Goal: Information Seeking & Learning: Learn about a topic

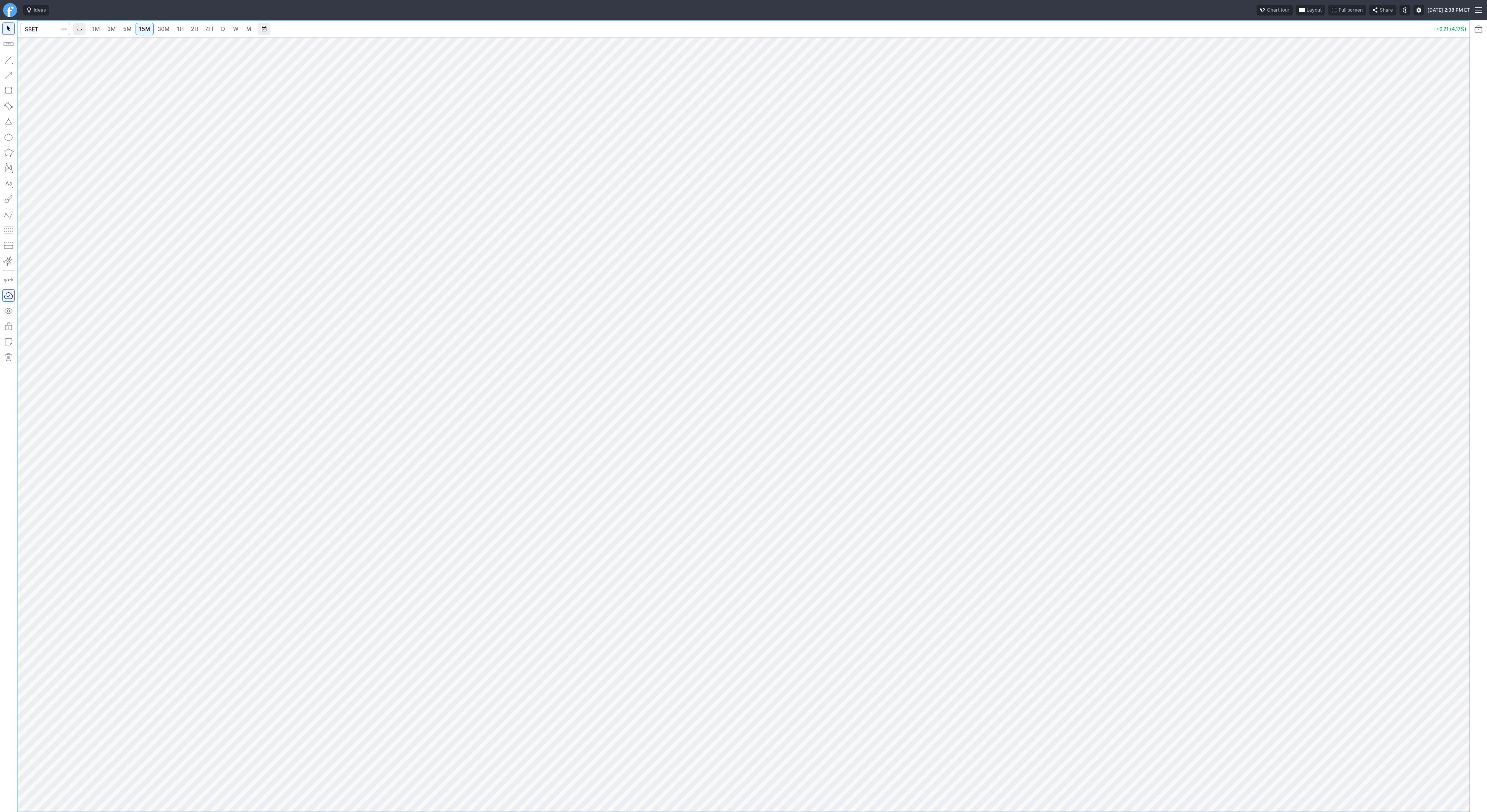
click at [111, 29] on span "3M" at bounding box center [111, 29] width 8 height 6
click at [154, 30] on link "30M" at bounding box center [164, 29] width 19 height 12
click at [44, 30] on input "Search" at bounding box center [45, 29] width 50 height 12
type input "bmnr"
click at [11, 61] on button "button" at bounding box center [8, 59] width 12 height 12
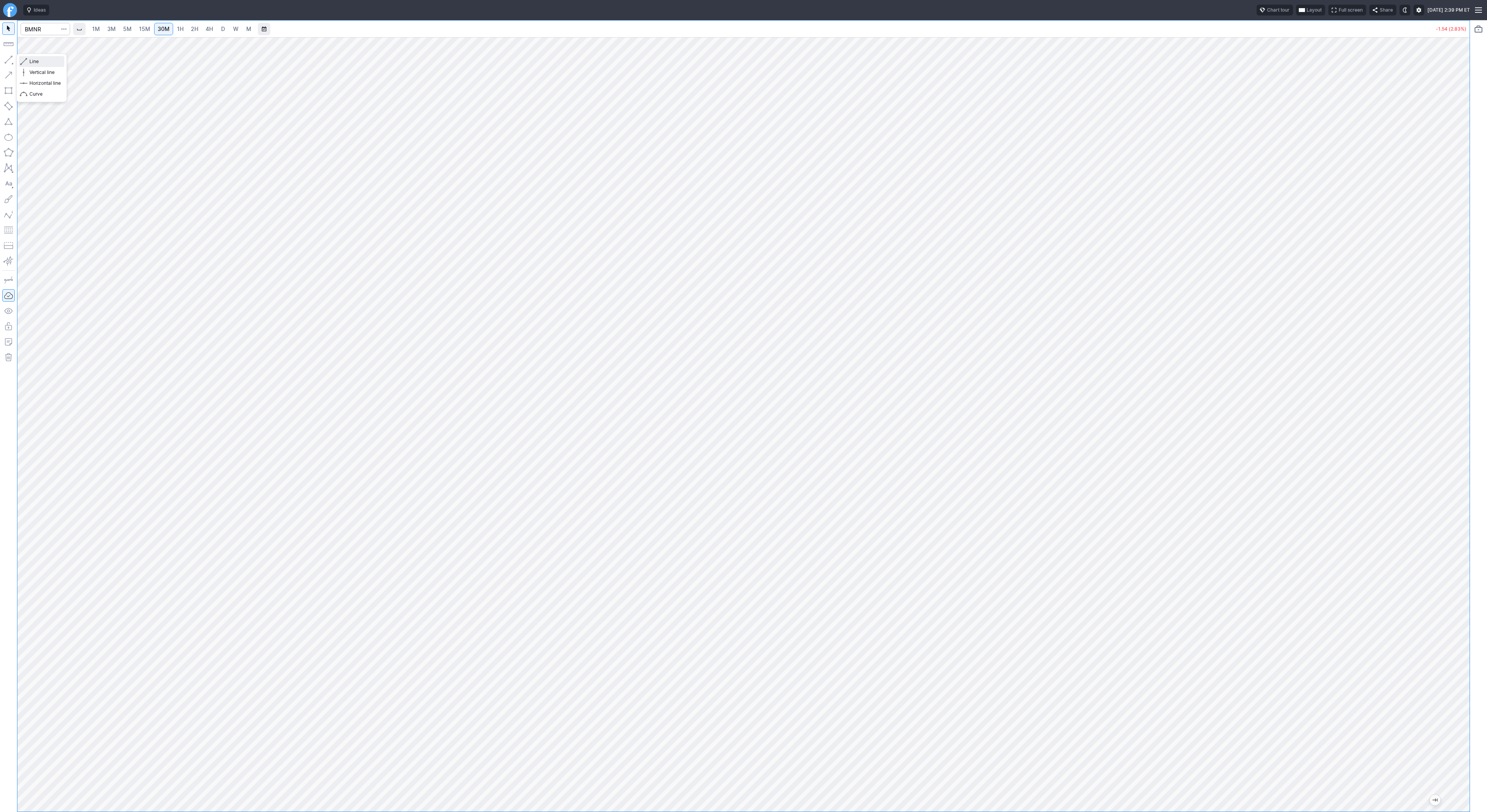
click at [39, 60] on span "Line" at bounding box center [45, 62] width 32 height 8
click at [25, 61] on span "button" at bounding box center [24, 61] width 5 height 11
click at [108, 32] on span "3M" at bounding box center [111, 29] width 8 height 6
click at [140, 34] on link "15M" at bounding box center [145, 29] width 18 height 12
click at [26, 59] on span "button" at bounding box center [24, 61] width 5 height 11
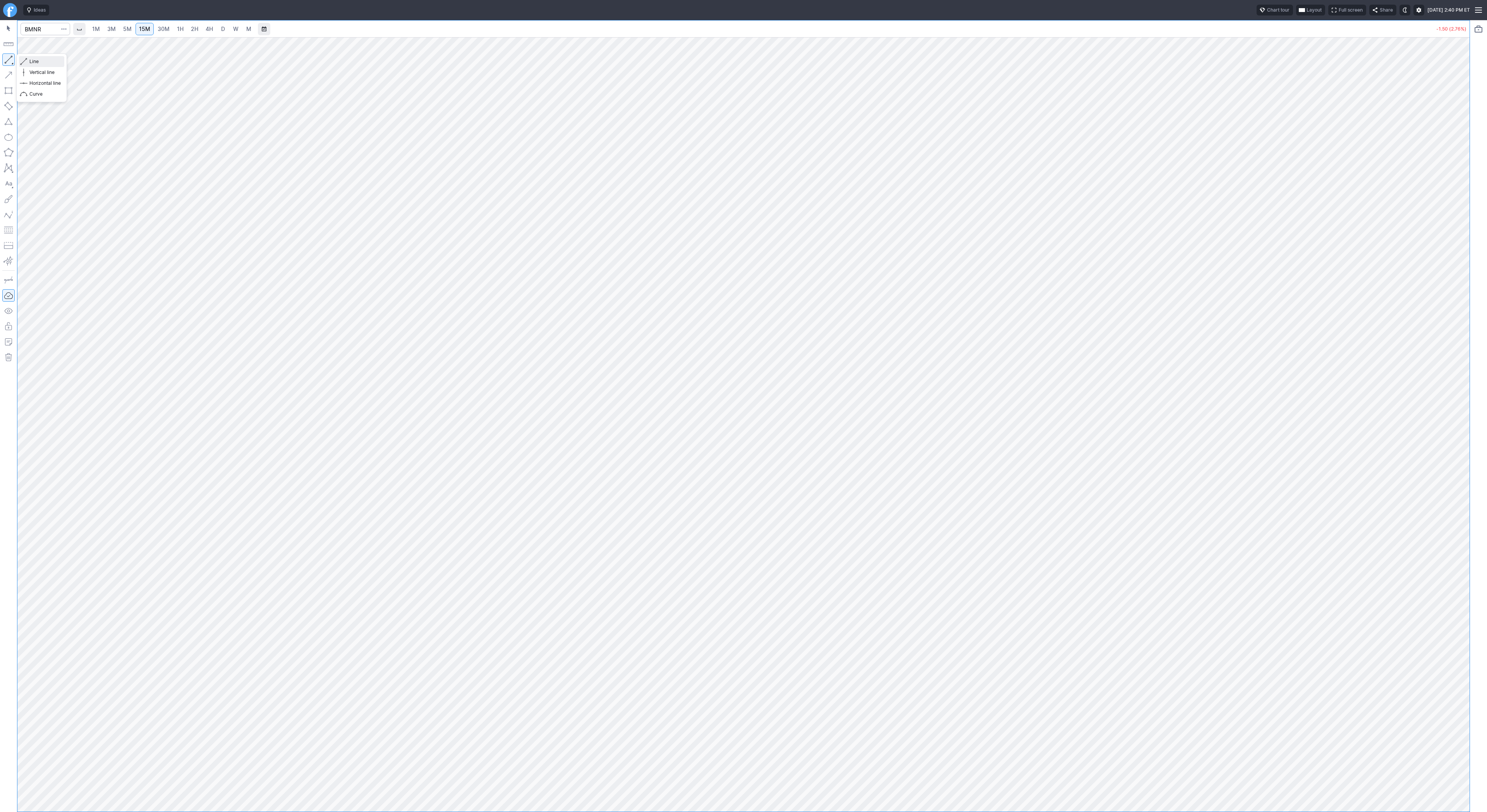
click at [37, 63] on span "Line" at bounding box center [45, 62] width 32 height 8
click at [5, 58] on button "button" at bounding box center [8, 59] width 12 height 12
click at [65, 71] on div "Line Vertical line Horizontal line Curve" at bounding box center [42, 78] width 50 height 48
click at [32, 61] on span "Line" at bounding box center [45, 62] width 32 height 8
click at [27, 29] on input "Search" at bounding box center [45, 29] width 50 height 12
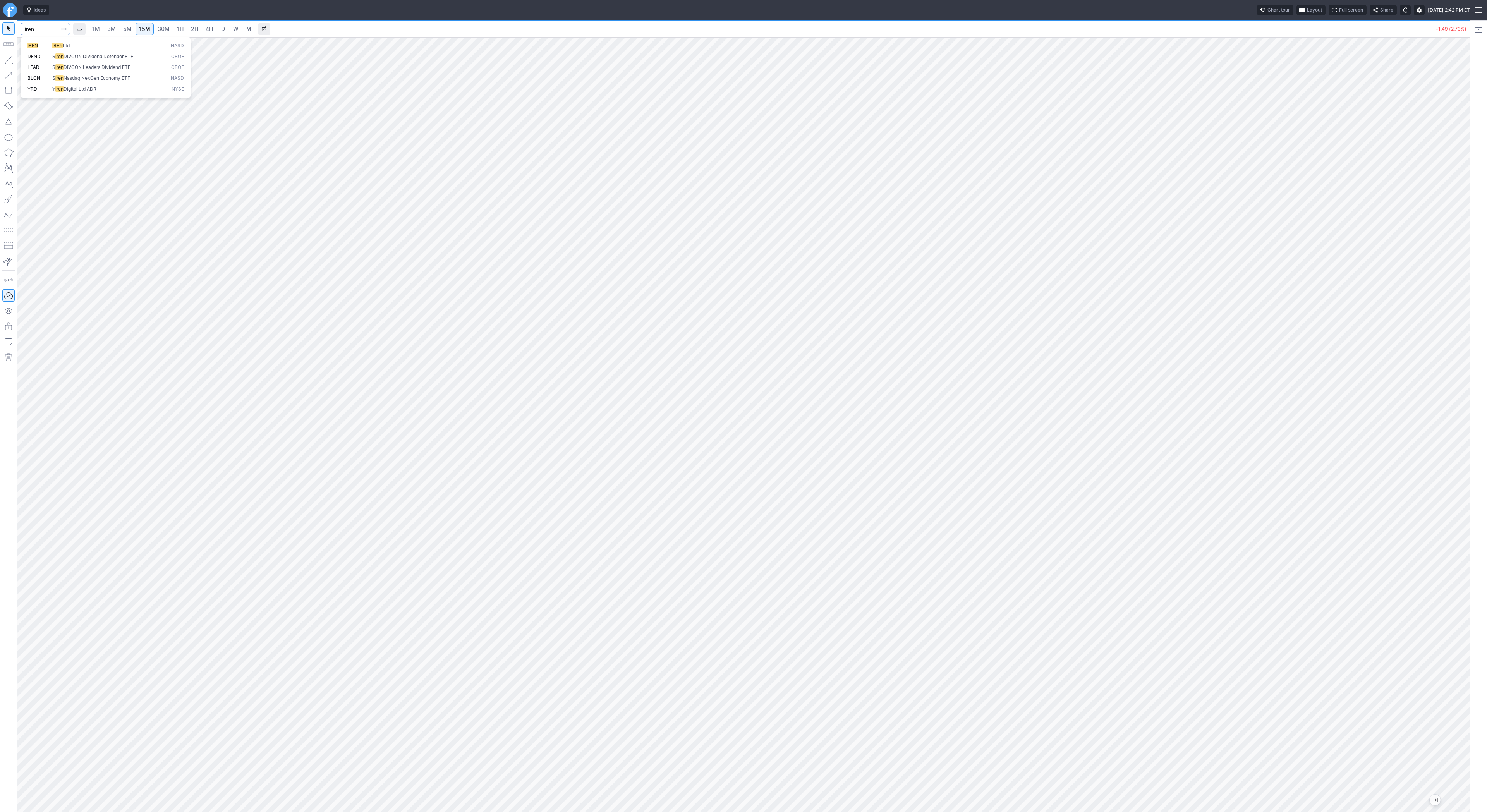
type input "iren"
click at [214, 30] on link "4H" at bounding box center [209, 29] width 14 height 12
click at [195, 32] on span "2H" at bounding box center [194, 29] width 7 height 6
click at [221, 31] on span "D" at bounding box center [223, 29] width 5 height 8
click at [234, 31] on span "W" at bounding box center [235, 29] width 5 height 6
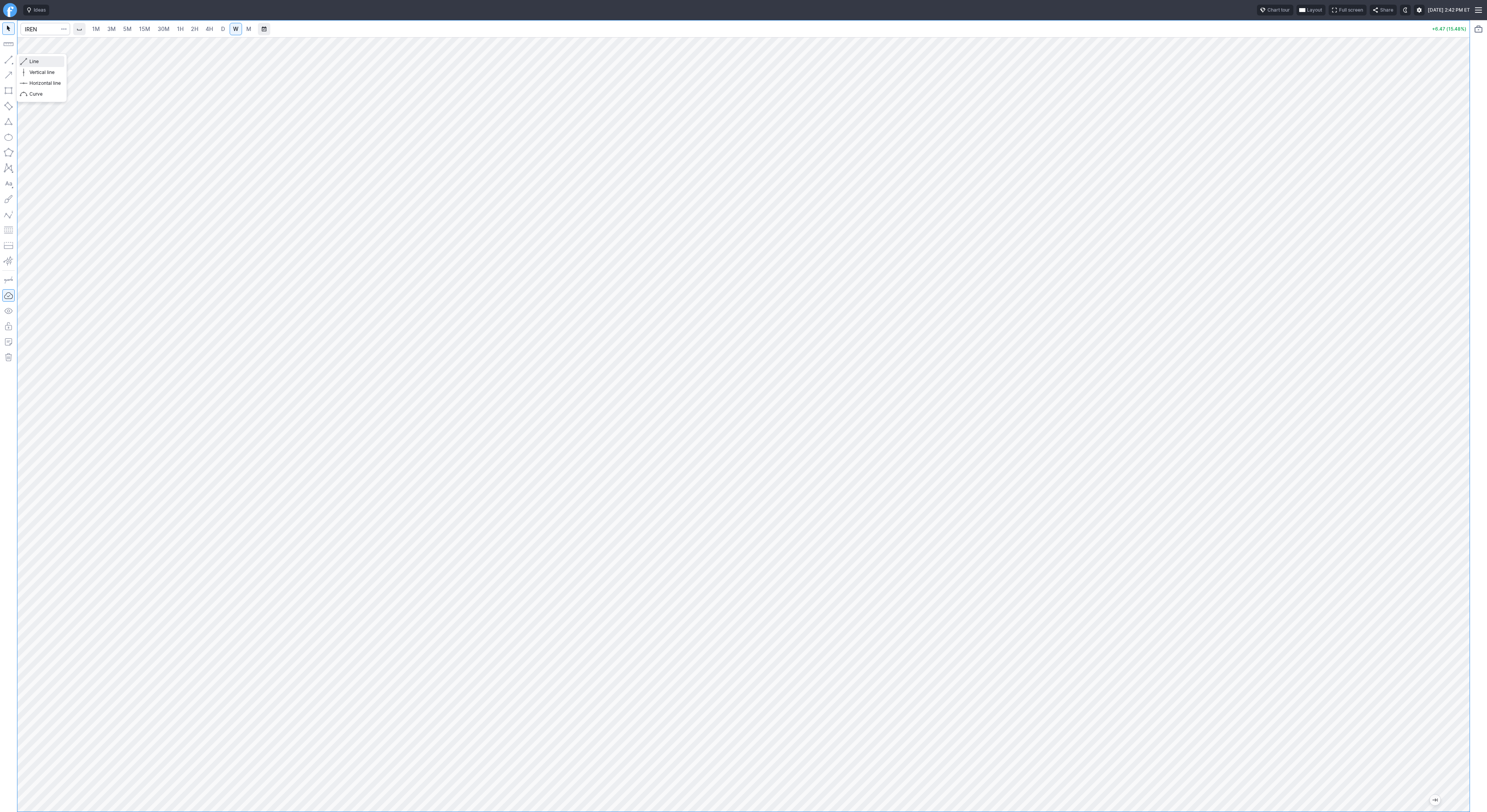
click at [30, 62] on span "Line" at bounding box center [45, 62] width 32 height 8
click at [9, 60] on button "button" at bounding box center [8, 59] width 12 height 12
click at [33, 64] on span "Line" at bounding box center [45, 62] width 32 height 8
click at [10, 57] on button "button" at bounding box center [8, 59] width 12 height 12
click at [30, 62] on span "Line" at bounding box center [45, 62] width 32 height 8
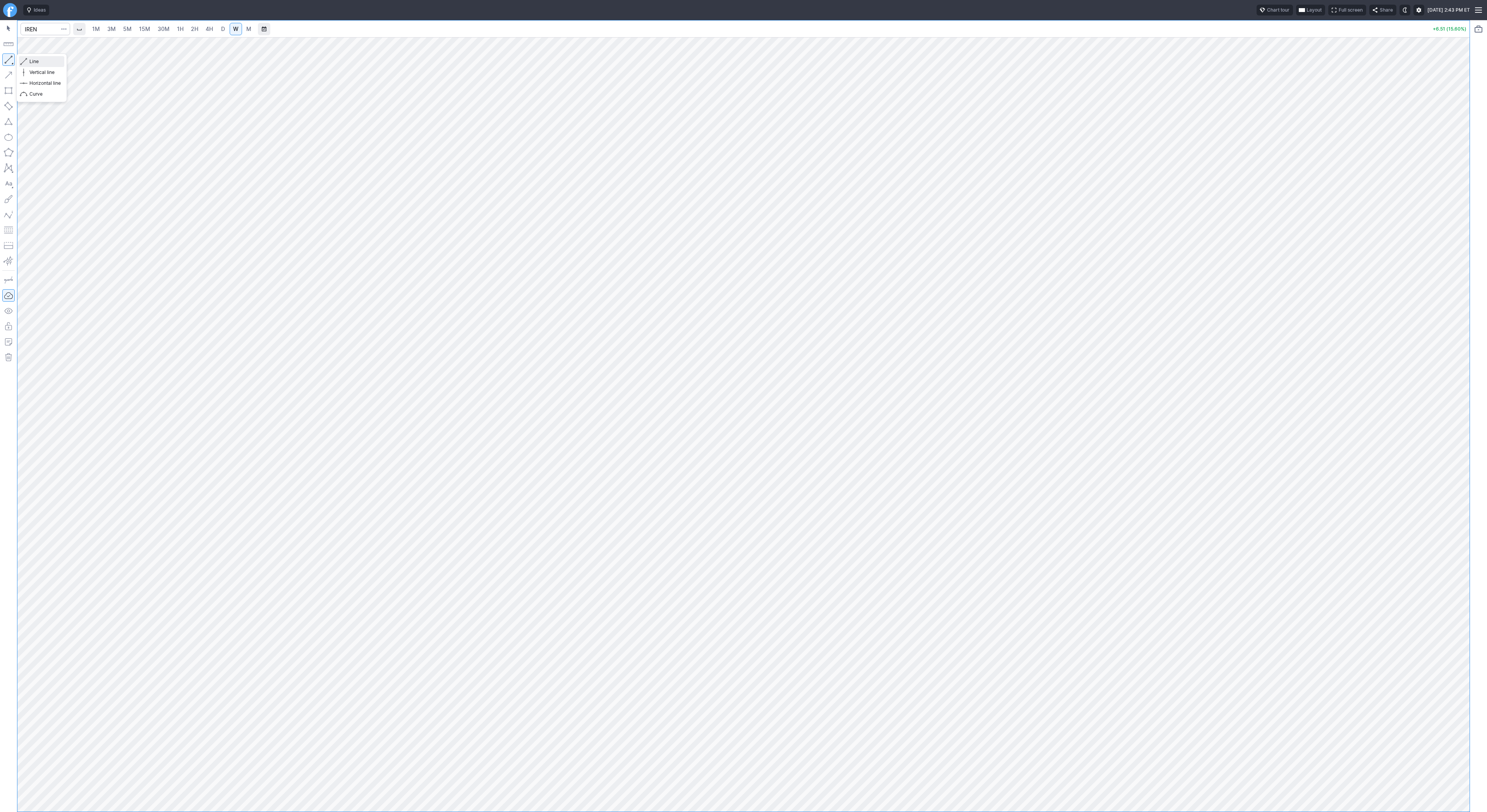
drag, startPoint x: 26, startPoint y: 62, endPoint x: 43, endPoint y: 75, distance: 21.4
click at [26, 62] on span "button" at bounding box center [24, 61] width 5 height 11
click at [5, 55] on button "button" at bounding box center [8, 59] width 12 height 12
click at [10, 62] on button "button" at bounding box center [8, 59] width 12 height 12
click at [221, 28] on span "D" at bounding box center [223, 29] width 4 height 6
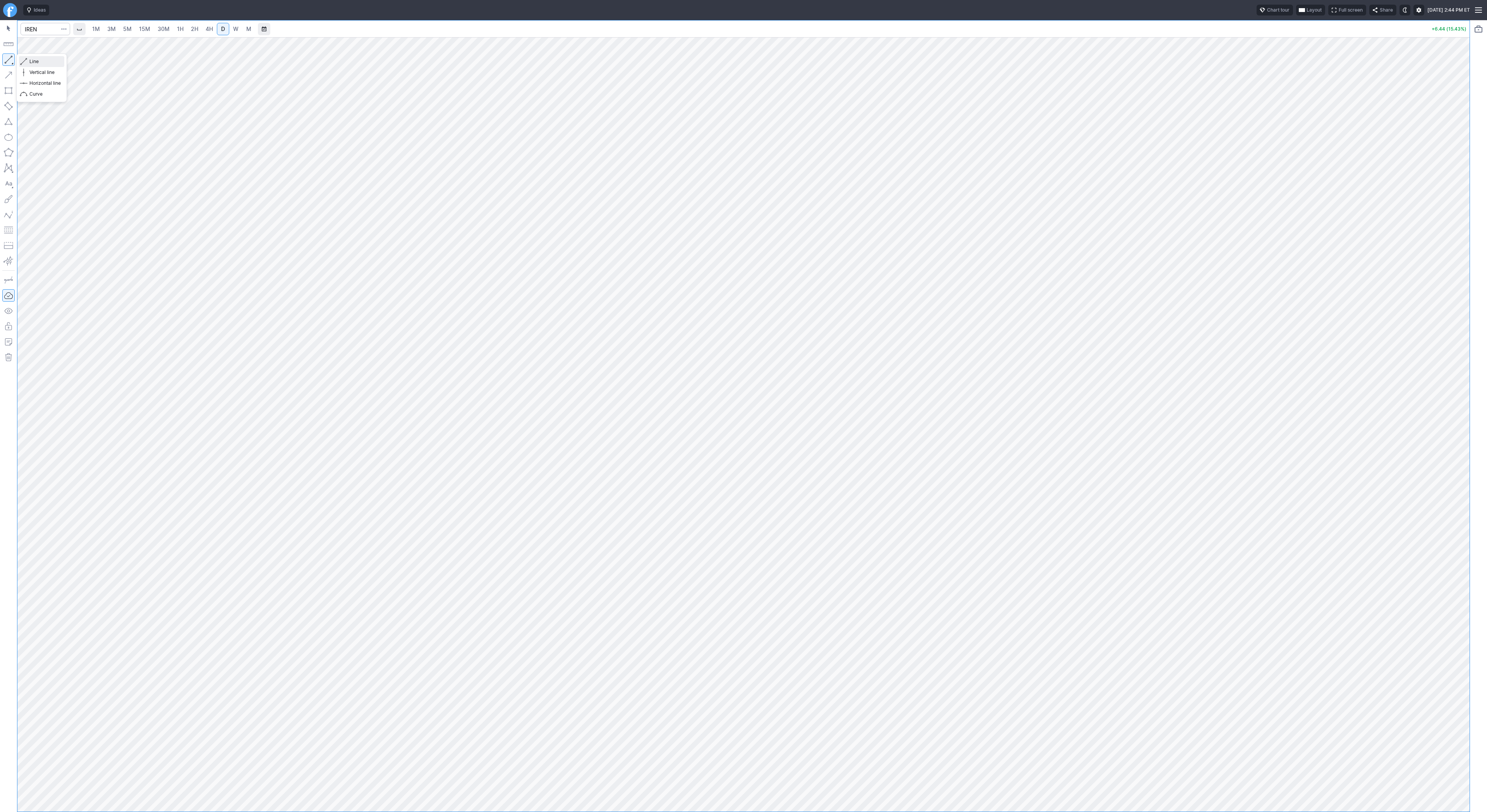
click at [26, 62] on span "button" at bounding box center [24, 61] width 5 height 11
click at [1473, 269] on div at bounding box center [1479, 415] width 17 height 791
drag, startPoint x: 1465, startPoint y: 268, endPoint x: 1468, endPoint y: 329, distance: 61.1
click at [1473, 334] on div "1M 3M 5M 15M 30M 1H 2H 4H D W M +6.45 (15.45%)" at bounding box center [744, 415] width 1487 height 791
click at [8, 60] on button "button" at bounding box center [8, 59] width 12 height 12
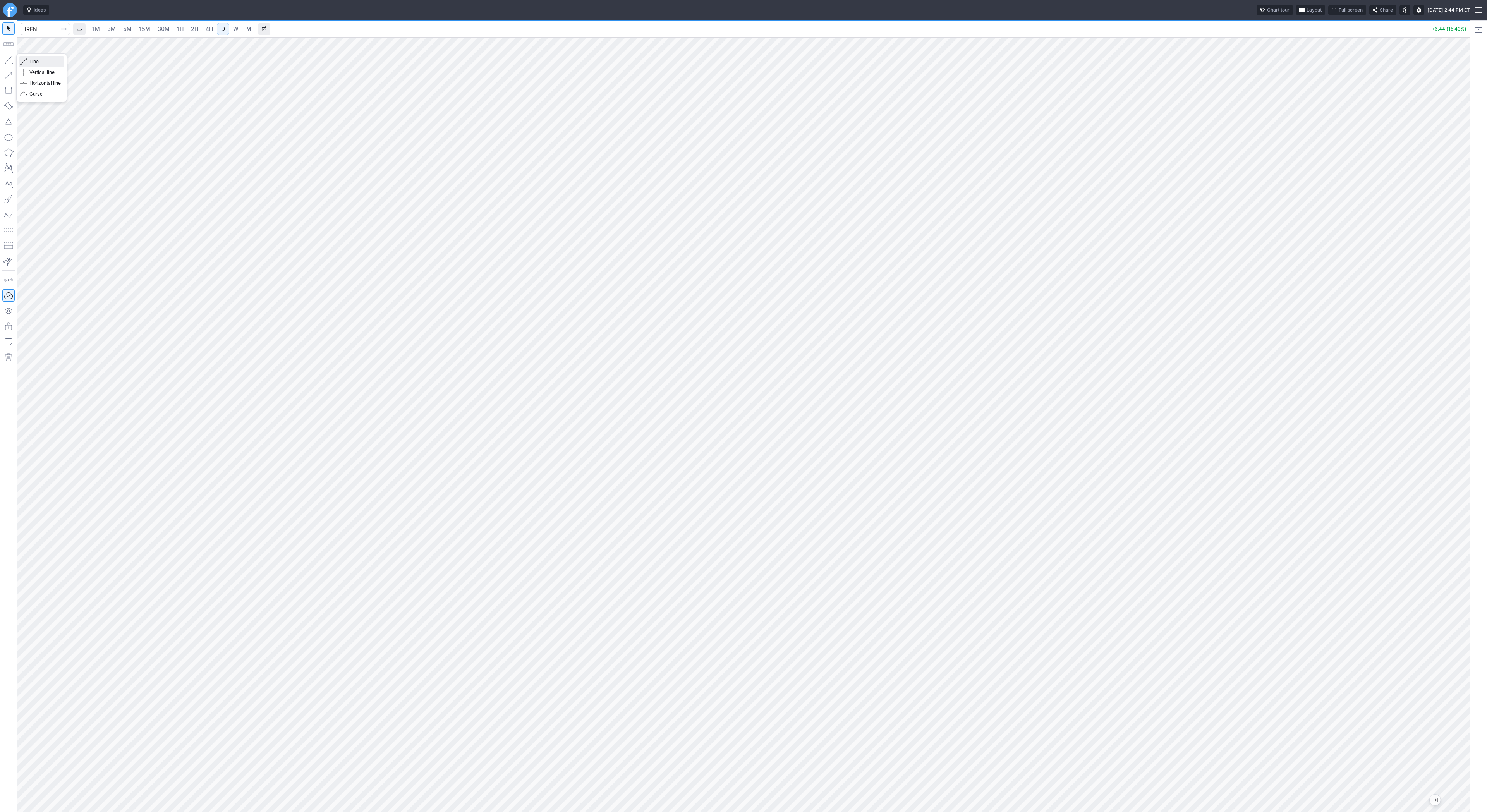
click at [35, 60] on span "Line" at bounding box center [45, 62] width 32 height 8
click at [26, 25] on input "Search" at bounding box center [45, 29] width 50 height 12
type input "be"
click at [235, 30] on span "W" at bounding box center [235, 29] width 5 height 6
drag, startPoint x: 5, startPoint y: 61, endPoint x: 23, endPoint y: 102, distance: 44.8
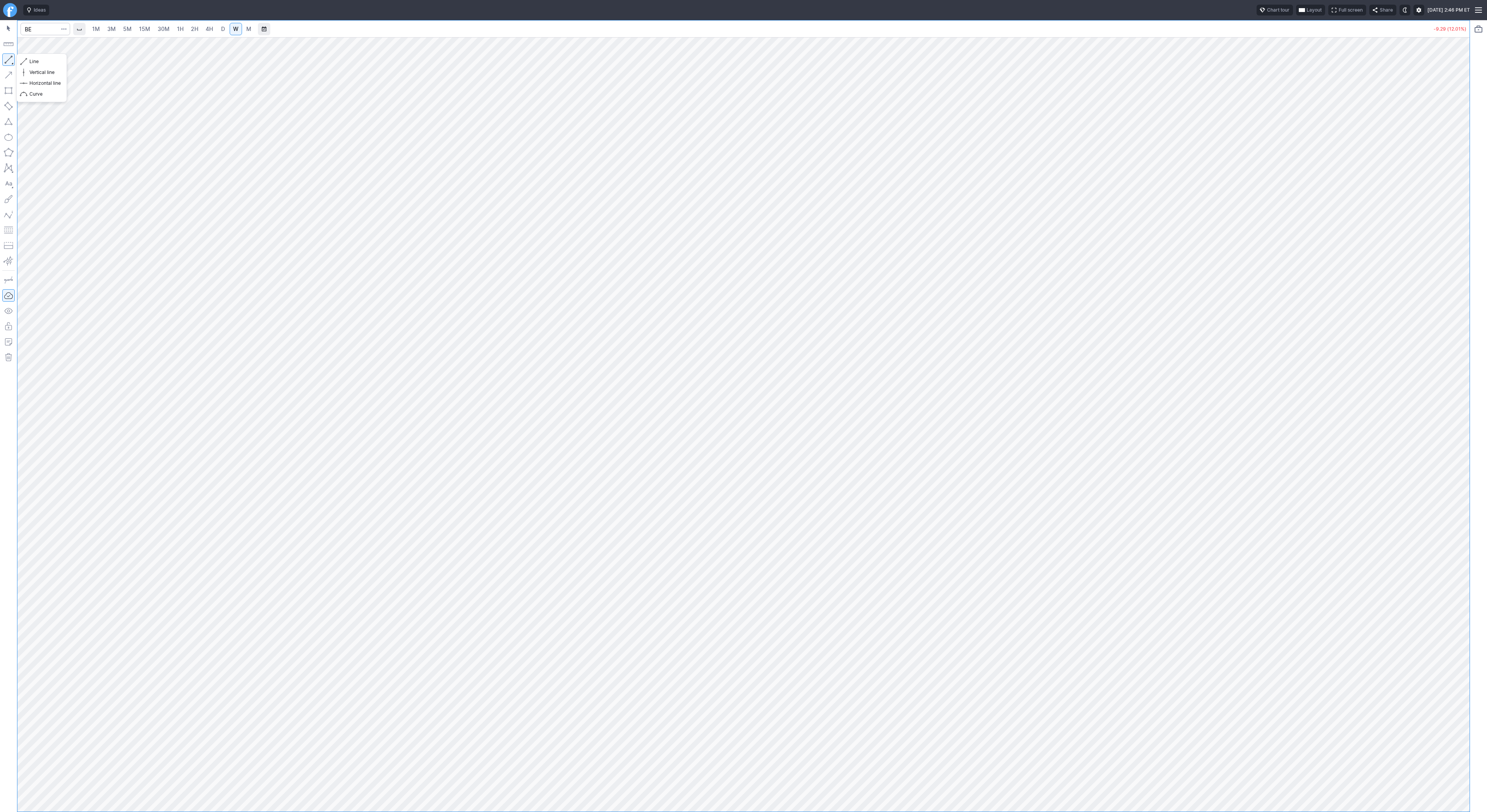
click at [5, 62] on button "button" at bounding box center [8, 59] width 12 height 12
drag, startPoint x: 10, startPoint y: 61, endPoint x: 15, endPoint y: 86, distance: 25.5
click at [10, 62] on button "button" at bounding box center [8, 59] width 12 height 12
click at [49, 62] on span "Line" at bounding box center [45, 62] width 32 height 8
click at [8, 57] on button "button" at bounding box center [8, 59] width 12 height 12
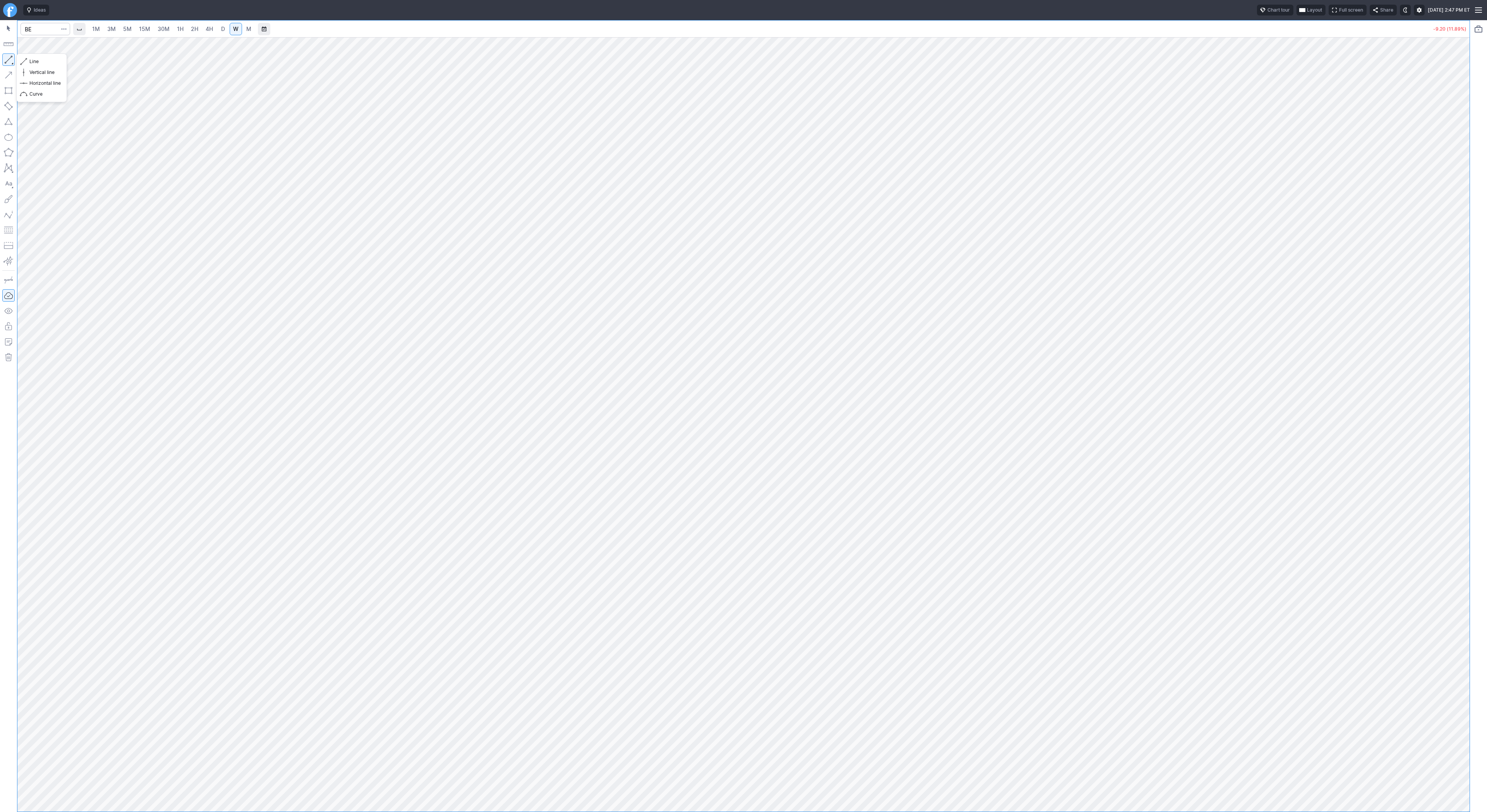
click at [8, 56] on button "button" at bounding box center [8, 59] width 12 height 12
click at [25, 62] on span "button" at bounding box center [24, 61] width 5 height 11
click at [41, 62] on span "Line" at bounding box center [45, 62] width 32 height 8
click at [43, 31] on input "Search" at bounding box center [45, 29] width 50 height 12
type input "bmnr"
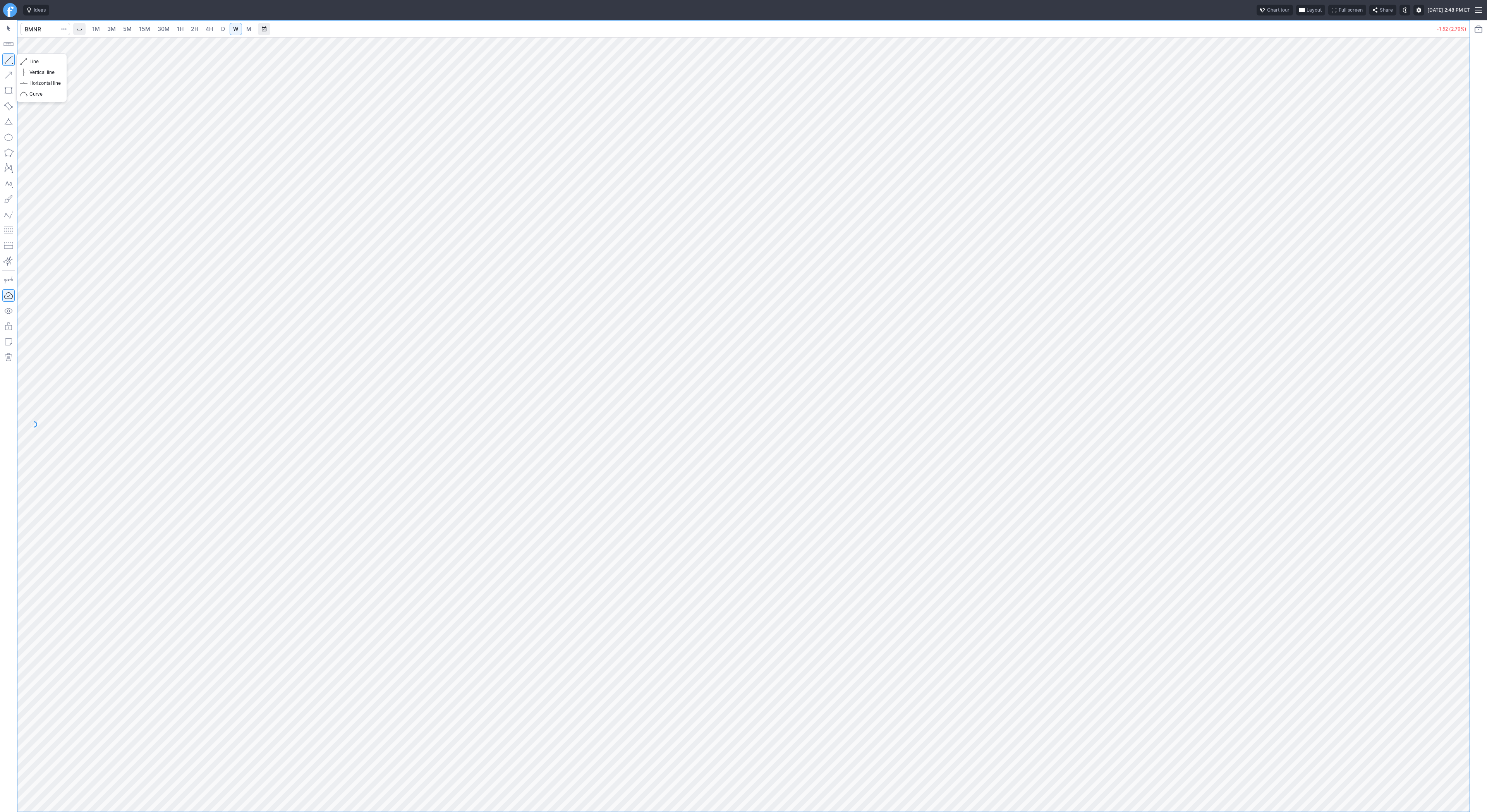
drag, startPoint x: 8, startPoint y: 59, endPoint x: 12, endPoint y: 82, distance: 23.3
click at [8, 61] on button "button" at bounding box center [8, 59] width 12 height 12
click at [5, 56] on button "button" at bounding box center [8, 59] width 12 height 12
click at [7, 59] on button "button" at bounding box center [8, 59] width 12 height 12
click at [39, 62] on span "Line" at bounding box center [45, 62] width 32 height 8
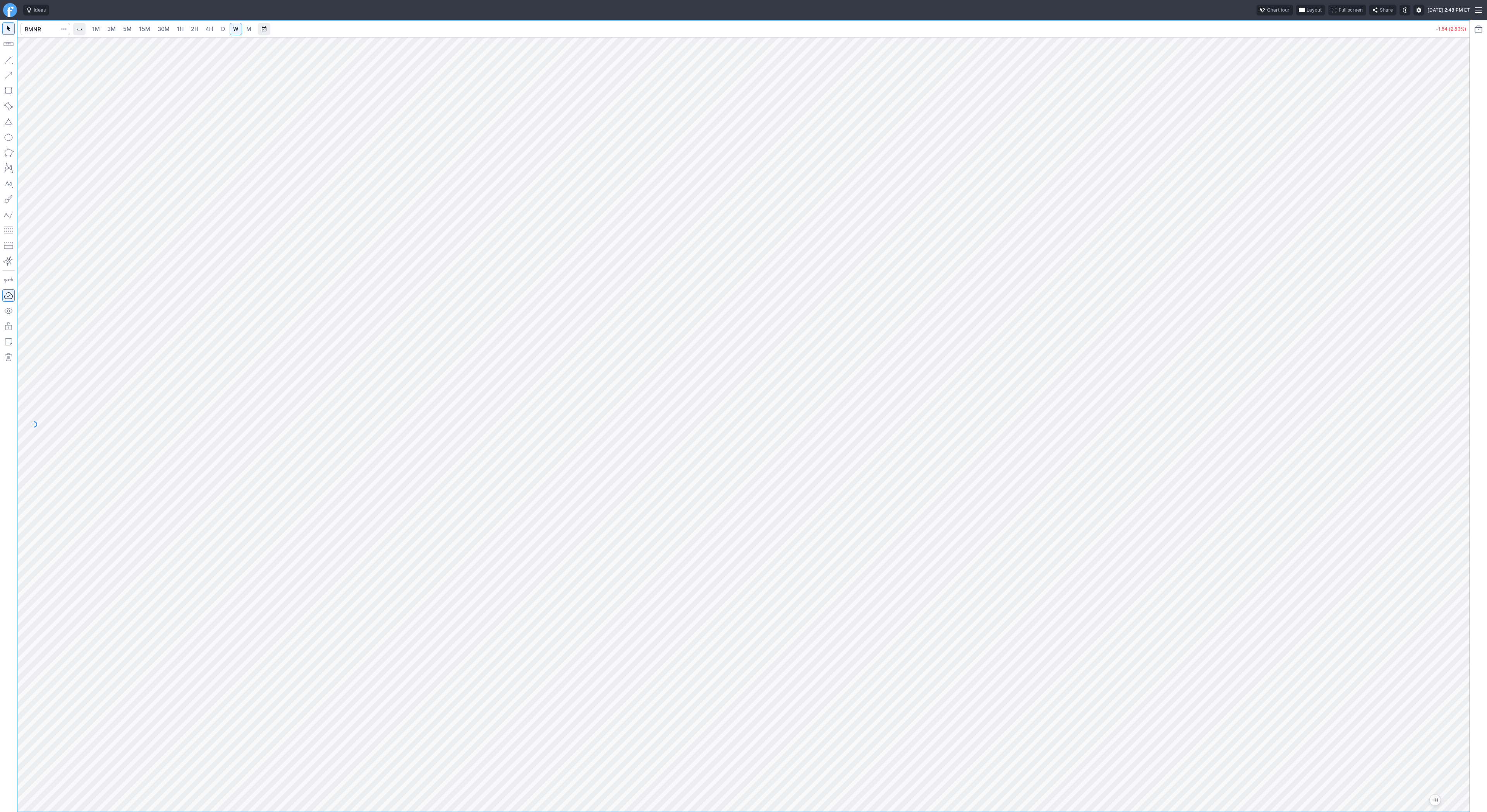
click at [221, 29] on span "D" at bounding box center [223, 29] width 4 height 6
click at [206, 31] on span "4H" at bounding box center [209, 29] width 7 height 6
click at [42, 65] on span "Line" at bounding box center [45, 62] width 32 height 8
click at [41, 62] on span "Line" at bounding box center [45, 62] width 32 height 8
click at [8, 59] on button "button" at bounding box center [8, 59] width 12 height 12
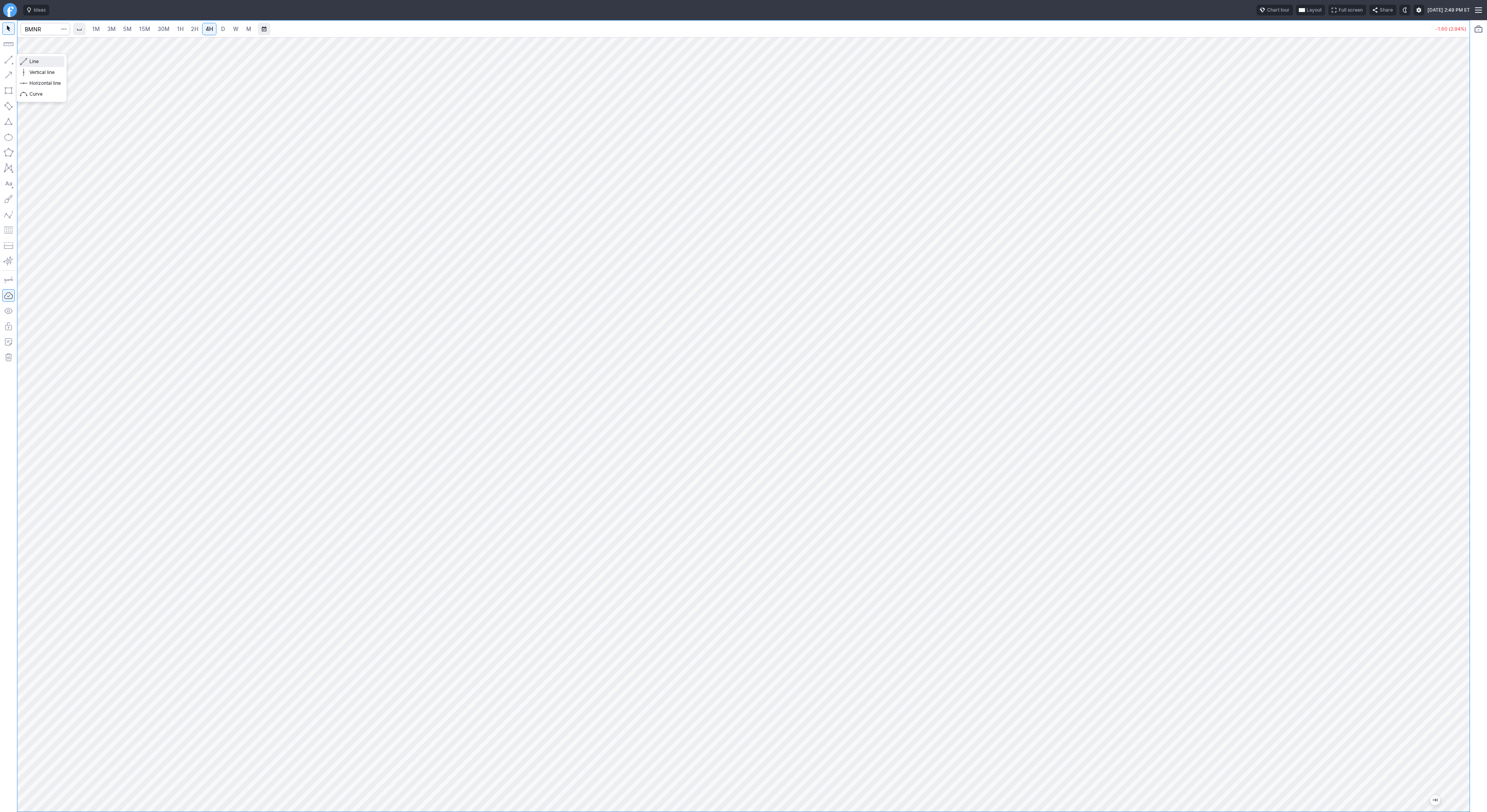
click at [27, 61] on span "button" at bounding box center [24, 61] width 5 height 11
click at [44, 62] on span "Line" at bounding box center [45, 62] width 32 height 8
click at [13, 60] on button "button" at bounding box center [8, 59] width 12 height 12
click at [8, 60] on button "button" at bounding box center [8, 59] width 12 height 12
click at [46, 62] on span "Line" at bounding box center [45, 62] width 32 height 8
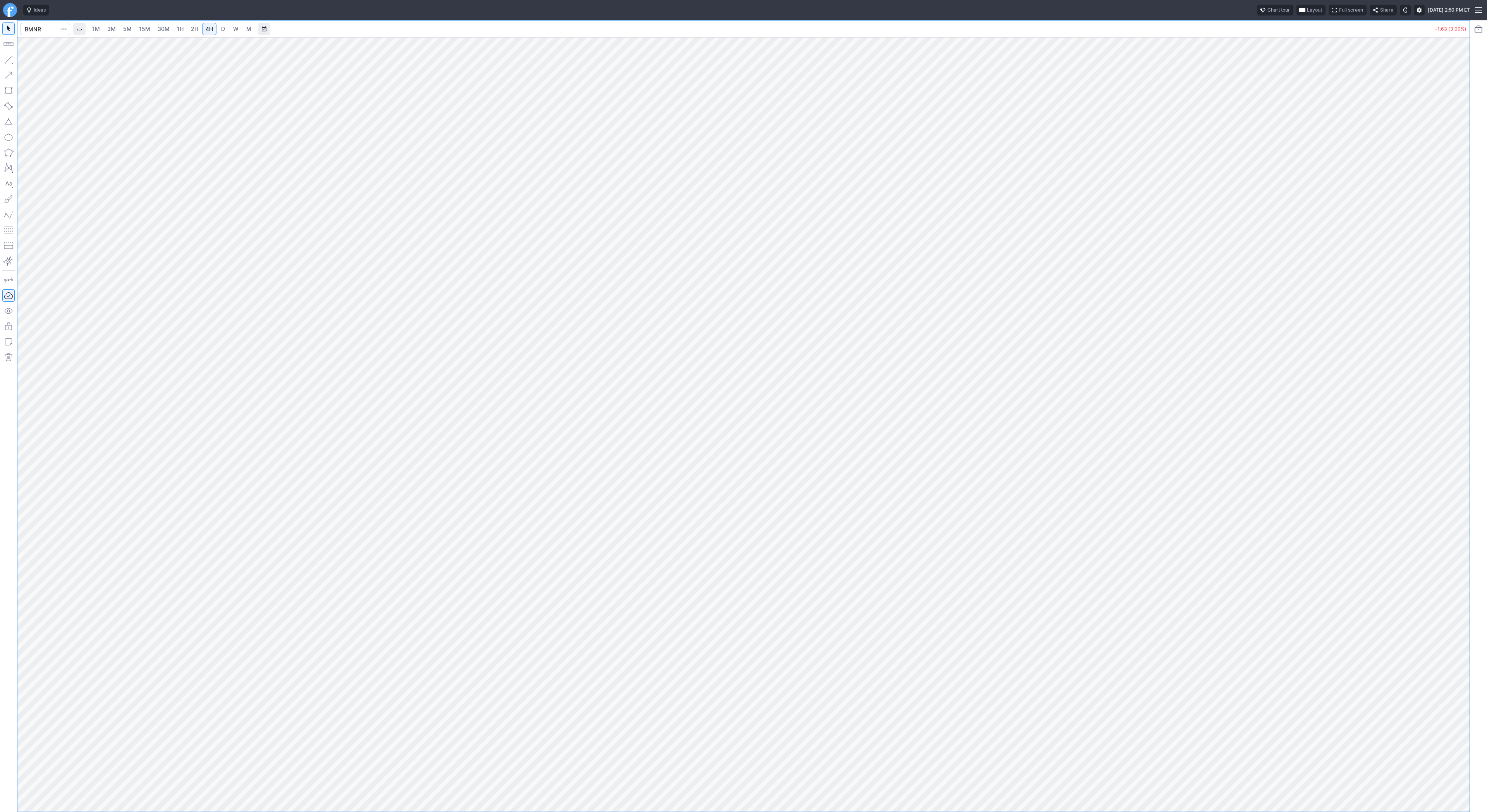
click at [195, 34] on link "2H" at bounding box center [194, 29] width 14 height 12
click at [1471, 458] on div "1M 3M 5M 15M 30M 1H 2H 4H D W M -1.63 (2.98%)" at bounding box center [744, 415] width 1487 height 791
drag, startPoint x: 1476, startPoint y: 391, endPoint x: 1475, endPoint y: 411, distance: 20.0
click at [1474, 413] on div at bounding box center [1479, 415] width 17 height 791
drag, startPoint x: 1469, startPoint y: 377, endPoint x: 1462, endPoint y: 414, distance: 37.7
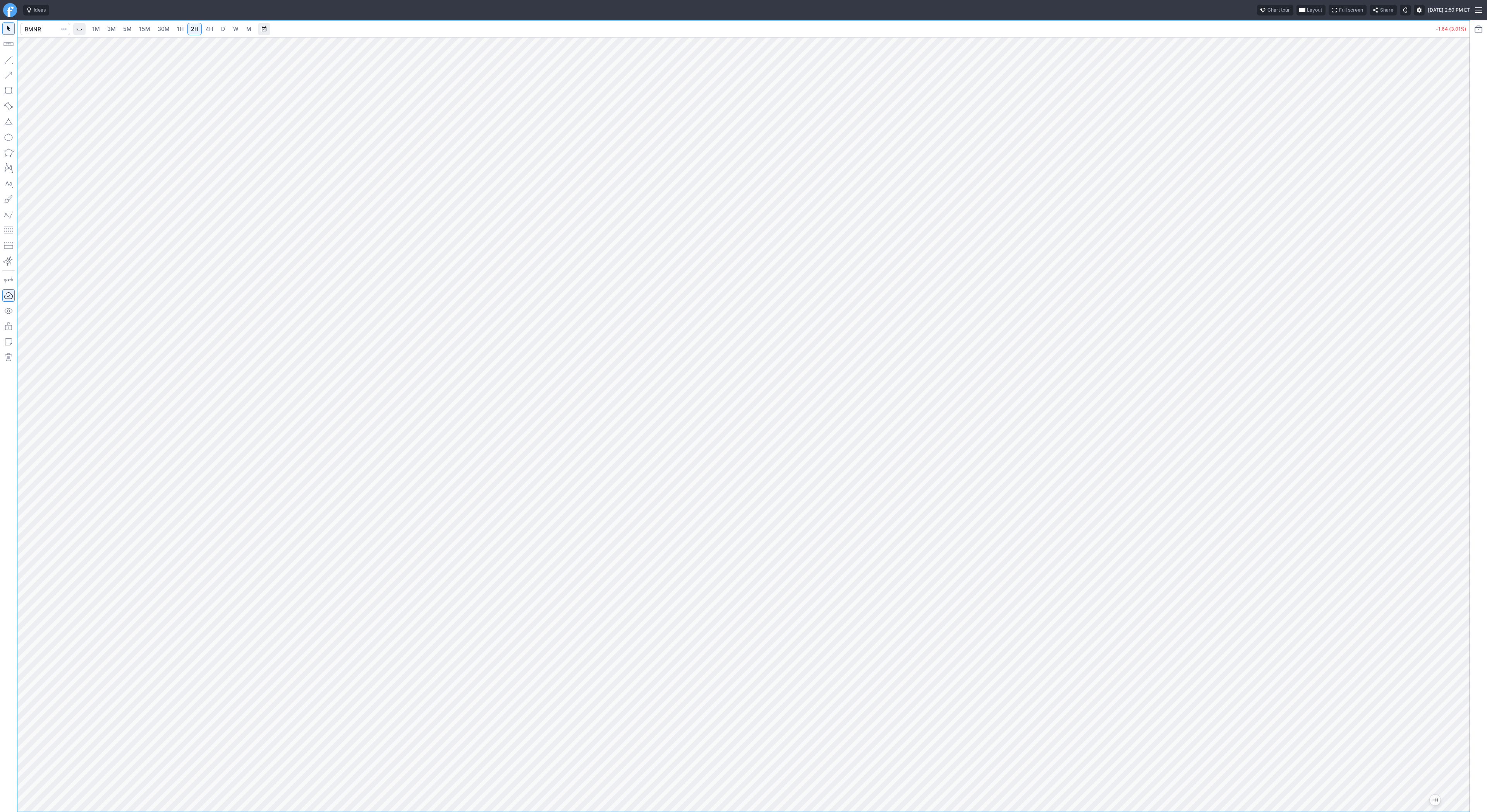
click at [1463, 420] on div "1M 3M 5M 15M 30M 1H 2H 4H D W M -1.64 (3.01%)" at bounding box center [744, 415] width 1487 height 791
drag, startPoint x: 1463, startPoint y: 382, endPoint x: 1454, endPoint y: 378, distance: 9.8
click at [1467, 445] on div at bounding box center [1461, 422] width 16 height 755
click at [116, 28] on link "3M" at bounding box center [111, 29] width 15 height 12
click at [131, 30] on link "5M" at bounding box center [127, 29] width 15 height 12
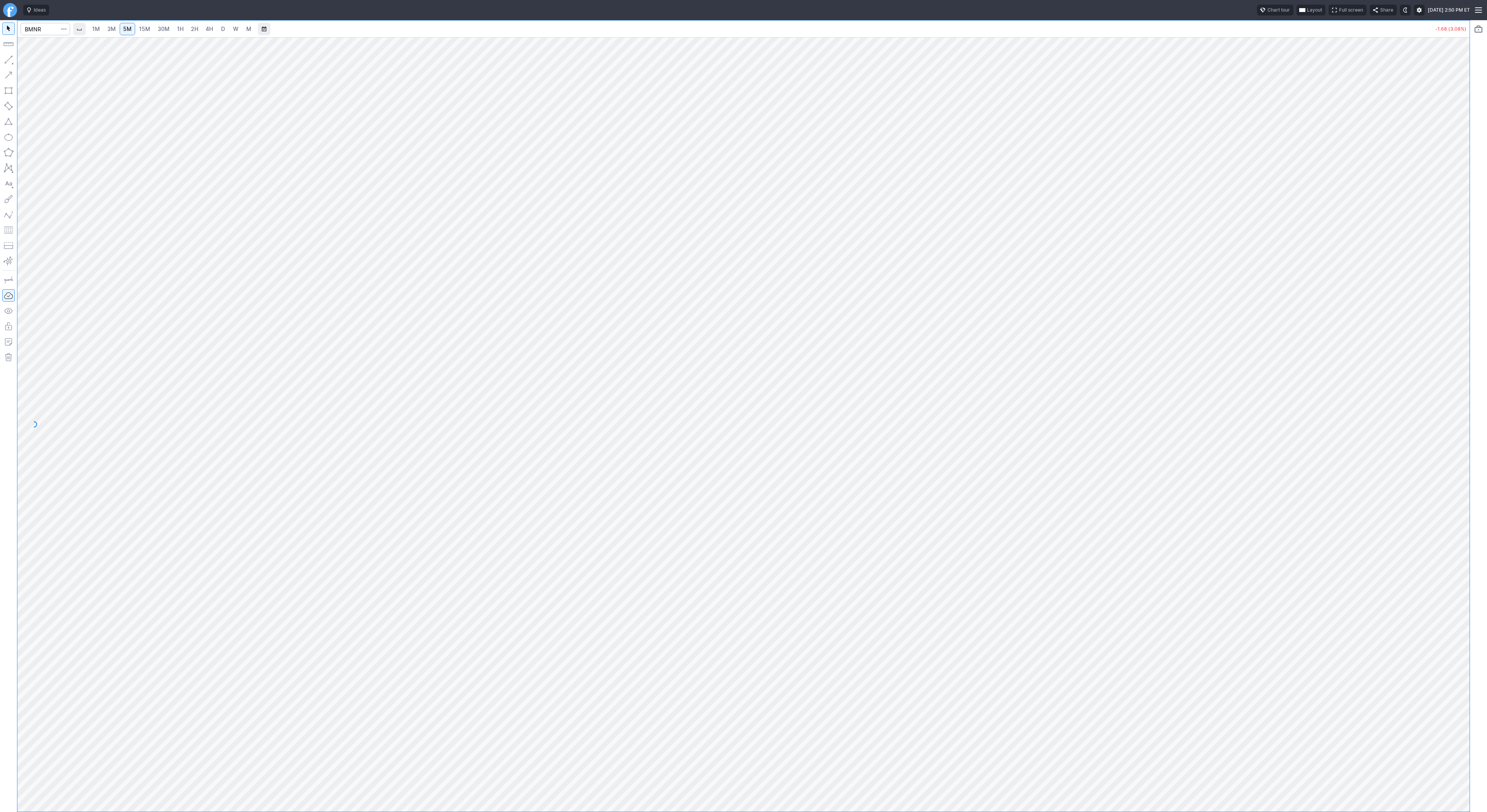
click at [147, 31] on span "15M" at bounding box center [144, 29] width 11 height 6
click at [38, 63] on span "Line" at bounding box center [45, 62] width 32 height 8
click at [9, 59] on button "button" at bounding box center [8, 59] width 12 height 12
click at [28, 59] on button "Line" at bounding box center [42, 61] width 45 height 11
click at [31, 60] on span "Line" at bounding box center [45, 62] width 32 height 8
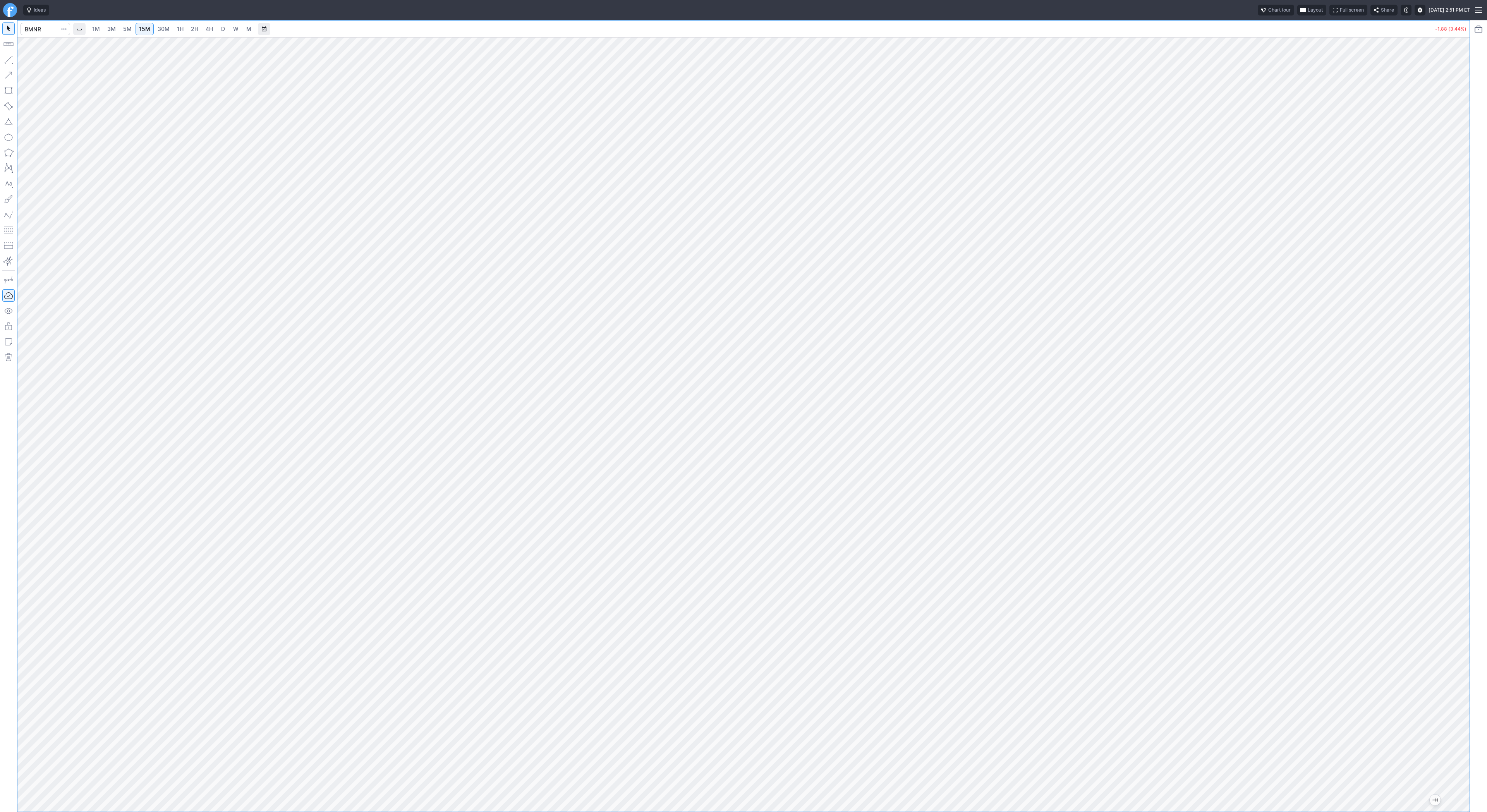
click at [111, 28] on span "3M" at bounding box center [111, 29] width 8 height 6
click at [137, 29] on link "15M" at bounding box center [145, 29] width 18 height 12
click at [9, 57] on button "button" at bounding box center [8, 59] width 12 height 12
click at [9, 60] on button "button" at bounding box center [8, 59] width 12 height 12
click at [10, 57] on button "button" at bounding box center [8, 59] width 12 height 12
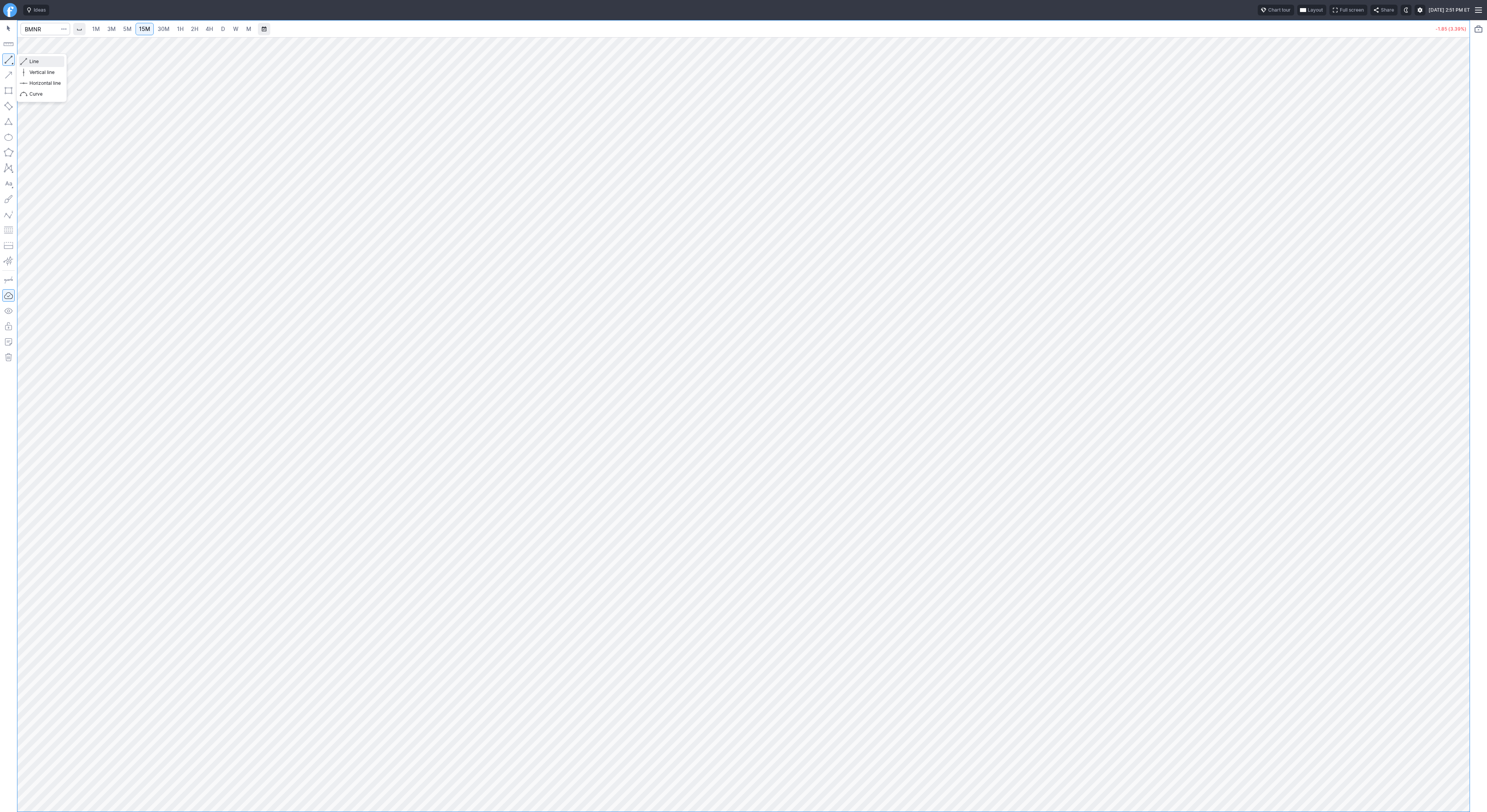
click at [32, 62] on span "Line" at bounding box center [45, 62] width 32 height 8
click at [43, 32] on input "Search" at bounding box center [45, 29] width 50 height 12
type input "sbet"
click at [55, 46] on span "SharpLink Gaming Inc" at bounding box center [76, 45] width 48 height 6
click at [178, 30] on span "1H" at bounding box center [180, 29] width 6 height 6
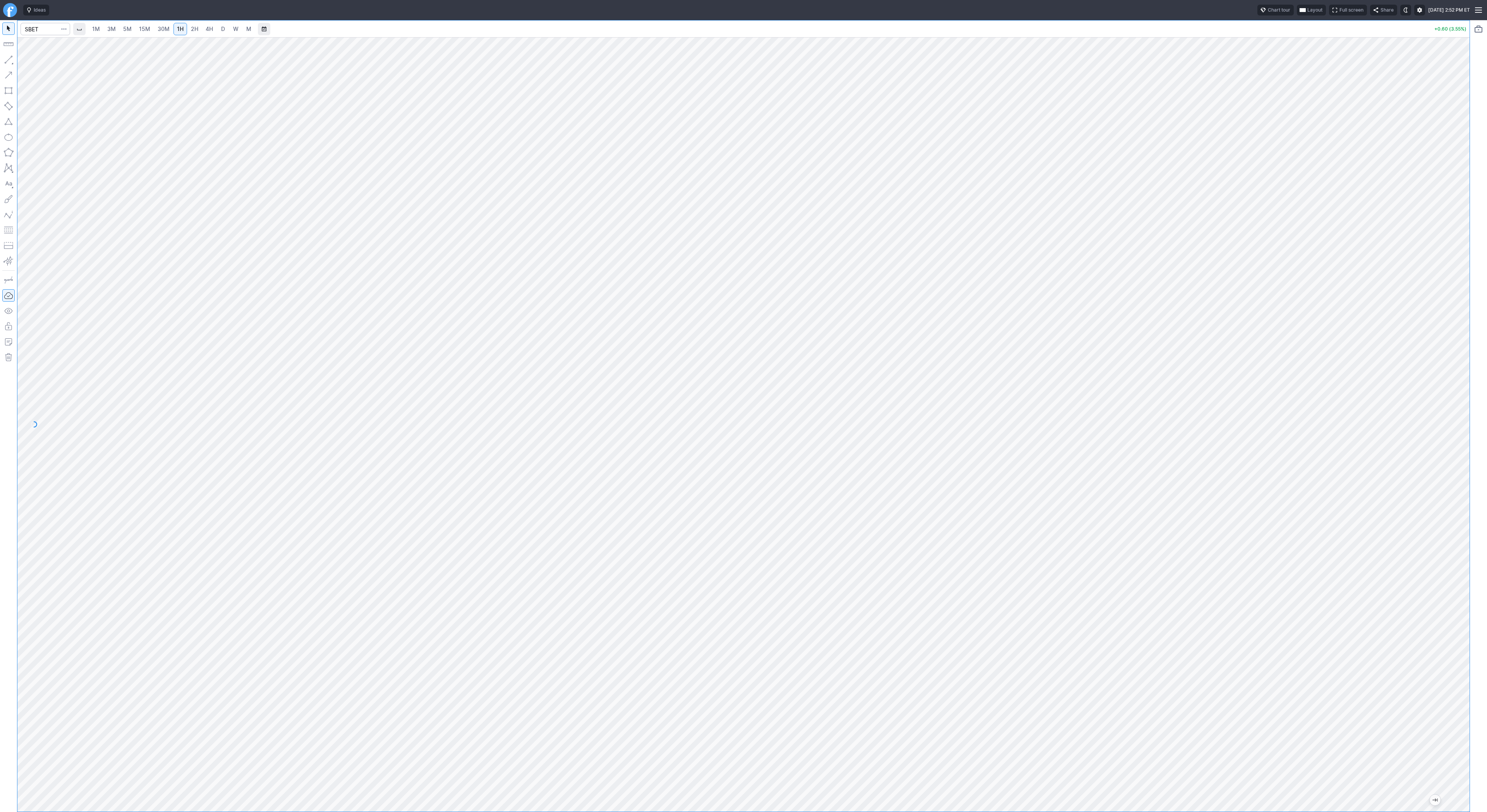
click at [160, 33] on link "30M" at bounding box center [164, 29] width 19 height 12
click at [178, 27] on span "1H" at bounding box center [180, 29] width 6 height 6
click at [6, 60] on button "button" at bounding box center [8, 59] width 12 height 12
click at [10, 62] on button "button" at bounding box center [8, 59] width 12 height 12
click at [40, 62] on span "Line" at bounding box center [45, 62] width 32 height 8
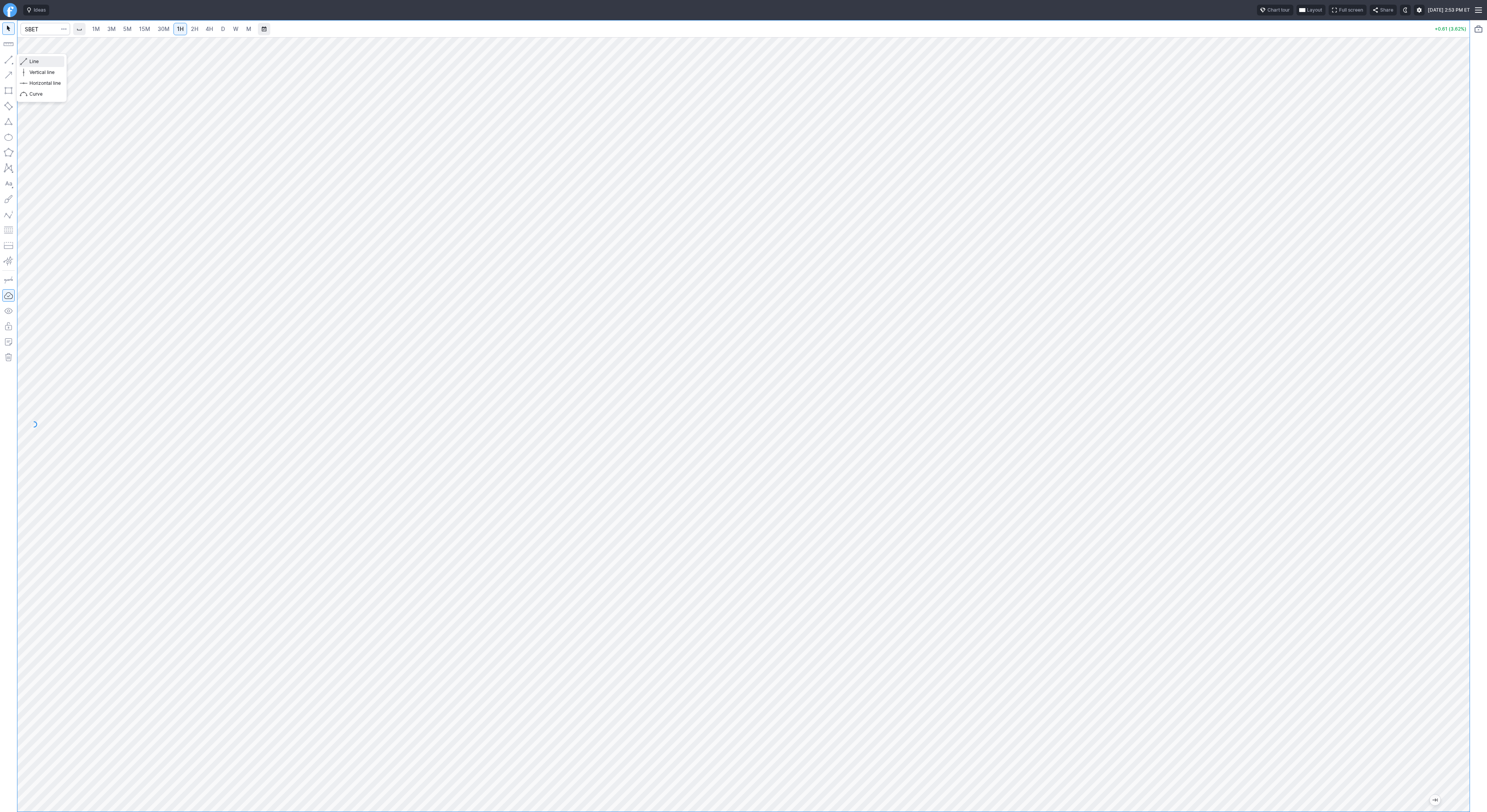
click at [56, 66] on button "Line" at bounding box center [42, 61] width 45 height 11
click at [4, 60] on button "button" at bounding box center [8, 59] width 12 height 12
click at [50, 35] on input "Search" at bounding box center [45, 29] width 50 height 12
type input "bmnr"
click at [162, 29] on span "30M" at bounding box center [163, 29] width 12 height 6
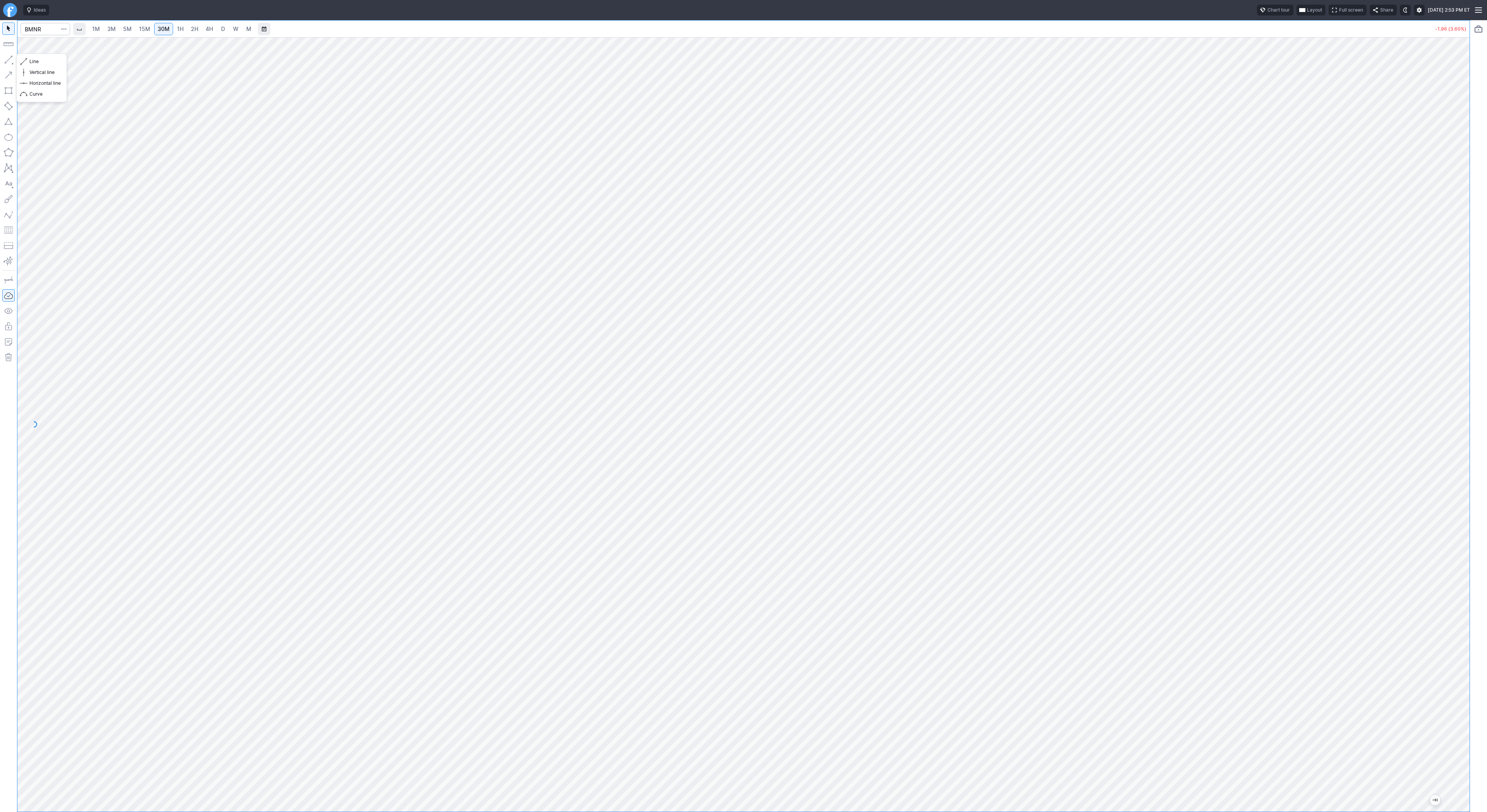
click at [4, 60] on button "button" at bounding box center [8, 59] width 12 height 12
click at [5, 60] on button "button" at bounding box center [8, 59] width 12 height 12
click at [37, 64] on span "Line" at bounding box center [45, 62] width 32 height 8
click at [46, 28] on input "Search" at bounding box center [45, 29] width 50 height 12
type input "tska"
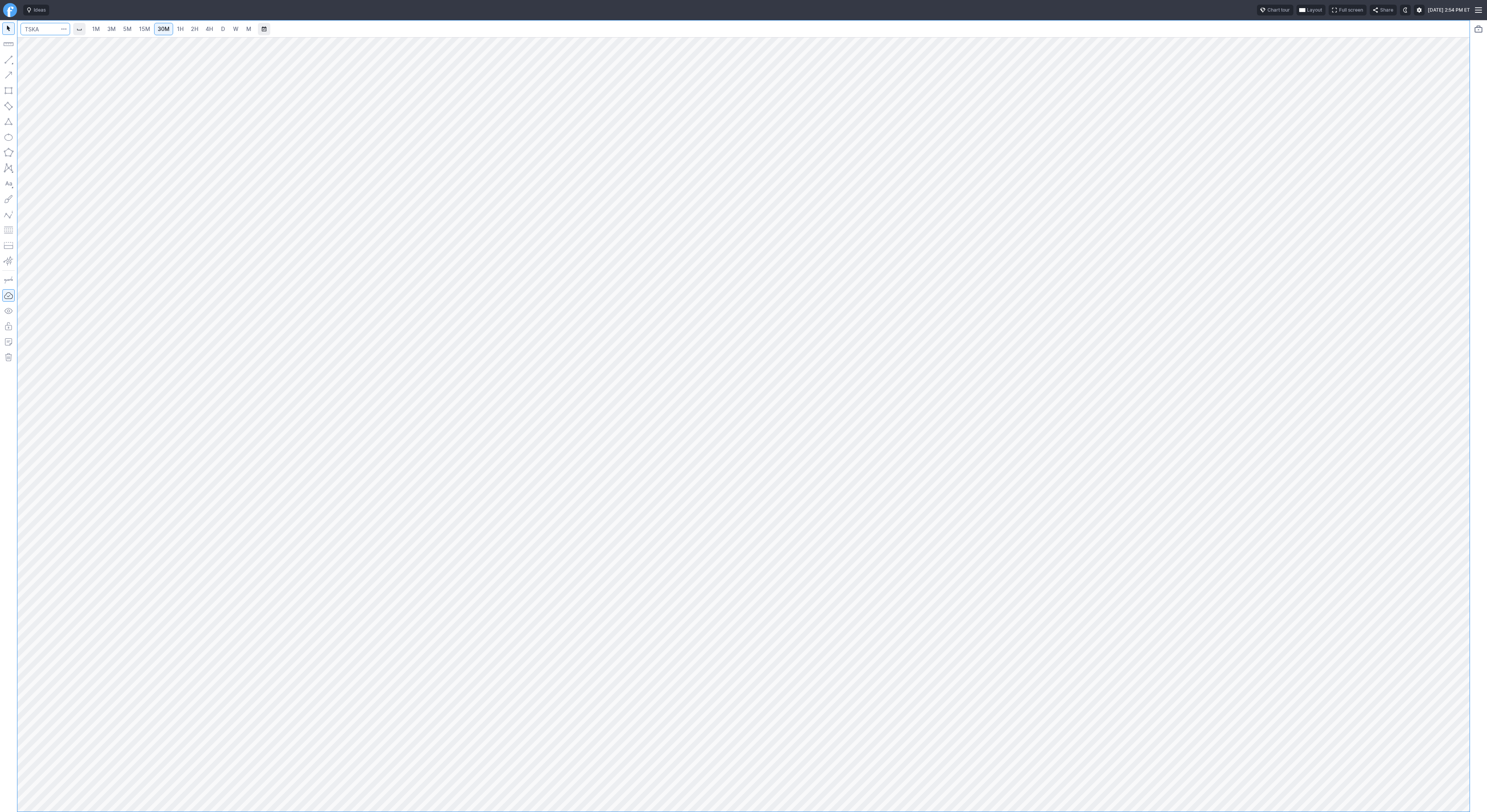
click at [50, 28] on input "Search" at bounding box center [45, 29] width 50 height 12
type input "tsla"
click at [221, 29] on span "D" at bounding box center [223, 29] width 4 height 6
drag, startPoint x: 41, startPoint y: 62, endPoint x: 52, endPoint y: 89, distance: 29.2
click at [42, 64] on span "Line" at bounding box center [45, 62] width 32 height 8
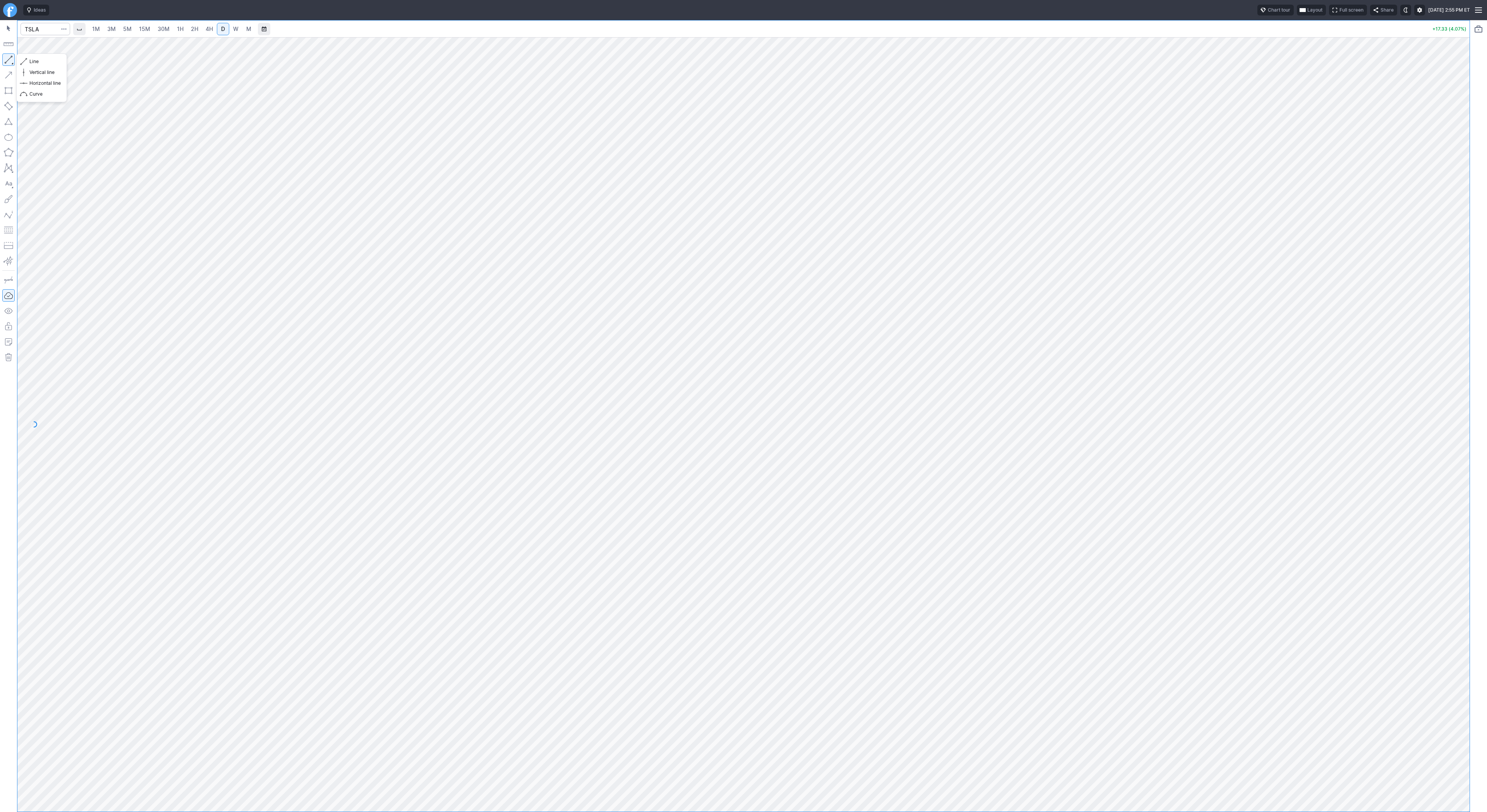
click at [6, 58] on button "button" at bounding box center [8, 59] width 12 height 12
click at [26, 61] on span "button" at bounding box center [24, 61] width 5 height 11
drag, startPoint x: 43, startPoint y: 63, endPoint x: 59, endPoint y: 89, distance: 30.5
click at [43, 64] on span "Line" at bounding box center [45, 62] width 32 height 8
click at [46, 64] on span "Line" at bounding box center [45, 62] width 32 height 8
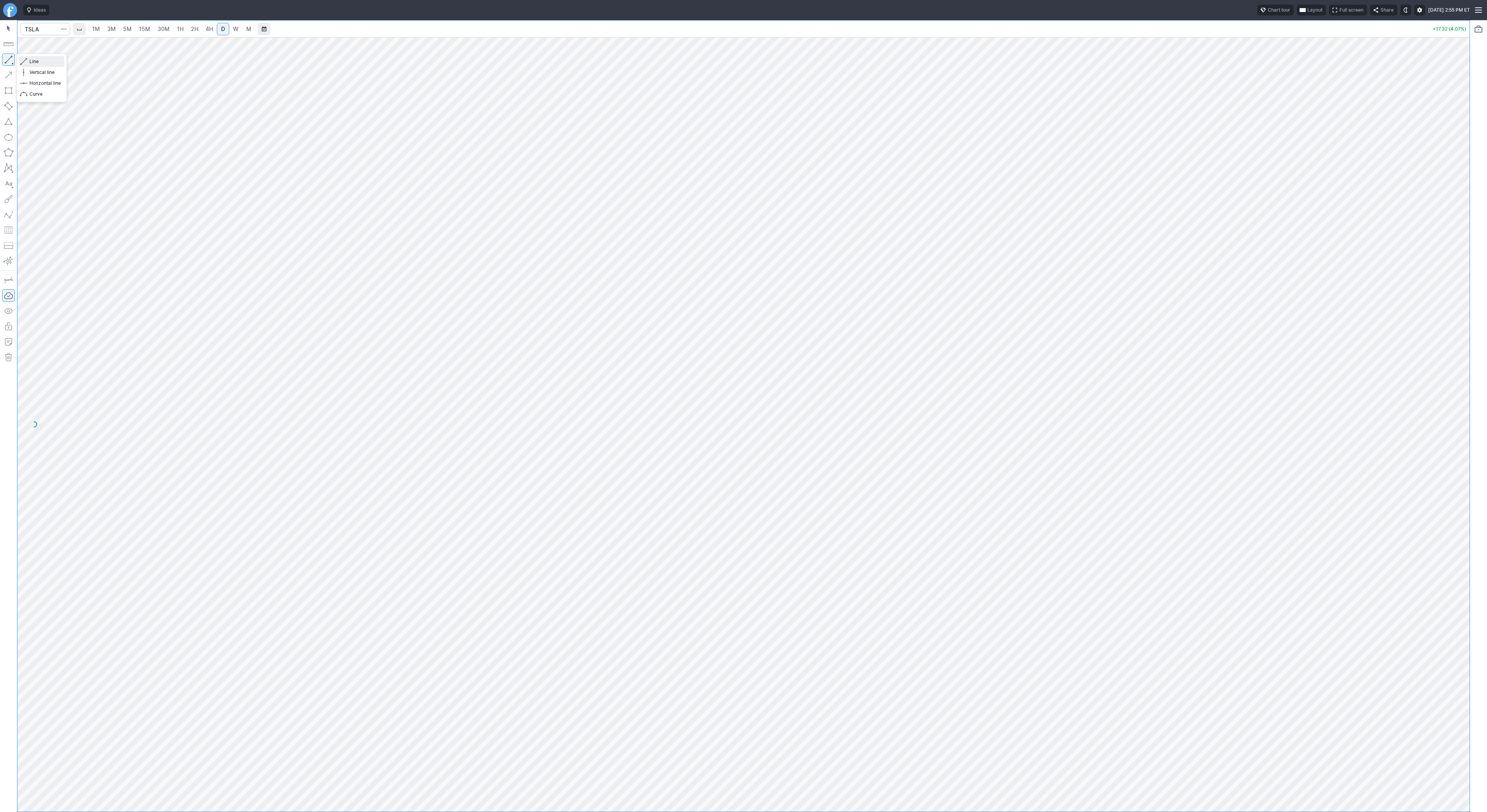
click at [37, 62] on span "Line" at bounding box center [45, 62] width 32 height 8
click at [28, 63] on button "Line" at bounding box center [42, 61] width 45 height 11
drag, startPoint x: 8, startPoint y: 59, endPoint x: 10, endPoint y: 73, distance: 14.1
click at [8, 62] on button "button" at bounding box center [8, 59] width 12 height 12
click at [48, 60] on span "Line" at bounding box center [45, 62] width 32 height 8
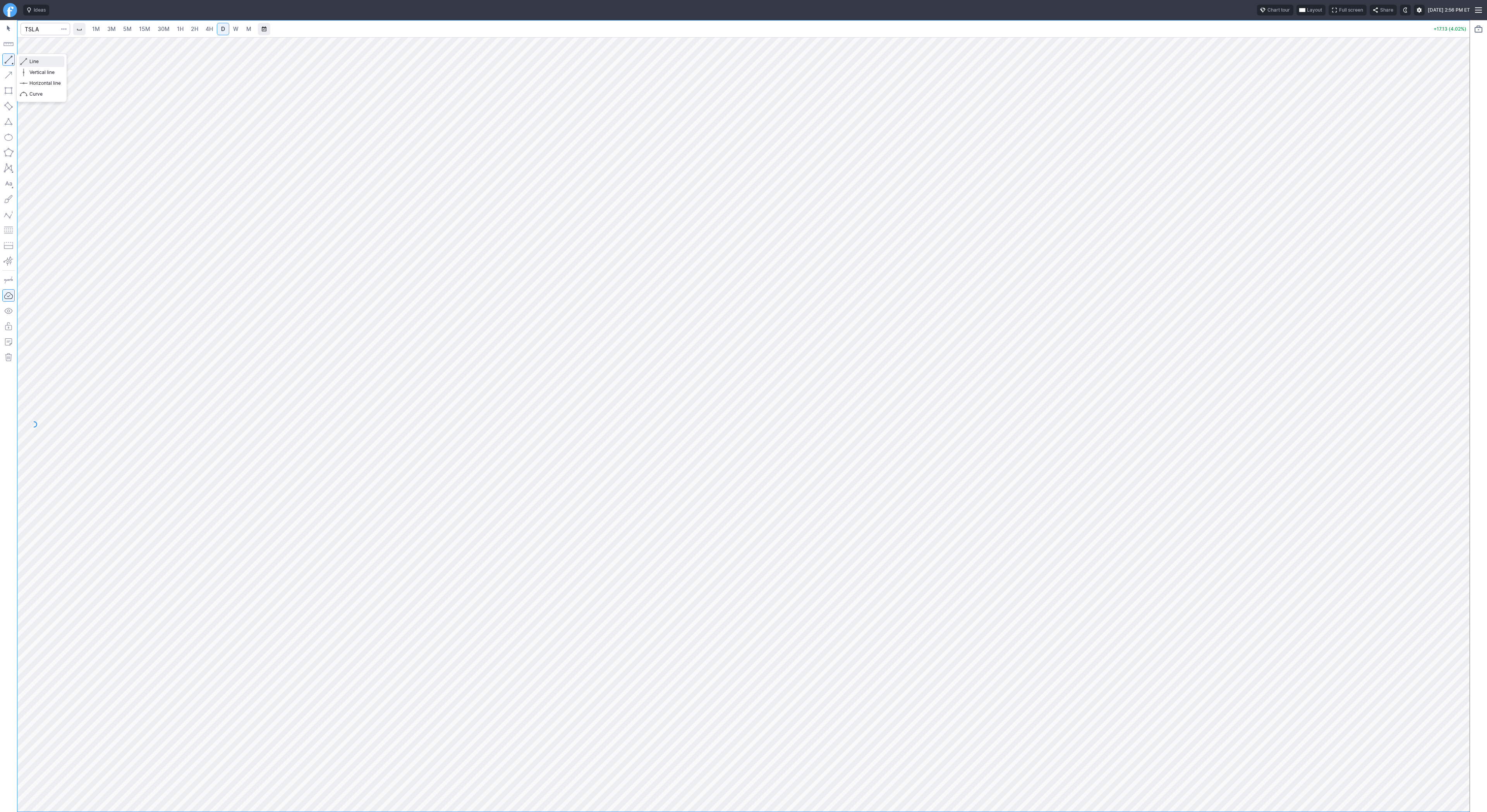
click at [33, 60] on span "Line" at bounding box center [45, 62] width 32 height 8
click at [32, 61] on span "Line" at bounding box center [45, 62] width 32 height 8
click at [42, 64] on span "Line" at bounding box center [45, 62] width 32 height 8
click at [44, 63] on span "Line" at bounding box center [45, 62] width 32 height 8
click at [42, 61] on span "Line" at bounding box center [45, 62] width 32 height 8
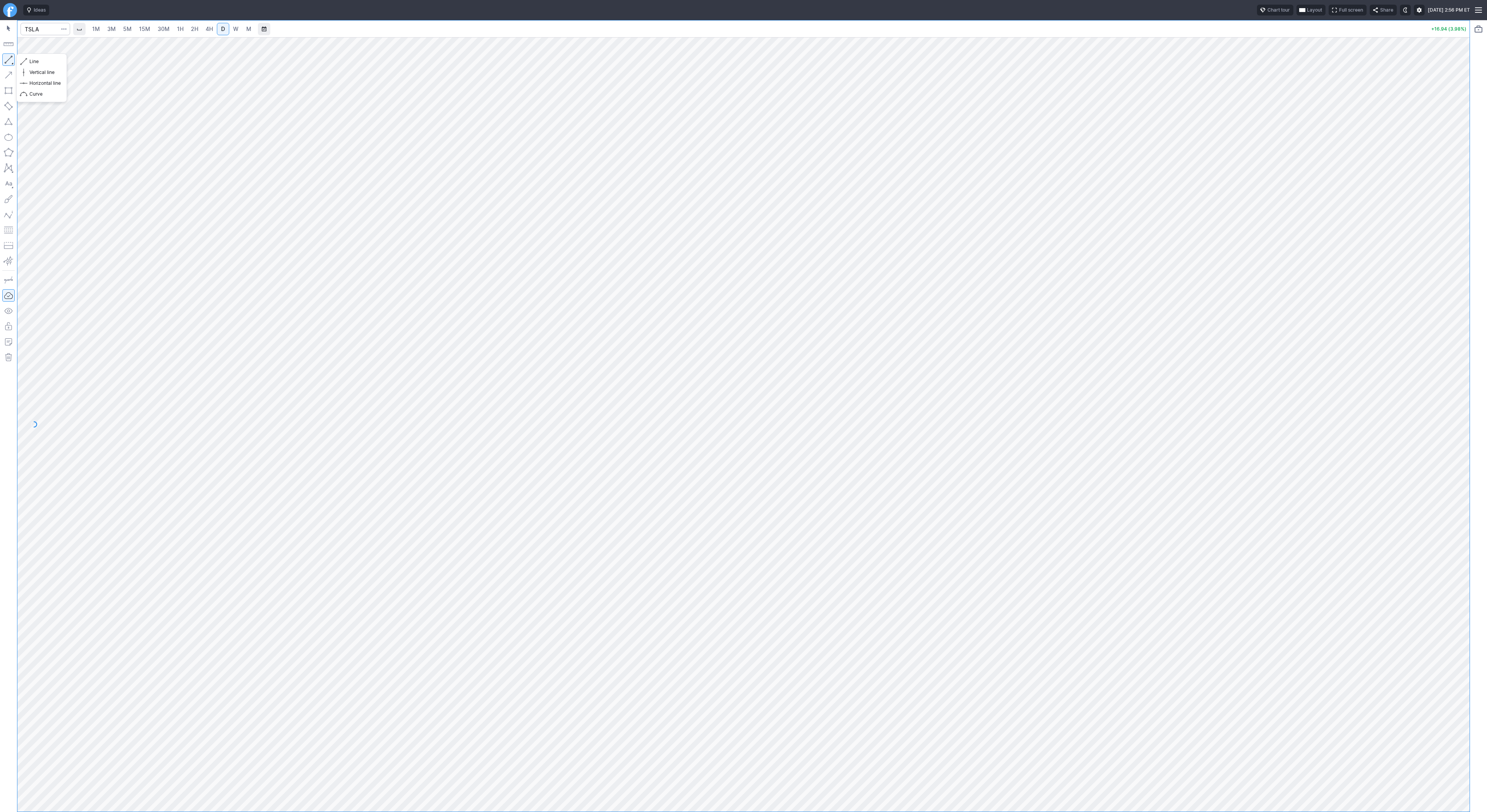
drag, startPoint x: 11, startPoint y: 60, endPoint x: 22, endPoint y: 88, distance: 30.1
click at [11, 60] on button "button" at bounding box center [8, 59] width 12 height 12
drag, startPoint x: 8, startPoint y: 60, endPoint x: 17, endPoint y: 87, distance: 28.5
click at [8, 61] on button "button" at bounding box center [8, 59] width 12 height 12
drag, startPoint x: 1460, startPoint y: 230, endPoint x: 1456, endPoint y: 297, distance: 67.1
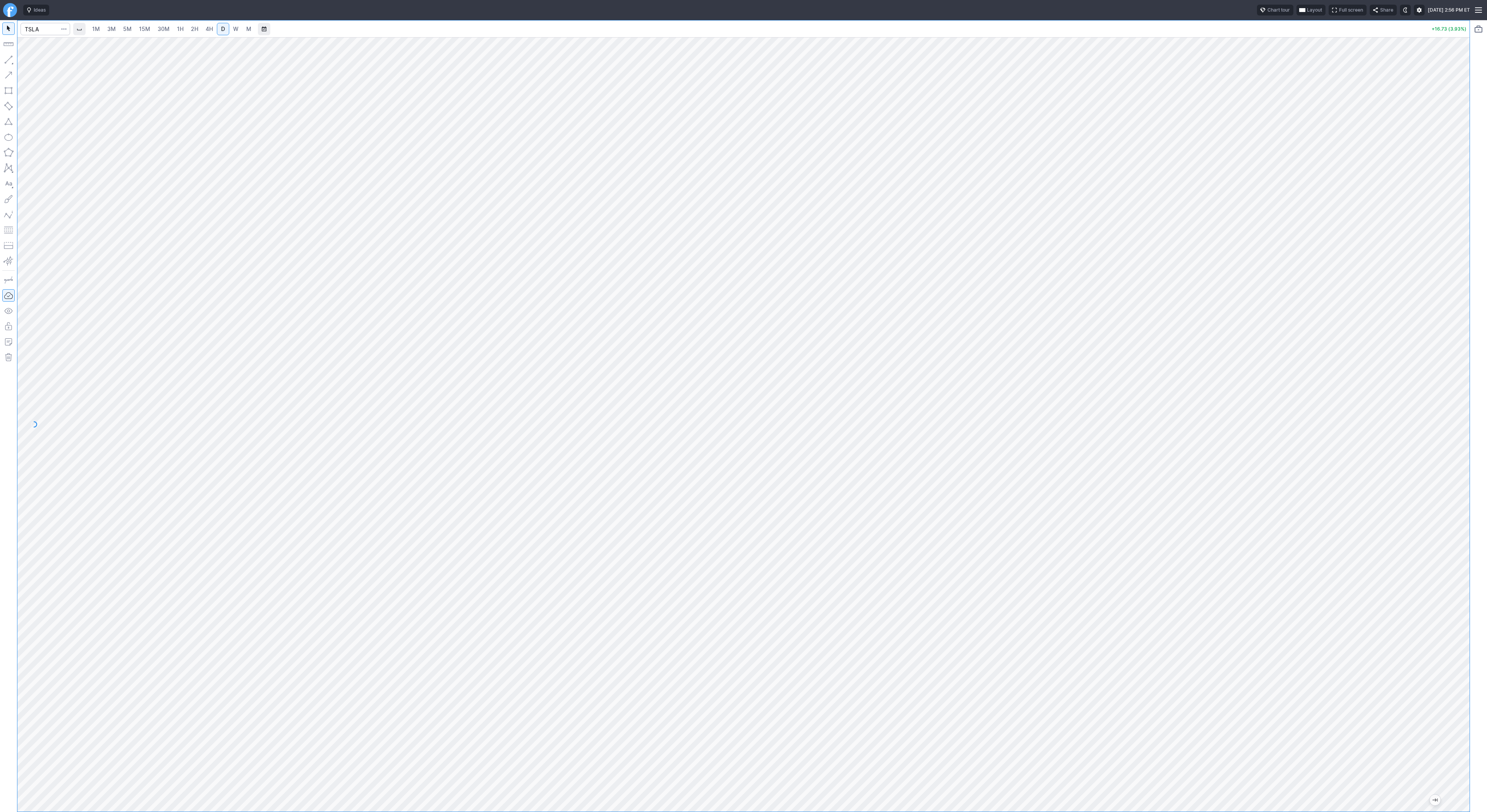
click at [1459, 308] on div at bounding box center [1461, 422] width 16 height 755
click at [33, 63] on span "Line" at bounding box center [45, 62] width 32 height 8
click at [36, 35] on input "Search" at bounding box center [45, 29] width 50 height 12
type input "@eth"
click at [63, 48] on span "Ethereum / USD" at bounding box center [110, 46] width 106 height 6
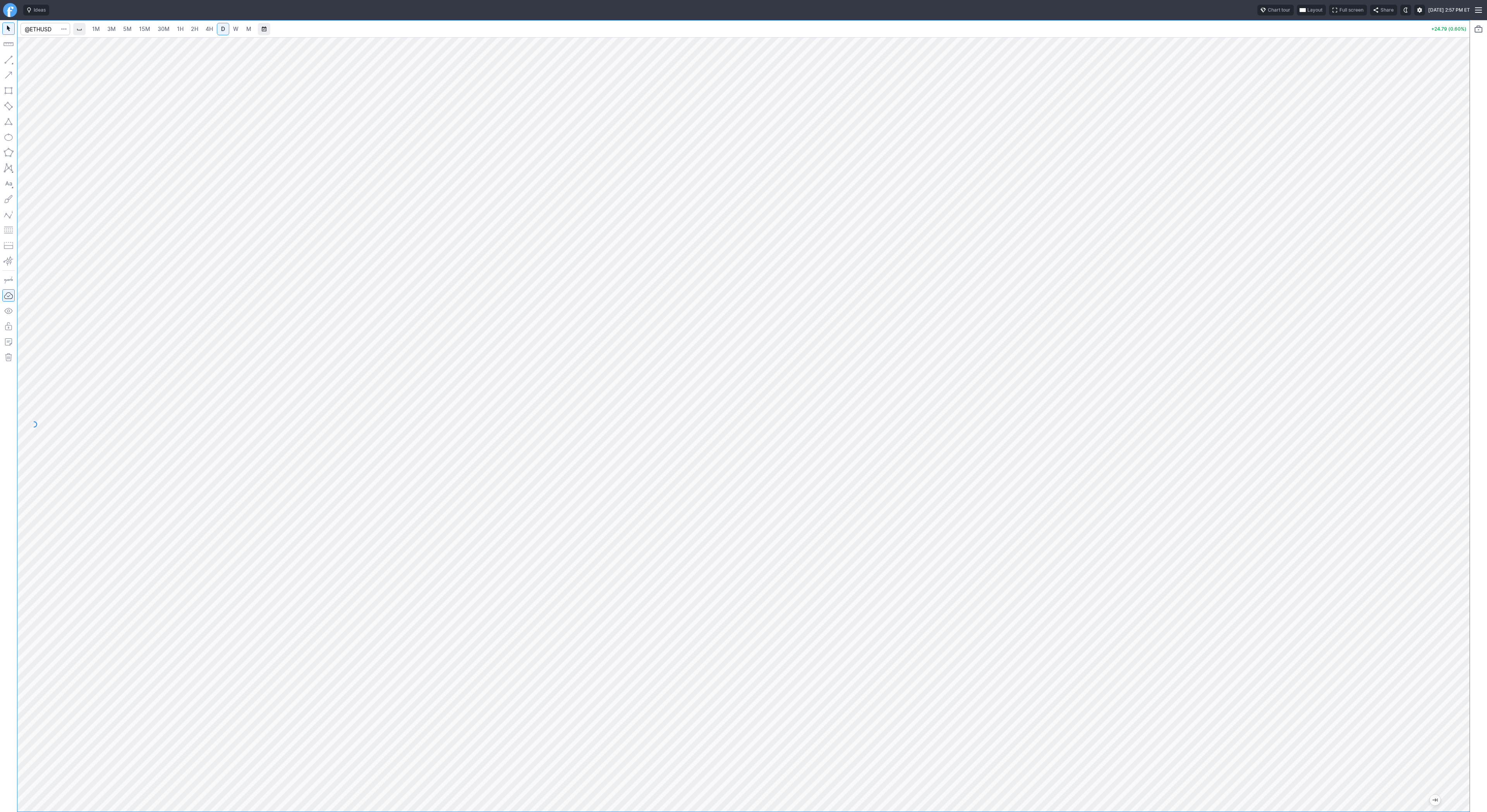
click at [192, 29] on span "2H" at bounding box center [194, 29] width 7 height 6
click at [6, 58] on button "button" at bounding box center [8, 59] width 12 height 12
click at [8, 60] on button "button" at bounding box center [8, 59] width 12 height 12
click at [8, 56] on button "button" at bounding box center [8, 59] width 12 height 12
click at [32, 60] on span "Line" at bounding box center [45, 62] width 32 height 8
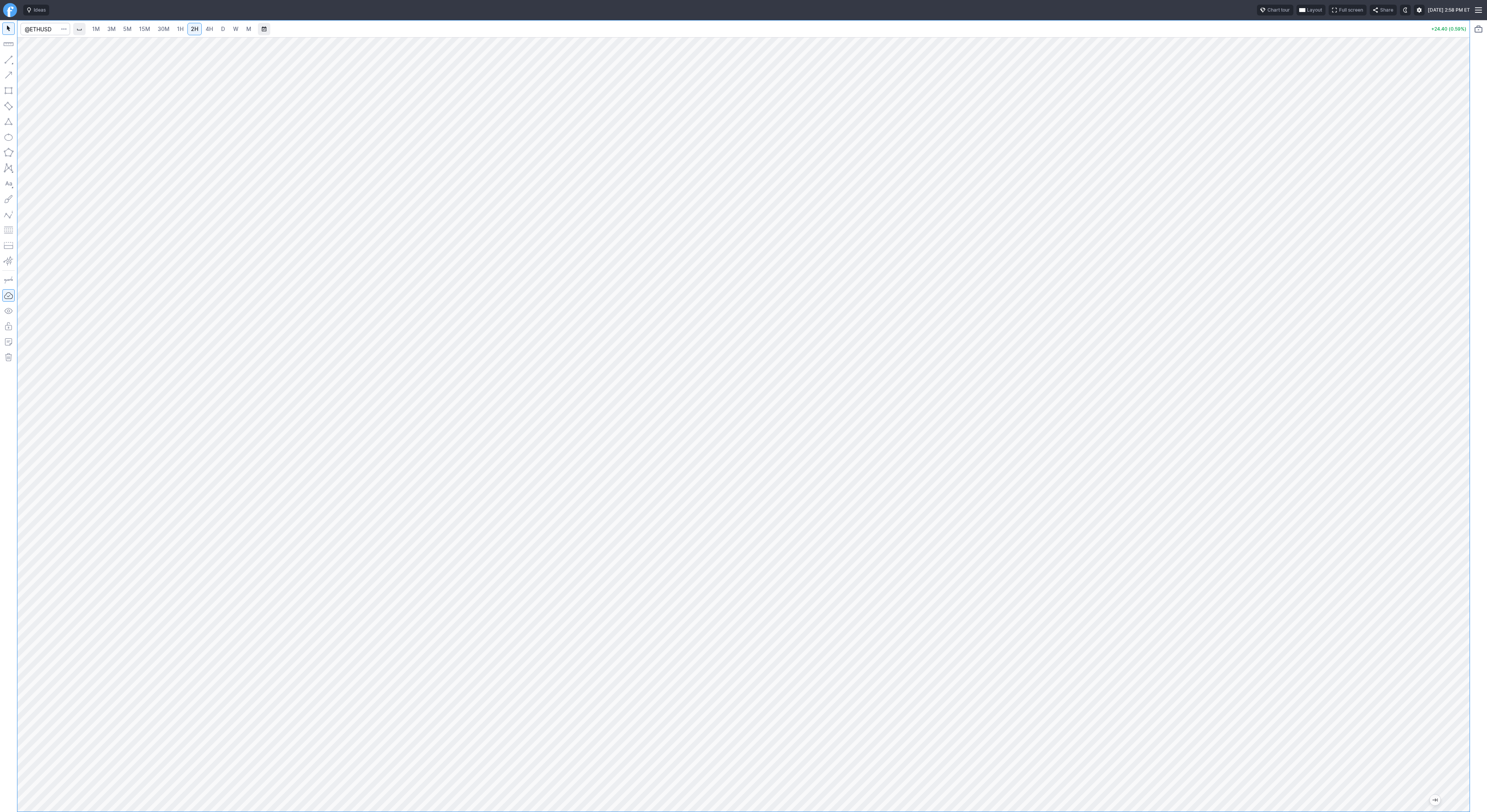
click at [213, 26] on link "4H" at bounding box center [209, 29] width 14 height 12
click at [221, 27] on span "D" at bounding box center [223, 29] width 5 height 8
drag, startPoint x: 1458, startPoint y: 273, endPoint x: 1472, endPoint y: 344, distance: 72.4
click at [1472, 344] on div "1M 3M 5M 15M 30M 1H 2H 4H D W M +24.40 (0.59%)" at bounding box center [744, 415] width 1487 height 791
click at [32, 59] on span "Line" at bounding box center [45, 62] width 32 height 8
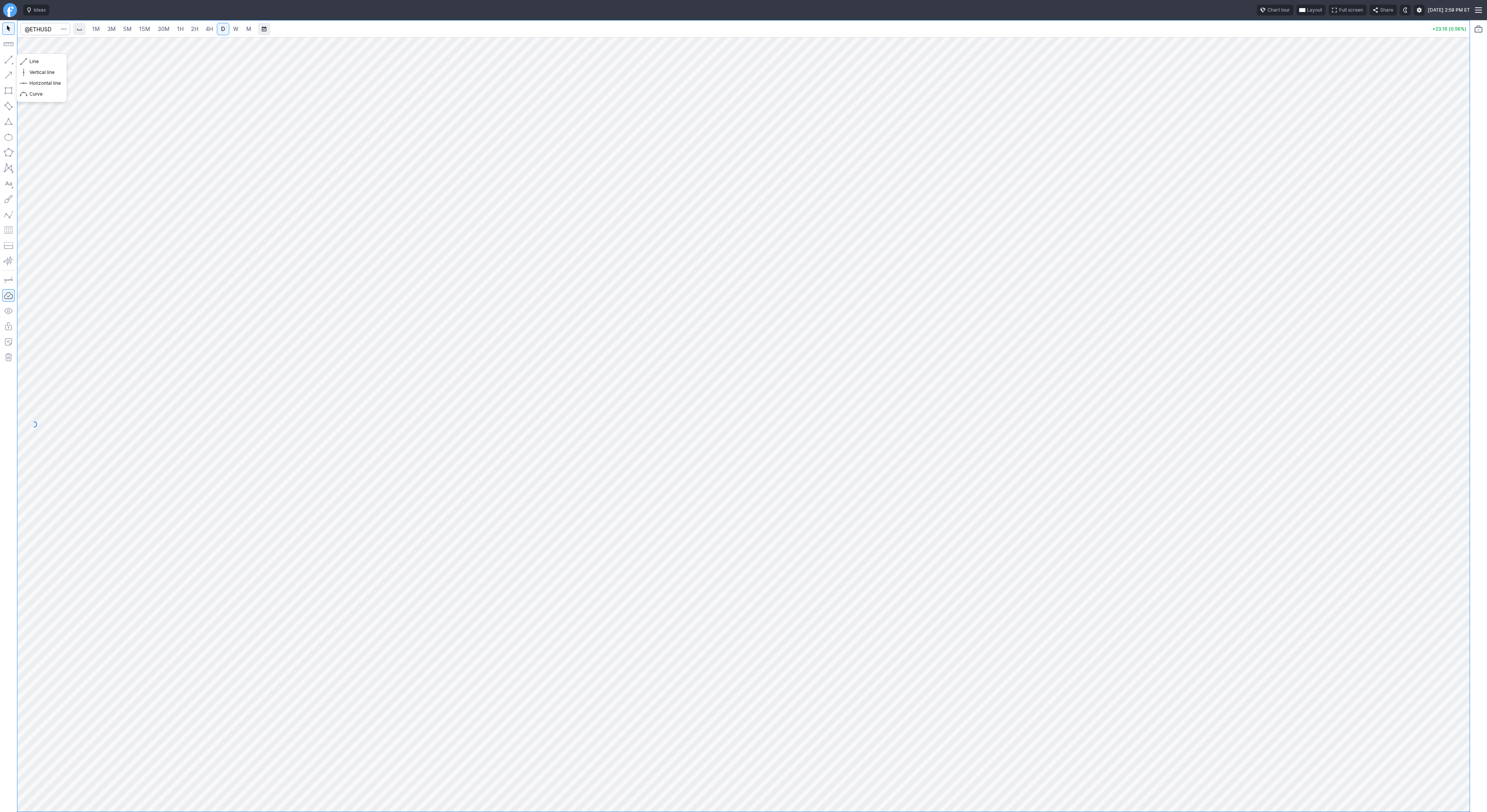
click at [5, 58] on button "button" at bounding box center [8, 59] width 12 height 12
drag, startPoint x: 1464, startPoint y: 296, endPoint x: 1454, endPoint y: 316, distance: 22.4
click at [1467, 342] on div at bounding box center [1461, 422] width 16 height 755
click at [109, 30] on span "3M" at bounding box center [111, 29] width 8 height 6
click at [136, 25] on link "15M" at bounding box center [145, 29] width 18 height 12
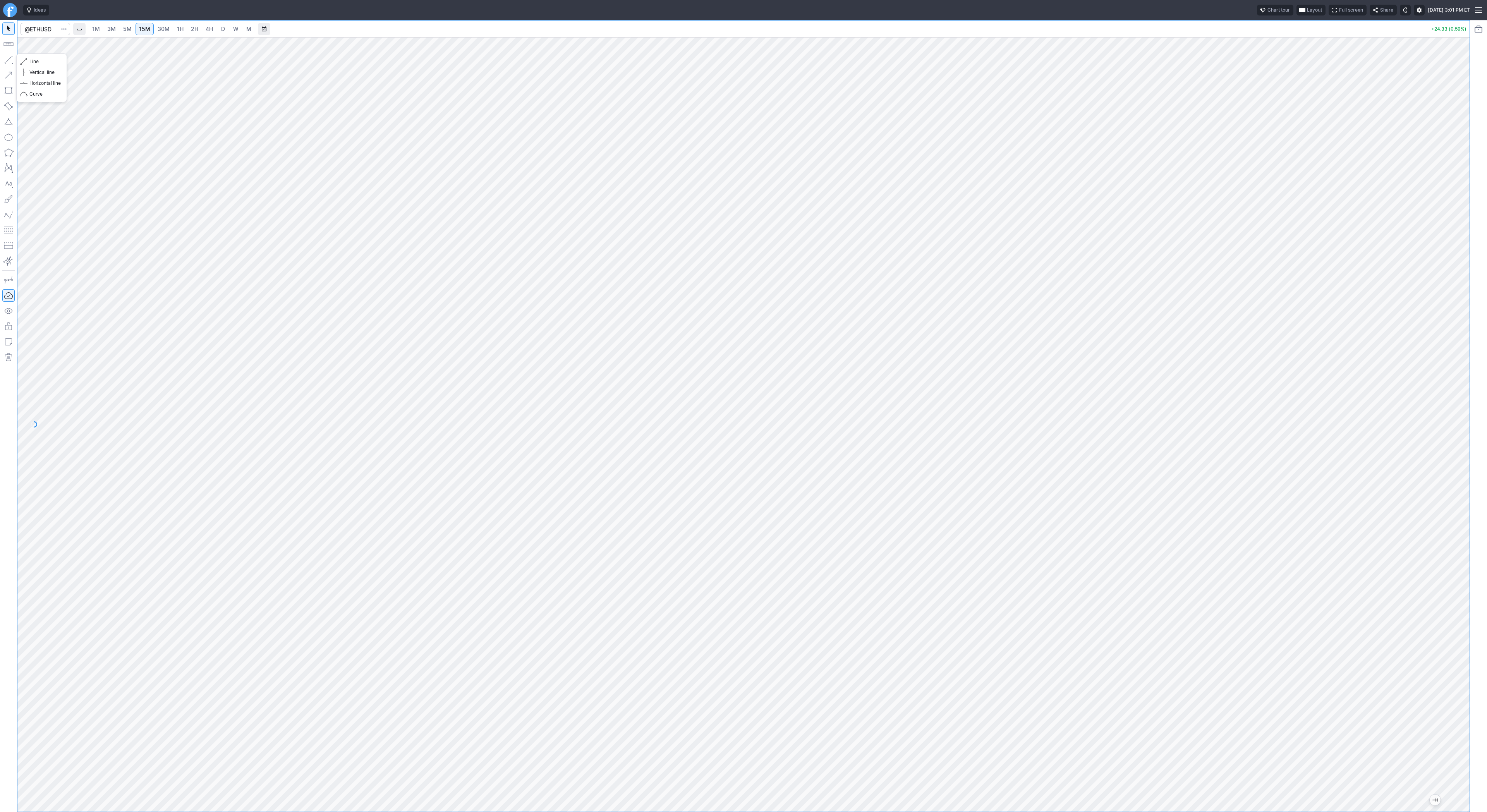
click at [10, 60] on button "button" at bounding box center [8, 59] width 12 height 12
click at [31, 62] on span "Line" at bounding box center [45, 62] width 32 height 8
click at [46, 28] on input "Search" at bounding box center [45, 29] width 50 height 12
type input "bmnr"
click at [35, 63] on span "Line" at bounding box center [45, 62] width 32 height 8
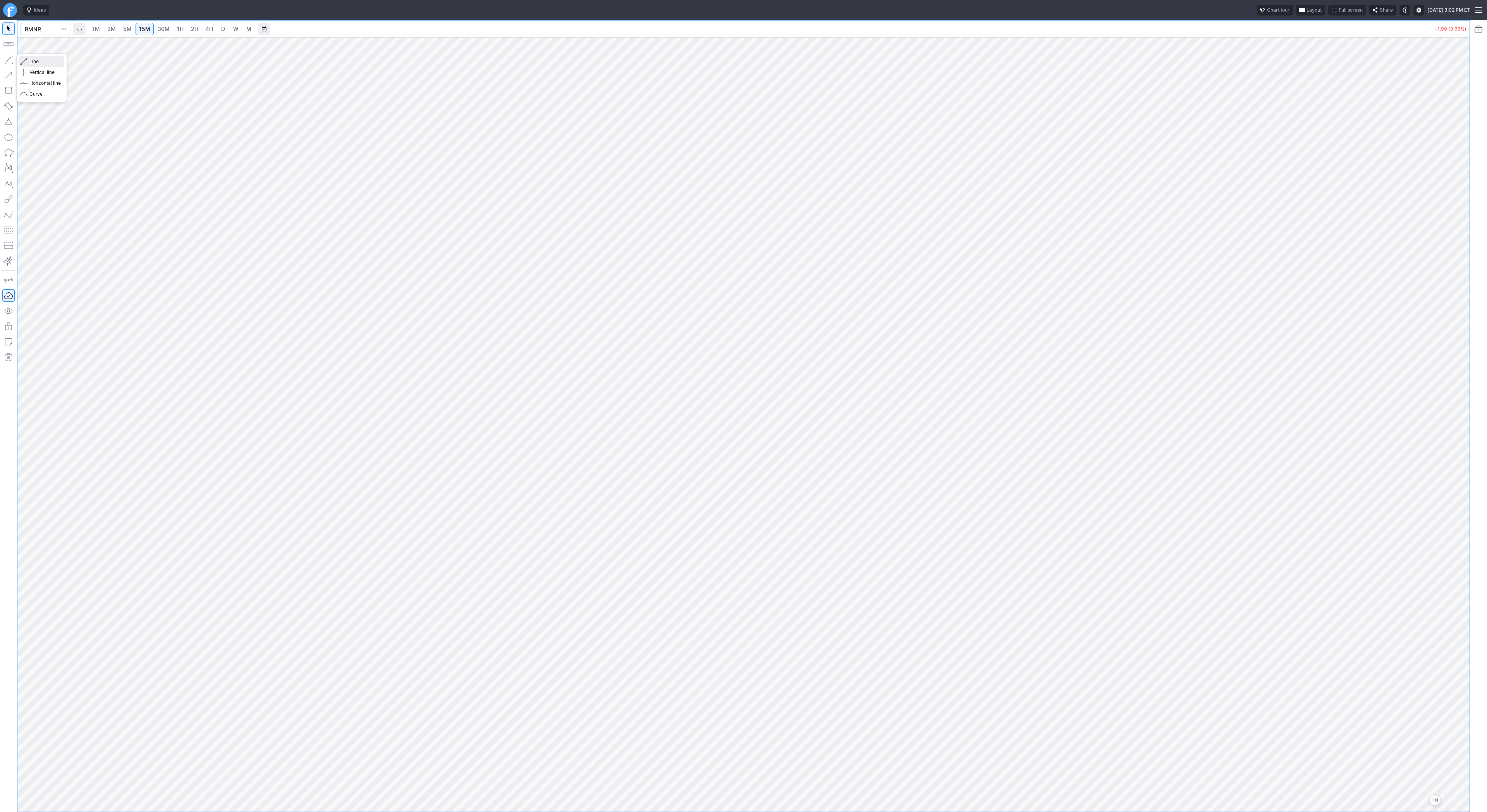
click at [27, 62] on button "Line" at bounding box center [42, 61] width 45 height 11
click at [114, 30] on span "3M" at bounding box center [111, 29] width 8 height 6
click at [45, 29] on input "Search" at bounding box center [45, 29] width 50 height 12
type input "sbet"
click at [55, 43] on span "SharpLink Gaming Inc" at bounding box center [76, 45] width 48 height 6
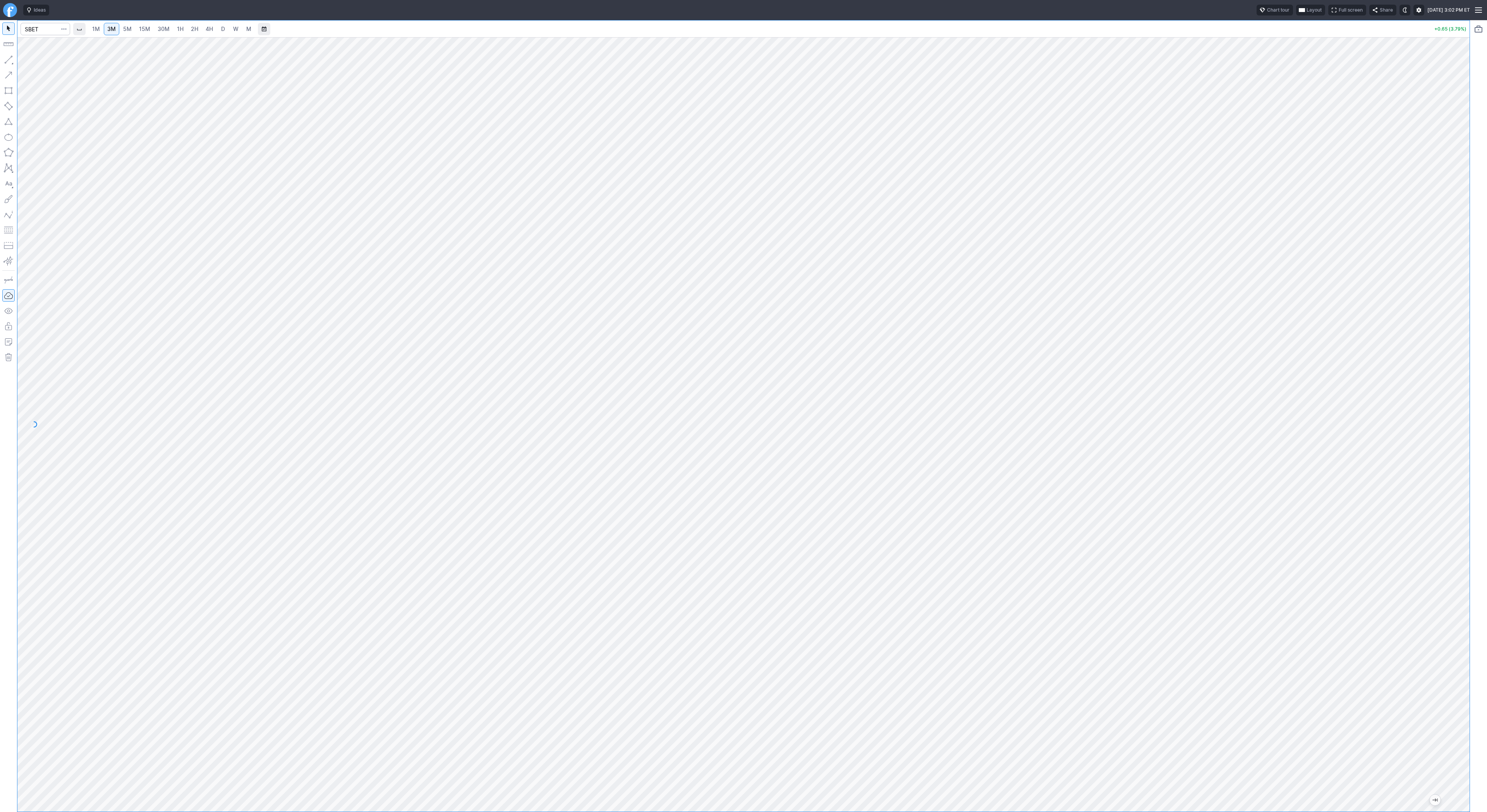
click at [199, 27] on link "2H" at bounding box center [194, 29] width 14 height 12
click at [43, 28] on input "Search" at bounding box center [45, 29] width 50 height 12
type input "qs"
click at [43, 42] on span "QS" at bounding box center [40, 46] width 25 height 6
click at [222, 30] on span "D" at bounding box center [223, 29] width 4 height 6
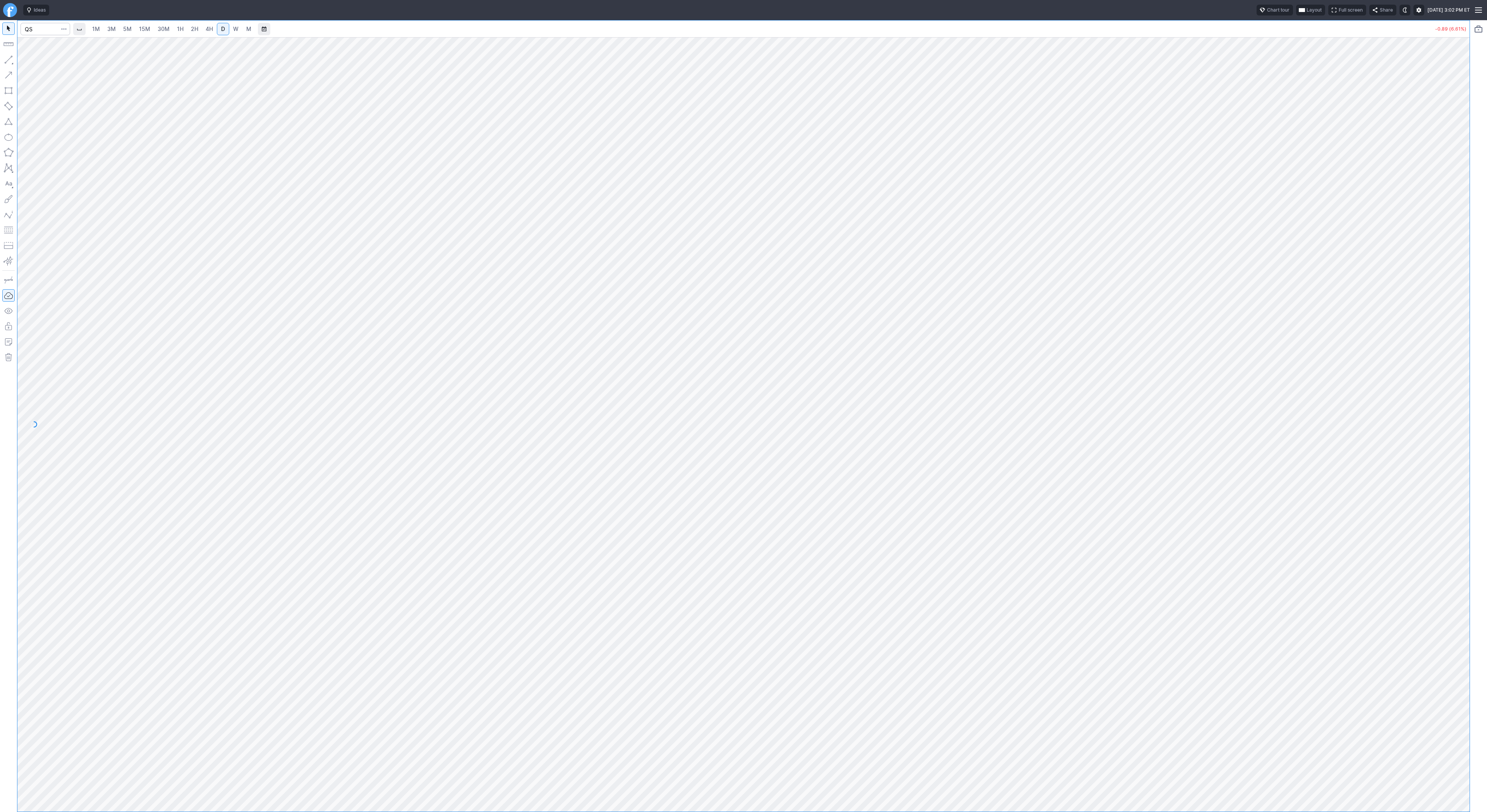
click at [233, 28] on span "W" at bounding box center [235, 29] width 5 height 6
click at [39, 62] on span "Line" at bounding box center [45, 62] width 32 height 8
drag, startPoint x: 55, startPoint y: 64, endPoint x: 60, endPoint y: 77, distance: 13.9
click at [56, 64] on span "Line" at bounding box center [45, 62] width 32 height 8
click at [31, 61] on span "Line" at bounding box center [45, 62] width 32 height 8
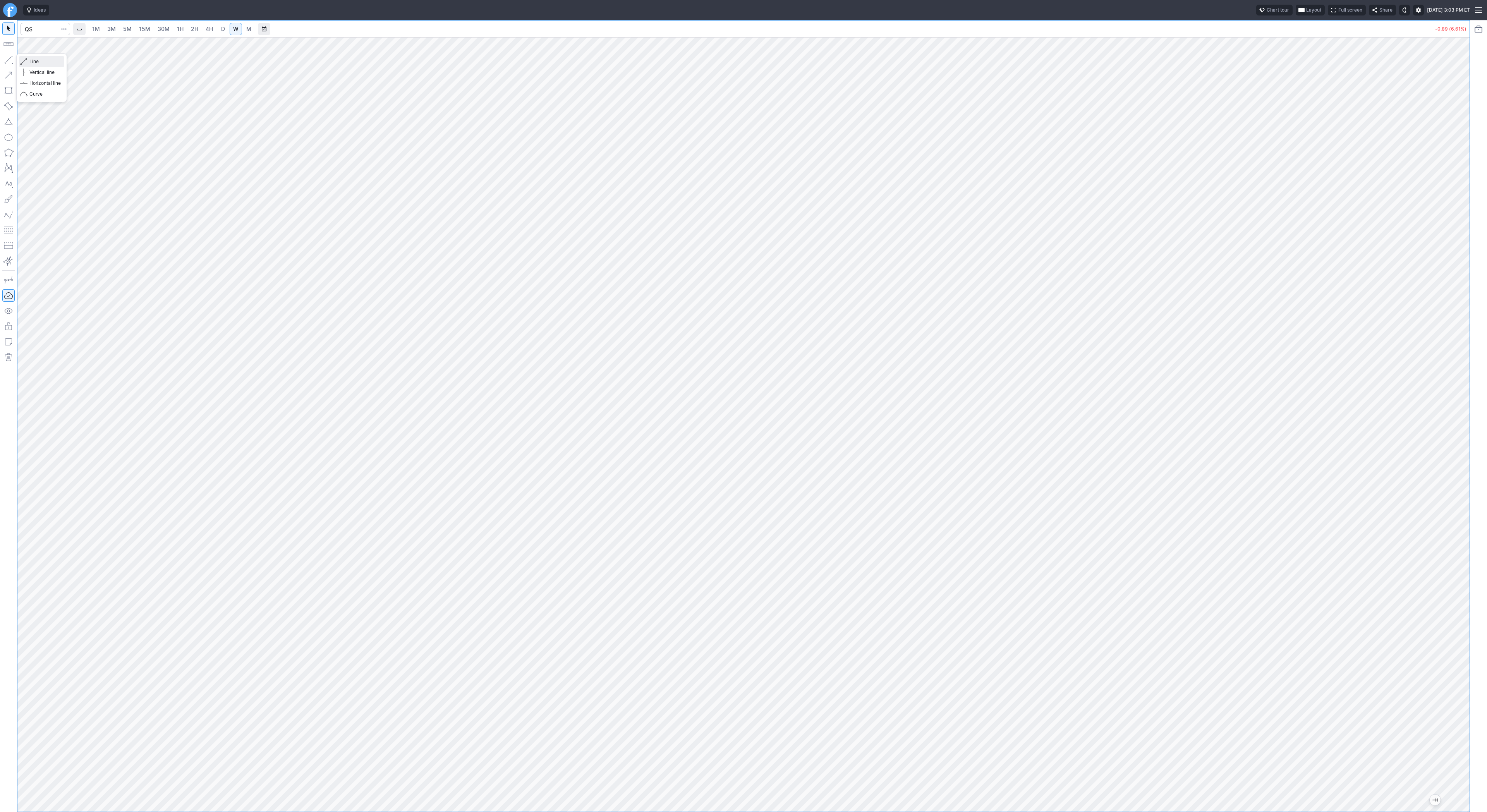
click at [55, 64] on span "Line" at bounding box center [45, 62] width 32 height 8
click at [223, 26] on span "D" at bounding box center [223, 29] width 4 height 6
click at [41, 27] on input "Search" at bounding box center [45, 29] width 50 height 12
type input "bmnr"
click at [210, 30] on span "4H" at bounding box center [209, 29] width 7 height 6
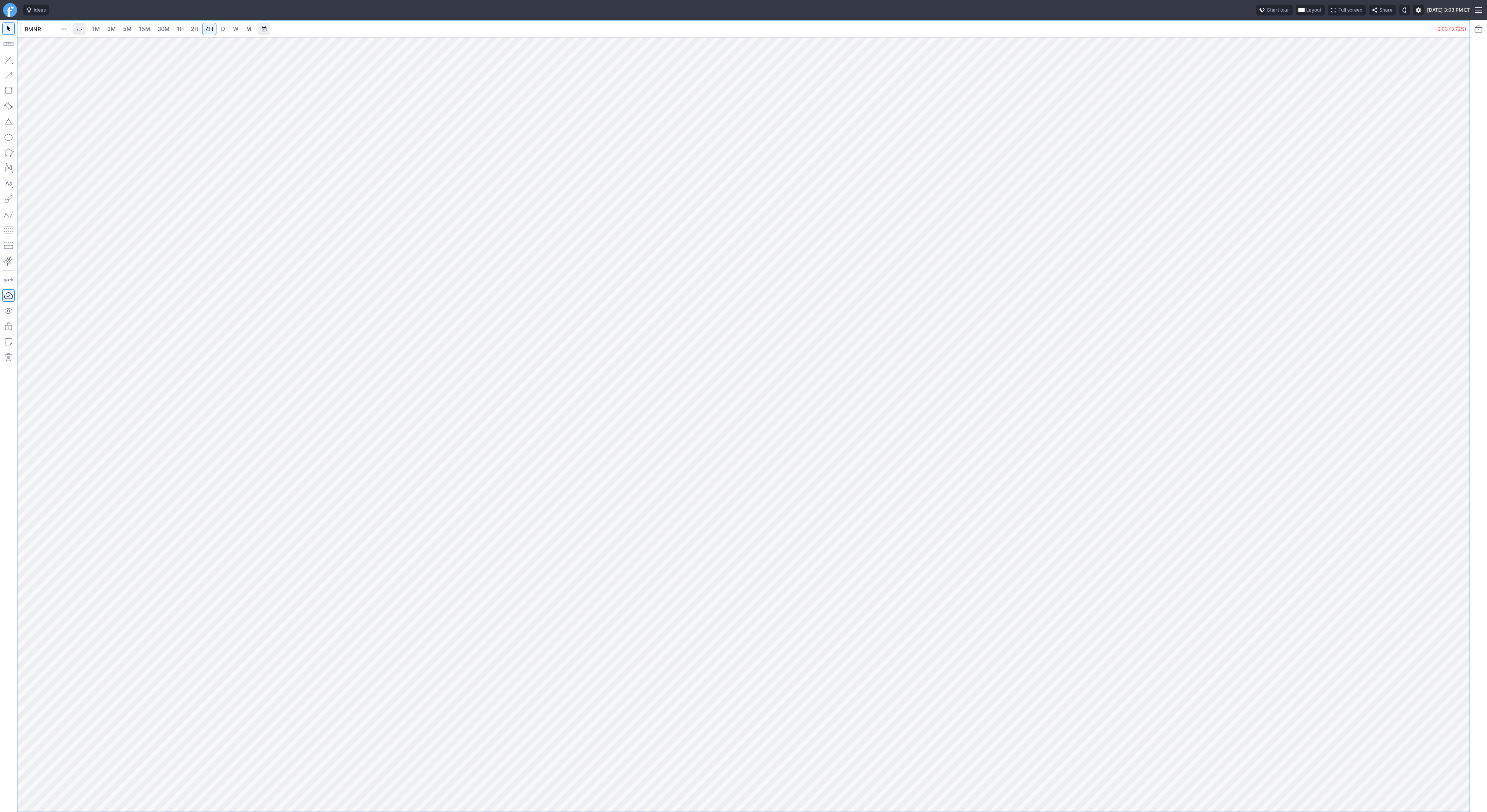
click at [192, 28] on span "2H" at bounding box center [194, 29] width 7 height 6
click at [1453, 324] on div at bounding box center [744, 424] width 1452 height 774
click at [1413, 557] on div at bounding box center [744, 424] width 1452 height 774
click at [1448, 548] on div at bounding box center [744, 424] width 1452 height 774
click at [5, 57] on button "button" at bounding box center [8, 59] width 12 height 12
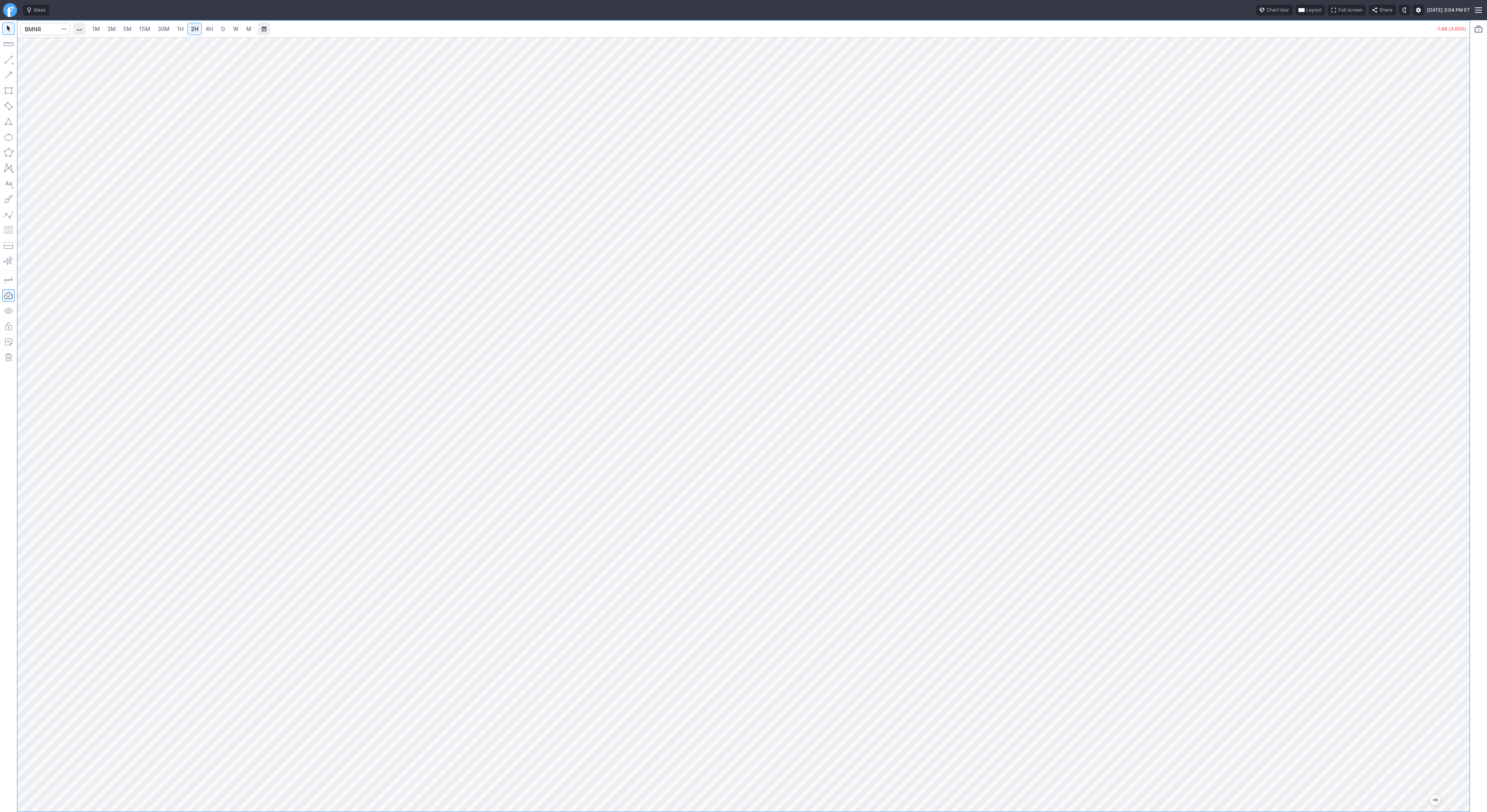
drag, startPoint x: 1461, startPoint y: 484, endPoint x: 1461, endPoint y: 543, distance: 59.0
click at [1466, 548] on div at bounding box center [1461, 422] width 16 height 755
click at [37, 62] on span "Line" at bounding box center [45, 62] width 32 height 8
click at [116, 32] on link "3M" at bounding box center [111, 29] width 15 height 12
click at [151, 32] on link "15M" at bounding box center [145, 29] width 18 height 12
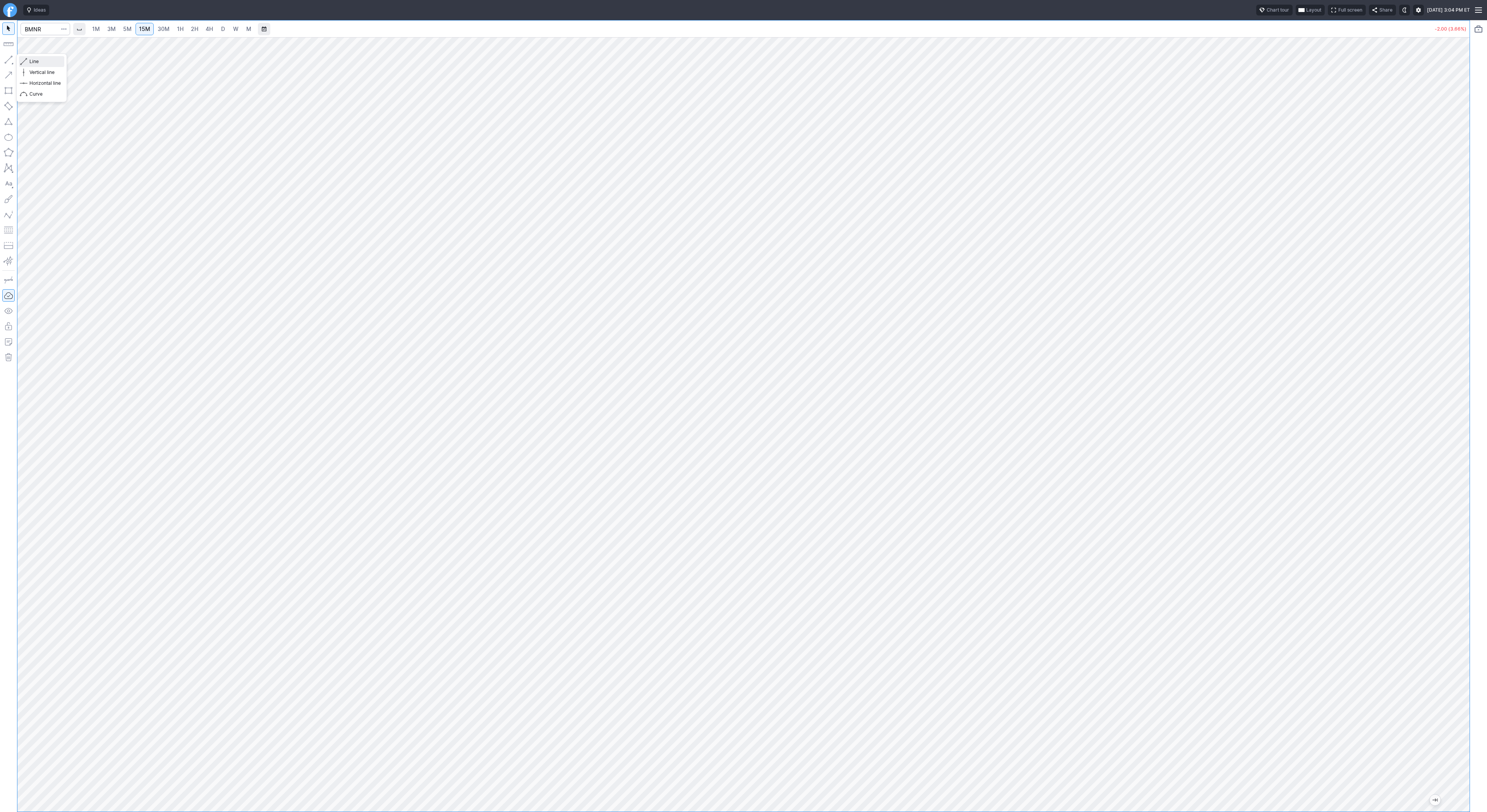
click at [26, 64] on span "button" at bounding box center [24, 61] width 5 height 11
click at [39, 62] on span "Line" at bounding box center [45, 62] width 32 height 8
click at [112, 30] on span "3M" at bounding box center [111, 29] width 8 height 6
click at [196, 31] on span "2H" at bounding box center [194, 29] width 7 height 6
click at [179, 29] on span "1H" at bounding box center [180, 29] width 6 height 6
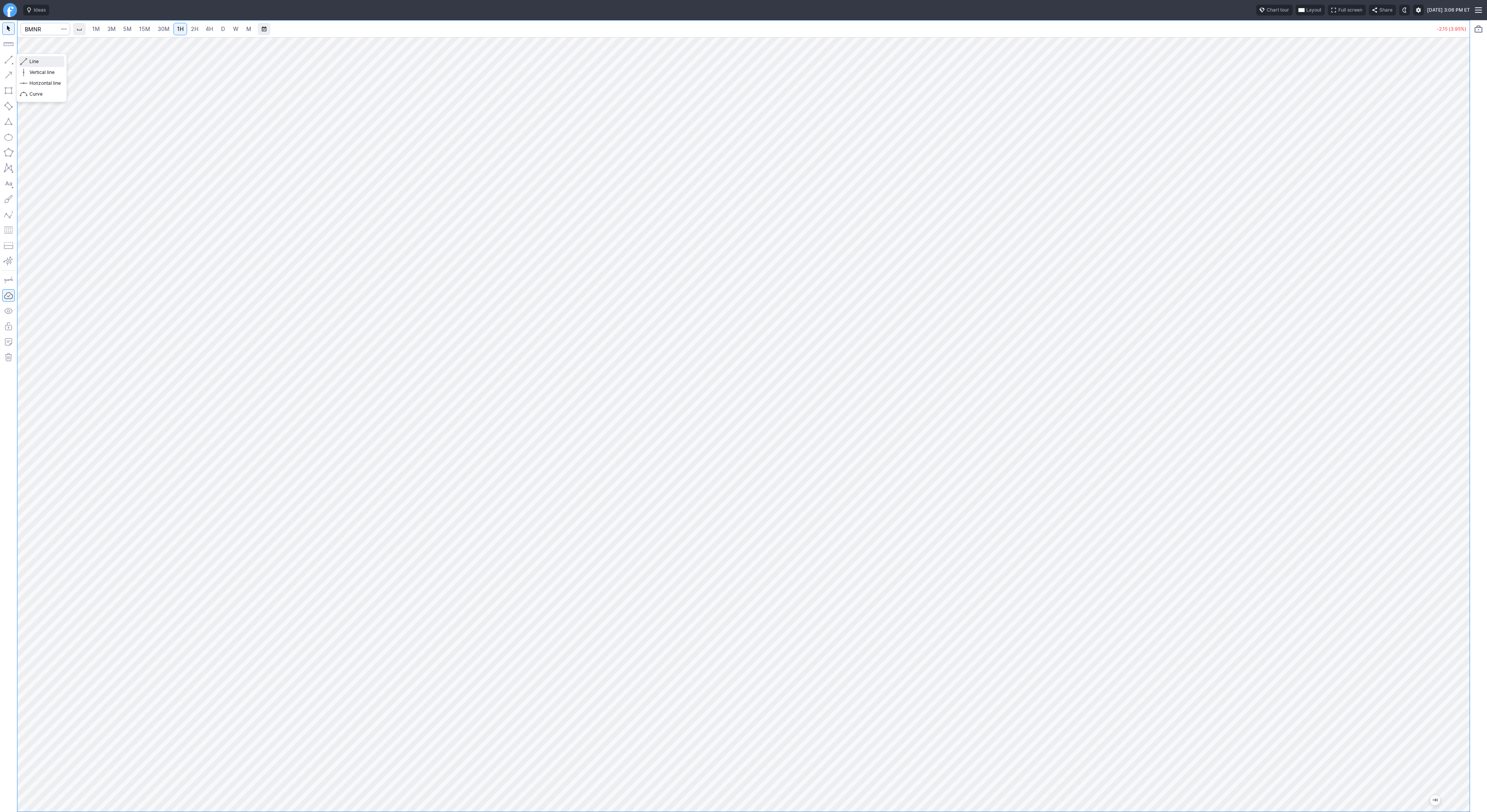
click at [37, 64] on span "Line" at bounding box center [45, 62] width 32 height 8
click at [26, 62] on span "button" at bounding box center [24, 61] width 5 height 11
click at [34, 63] on span "Line" at bounding box center [45, 62] width 32 height 8
click at [30, 61] on span "Line" at bounding box center [45, 62] width 32 height 8
click at [112, 28] on span "3M" at bounding box center [111, 29] width 8 height 6
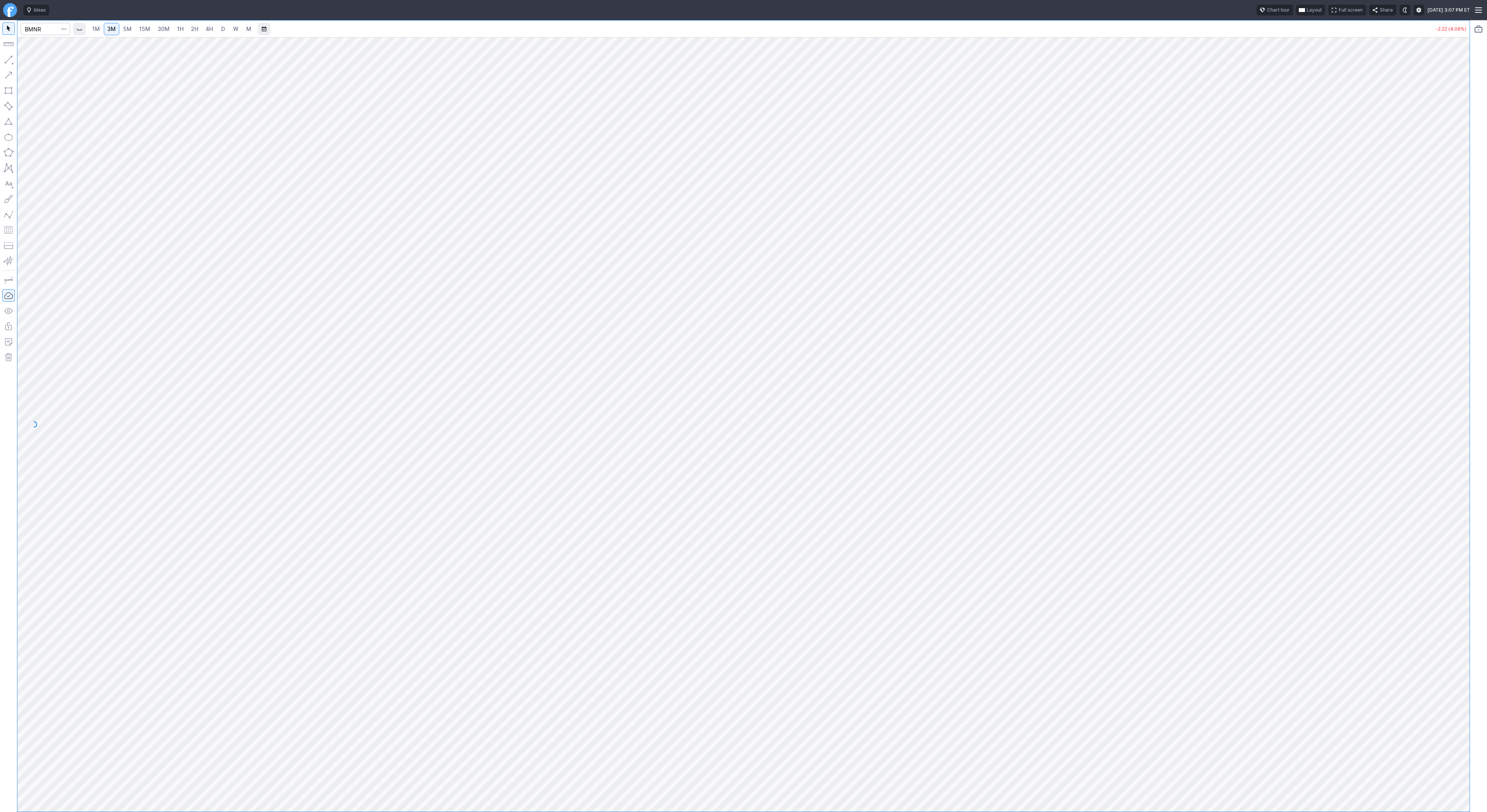
click at [132, 30] on link "5M" at bounding box center [127, 29] width 15 height 12
drag, startPoint x: 1466, startPoint y: 478, endPoint x: 1468, endPoint y: 580, distance: 102.0
click at [1468, 581] on div at bounding box center [1461, 422] width 16 height 755
click at [1464, 513] on div at bounding box center [1461, 422] width 16 height 755
drag, startPoint x: 1469, startPoint y: 282, endPoint x: 1468, endPoint y: 357, distance: 75.0
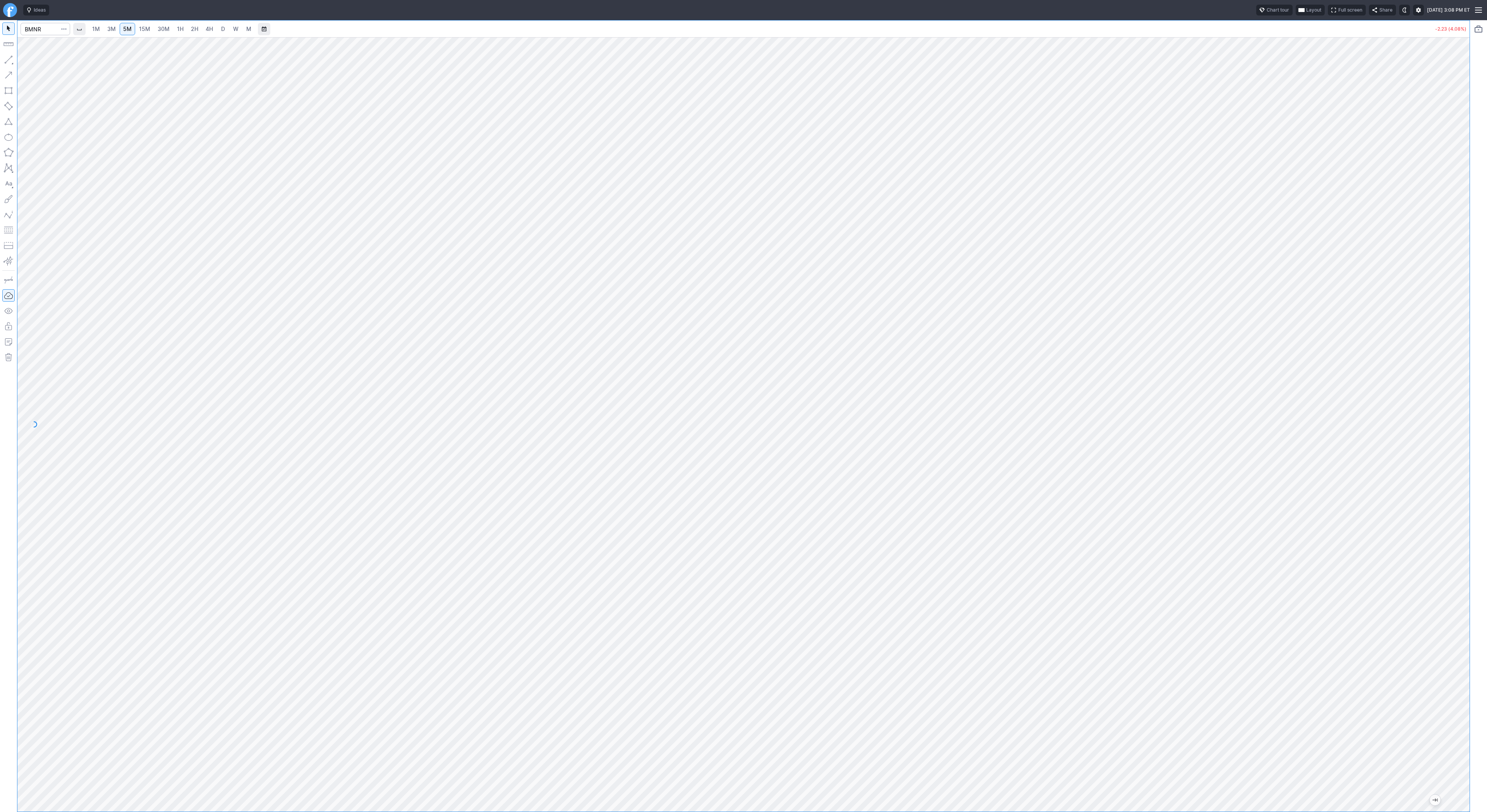
click at [1468, 357] on div at bounding box center [1461, 422] width 16 height 755
click at [43, 28] on input "Search" at bounding box center [45, 29] width 50 height 12
type input "hut"
click at [228, 31] on link "D" at bounding box center [223, 29] width 12 height 12
drag, startPoint x: 1464, startPoint y: 356, endPoint x: 1468, endPoint y: 492, distance: 136.1
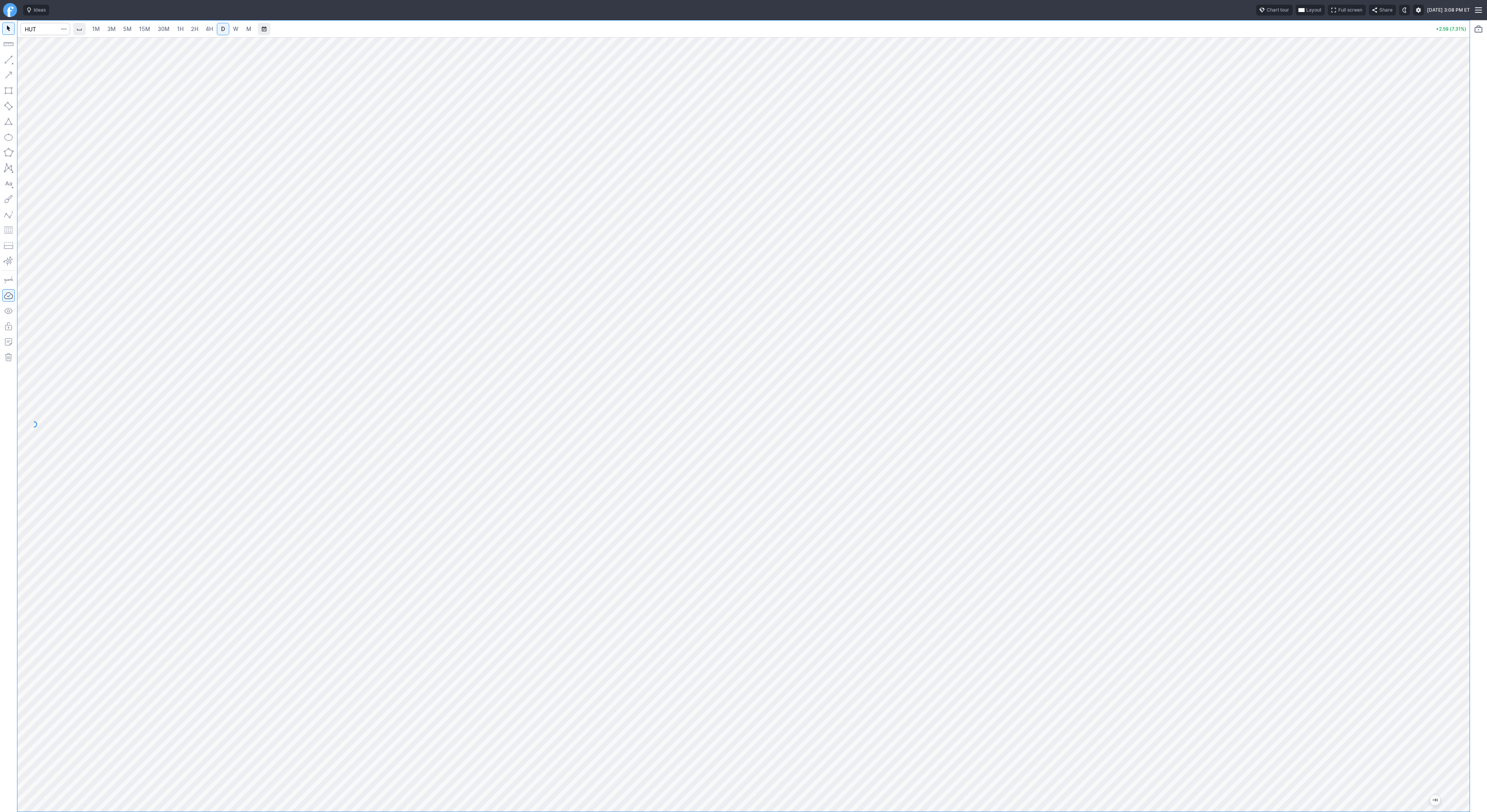
click at [1470, 492] on div "1M 3M 5M 15M 30M 1H 2H 4H D W M +2.59 (7.31%)" at bounding box center [744, 415] width 1487 height 791
click at [237, 30] on link "W" at bounding box center [235, 29] width 12 height 12
click at [8, 59] on button "button" at bounding box center [8, 59] width 12 height 12
click at [8, 55] on button "button" at bounding box center [8, 59] width 12 height 12
click at [41, 62] on span "Line" at bounding box center [45, 62] width 32 height 8
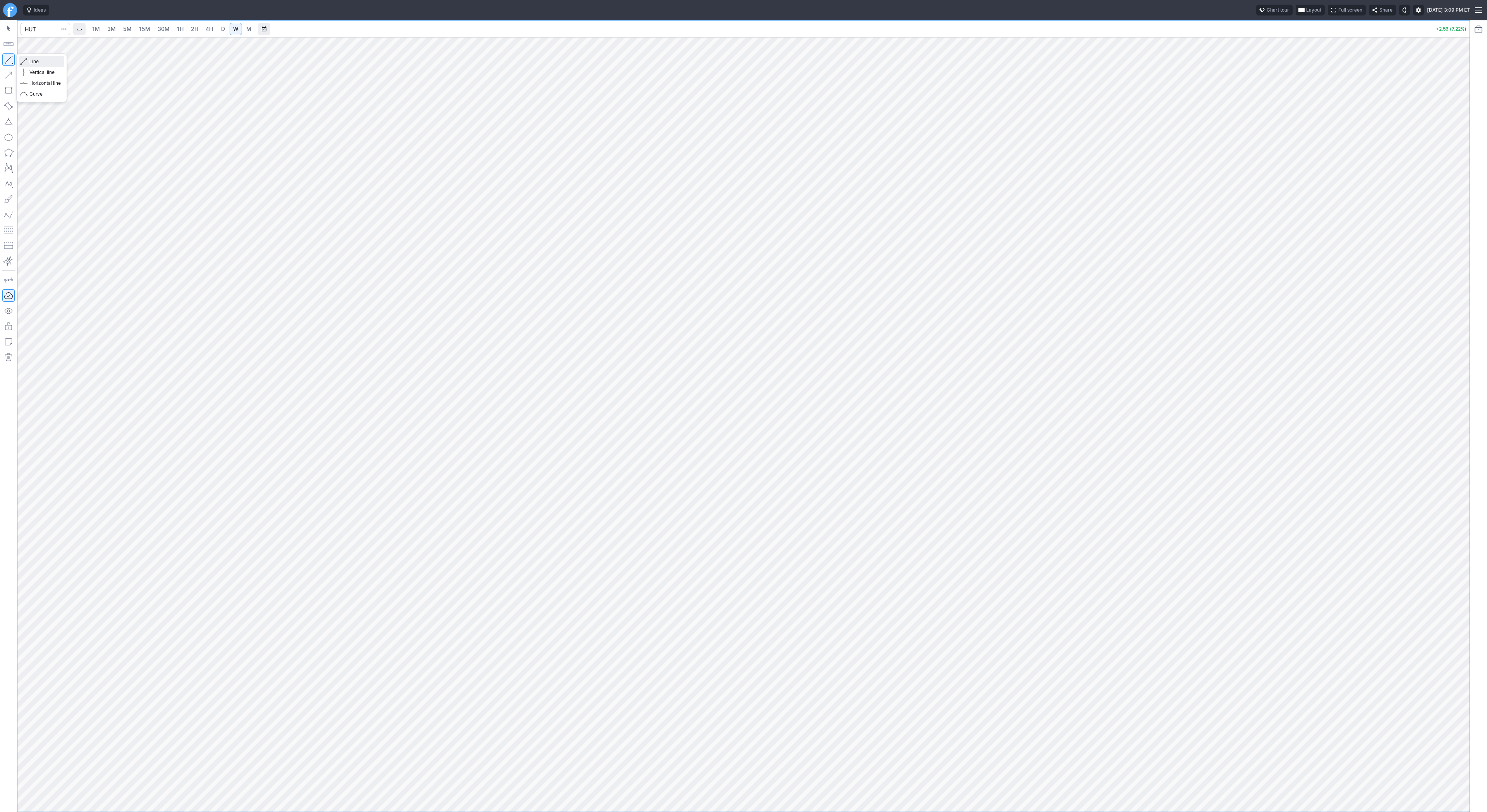
click at [41, 62] on span "Line" at bounding box center [45, 62] width 32 height 8
click at [1463, 645] on div at bounding box center [744, 424] width 1452 height 774
drag, startPoint x: 5, startPoint y: 62, endPoint x: 10, endPoint y: 77, distance: 15.8
click at [5, 64] on button "button" at bounding box center [8, 59] width 12 height 12
click at [40, 62] on span "Line" at bounding box center [45, 62] width 32 height 8
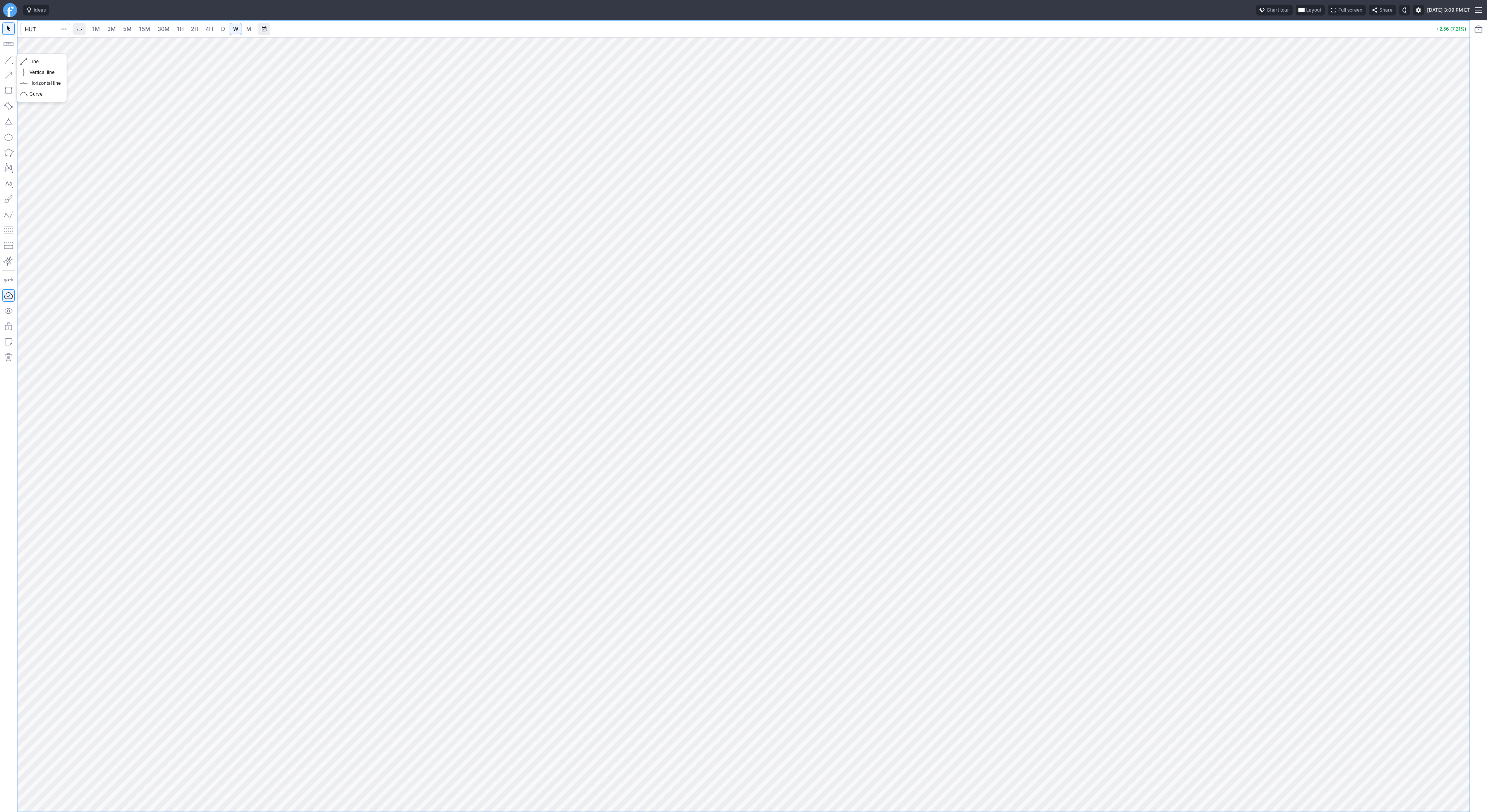
click at [8, 59] on button "button" at bounding box center [8, 59] width 12 height 12
drag, startPoint x: 41, startPoint y: 61, endPoint x: 60, endPoint y: 92, distance: 36.4
click at [42, 63] on span "Line" at bounding box center [45, 62] width 32 height 8
click at [225, 33] on link "D" at bounding box center [223, 29] width 12 height 12
click at [47, 62] on span "Line" at bounding box center [45, 62] width 32 height 8
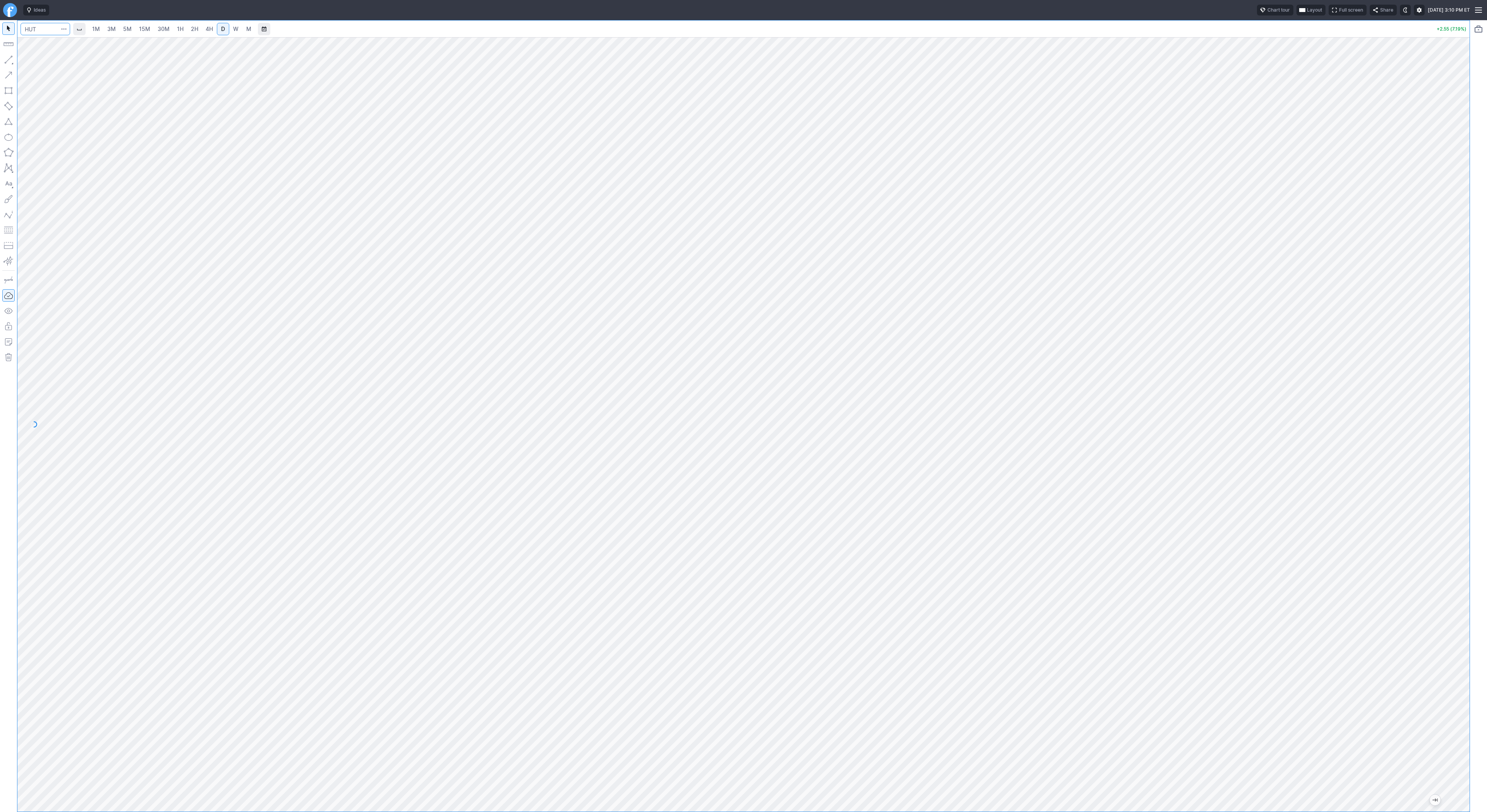
click at [28, 28] on input "Search" at bounding box center [45, 29] width 50 height 12
type input "sbet"
click at [195, 28] on span "2H" at bounding box center [194, 29] width 7 height 6
drag, startPoint x: 31, startPoint y: 61, endPoint x: 35, endPoint y: 82, distance: 21.4
click at [31, 63] on span "Line" at bounding box center [45, 62] width 32 height 8
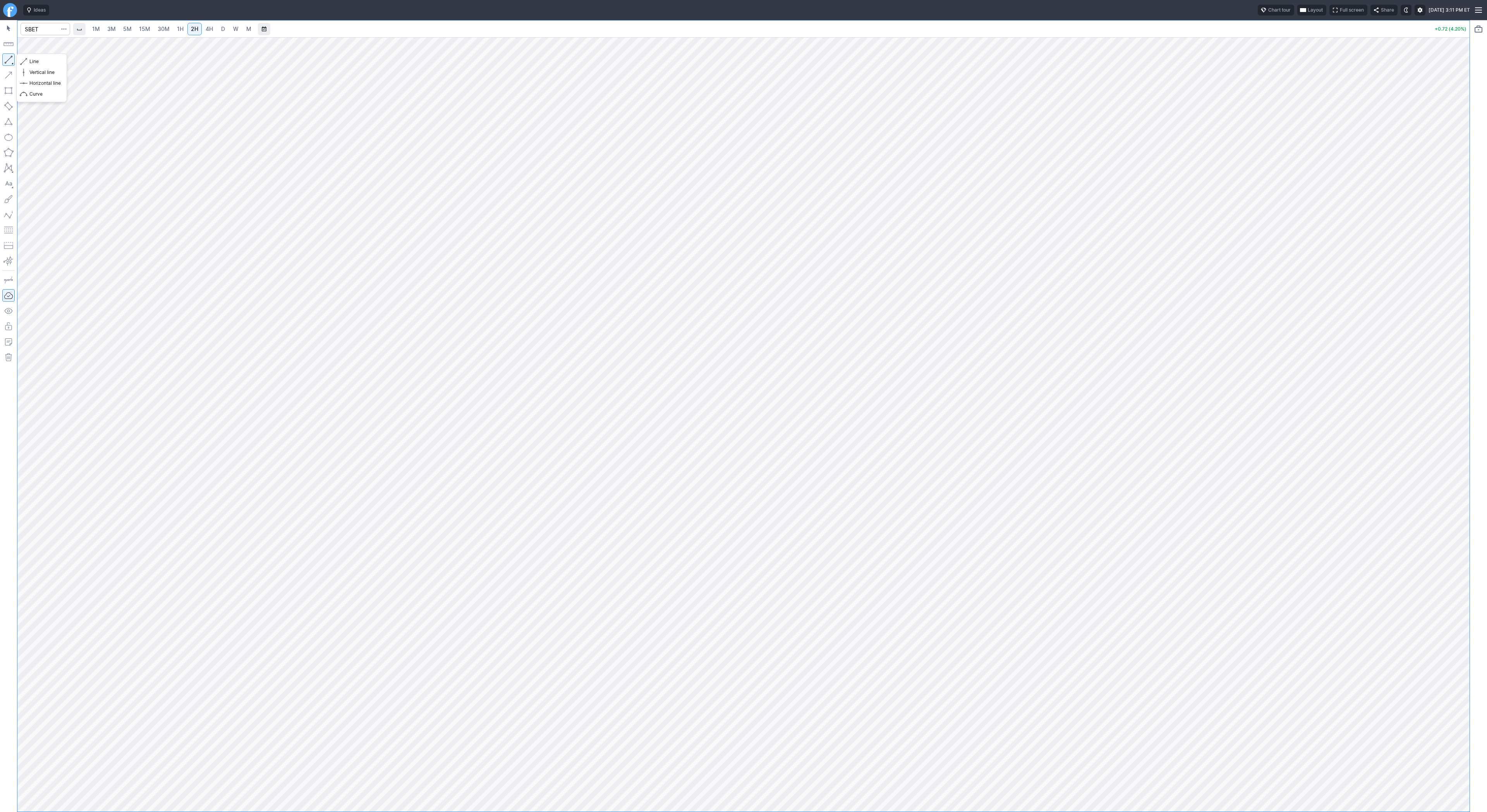
drag, startPoint x: 6, startPoint y: 55, endPoint x: 20, endPoint y: 96, distance: 43.3
click at [5, 57] on button "button" at bounding box center [8, 59] width 12 height 12
drag, startPoint x: 38, startPoint y: 62, endPoint x: 42, endPoint y: 87, distance: 25.3
click at [39, 70] on div "Line Vertical line Horizontal line Curve" at bounding box center [42, 77] width 45 height 43
click at [30, 62] on span "Line" at bounding box center [45, 62] width 32 height 8
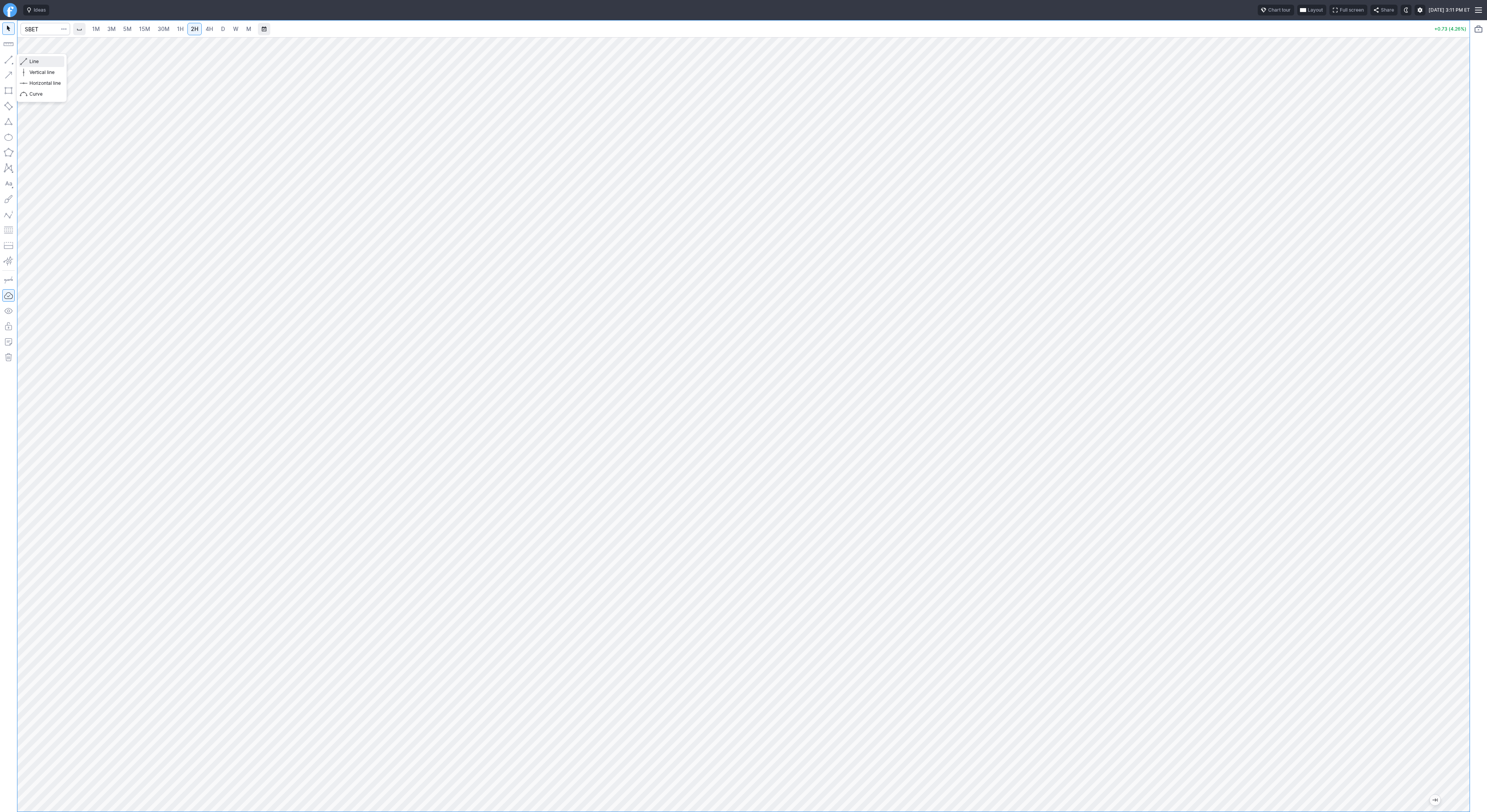
click at [32, 61] on span "Line" at bounding box center [45, 62] width 32 height 8
click at [12, 61] on button "button" at bounding box center [8, 59] width 12 height 12
click at [30, 29] on input "Search" at bounding box center [45, 29] width 50 height 12
type input "bmnr"
drag, startPoint x: 1461, startPoint y: 638, endPoint x: 1466, endPoint y: 477, distance: 161.1
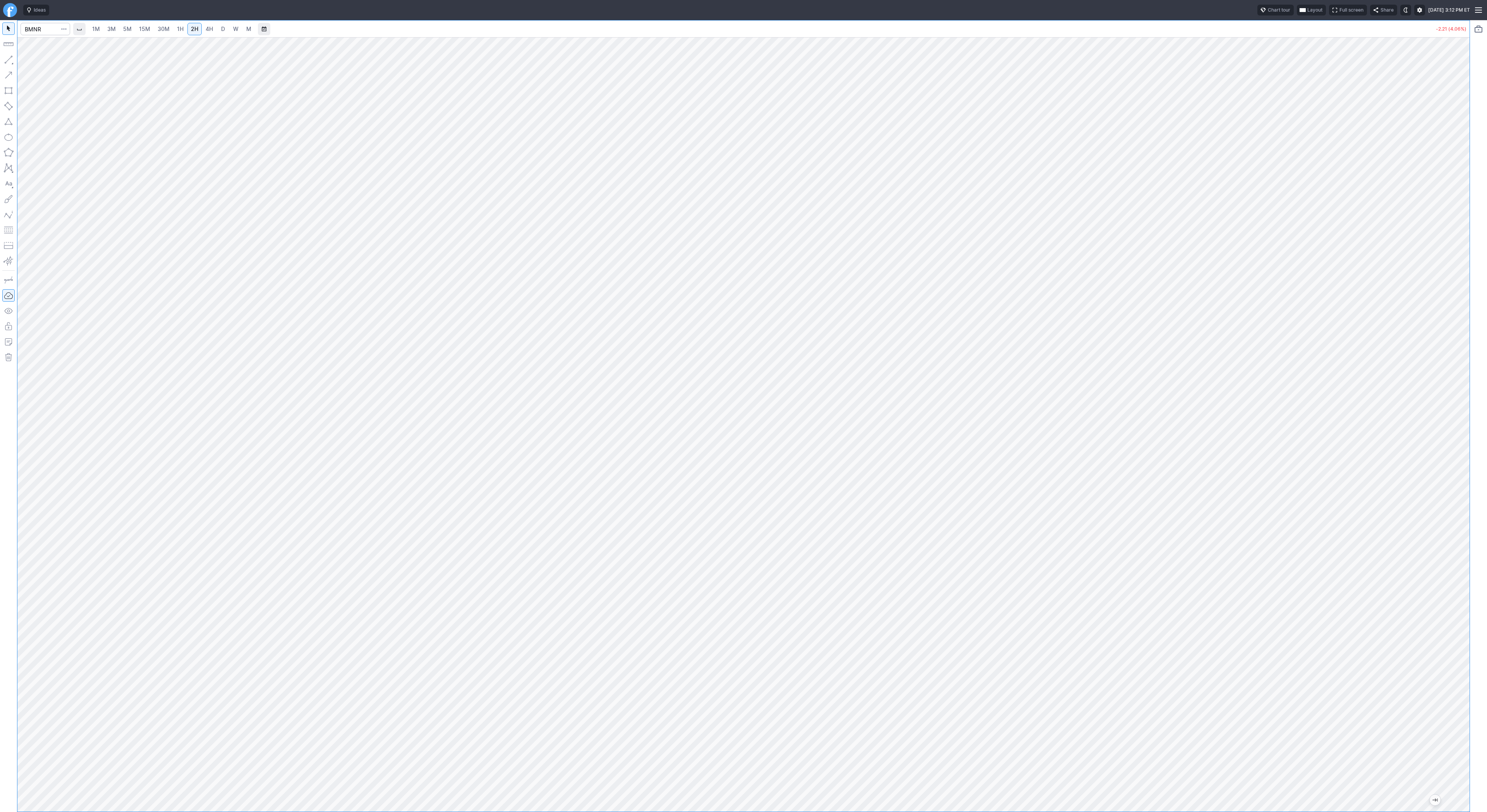
click at [1466, 477] on div at bounding box center [1461, 422] width 16 height 755
click at [10, 60] on button "button" at bounding box center [8, 59] width 12 height 12
click at [26, 63] on span "button" at bounding box center [24, 61] width 5 height 11
drag, startPoint x: 7, startPoint y: 58, endPoint x: 11, endPoint y: 77, distance: 19.4
click at [8, 62] on button "button" at bounding box center [8, 59] width 12 height 12
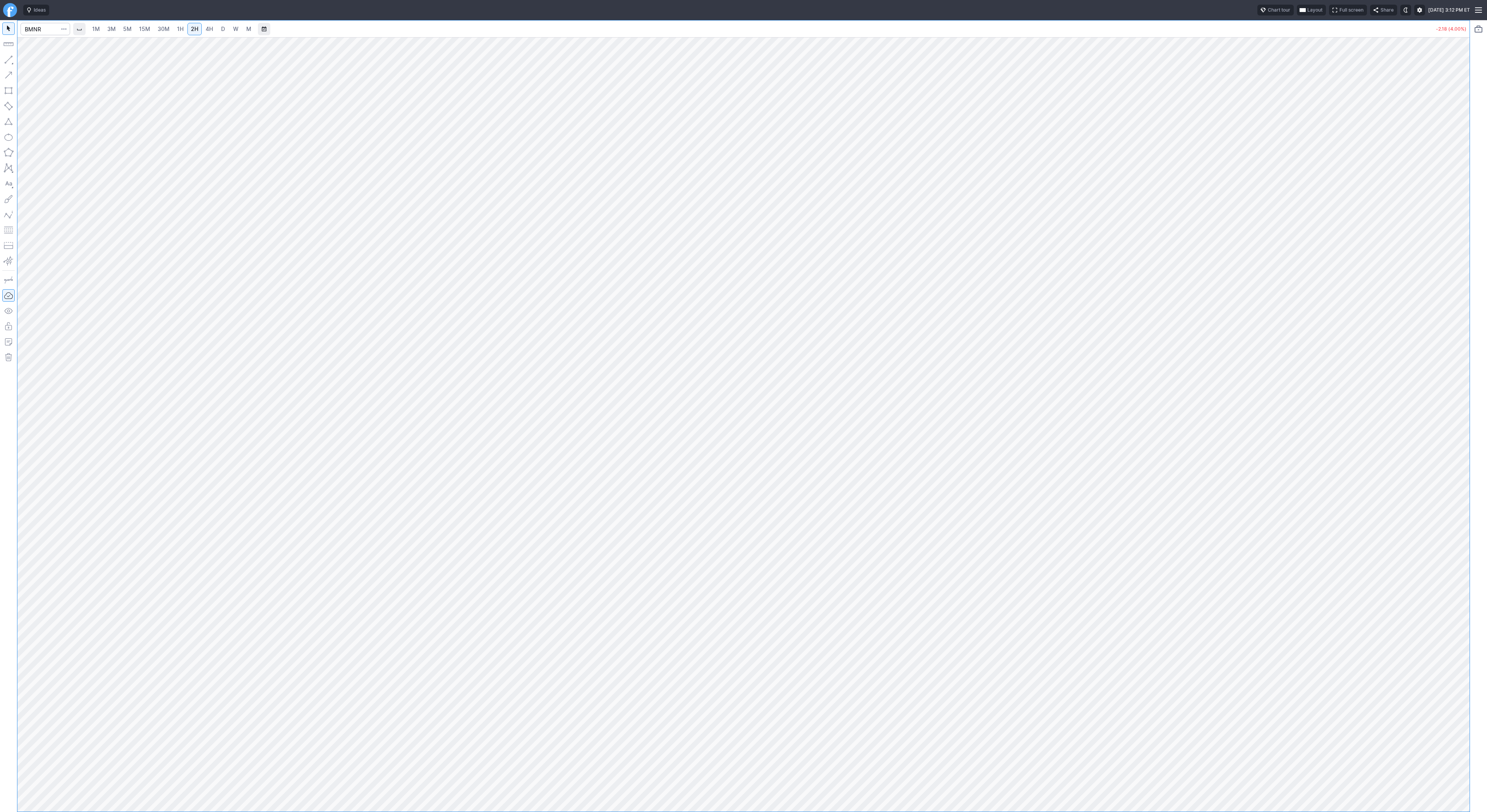
click at [14, 57] on button "button" at bounding box center [8, 59] width 12 height 12
drag, startPoint x: 32, startPoint y: 62, endPoint x: 64, endPoint y: 95, distance: 46.0
click at [32, 62] on span "Line" at bounding box center [45, 62] width 32 height 8
drag, startPoint x: 42, startPoint y: 62, endPoint x: 46, endPoint y: 76, distance: 14.6
click at [42, 63] on span "Line" at bounding box center [45, 62] width 32 height 8
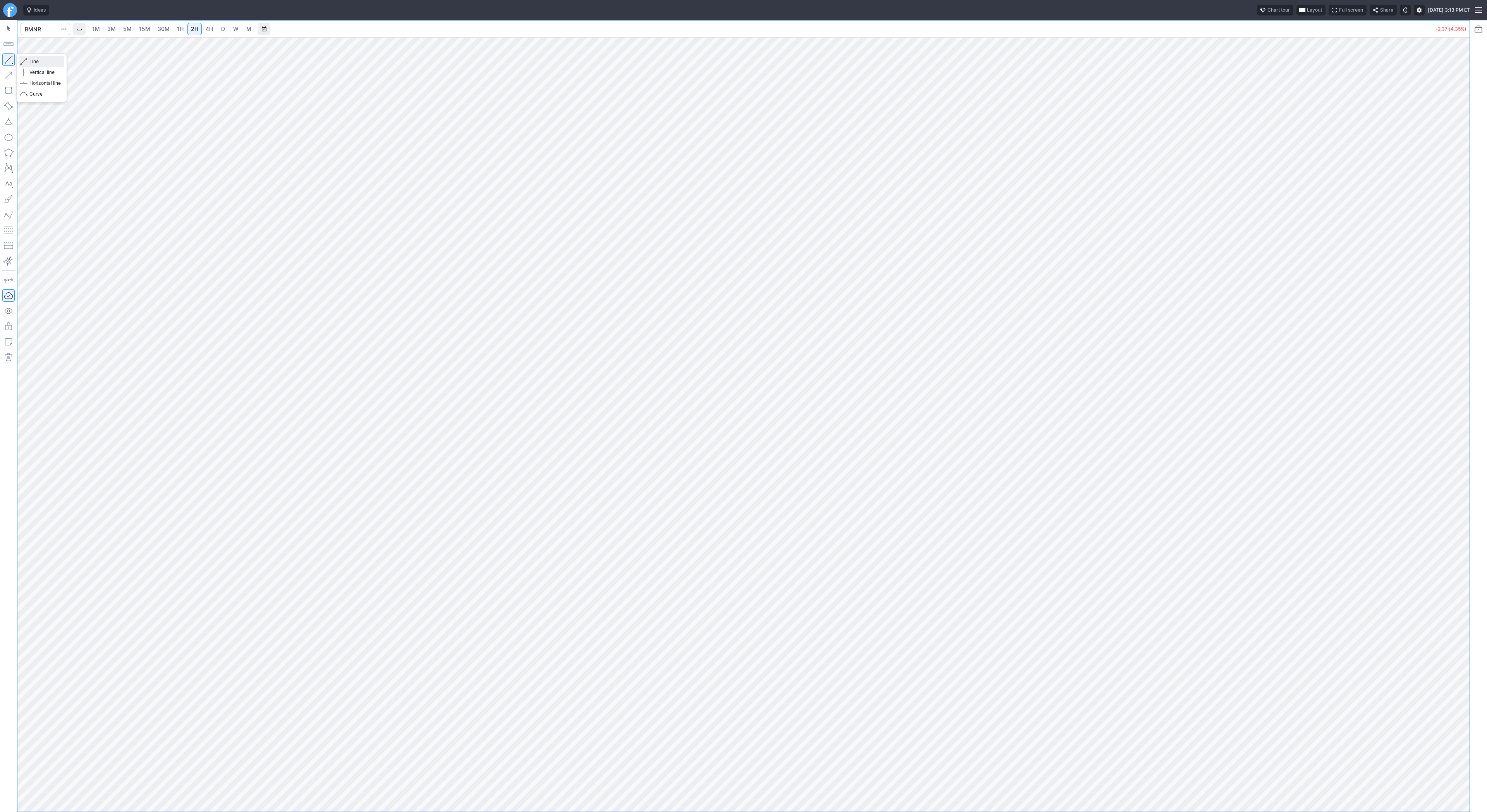
click at [43, 63] on span "Line" at bounding box center [45, 62] width 32 height 8
click at [37, 64] on span "Line" at bounding box center [45, 62] width 32 height 8
drag, startPoint x: 1463, startPoint y: 428, endPoint x: 1465, endPoint y: 472, distance: 44.0
click at [1465, 472] on div at bounding box center [1461, 422] width 16 height 755
click at [44, 64] on span "Line" at bounding box center [45, 62] width 32 height 8
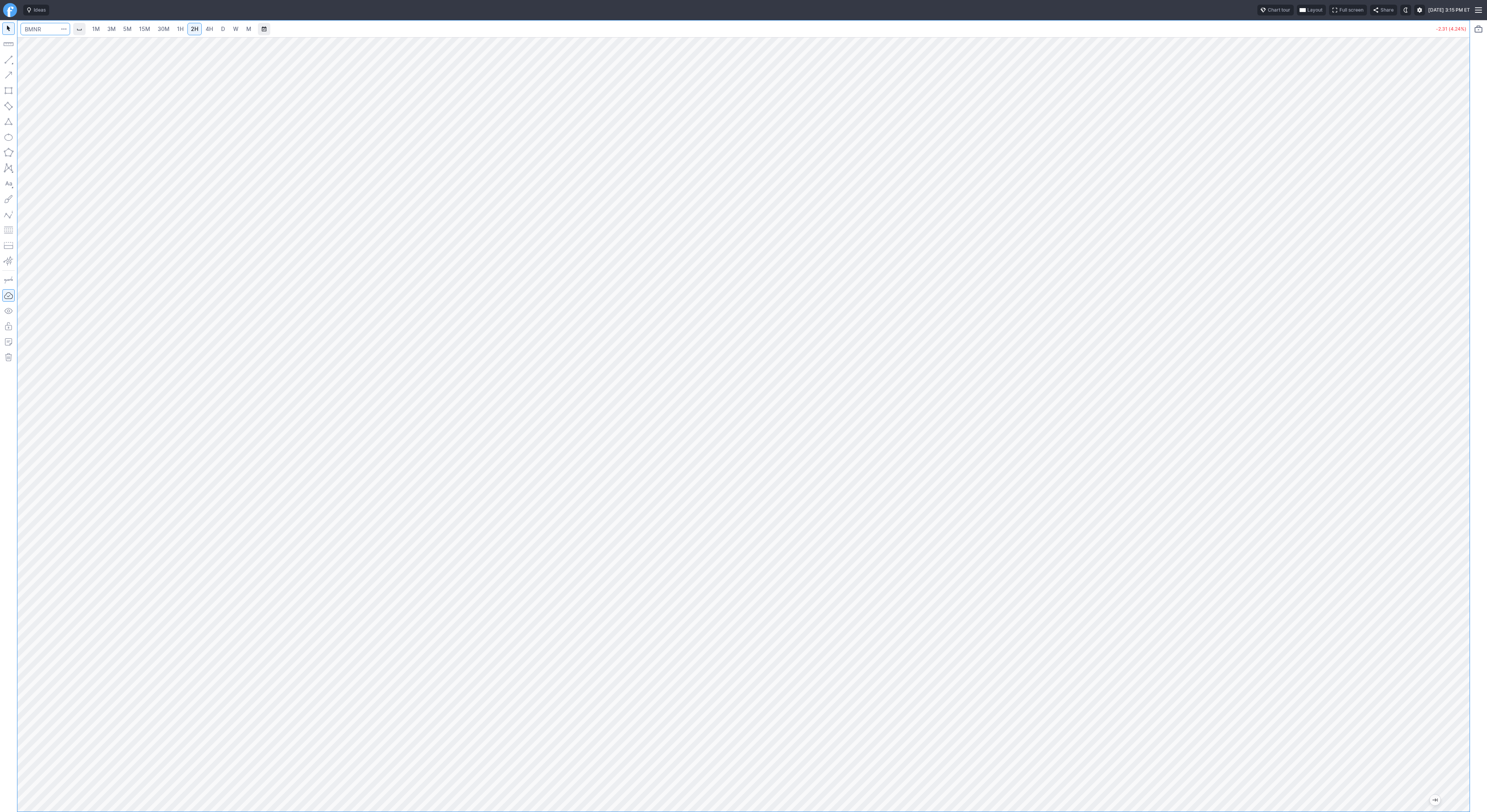
click at [33, 32] on input "Search" at bounding box center [45, 29] width 50 height 12
type input "be"
click at [57, 45] on span "Bloom Energy Corp" at bounding box center [73, 45] width 41 height 6
click at [221, 33] on span "D" at bounding box center [223, 29] width 5 height 8
click at [10, 57] on button "button" at bounding box center [8, 59] width 12 height 12
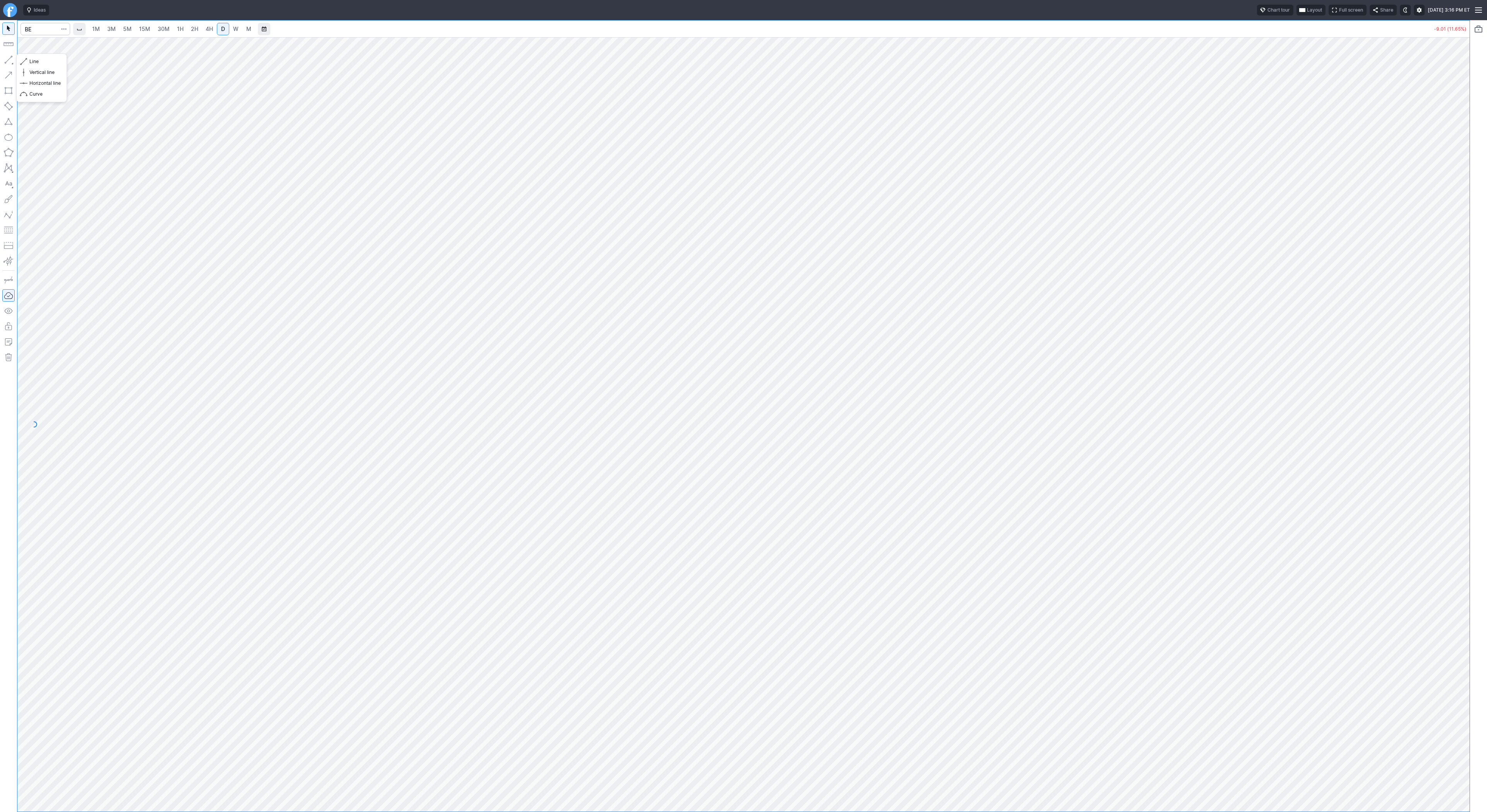
drag, startPoint x: 8, startPoint y: 57, endPoint x: 15, endPoint y: 102, distance: 45.5
click at [8, 57] on button "button" at bounding box center [8, 59] width 12 height 12
click at [5, 58] on button "button" at bounding box center [8, 59] width 12 height 12
click at [239, 30] on link "W" at bounding box center [235, 29] width 12 height 12
click at [223, 31] on span "D" at bounding box center [223, 29] width 4 height 6
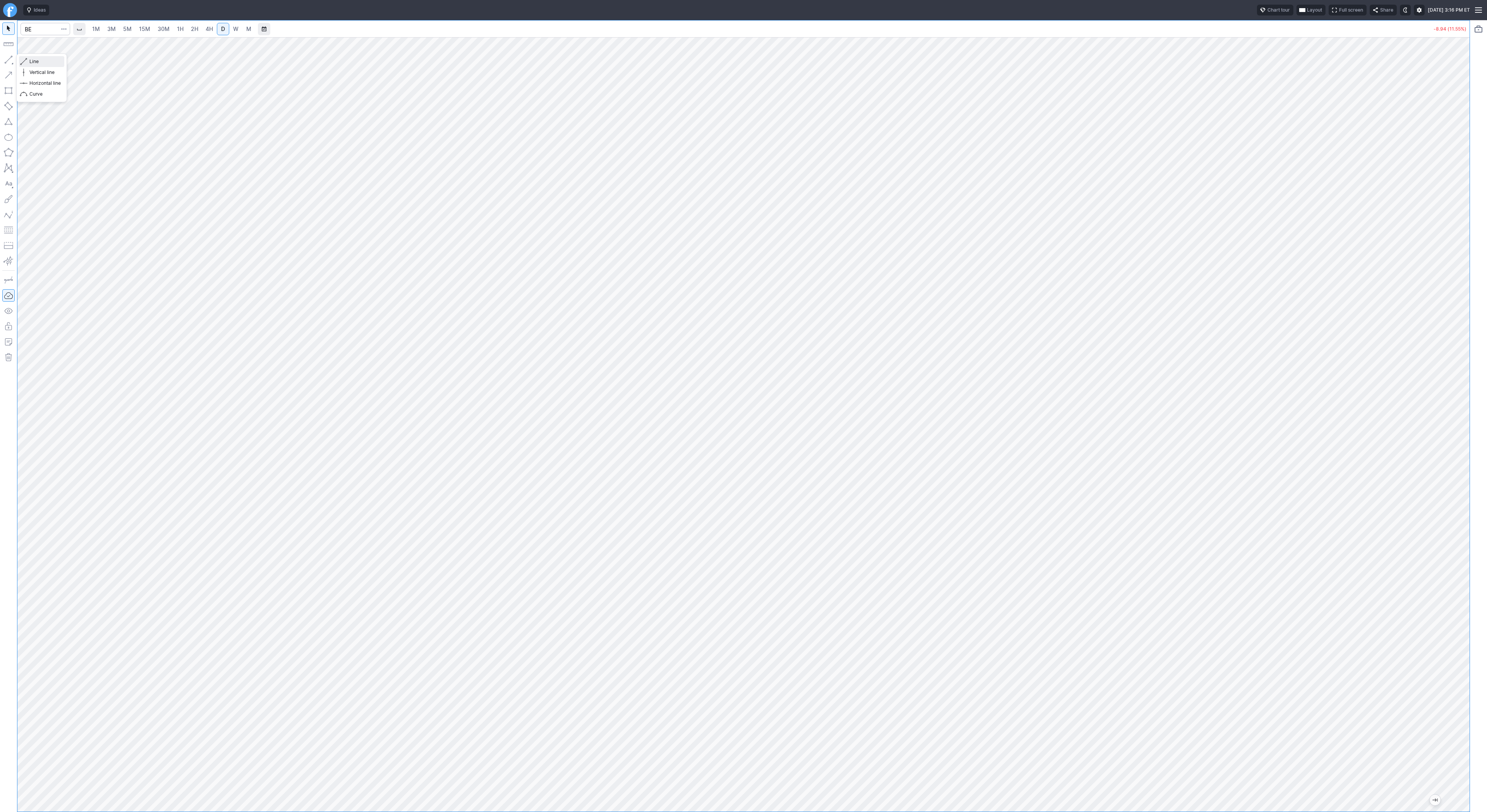
click at [41, 63] on span "Line" at bounding box center [45, 62] width 32 height 8
click at [234, 28] on span "W" at bounding box center [235, 29] width 5 height 6
drag, startPoint x: 9, startPoint y: 61, endPoint x: 12, endPoint y: 77, distance: 16.3
click at [9, 62] on button "button" at bounding box center [8, 59] width 12 height 12
click at [35, 65] on span "Line" at bounding box center [45, 62] width 32 height 8
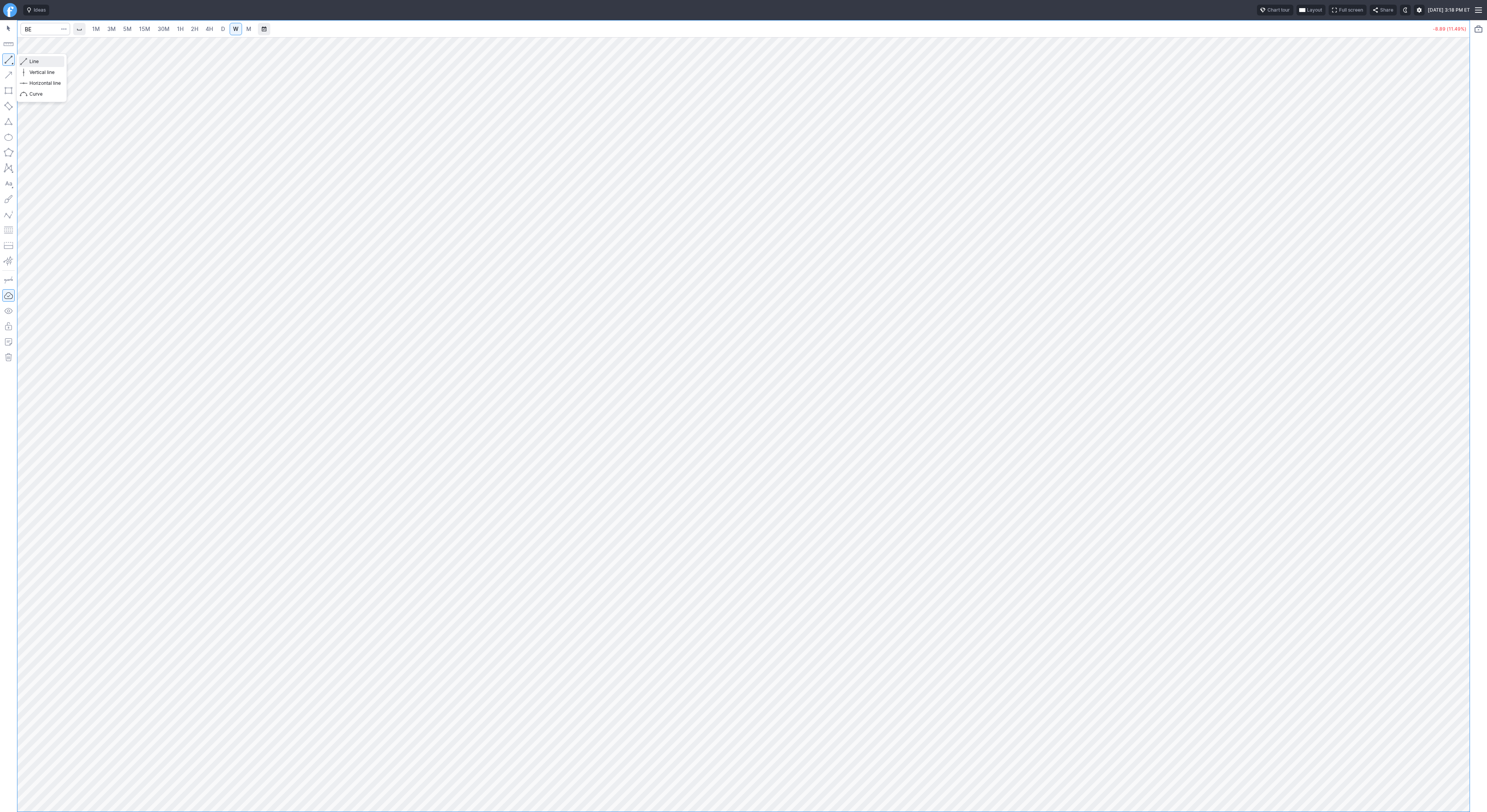
click at [23, 62] on span "button" at bounding box center [24, 61] width 5 height 11
click at [36, 33] on input "Search" at bounding box center [45, 29] width 50 height 12
type input "iren"
click at [221, 26] on span "D" at bounding box center [223, 29] width 4 height 6
click at [233, 27] on span "W" at bounding box center [235, 29] width 5 height 6
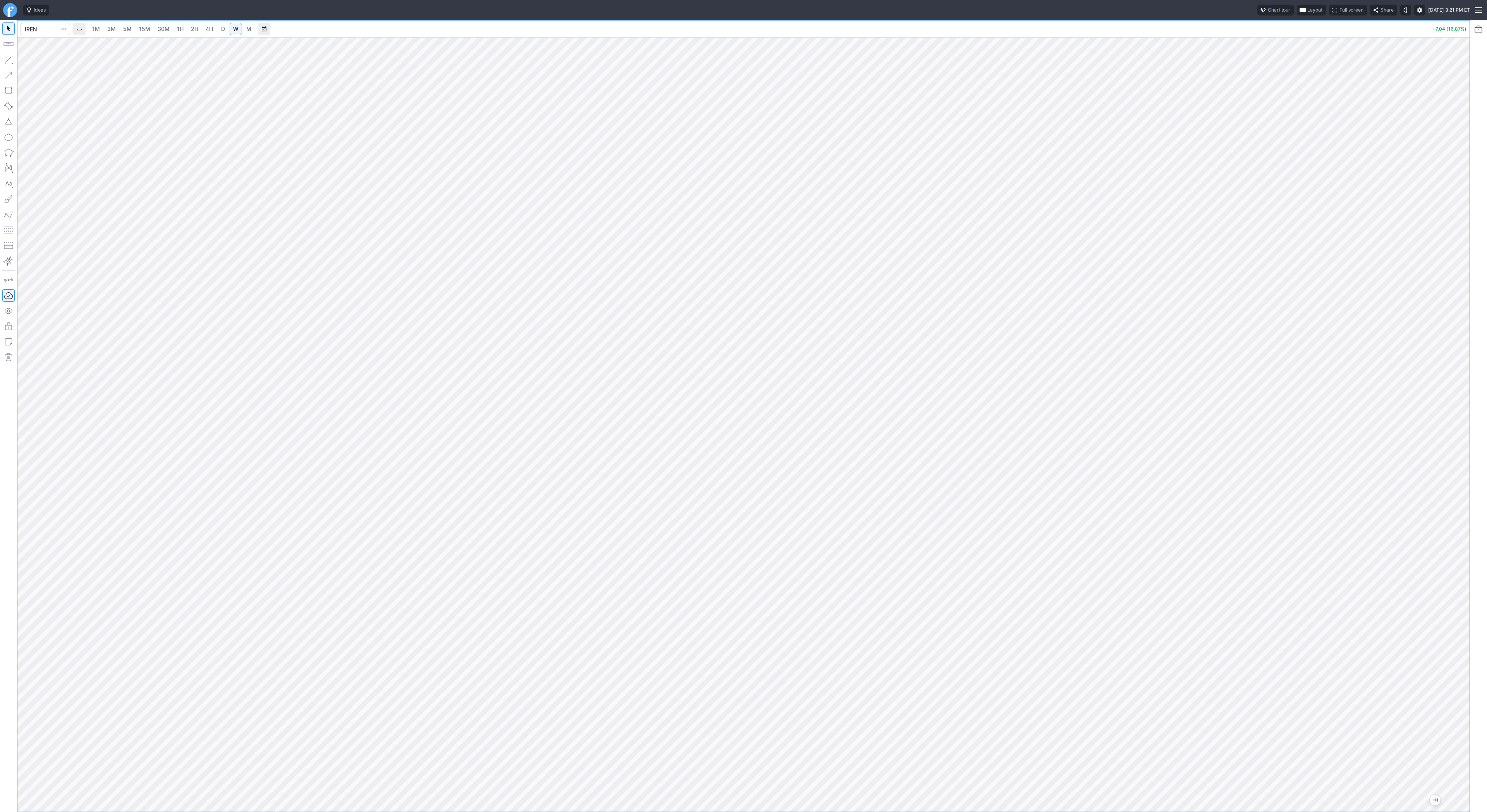
click at [217, 28] on link "D" at bounding box center [223, 29] width 12 height 12
click at [26, 62] on span "button" at bounding box center [24, 61] width 5 height 11
click at [10, 62] on button "button" at bounding box center [8, 59] width 12 height 12
drag, startPoint x: 14, startPoint y: 57, endPoint x: 14, endPoint y: 62, distance: 5.0
click at [14, 57] on button "button" at bounding box center [8, 59] width 12 height 12
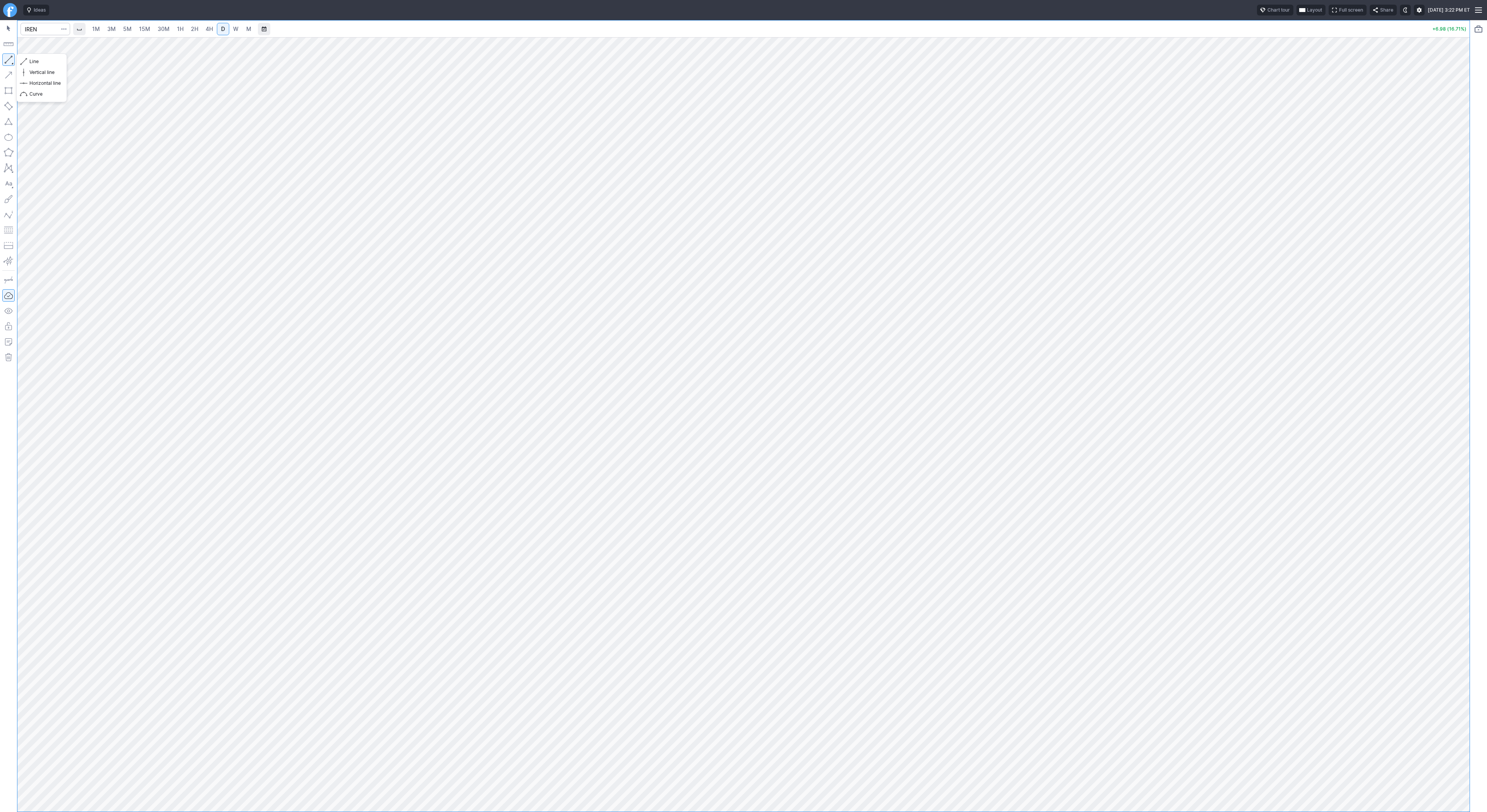
click at [10, 57] on button "button" at bounding box center [8, 59] width 12 height 12
click at [33, 29] on input "Search" at bounding box center [45, 29] width 50 height 12
type input "sbet"
click at [193, 28] on span "2H" at bounding box center [194, 29] width 7 height 6
click at [10, 59] on button "button" at bounding box center [8, 59] width 12 height 12
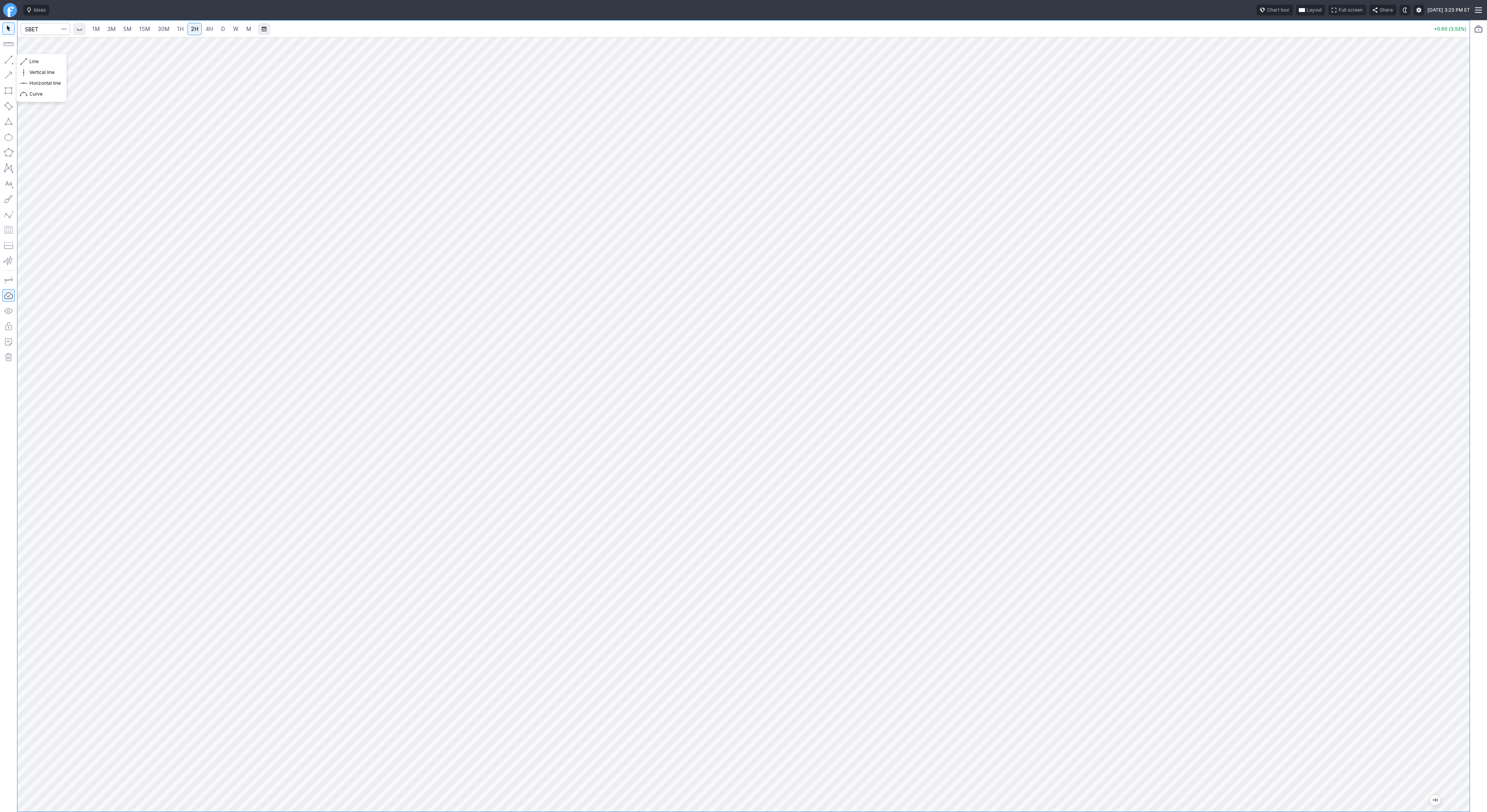
drag, startPoint x: 10, startPoint y: 61, endPoint x: 19, endPoint y: 102, distance: 42.0
click at [10, 64] on button "button" at bounding box center [8, 59] width 12 height 12
click at [46, 28] on input "Search" at bounding box center [45, 29] width 50 height 12
type input "bmnr"
click at [28, 62] on button "Line" at bounding box center [42, 61] width 45 height 11
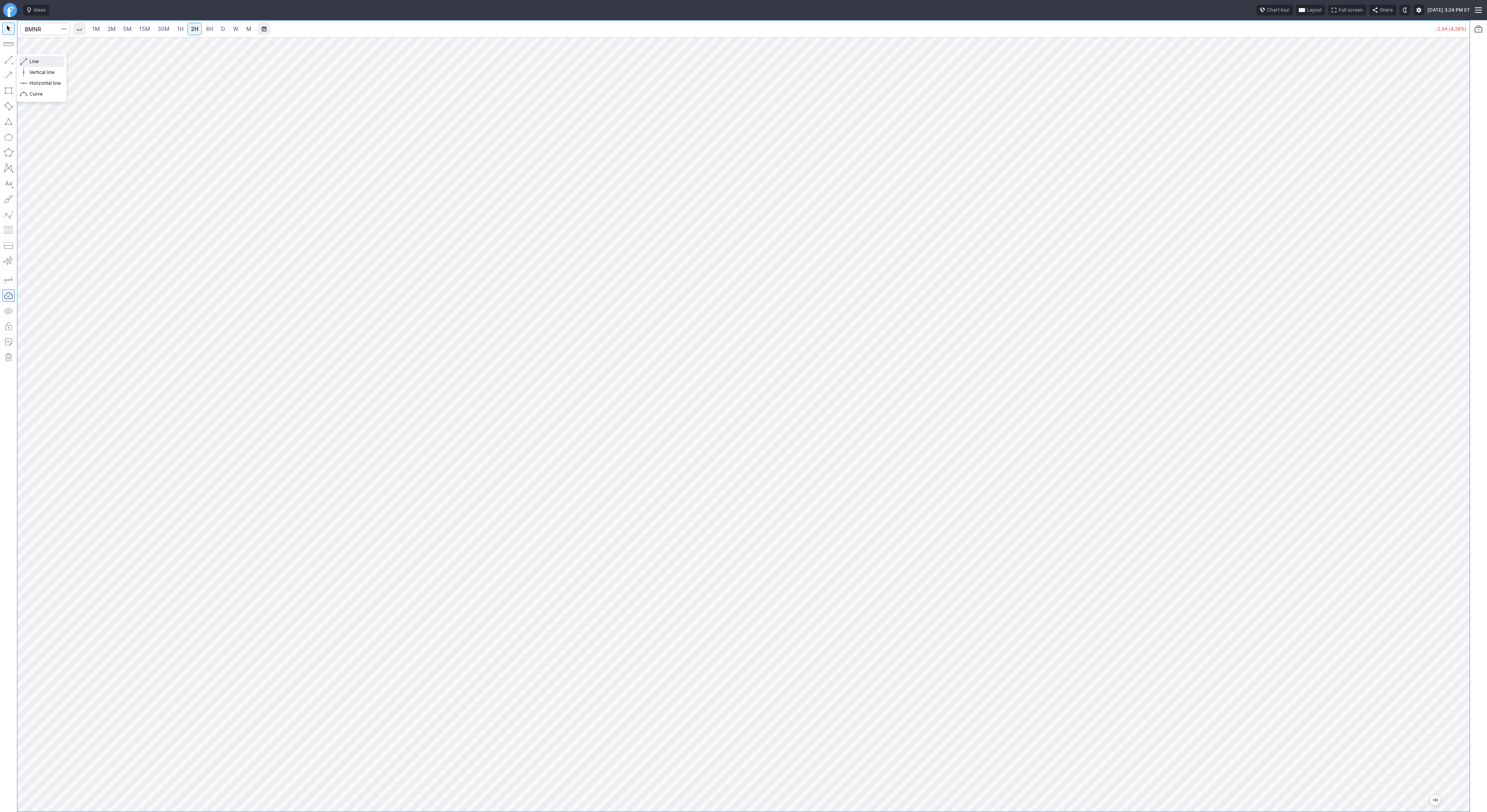
click at [26, 61] on span "button" at bounding box center [24, 61] width 5 height 11
click at [26, 60] on span "button" at bounding box center [24, 61] width 5 height 11
click at [9, 59] on button "button" at bounding box center [8, 59] width 12 height 12
click at [6, 59] on button "button" at bounding box center [8, 59] width 12 height 12
click at [179, 30] on span "1H" at bounding box center [180, 29] width 6 height 6
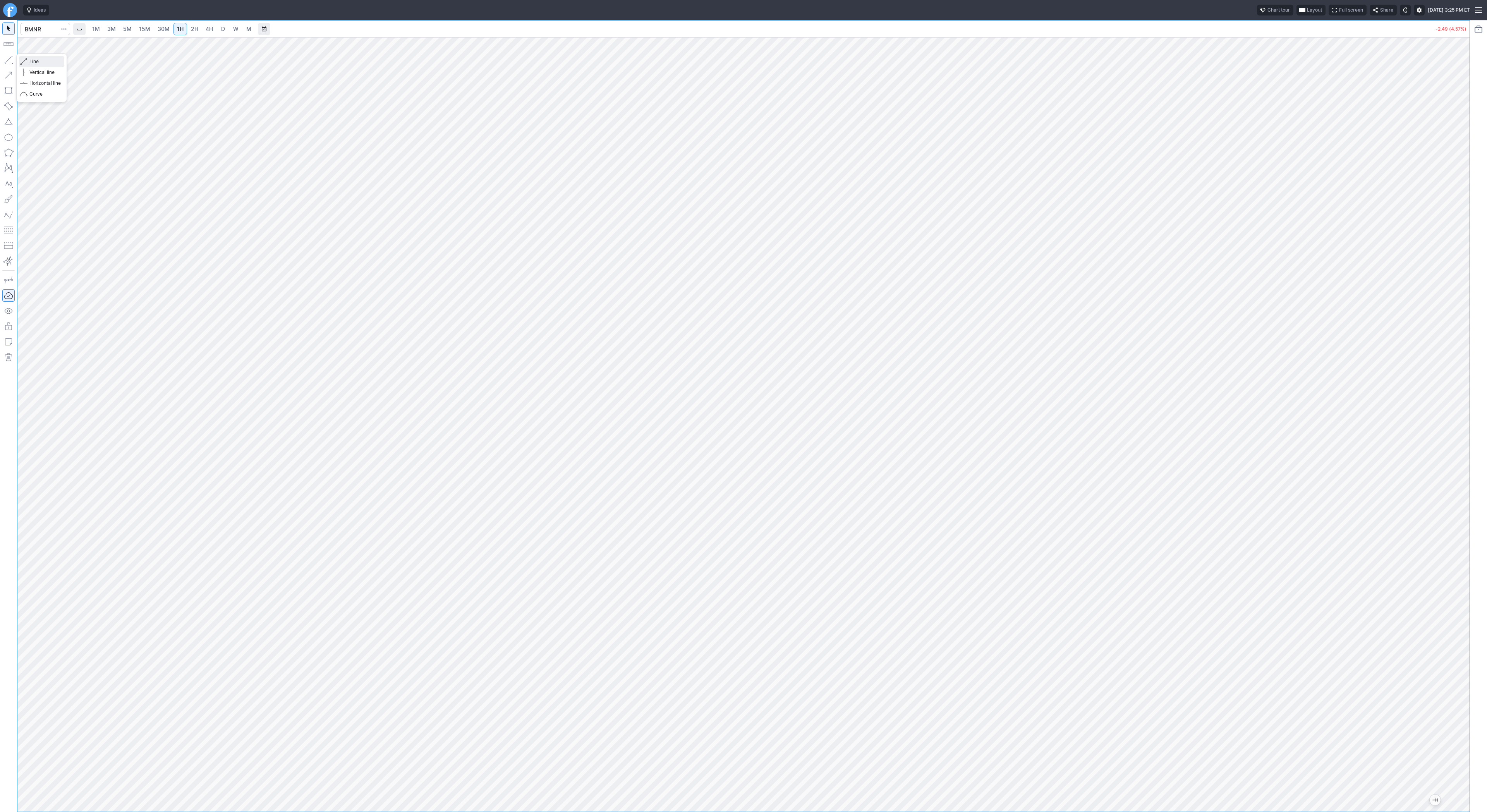
click at [31, 59] on span "Line" at bounding box center [45, 62] width 32 height 8
drag, startPoint x: 1463, startPoint y: 311, endPoint x: 1462, endPoint y: 333, distance: 22.0
click at [1462, 333] on div at bounding box center [1461, 422] width 16 height 755
click at [1465, 29] on div "1M 3M 5M 15M 30M 1H 2H 4H D W M -2.55 (4.69%)" at bounding box center [744, 416] width 1452 height 791
drag, startPoint x: 1466, startPoint y: 347, endPoint x: 1466, endPoint y: 372, distance: 25.0
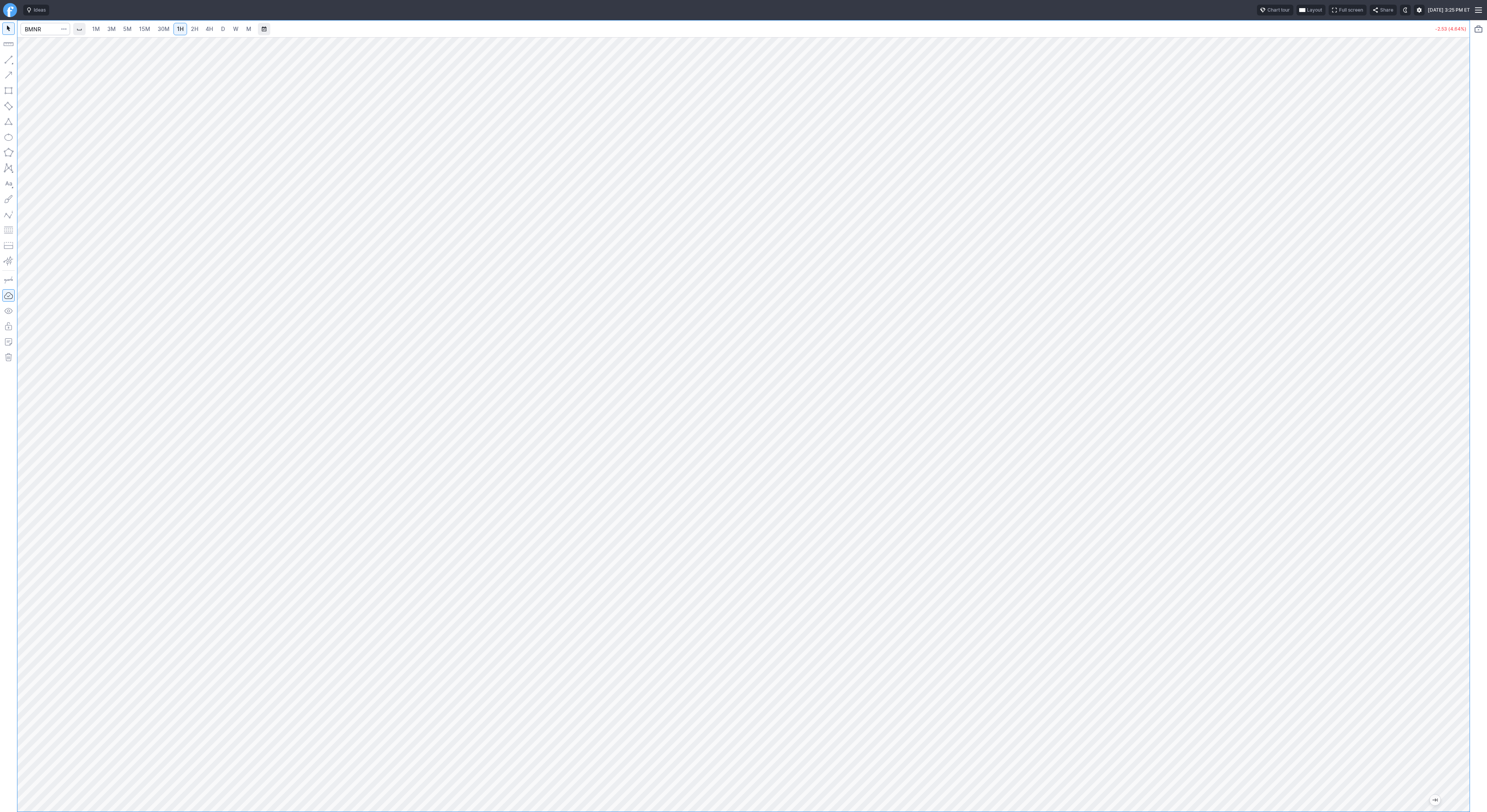
click at [1463, 379] on div at bounding box center [1461, 422] width 16 height 755
click at [1442, 24] on div "1M 3M 5M 15M 30M 1H 2H 4H D W M -2.51 (4.61%)" at bounding box center [744, 416] width 1452 height 791
click at [5, 57] on button "button" at bounding box center [8, 59] width 12 height 12
click at [1443, 91] on div at bounding box center [744, 424] width 1452 height 774
drag, startPoint x: 1461, startPoint y: 301, endPoint x: 1479, endPoint y: -5, distance: 306.5
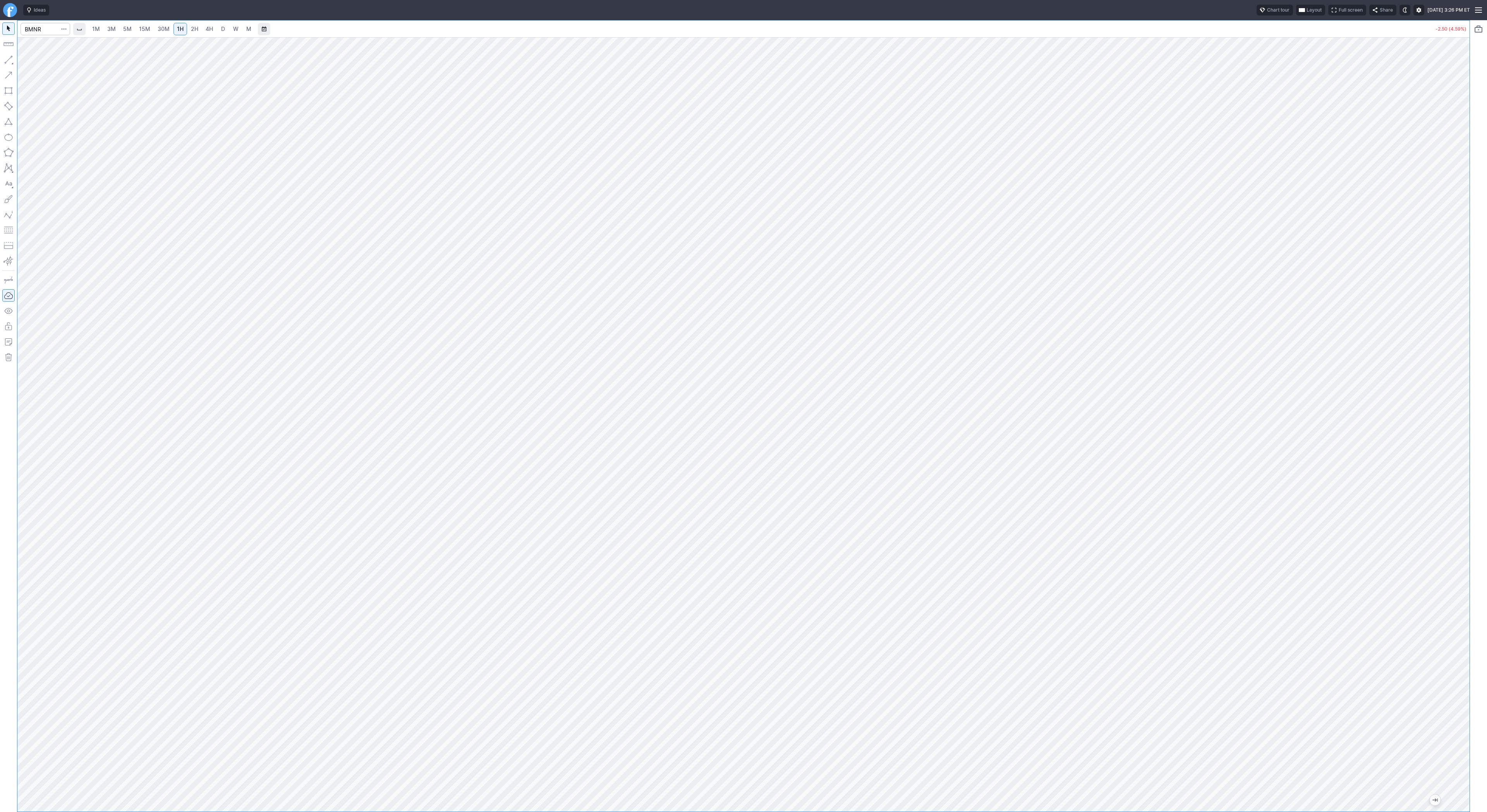
click at [1479, 0] on html "Ideas Chart tour Layout Full screen Share Wed SEP 24 2025 3:26 PM ET 1M 3M 5M 1…" at bounding box center [744, 406] width 1487 height 812
click at [110, 27] on span "3M" at bounding box center [111, 29] width 8 height 6
click at [134, 31] on link "5M" at bounding box center [127, 29] width 15 height 12
click at [152, 30] on link "15M" at bounding box center [145, 29] width 18 height 12
click at [28, 22] on div at bounding box center [45, 29] width 50 height 17
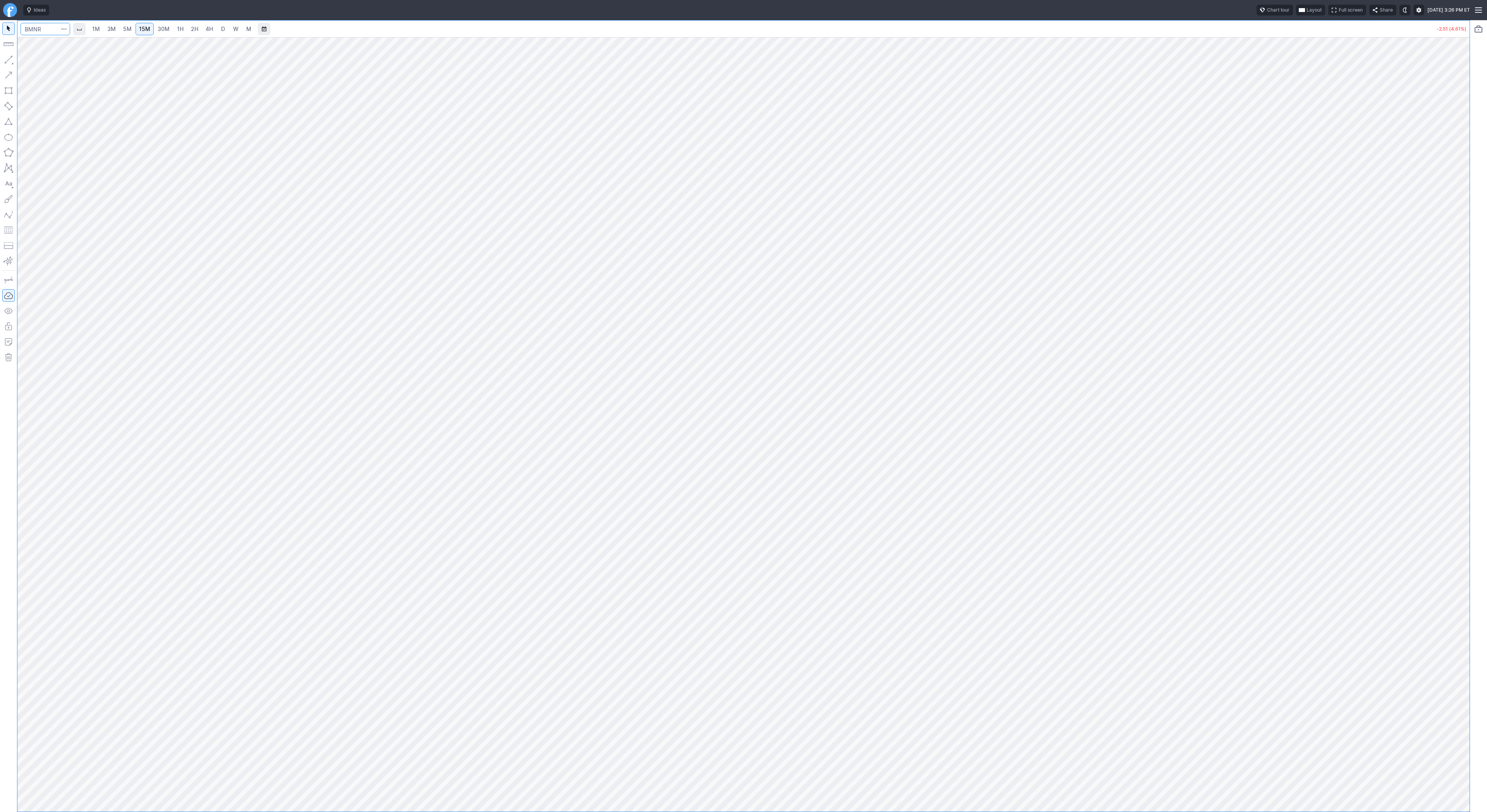
click at [32, 32] on input "Search" at bounding box center [45, 29] width 50 height 12
type input "orac"
click at [44, 45] on span "ORCL" at bounding box center [40, 46] width 25 height 6
click at [212, 31] on link "4H" at bounding box center [209, 29] width 14 height 12
click at [223, 30] on span "D" at bounding box center [223, 29] width 4 height 6
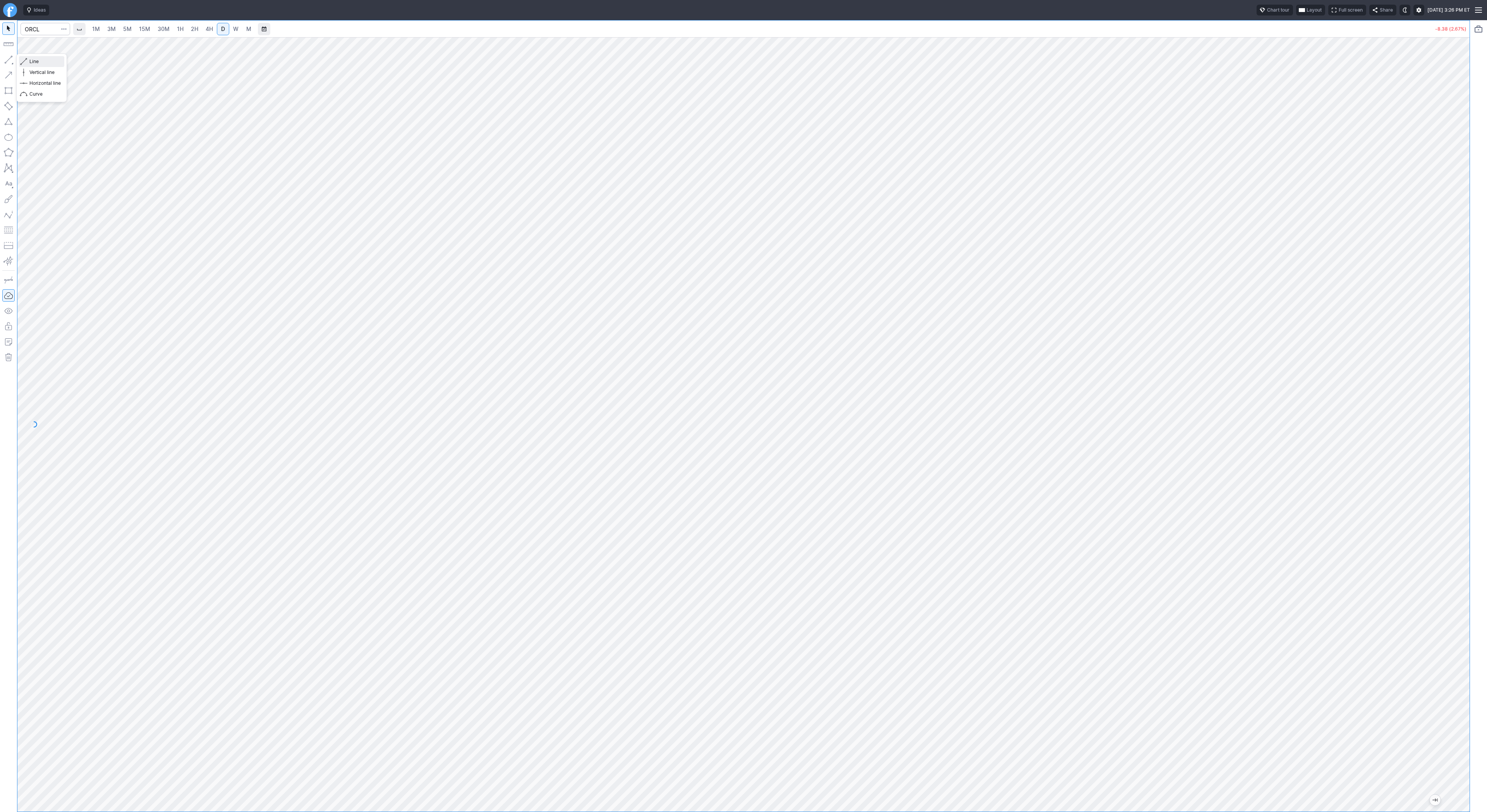
drag, startPoint x: 28, startPoint y: 59, endPoint x: 41, endPoint y: 79, distance: 23.9
click at [28, 60] on button "Line" at bounding box center [42, 61] width 45 height 11
click at [33, 61] on span "Line" at bounding box center [45, 62] width 32 height 8
click at [9, 58] on button "button" at bounding box center [8, 59] width 12 height 12
click at [35, 59] on span "Line" at bounding box center [45, 62] width 32 height 8
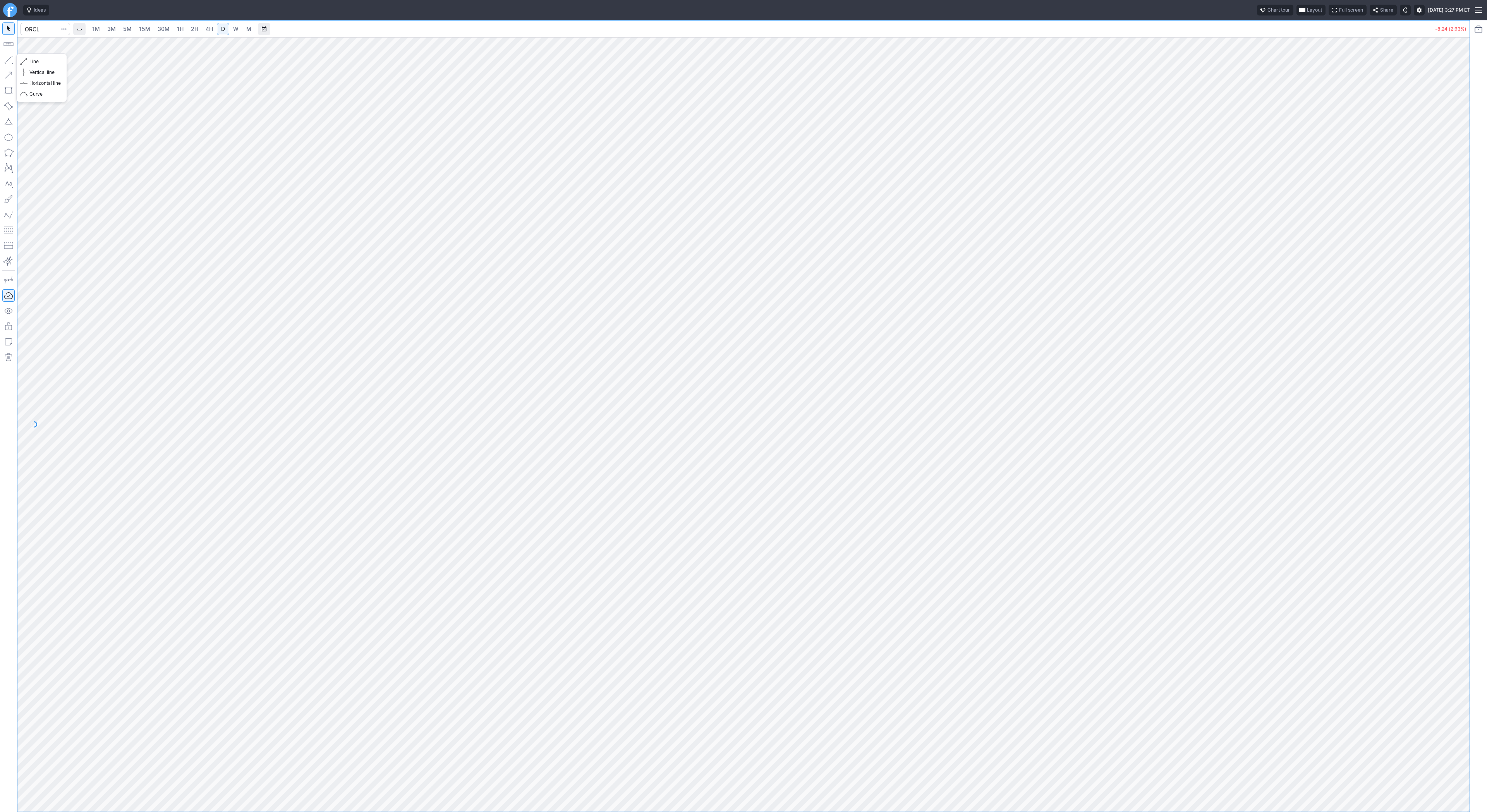
click at [5, 59] on button "button" at bounding box center [8, 59] width 12 height 12
drag, startPoint x: 32, startPoint y: 61, endPoint x: 57, endPoint y: 91, distance: 39.1
click at [32, 61] on span "Line" at bounding box center [45, 62] width 32 height 8
click at [35, 62] on span "Line" at bounding box center [45, 62] width 32 height 8
click at [48, 27] on input "Search" at bounding box center [45, 29] width 50 height 12
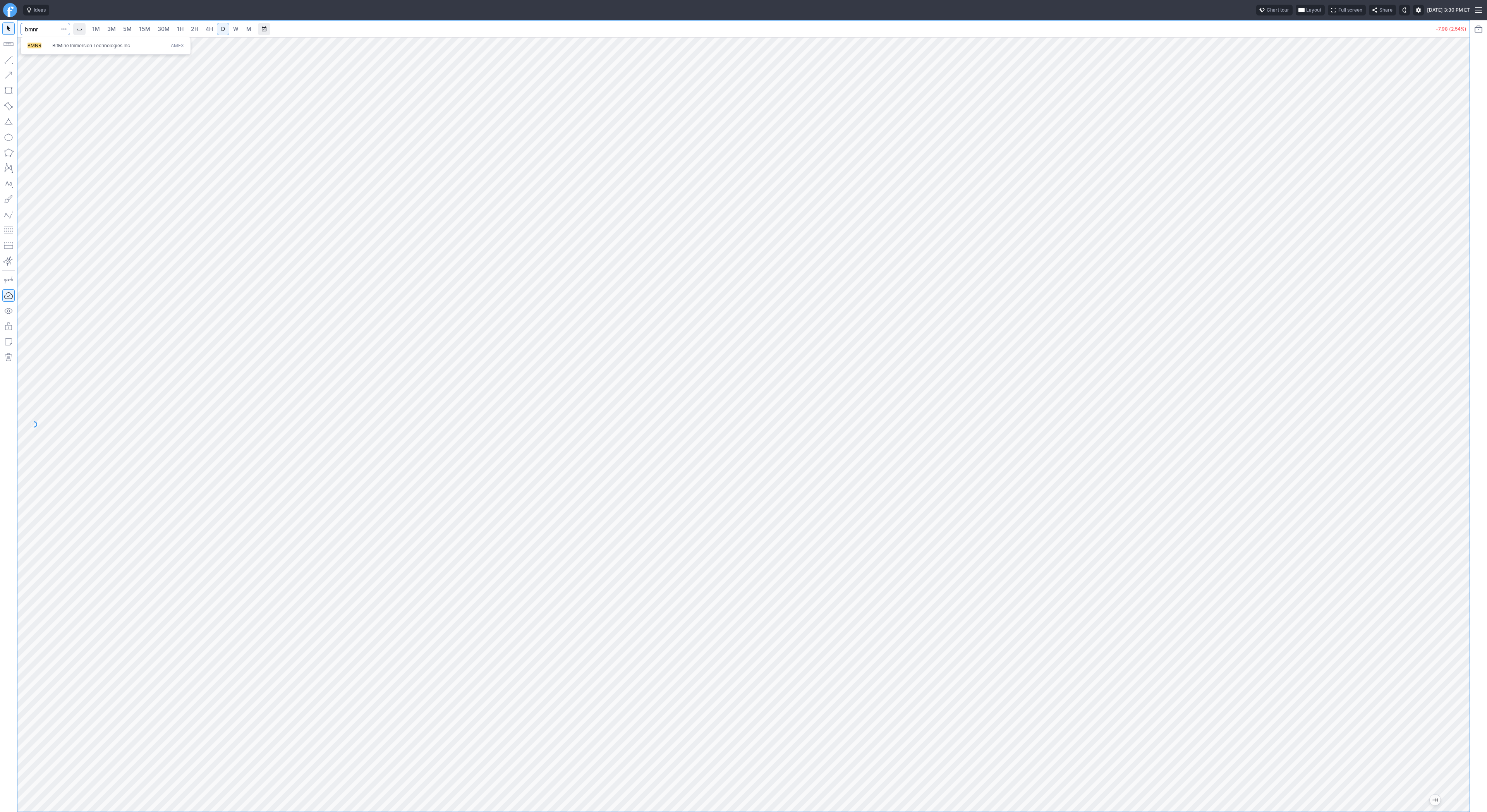
type input "bmnr"
click at [124, 31] on span "5M" at bounding box center [127, 29] width 8 height 6
click at [174, 33] on link "1H" at bounding box center [180, 29] width 14 height 12
click at [15, 154] on div "1M 3M 5M 15M 30M 1H 2H 4H D W M -2.52 (4.62%)" at bounding box center [735, 415] width 1470 height 791
click at [47, 32] on input "Search" at bounding box center [45, 29] width 50 height 12
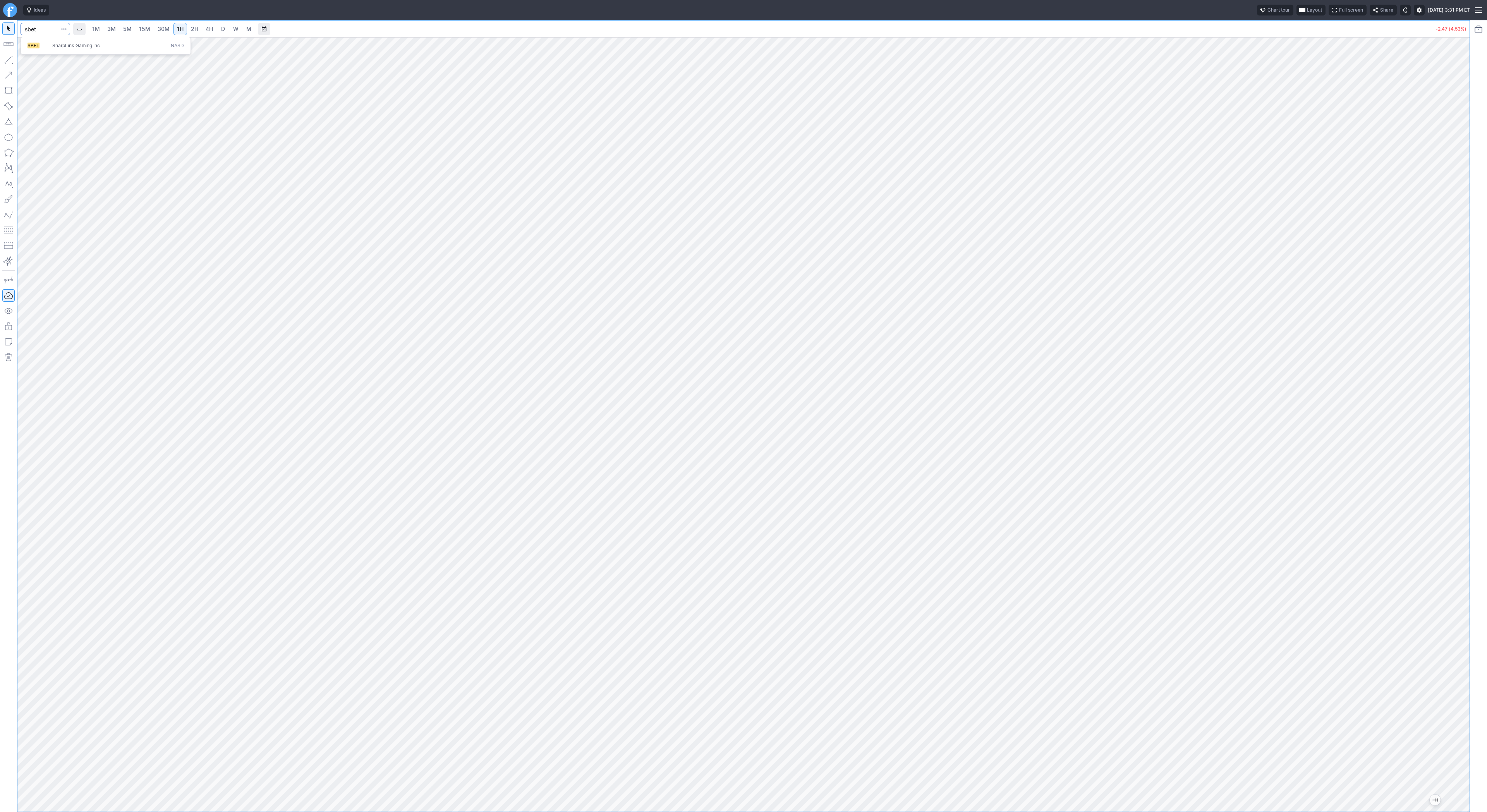
type input "sbet"
click at [45, 64] on span "Line" at bounding box center [45, 62] width 32 height 8
click at [39, 62] on span "Line" at bounding box center [45, 62] width 32 height 8
click at [30, 60] on span "Line" at bounding box center [45, 62] width 32 height 8
click at [33, 32] on input "Search" at bounding box center [45, 29] width 50 height 12
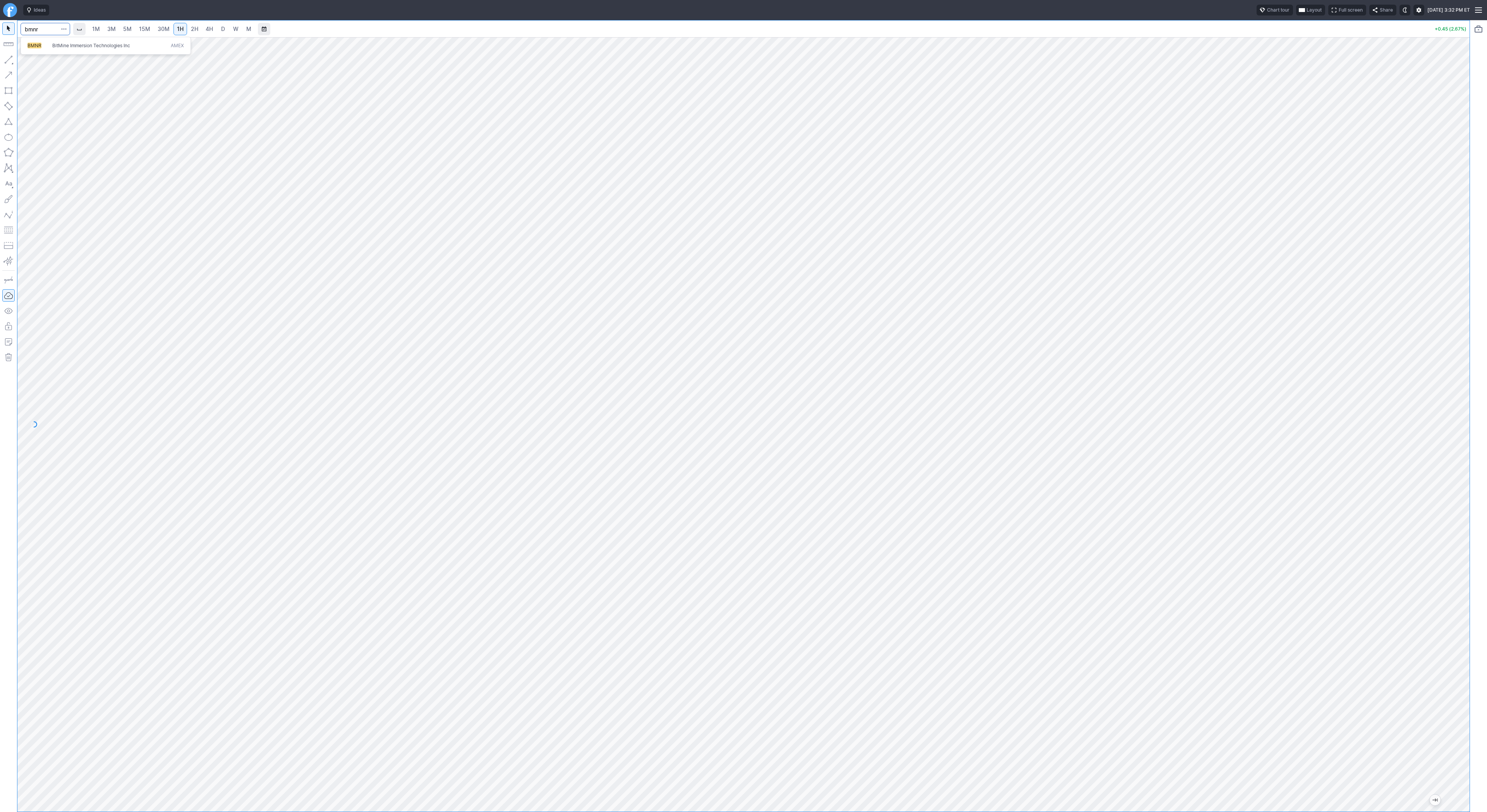
type input "bmnr"
drag, startPoint x: 1462, startPoint y: 355, endPoint x: 1455, endPoint y: 464, distance: 109.2
click at [1455, 474] on div at bounding box center [1461, 422] width 16 height 755
drag, startPoint x: 1463, startPoint y: 319, endPoint x: 1461, endPoint y: 397, distance: 78.0
click at [1461, 397] on div at bounding box center [1461, 422] width 16 height 755
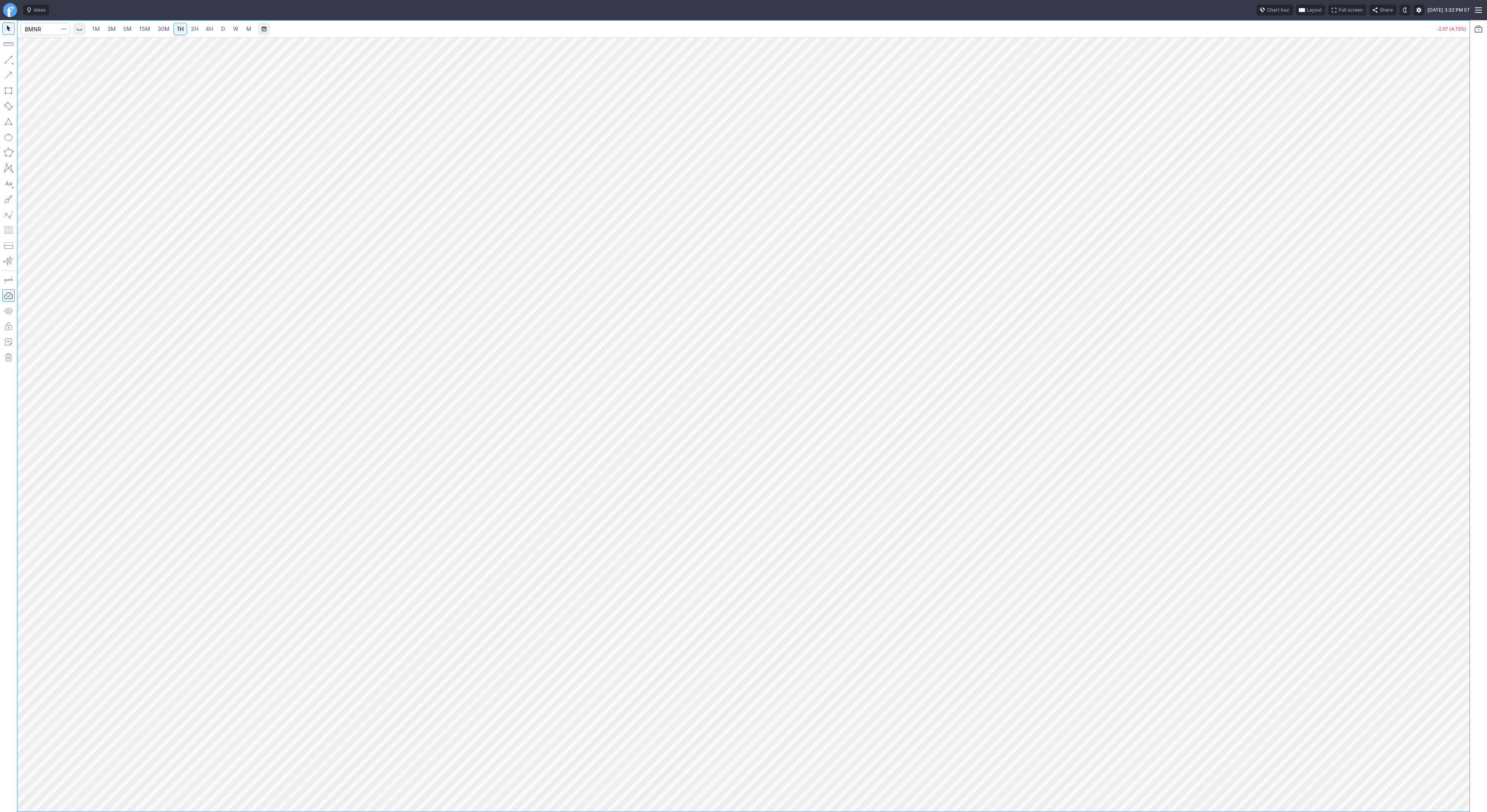
click at [1223, 13] on div "Ideas Chart tour Layout Full screen Share Wed SEP 24 2025 3:32 PM ET 1M 3M 5M 1…" at bounding box center [744, 406] width 1487 height 812
drag, startPoint x: 1463, startPoint y: 213, endPoint x: 1461, endPoint y: 268, distance: 55.0
click at [1461, 269] on div at bounding box center [1461, 422] width 16 height 755
drag, startPoint x: 1459, startPoint y: 392, endPoint x: 1472, endPoint y: 176, distance: 216.4
click at [1472, 176] on div "1M 3M 5M 15M 30M 1H 2H 4H D W M -2.55 (4.69%)" at bounding box center [744, 415] width 1487 height 791
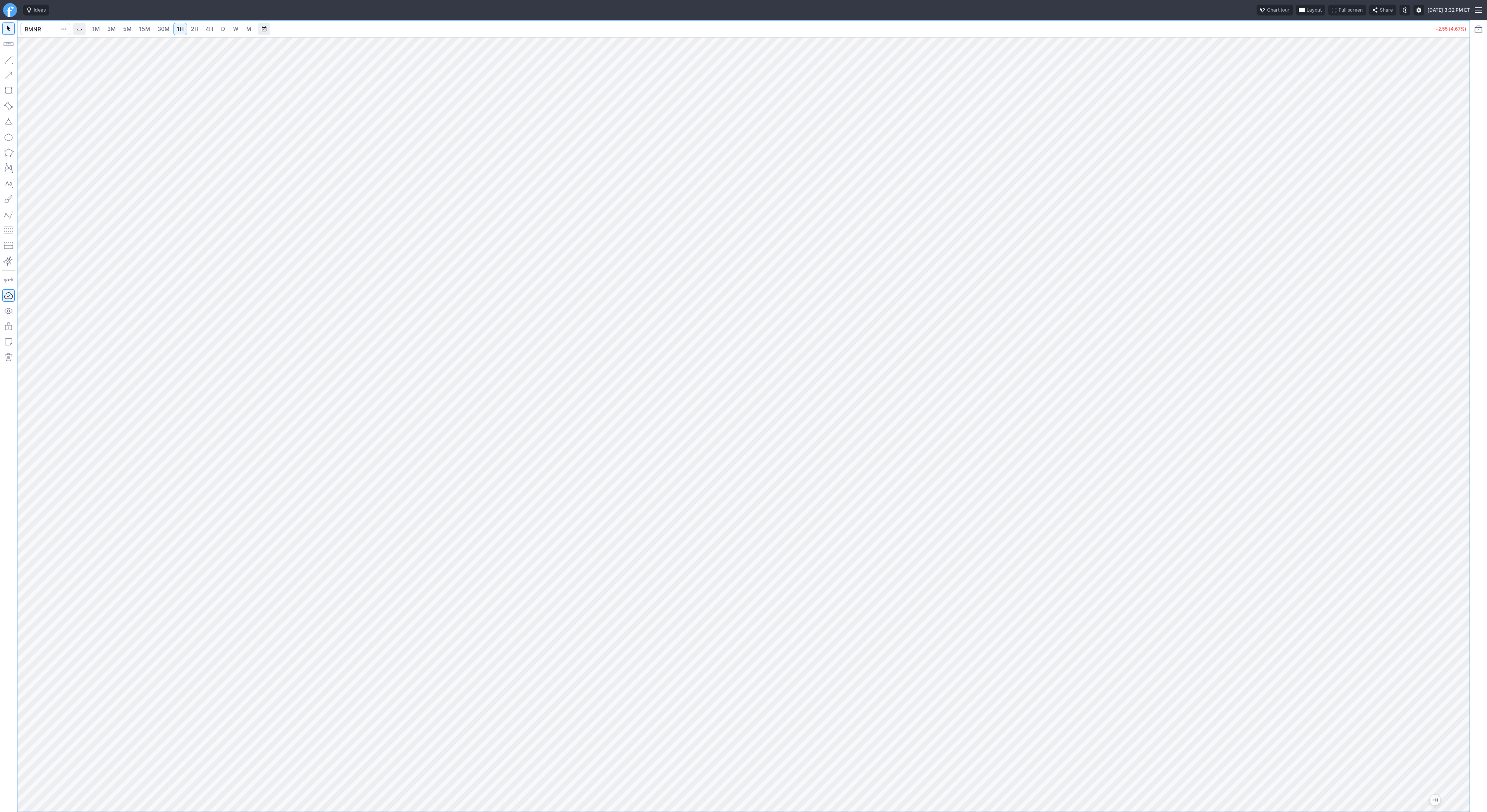
click at [113, 29] on span "3M" at bounding box center [111, 29] width 8 height 6
click at [142, 30] on span "15M" at bounding box center [144, 29] width 11 height 6
click at [115, 29] on link "3M" at bounding box center [111, 29] width 15 height 12
click at [36, 25] on input "Search" at bounding box center [45, 29] width 50 height 12
drag, startPoint x: 32, startPoint y: 32, endPoint x: 4, endPoint y: 28, distance: 28.3
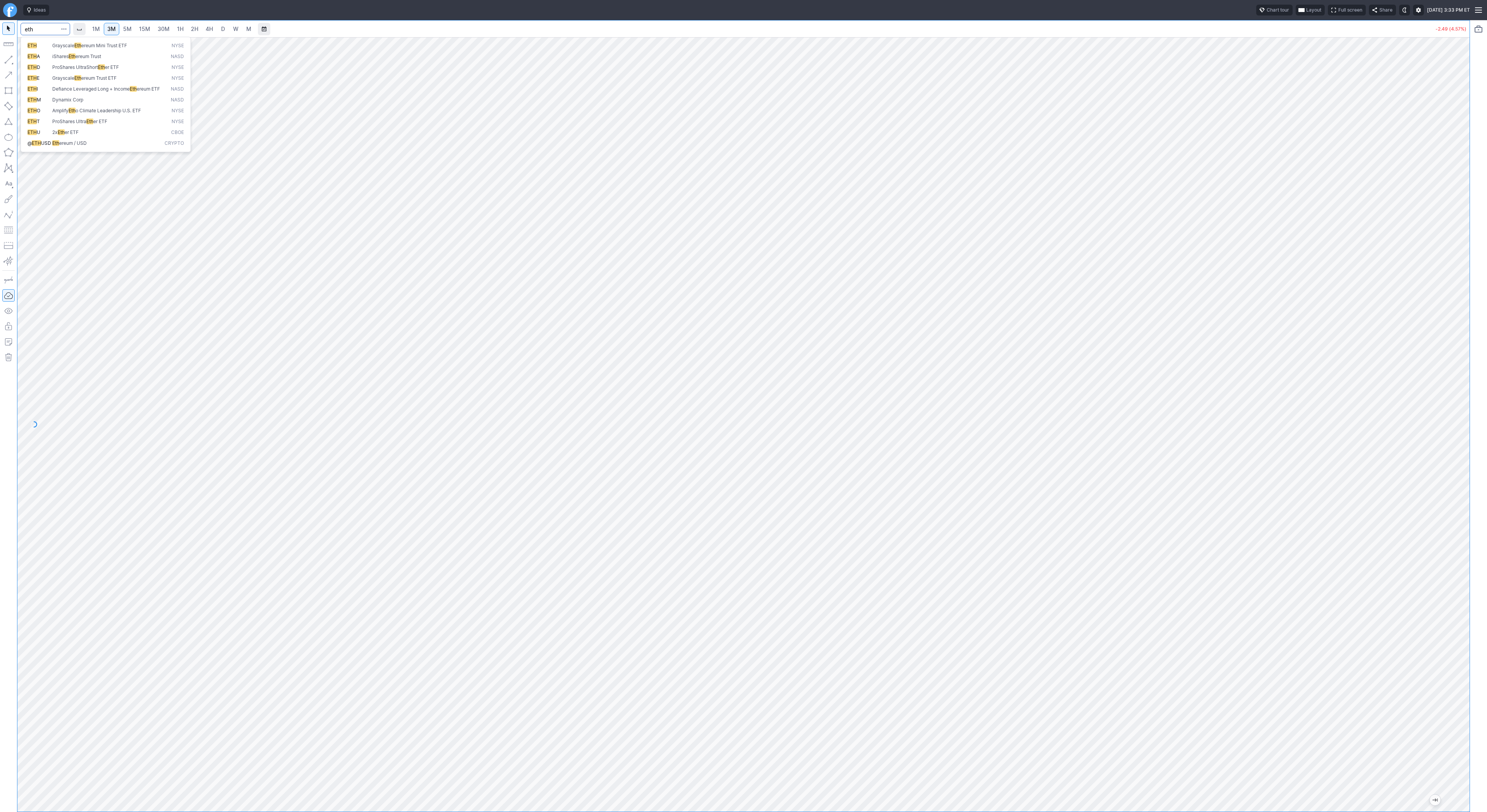
click at [4, 28] on div "eth 1M 3M 5M 15M 30M 1H 2H 4H D W M -2.49 (4.57%)" at bounding box center [735, 415] width 1470 height 791
type input "tsla"
click at [211, 28] on span "4H" at bounding box center [209, 29] width 7 height 6
click at [223, 30] on span "D" at bounding box center [223, 29] width 4 height 6
click at [7, 57] on button "button" at bounding box center [8, 59] width 12 height 12
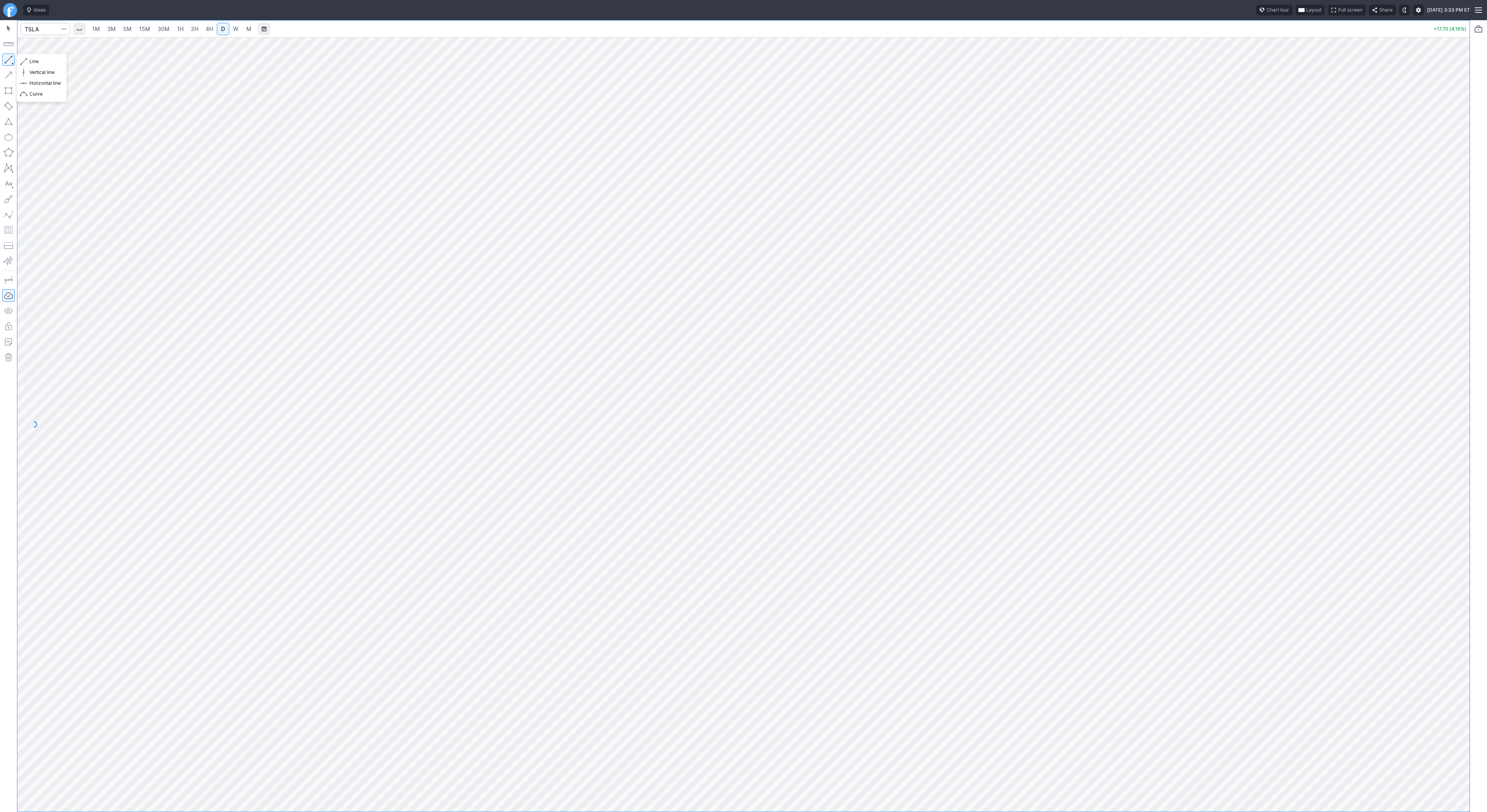
click at [7, 58] on button "button" at bounding box center [8, 59] width 12 height 12
drag, startPoint x: 1469, startPoint y: 212, endPoint x: 1472, endPoint y: 239, distance: 27.2
click at [1472, 239] on div "1M 3M 5M 15M 30M 1H 2H 4H D W M +17.69 (4.15%)" at bounding box center [744, 415] width 1487 height 791
click at [10, 61] on button "button" at bounding box center [8, 59] width 12 height 12
click at [41, 32] on input "Search" at bounding box center [45, 29] width 50 height 12
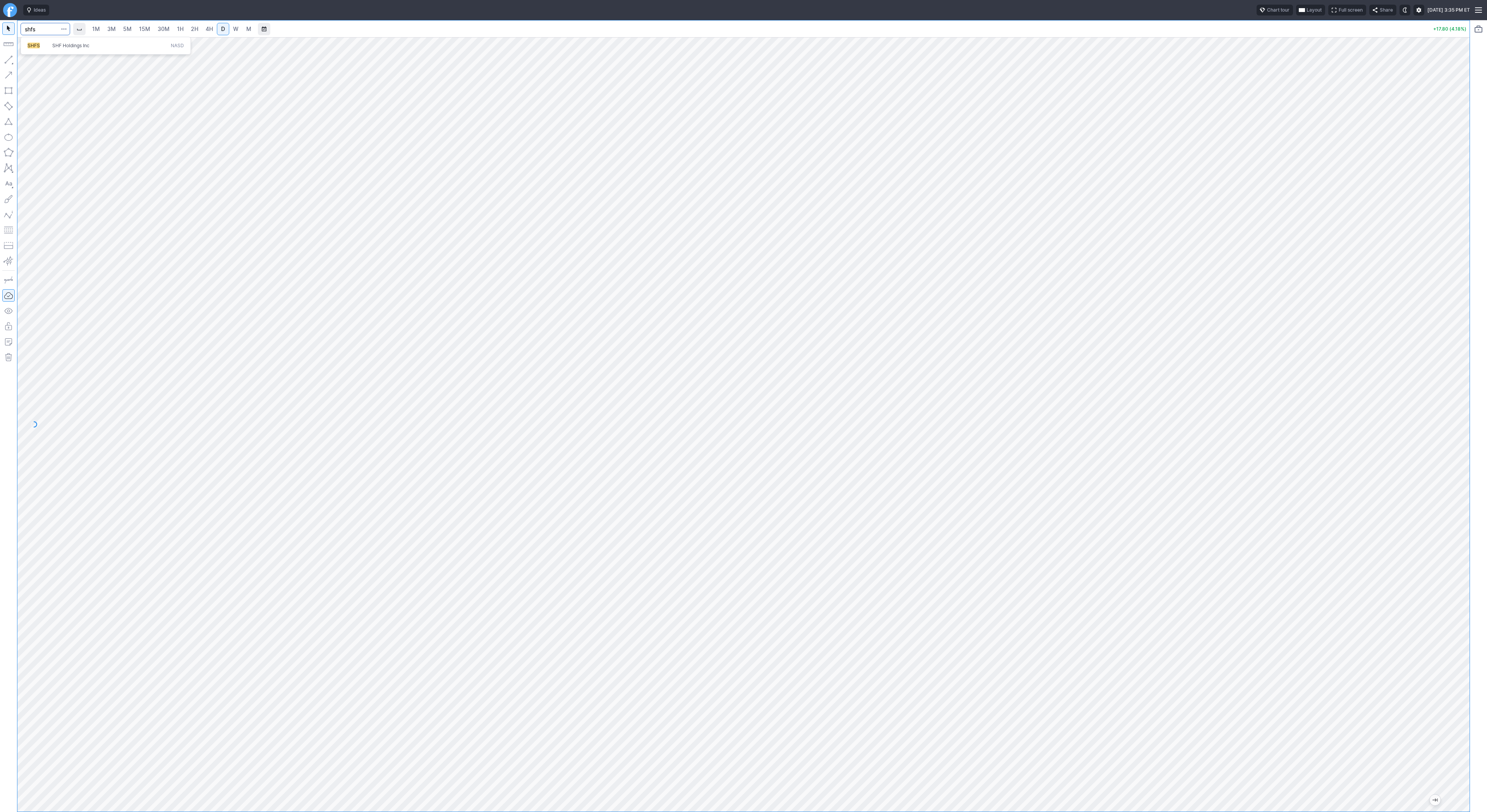
type input "shfs"
type input "baba"
click at [46, 62] on span "Line" at bounding box center [45, 62] width 32 height 8
drag, startPoint x: 5, startPoint y: 58, endPoint x: 37, endPoint y: 102, distance: 54.4
click at [5, 58] on button "button" at bounding box center [8, 59] width 12 height 12
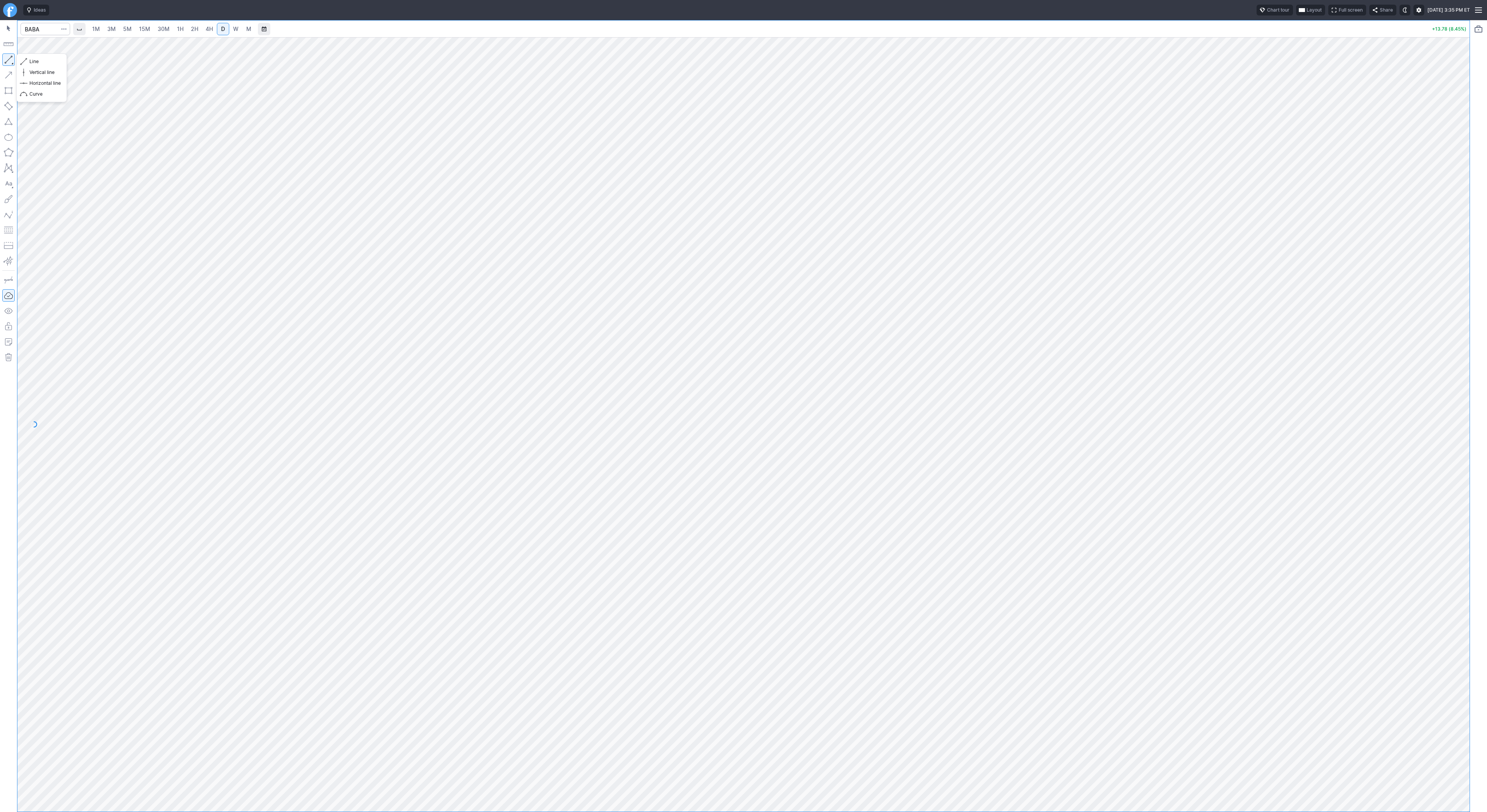
click at [8, 57] on button "button" at bounding box center [8, 59] width 12 height 12
drag, startPoint x: 31, startPoint y: 62, endPoint x: 37, endPoint y: 71, distance: 10.8
click at [33, 66] on button "Line" at bounding box center [42, 61] width 45 height 11
click at [8, 63] on button "button" at bounding box center [8, 59] width 12 height 12
click at [9, 56] on button "button" at bounding box center [8, 59] width 12 height 12
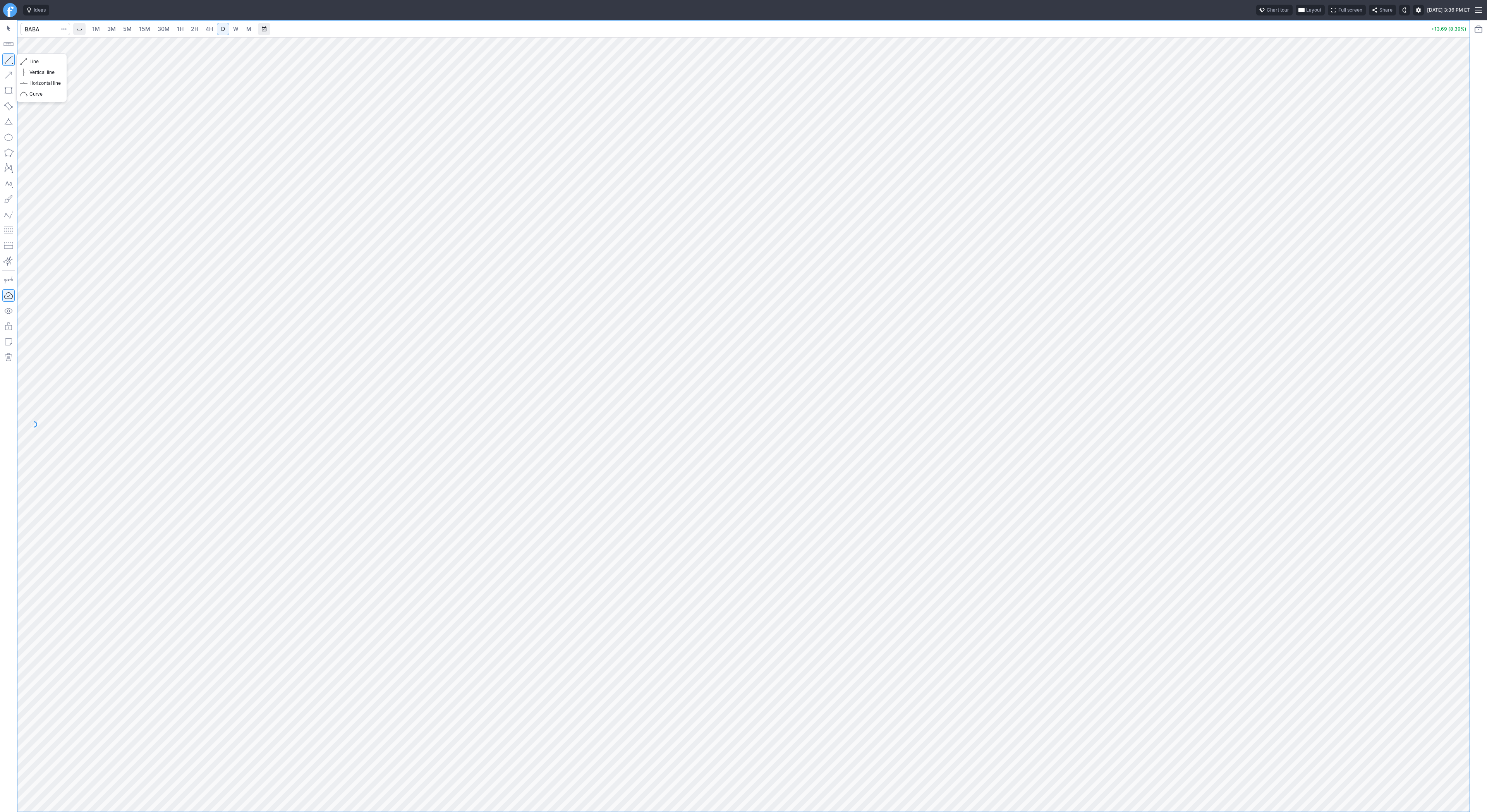
click at [8, 58] on button "button" at bounding box center [8, 59] width 12 height 12
drag, startPoint x: 59, startPoint y: 62, endPoint x: 65, endPoint y: 86, distance: 24.7
click at [59, 64] on span "Line" at bounding box center [45, 62] width 32 height 8
drag, startPoint x: 6, startPoint y: 57, endPoint x: 15, endPoint y: 87, distance: 31.3
click at [5, 58] on button "button" at bounding box center [8, 59] width 12 height 12
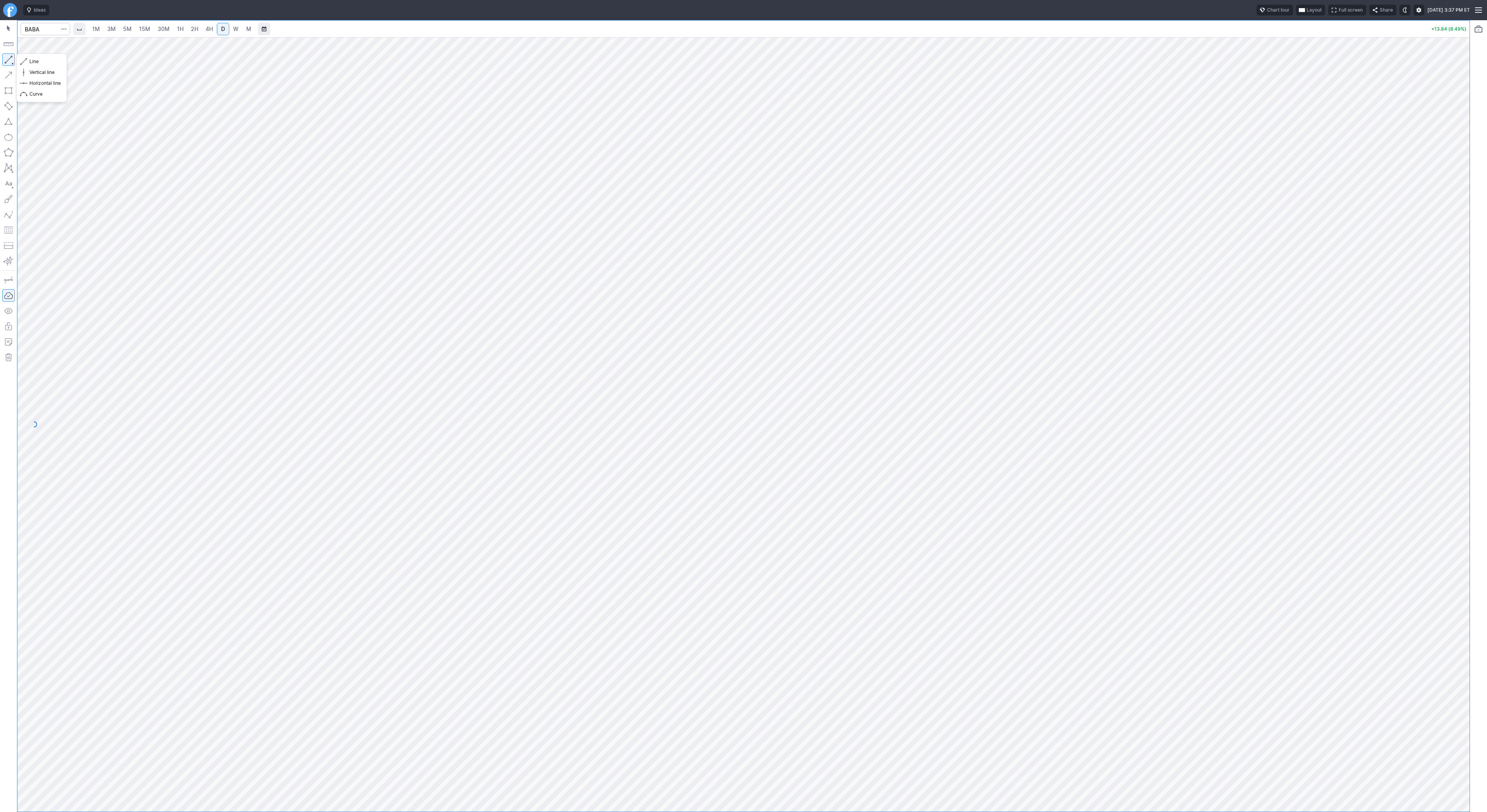
drag, startPoint x: 9, startPoint y: 59, endPoint x: 13, endPoint y: 85, distance: 26.3
click at [8, 64] on button "button" at bounding box center [8, 59] width 12 height 12
click at [194, 28] on span "2H" at bounding box center [194, 29] width 7 height 6
click at [202, 27] on link "4H" at bounding box center [209, 29] width 14 height 12
drag, startPoint x: 39, startPoint y: 60, endPoint x: 58, endPoint y: 99, distance: 43.4
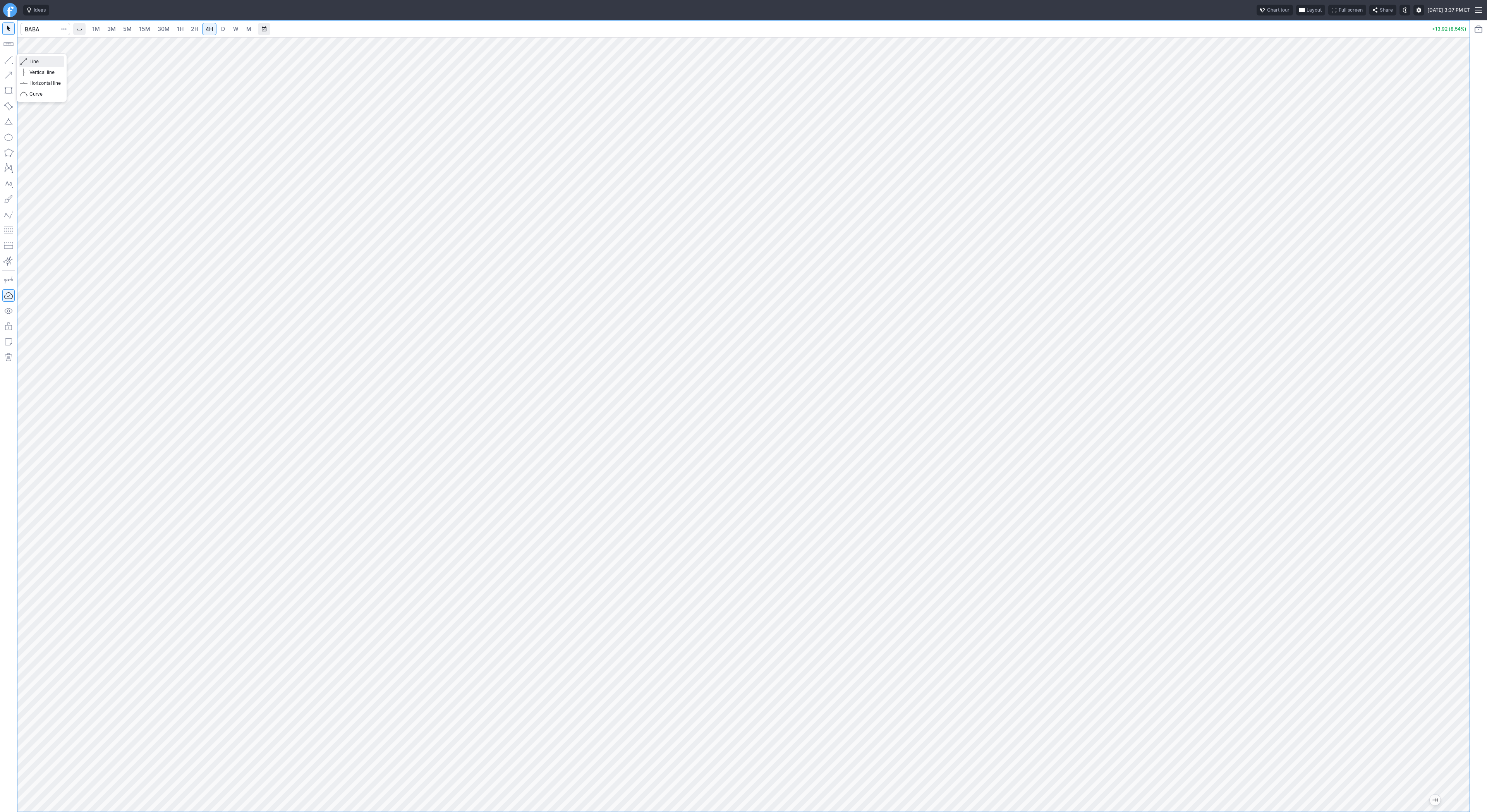
click at [38, 62] on span "Line" at bounding box center [45, 62] width 32 height 8
drag, startPoint x: 35, startPoint y: 60, endPoint x: 56, endPoint y: 94, distance: 40.0
click at [35, 61] on span "Line" at bounding box center [45, 62] width 32 height 8
click at [30, 60] on span "Line" at bounding box center [45, 62] width 32 height 8
click at [38, 60] on span "Line" at bounding box center [45, 62] width 32 height 8
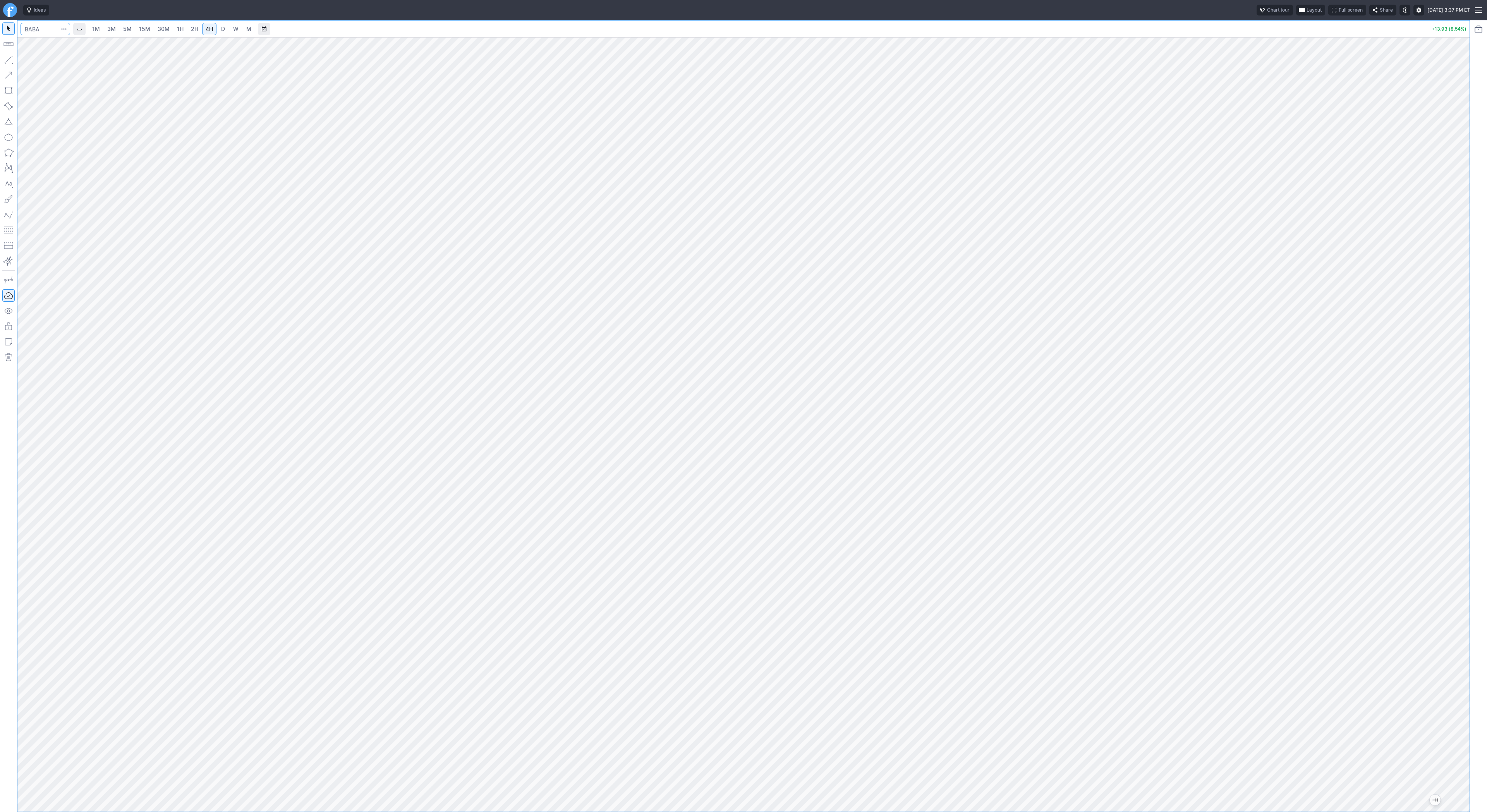
click at [33, 28] on input "Search" at bounding box center [45, 29] width 50 height 12
type input "bmnr"
click at [161, 29] on span "30M" at bounding box center [163, 29] width 12 height 6
click at [35, 63] on span "Line" at bounding box center [45, 62] width 32 height 8
click at [9, 63] on button "button" at bounding box center [8, 59] width 12 height 12
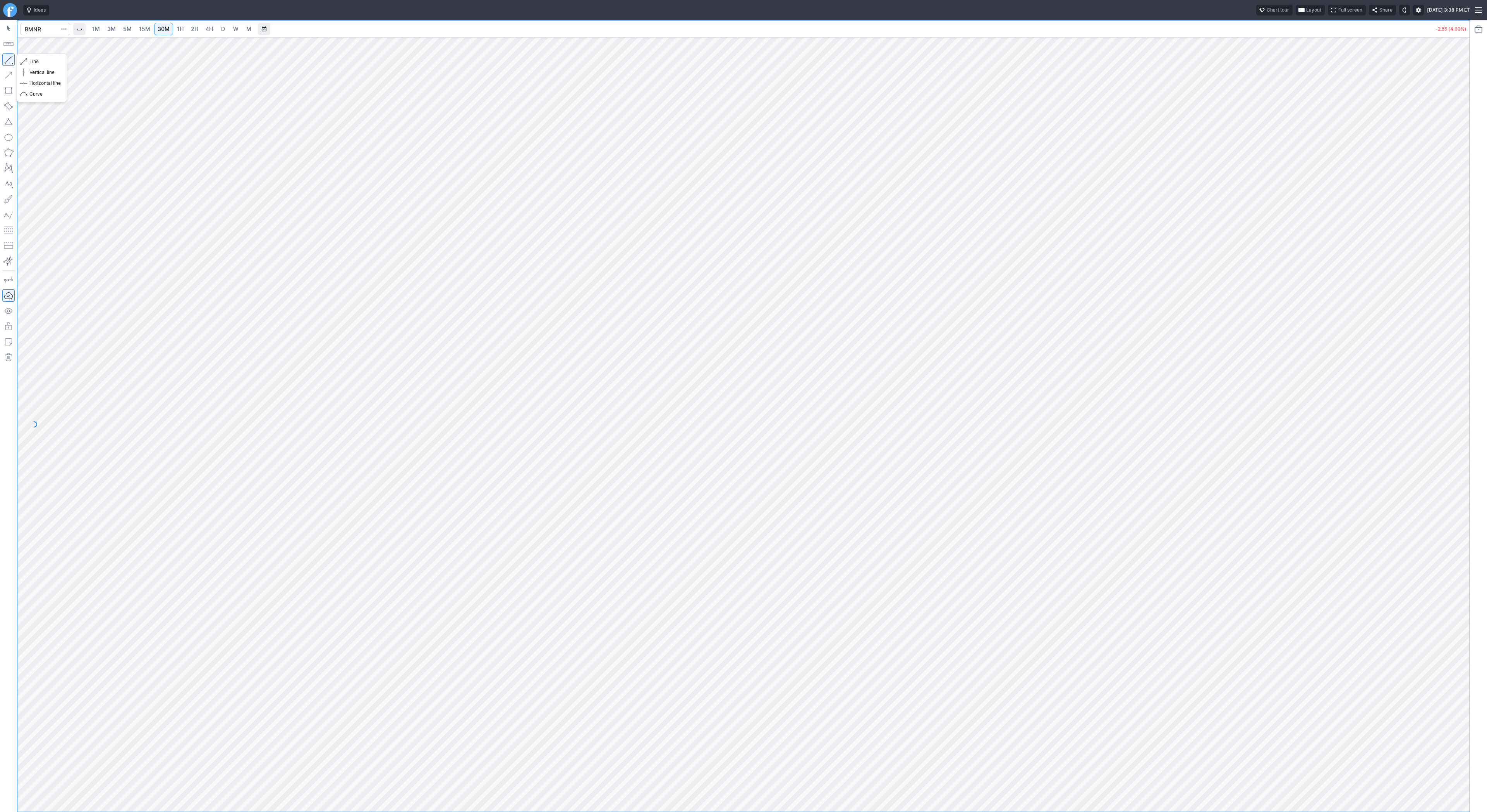
click at [6, 59] on button "button" at bounding box center [8, 59] width 12 height 12
click at [36, 62] on span "Line" at bounding box center [45, 62] width 32 height 8
click at [116, 28] on link "3M" at bounding box center [111, 29] width 15 height 12
click at [137, 29] on link "15M" at bounding box center [145, 29] width 18 height 12
click at [165, 32] on span "30M" at bounding box center [163, 29] width 12 height 6
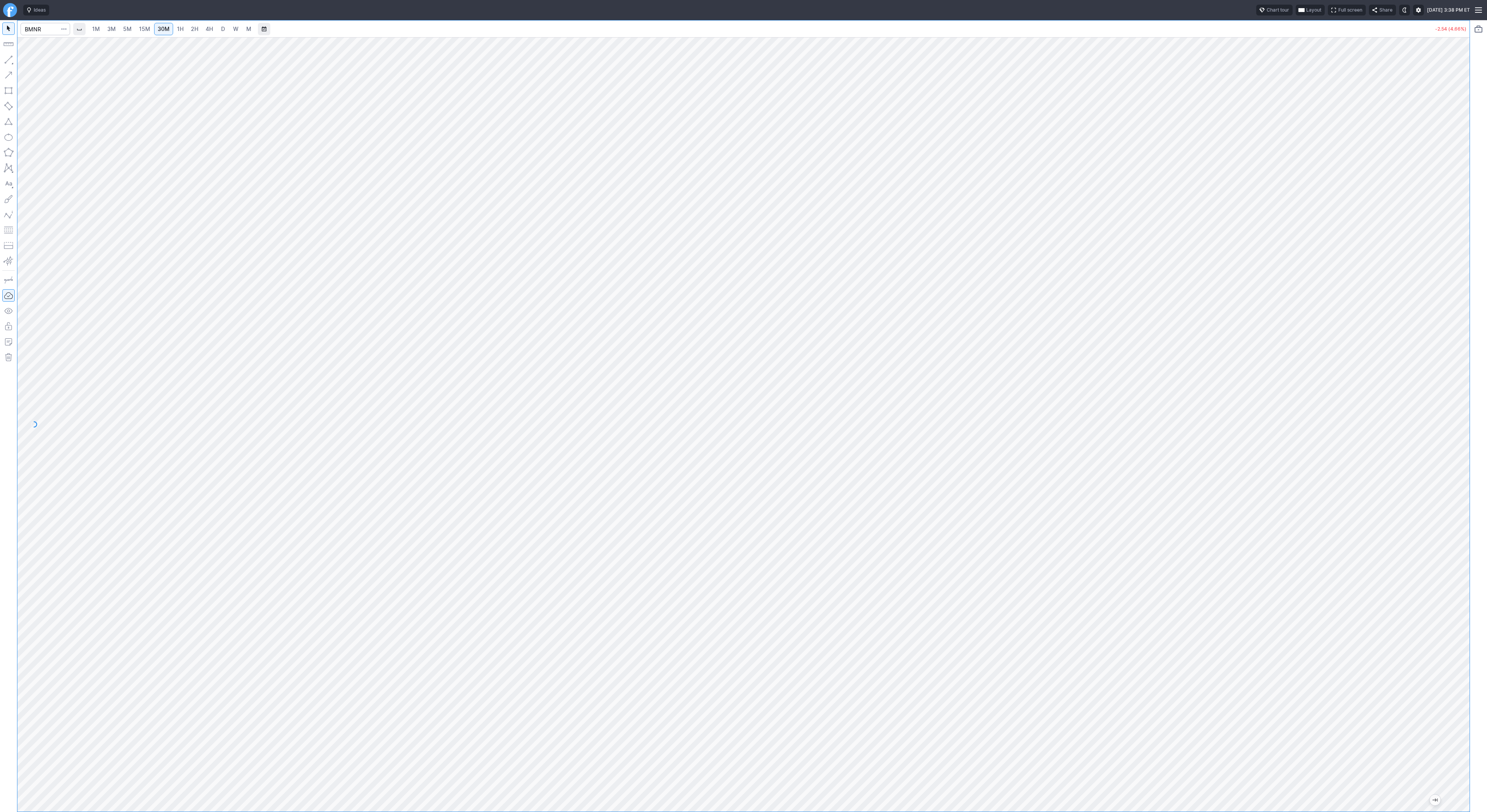
click at [197, 31] on link "2H" at bounding box center [194, 29] width 14 height 12
click at [38, 32] on input "Search" at bounding box center [45, 29] width 50 height 12
type input "coin"
click at [9, 59] on button "button" at bounding box center [8, 59] width 12 height 12
click at [29, 60] on button "Line" at bounding box center [42, 61] width 45 height 11
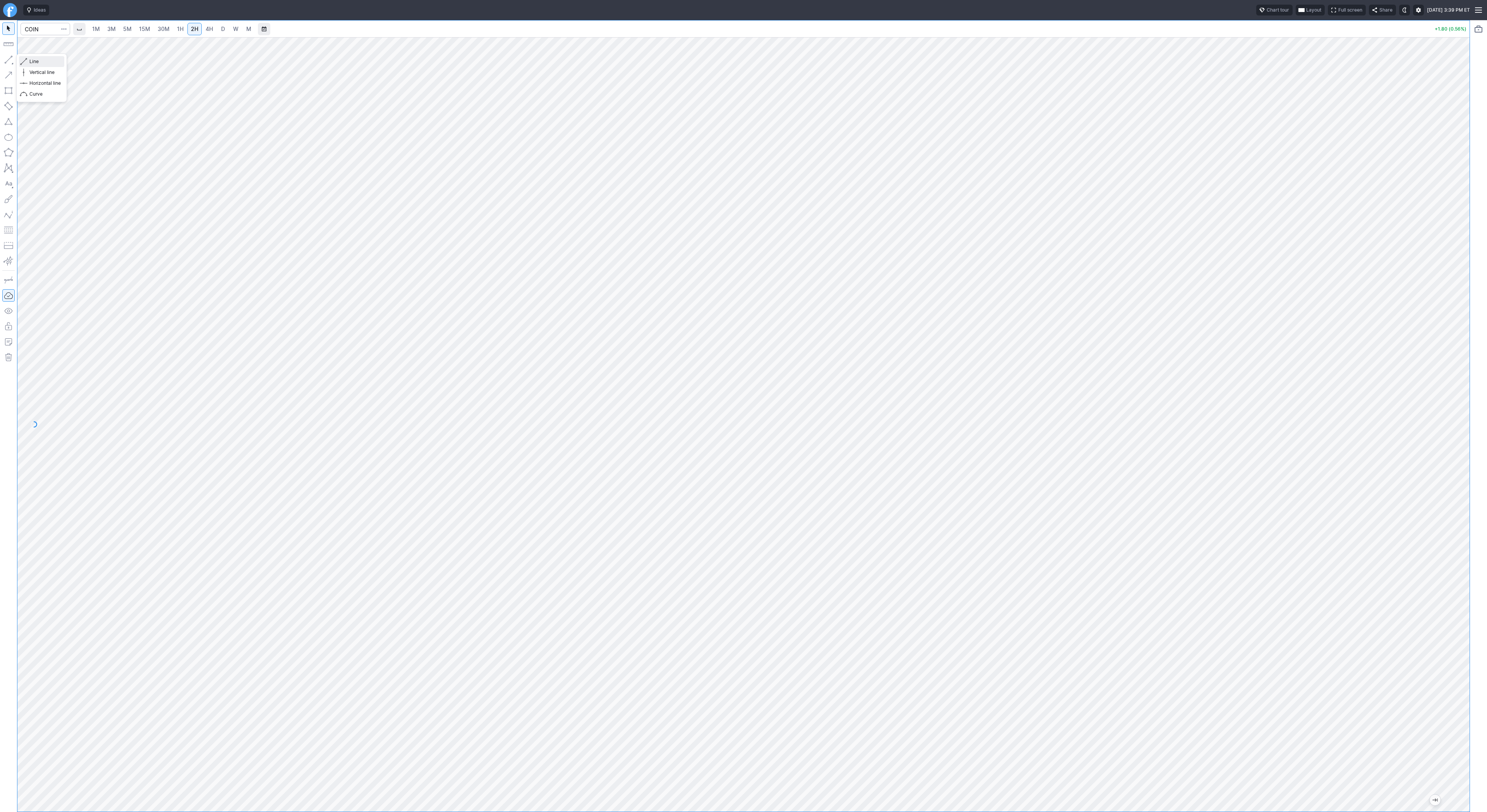
click at [46, 65] on span "Line" at bounding box center [45, 62] width 32 height 8
click at [5, 59] on button "button" at bounding box center [8, 59] width 12 height 12
drag, startPoint x: 9, startPoint y: 59, endPoint x: 15, endPoint y: 80, distance: 21.8
click at [9, 62] on button "button" at bounding box center [8, 59] width 12 height 12
drag, startPoint x: 12, startPoint y: 55, endPoint x: 11, endPoint y: 73, distance: 18.0
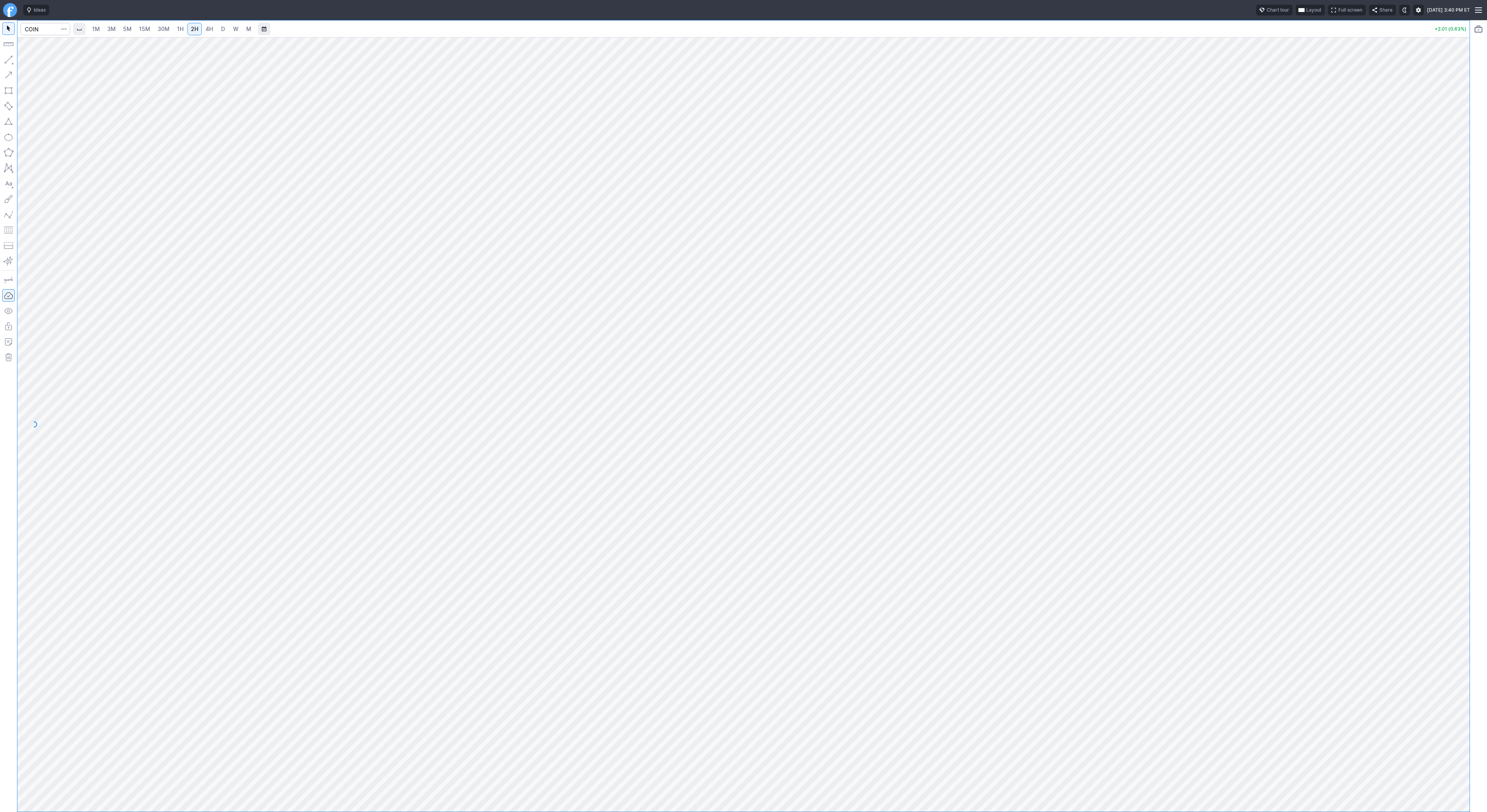
click at [11, 57] on button "button" at bounding box center [8, 59] width 12 height 12
drag, startPoint x: 1463, startPoint y: 268, endPoint x: 1456, endPoint y: 327, distance: 59.4
click at [1461, 333] on div at bounding box center [1461, 422] width 16 height 755
click at [6, 59] on button "button" at bounding box center [8, 59] width 12 height 12
click at [37, 64] on span "Line" at bounding box center [45, 62] width 32 height 8
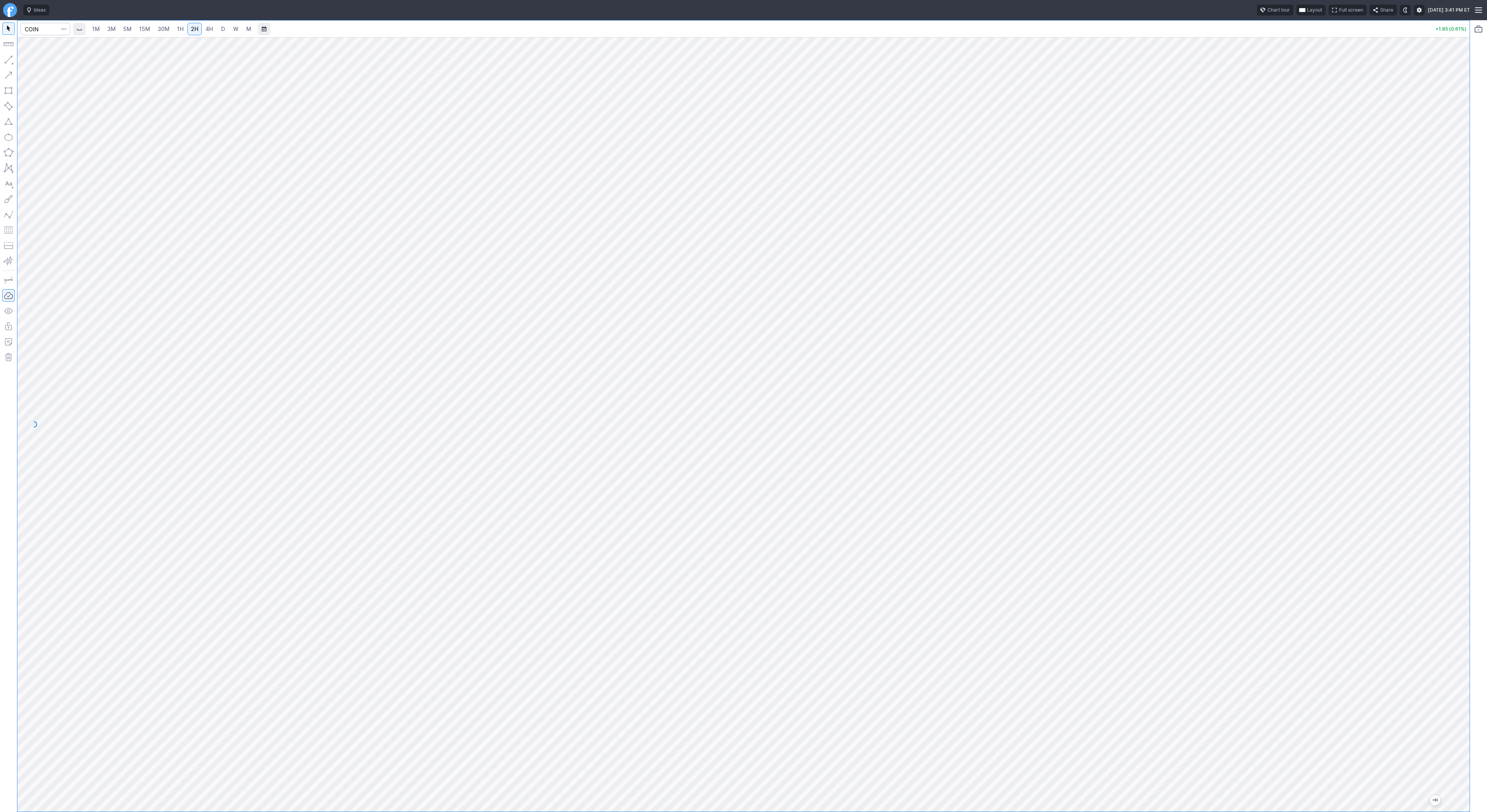
click at [109, 28] on span "3M" at bounding box center [111, 29] width 8 height 6
click at [35, 30] on input "Search" at bounding box center [45, 29] width 50 height 12
type input "rgti"
click at [214, 28] on link "4H" at bounding box center [209, 29] width 14 height 12
click at [221, 31] on span "D" at bounding box center [223, 29] width 4 height 6
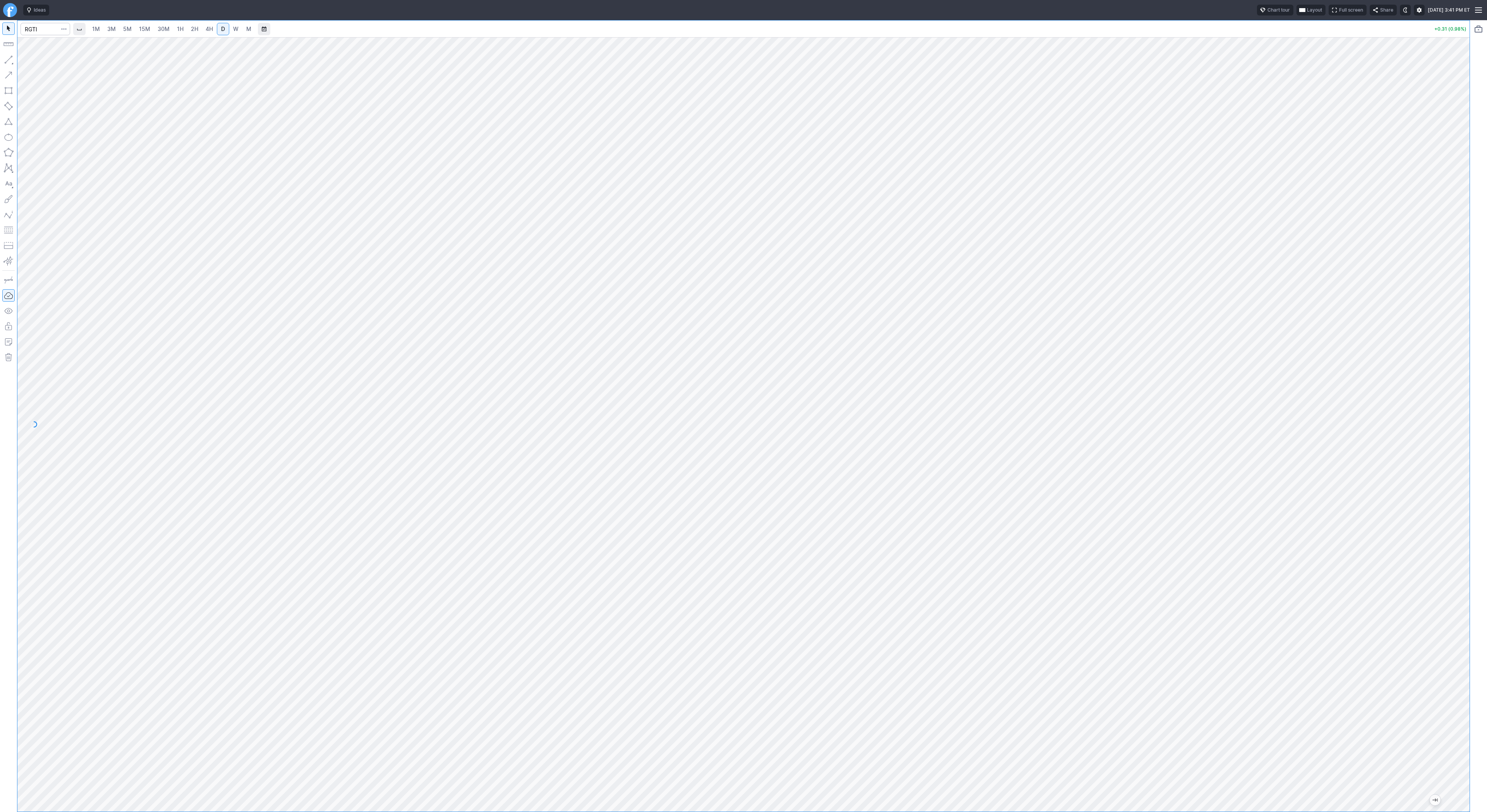
click at [12, 60] on button "button" at bounding box center [8, 59] width 12 height 12
click at [5, 58] on button "button" at bounding box center [8, 59] width 12 height 12
click at [8, 62] on button "button" at bounding box center [8, 59] width 12 height 12
drag, startPoint x: 42, startPoint y: 67, endPoint x: 57, endPoint y: 89, distance: 26.6
click at [43, 69] on button "Vertical line" at bounding box center [42, 72] width 45 height 11
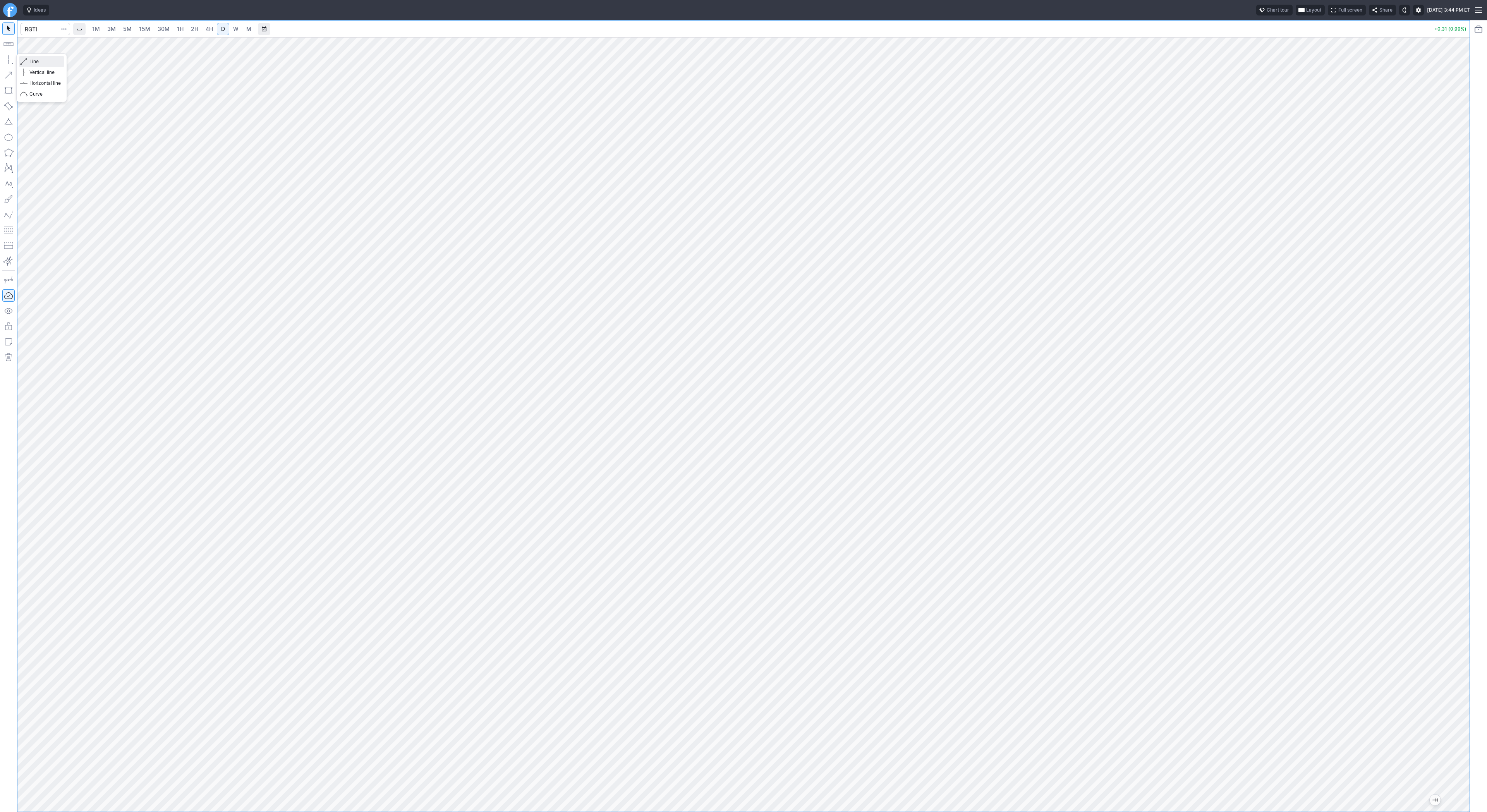
drag, startPoint x: 35, startPoint y: 61, endPoint x: 50, endPoint y: 91, distance: 33.5
click at [34, 61] on span "Line" at bounding box center [45, 62] width 32 height 8
click at [1459, 348] on div at bounding box center [744, 424] width 1452 height 774
click at [35, 27] on input "Search" at bounding box center [45, 29] width 50 height 12
type input "iwm"
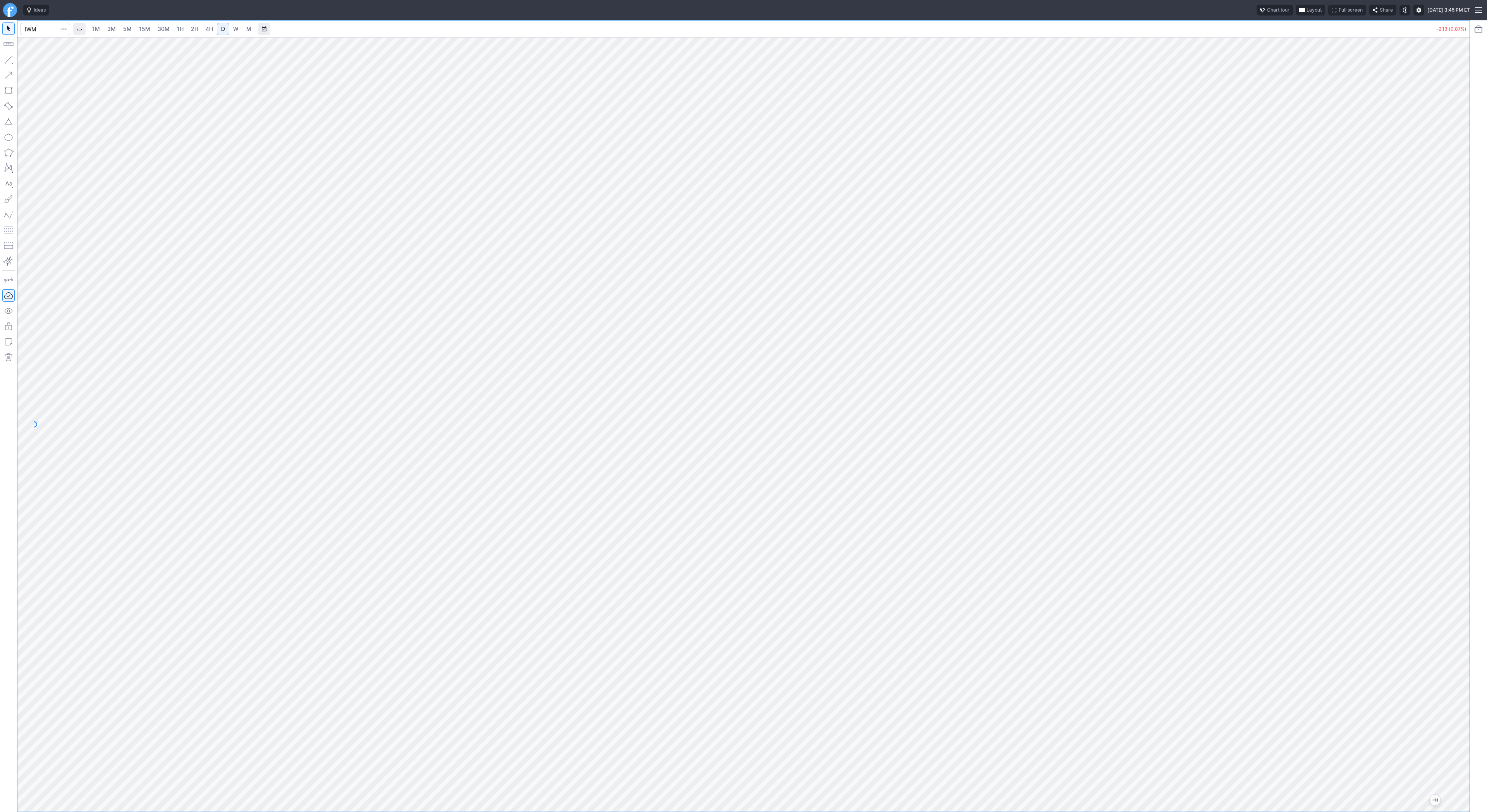
drag, startPoint x: 1465, startPoint y: 188, endPoint x: 1463, endPoint y: 304, distance: 116.0
click at [1463, 304] on div at bounding box center [1461, 422] width 16 height 755
click at [7, 61] on button "button" at bounding box center [8, 59] width 12 height 12
drag, startPoint x: 12, startPoint y: 59, endPoint x: 20, endPoint y: 77, distance: 19.7
click at [11, 62] on button "button" at bounding box center [8, 59] width 12 height 12
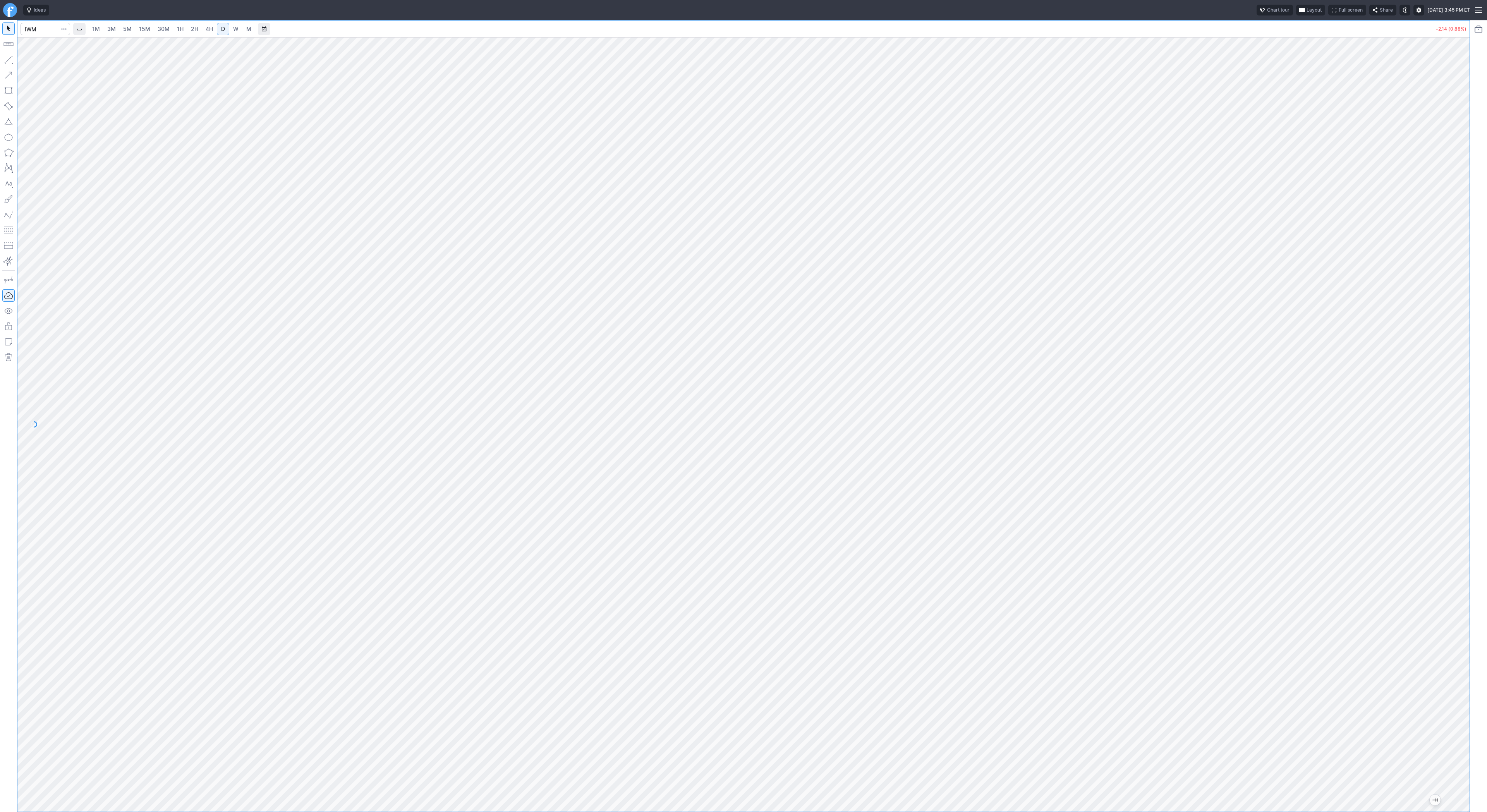
click at [123, 28] on span "5M" at bounding box center [127, 29] width 8 height 6
click at [41, 33] on input "Search" at bounding box center [45, 29] width 50 height 12
type input "bmnr"
click at [166, 28] on span "30M" at bounding box center [163, 29] width 12 height 6
click at [134, 29] on link "5M" at bounding box center [127, 29] width 15 height 12
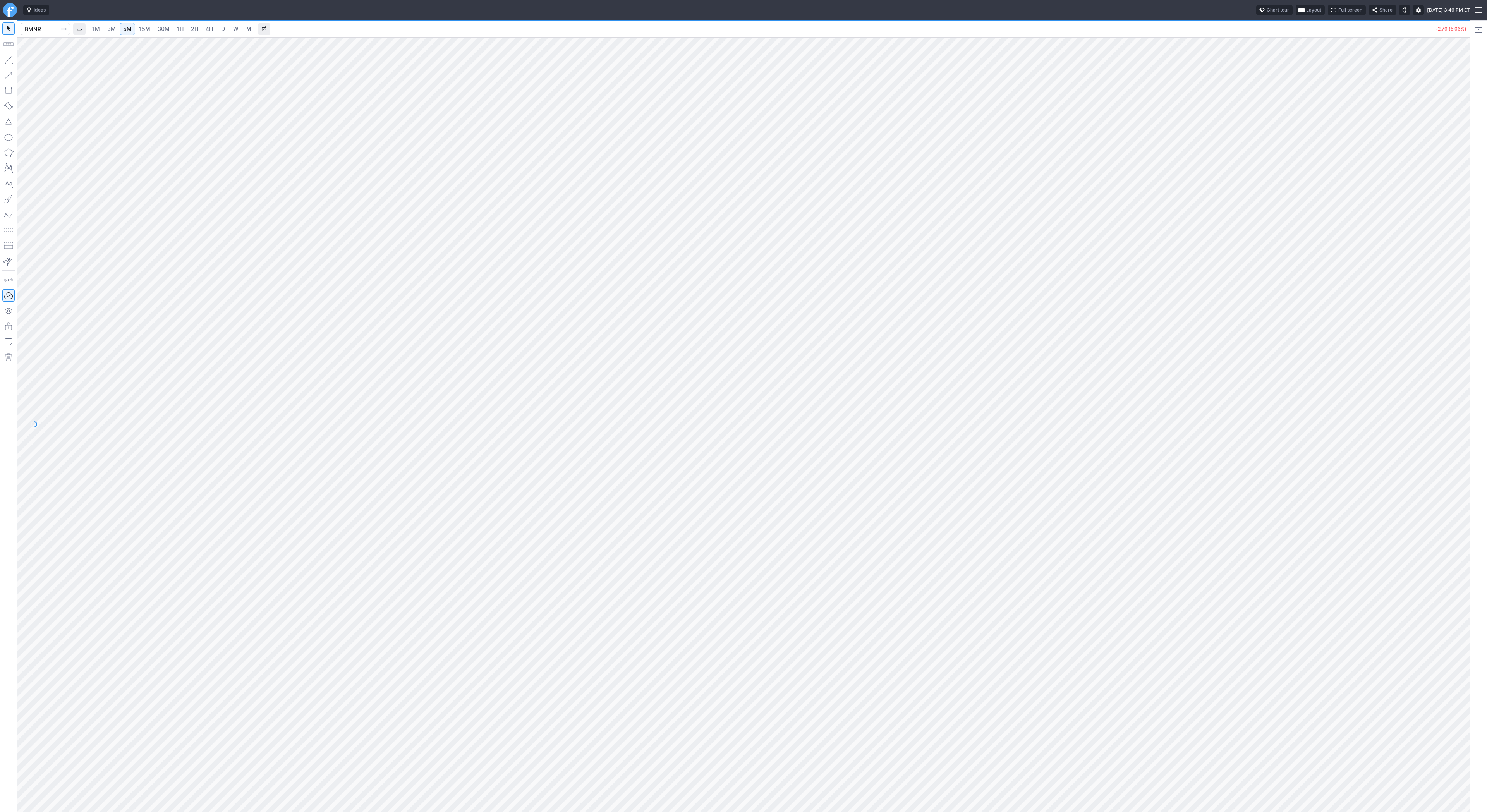
click at [143, 28] on span "15M" at bounding box center [144, 29] width 11 height 6
click at [37, 60] on span "Line" at bounding box center [45, 62] width 32 height 8
click at [32, 62] on span "Line" at bounding box center [45, 62] width 32 height 8
click at [5, 58] on button "button" at bounding box center [8, 59] width 12 height 12
click at [30, 60] on span "Line" at bounding box center [45, 62] width 32 height 8
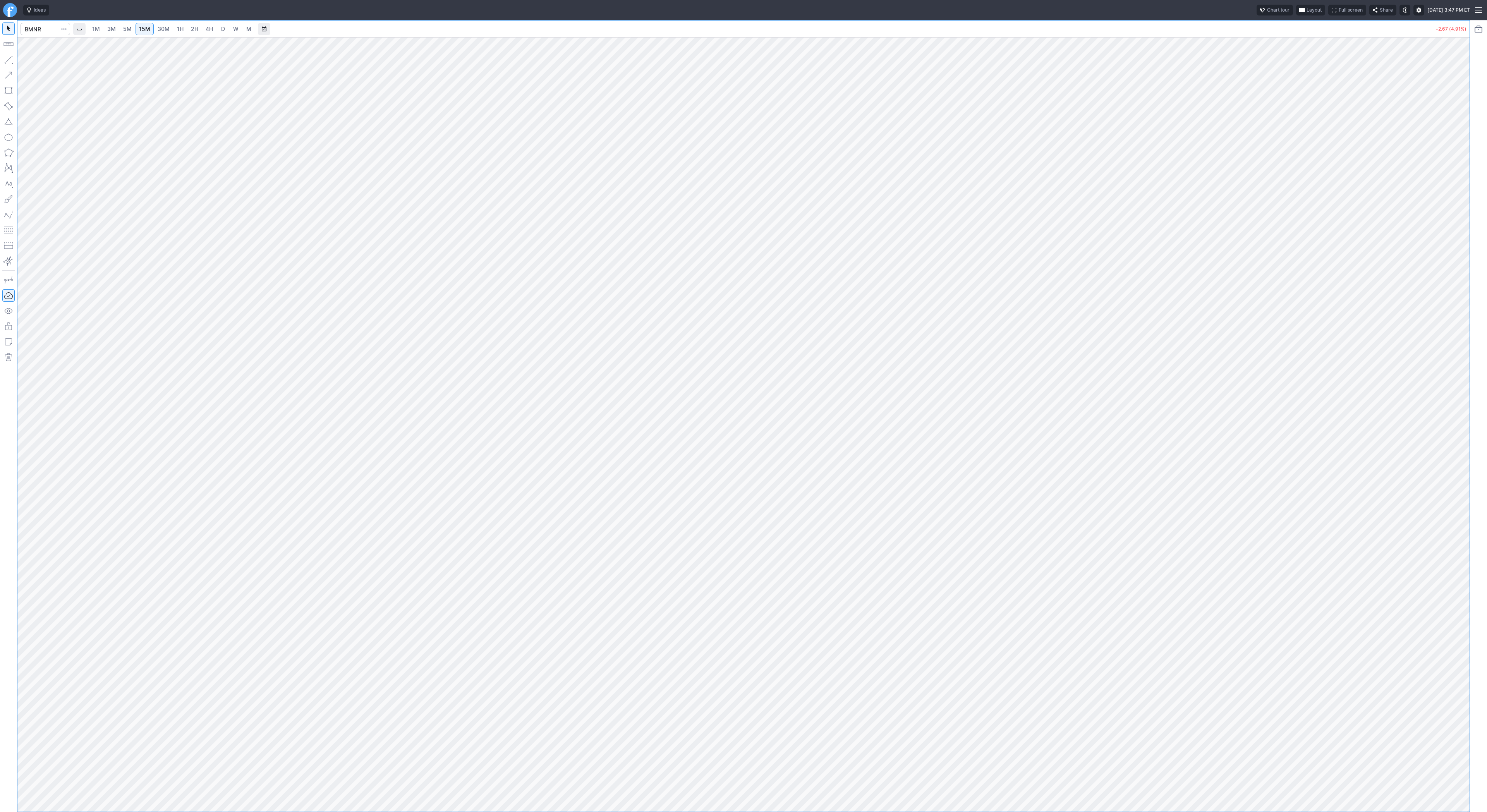
click at [42, 30] on input "Search" at bounding box center [45, 29] width 50 height 12
type input "sbet"
click at [62, 44] on span "SharpLink Gaming Inc" at bounding box center [76, 45] width 48 height 6
click at [46, 33] on input "Search" at bounding box center [45, 29] width 50 height 12
type input "b"
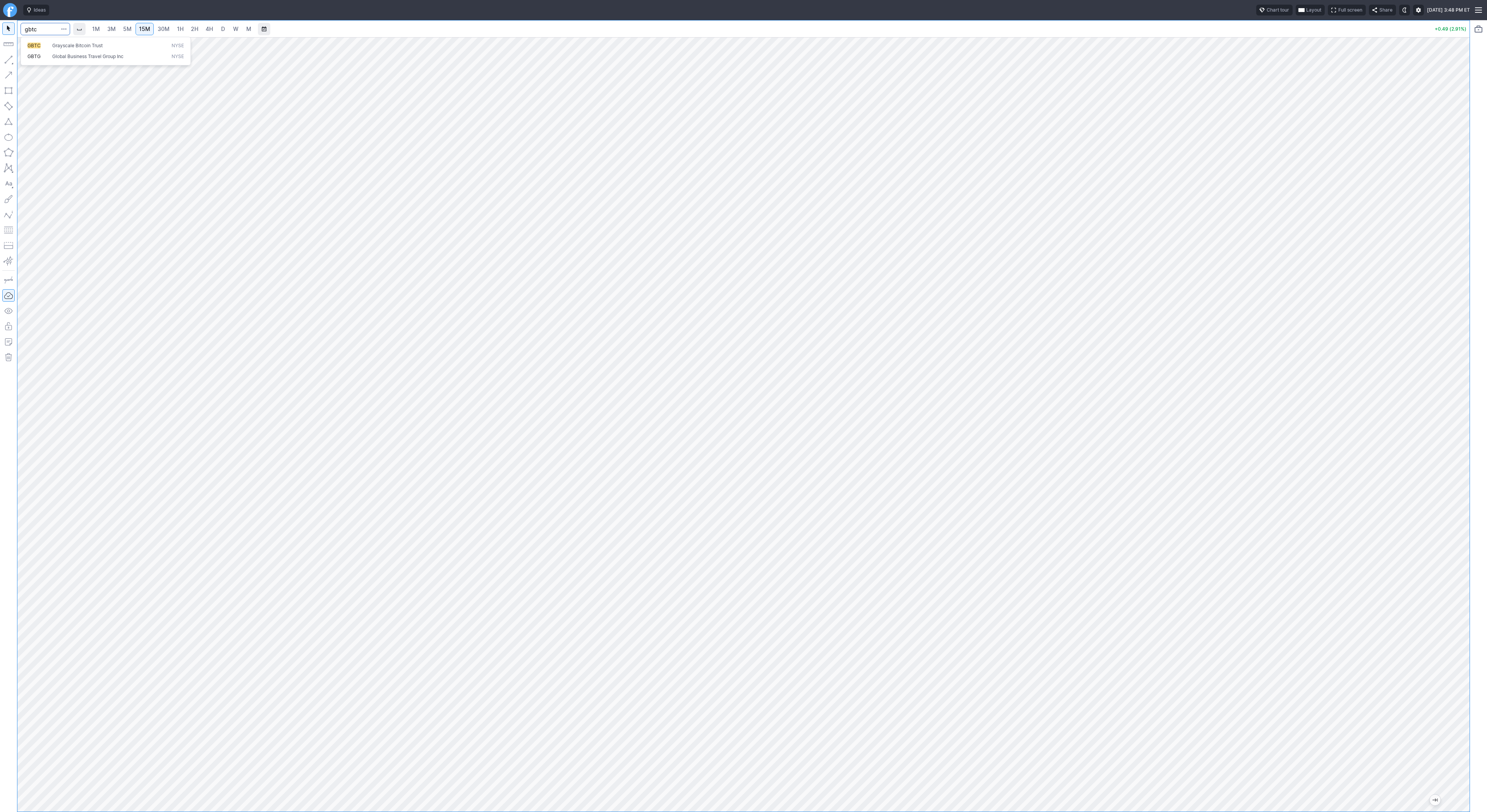
type input "gbtc"
click at [178, 29] on span "1H" at bounding box center [180, 29] width 6 height 6
click at [191, 29] on span "2H" at bounding box center [194, 29] width 7 height 6
drag, startPoint x: 1457, startPoint y: 337, endPoint x: 1463, endPoint y: 429, distance: 92.2
click at [1463, 431] on div at bounding box center [1461, 422] width 16 height 755
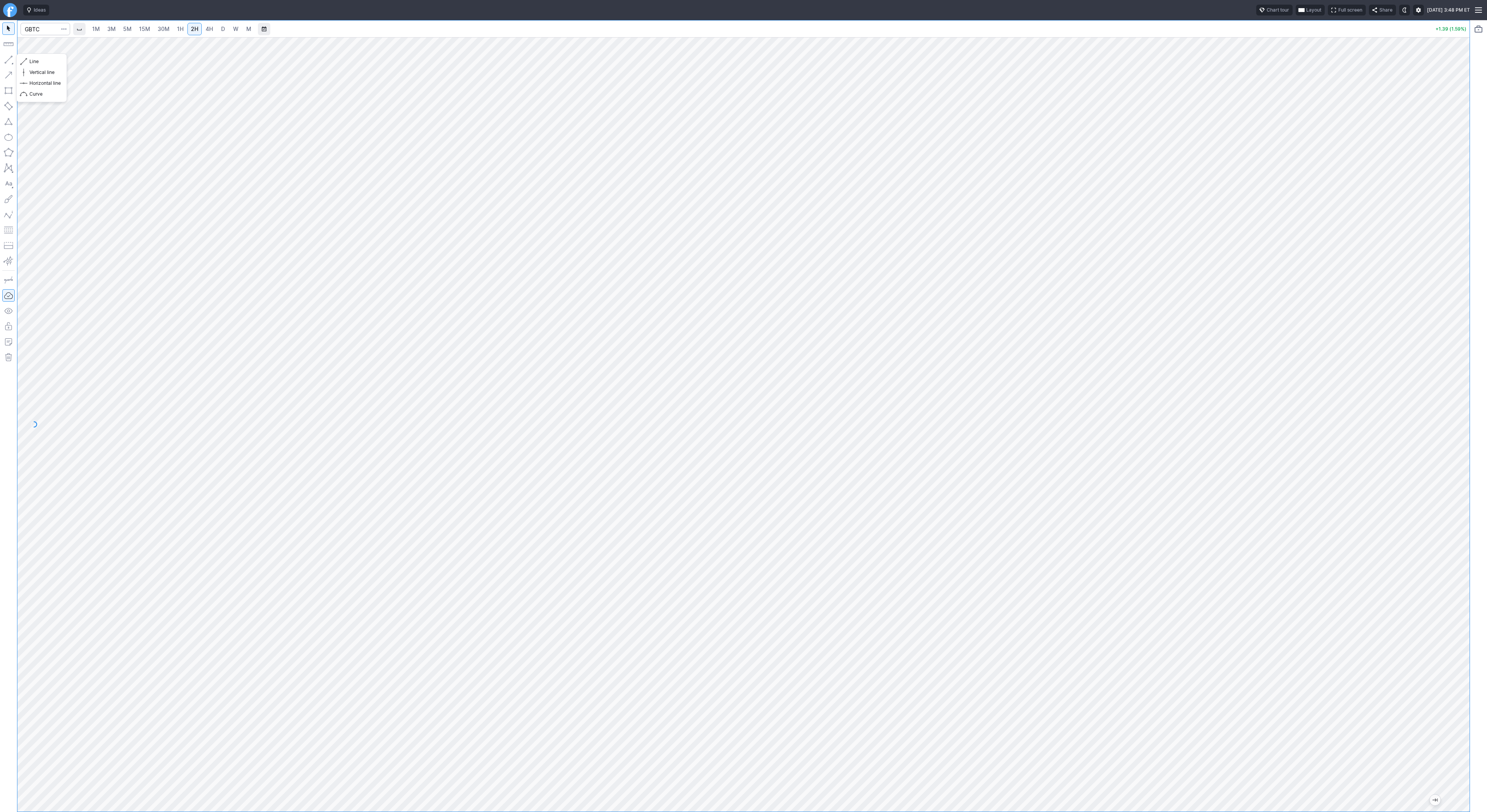
click at [11, 57] on button "button" at bounding box center [8, 59] width 12 height 12
click at [5, 59] on button "button" at bounding box center [8, 59] width 12 height 12
click at [33, 60] on span "Line" at bounding box center [45, 62] width 32 height 8
drag, startPoint x: 5, startPoint y: 59, endPoint x: 6, endPoint y: 67, distance: 8.1
click at [6, 64] on button "button" at bounding box center [8, 59] width 12 height 12
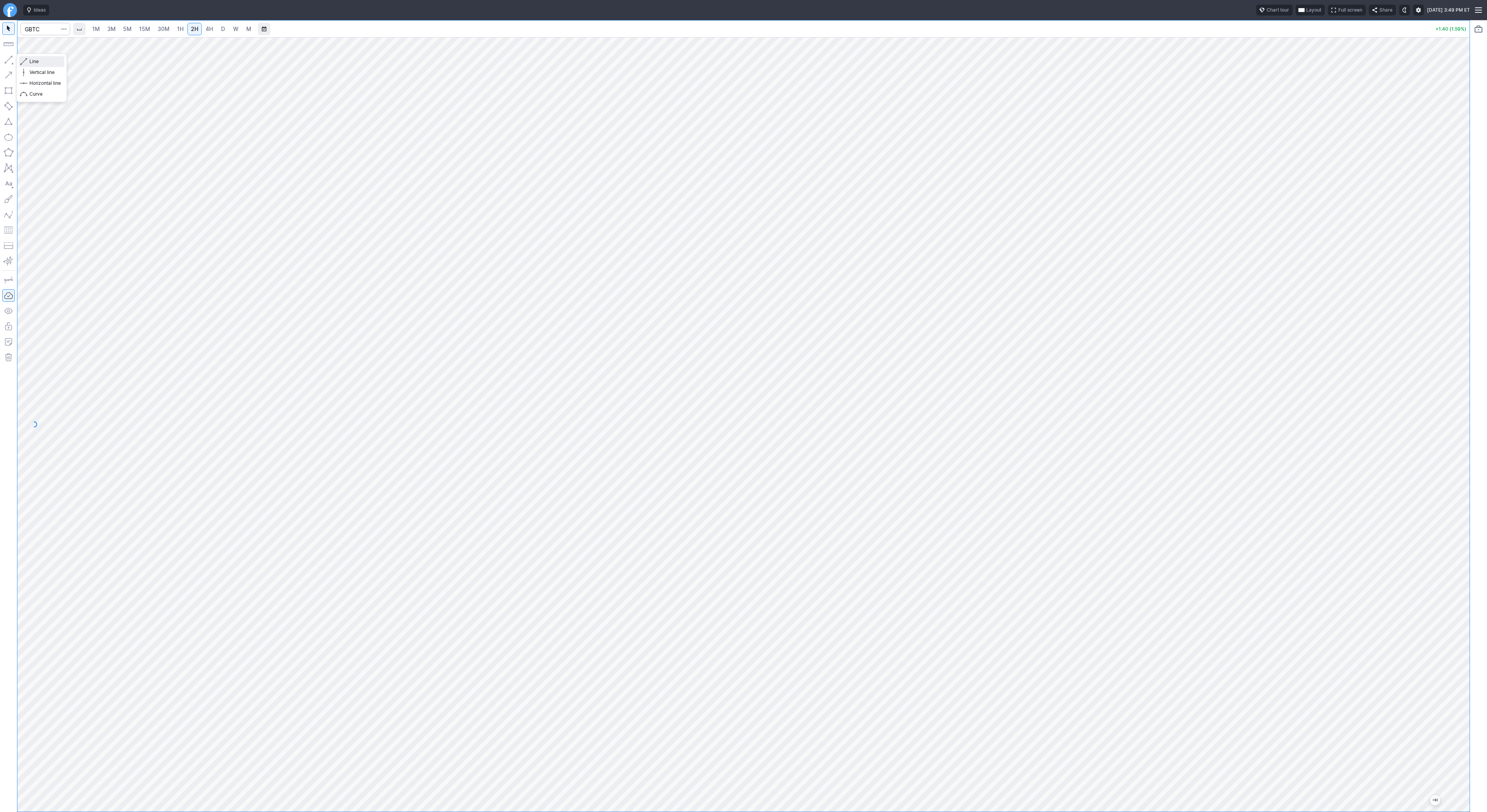
click at [50, 60] on span "Line" at bounding box center [45, 62] width 32 height 8
drag, startPoint x: 5, startPoint y: 59, endPoint x: 29, endPoint y: 90, distance: 39.2
click at [5, 59] on button "button" at bounding box center [8, 59] width 12 height 12
click at [32, 60] on span "Line" at bounding box center [45, 62] width 32 height 8
click at [48, 28] on input "Search" at bounding box center [45, 29] width 50 height 12
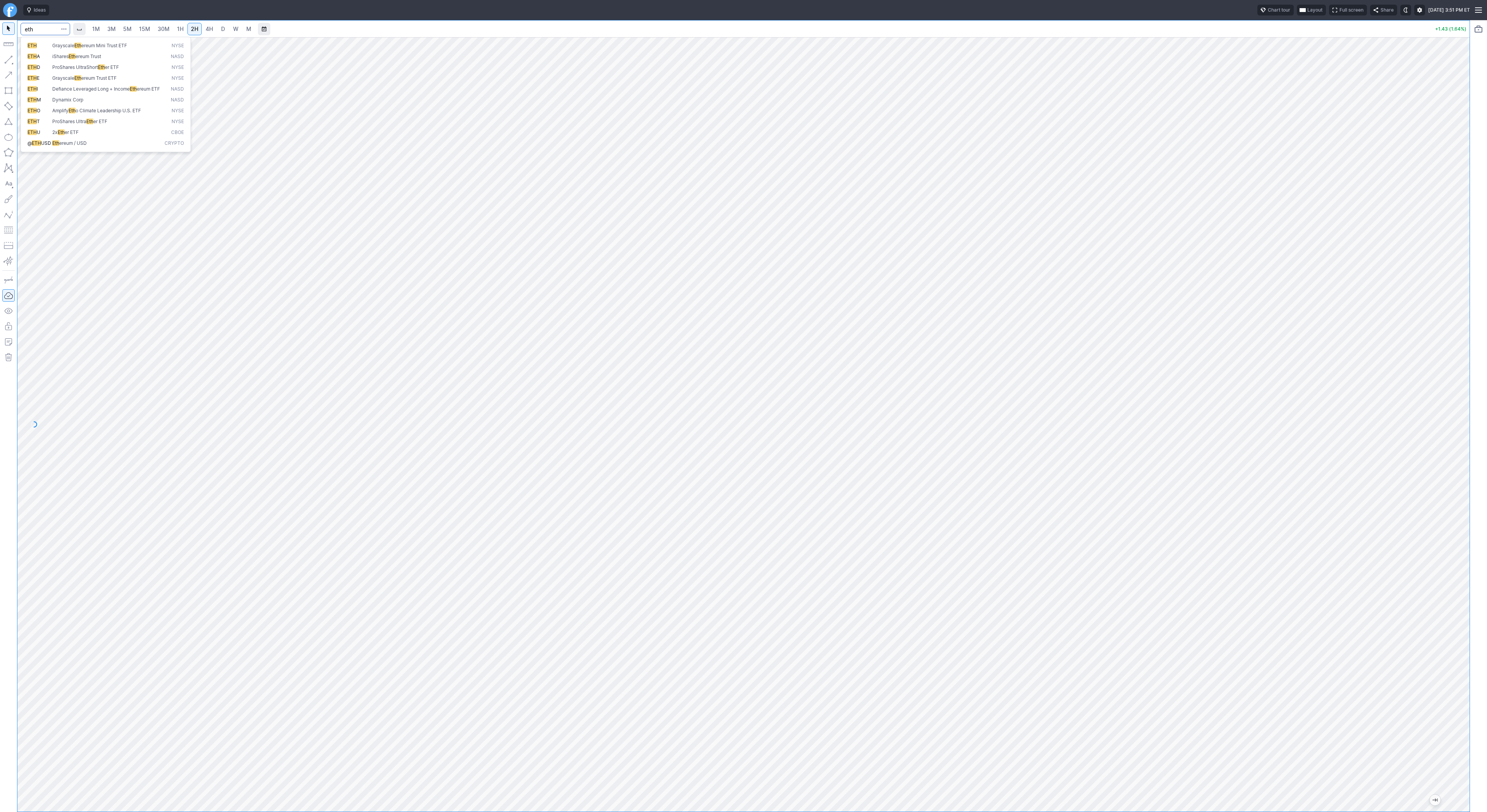
type input "eth"
click at [53, 46] on span "Grayscale" at bounding box center [63, 45] width 22 height 6
click at [36, 64] on span "Line" at bounding box center [45, 62] width 32 height 8
drag, startPoint x: 3, startPoint y: 58, endPoint x: 8, endPoint y: 64, distance: 7.8
click at [4, 59] on button "button" at bounding box center [8, 59] width 12 height 12
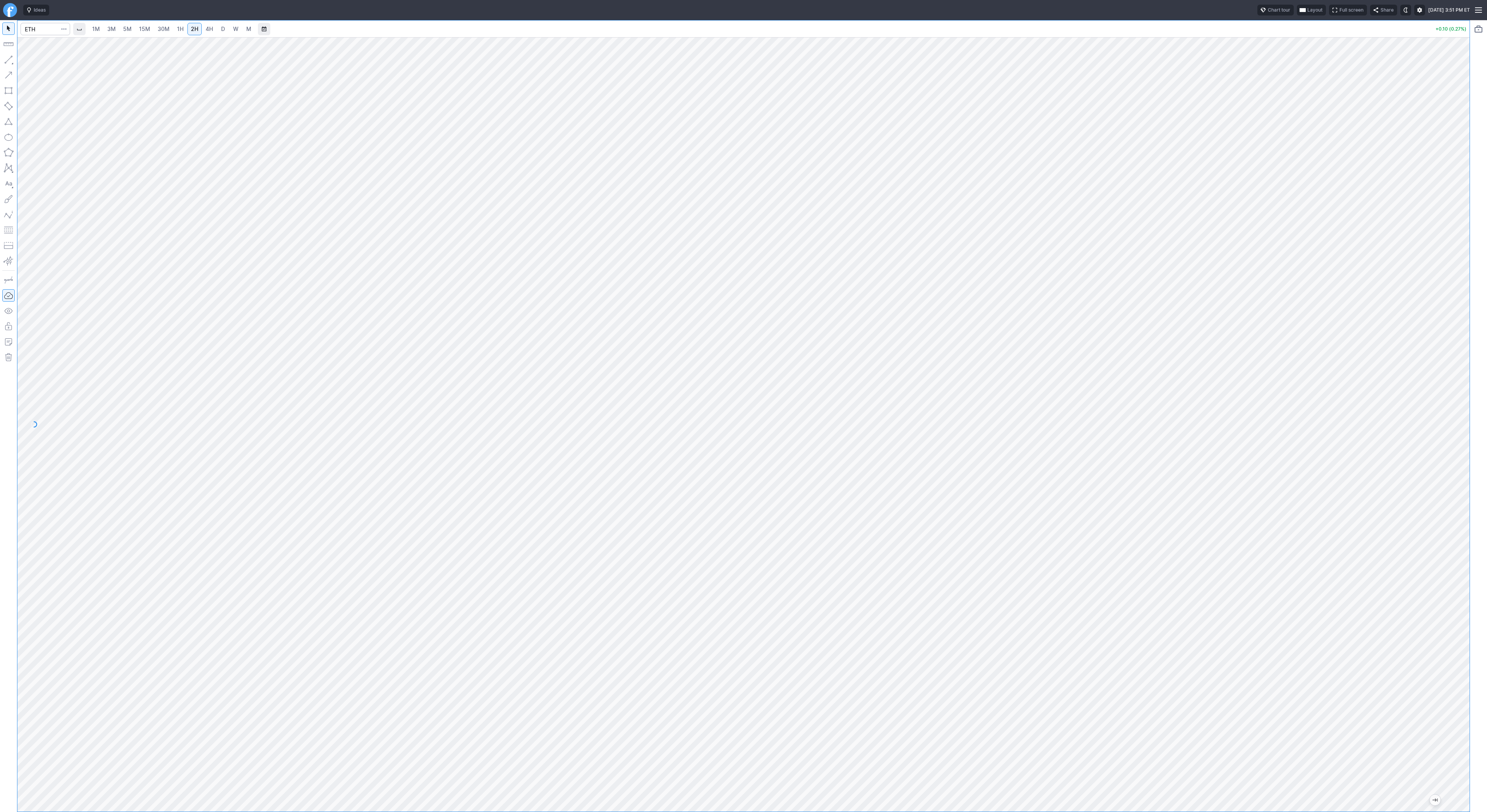
click at [1441, 423] on div at bounding box center [744, 424] width 1452 height 774
click at [38, 61] on span "Line" at bounding box center [45, 62] width 32 height 8
click at [207, 27] on span "4H" at bounding box center [209, 29] width 7 height 6
click at [222, 29] on span "D" at bounding box center [223, 29] width 4 height 6
click at [11, 60] on button "button" at bounding box center [8, 59] width 12 height 12
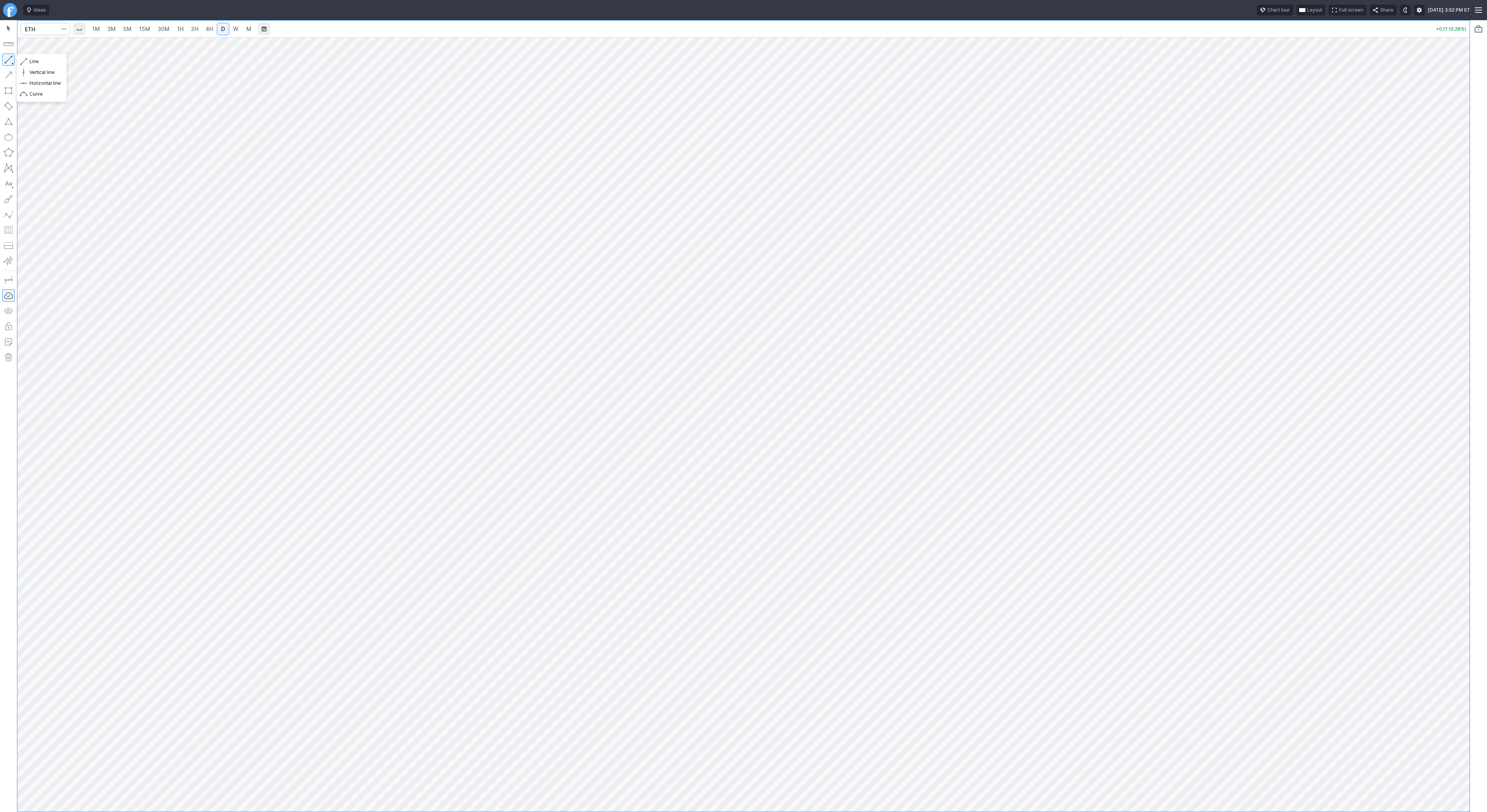
click at [31, 62] on span "Line" at bounding box center [45, 62] width 32 height 8
click at [3, 59] on button "button" at bounding box center [8, 59] width 12 height 12
click at [3, 58] on button "button" at bounding box center [8, 59] width 12 height 12
drag, startPoint x: 1464, startPoint y: 209, endPoint x: 1461, endPoint y: 287, distance: 78.1
click at [1462, 287] on div at bounding box center [1461, 422] width 16 height 755
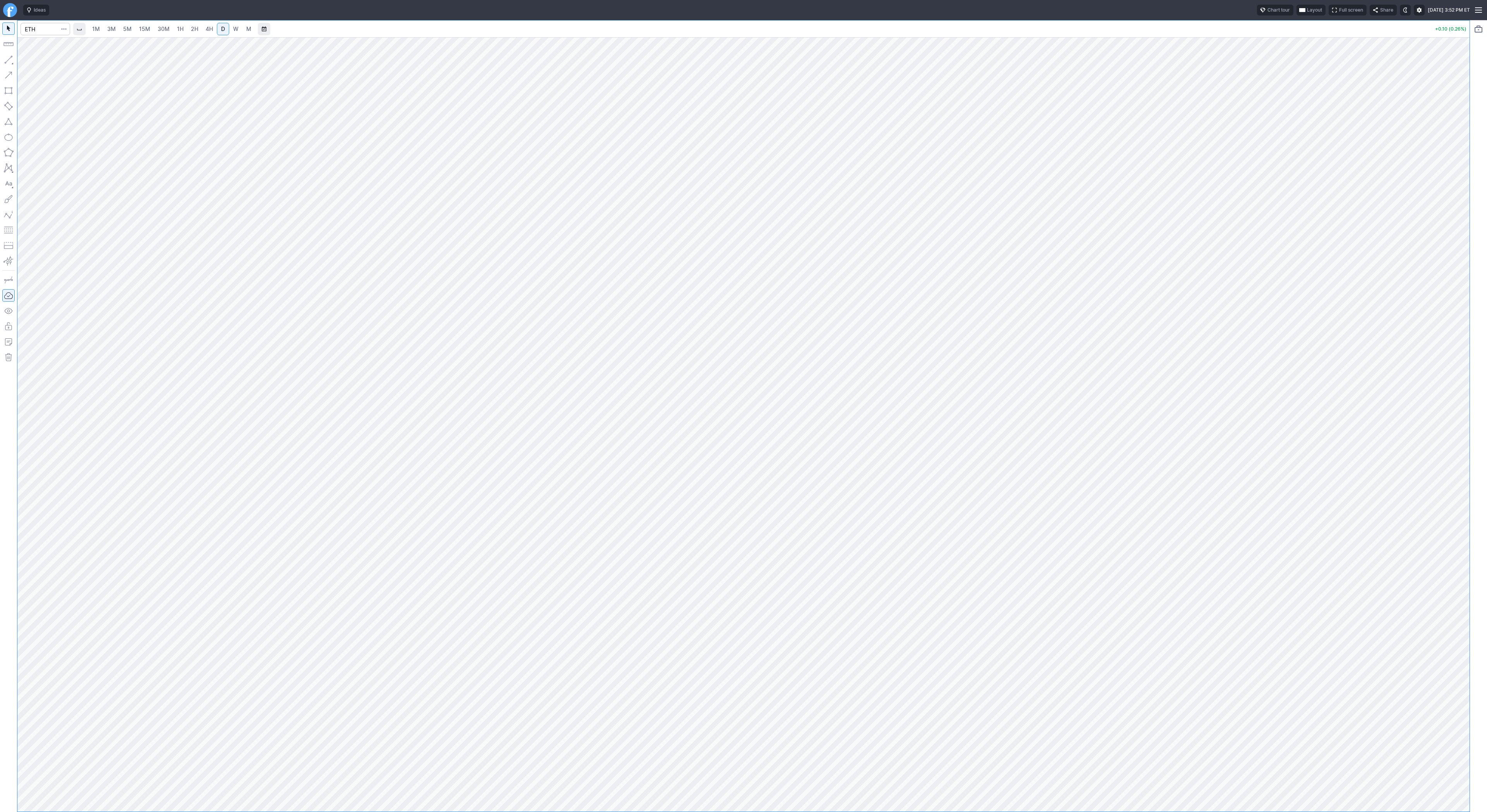
click at [1441, 33] on div "1M 3M 5M 15M 30M 1H 2H 4H D W M +0.10 (0.26%)" at bounding box center [744, 416] width 1452 height 791
drag, startPoint x: 1469, startPoint y: 179, endPoint x: 1459, endPoint y: 213, distance: 35.4
click at [1459, 213] on div at bounding box center [1461, 422] width 16 height 755
click at [35, 60] on span "Line" at bounding box center [45, 62] width 32 height 8
click at [109, 30] on span "3M" at bounding box center [111, 29] width 8 height 6
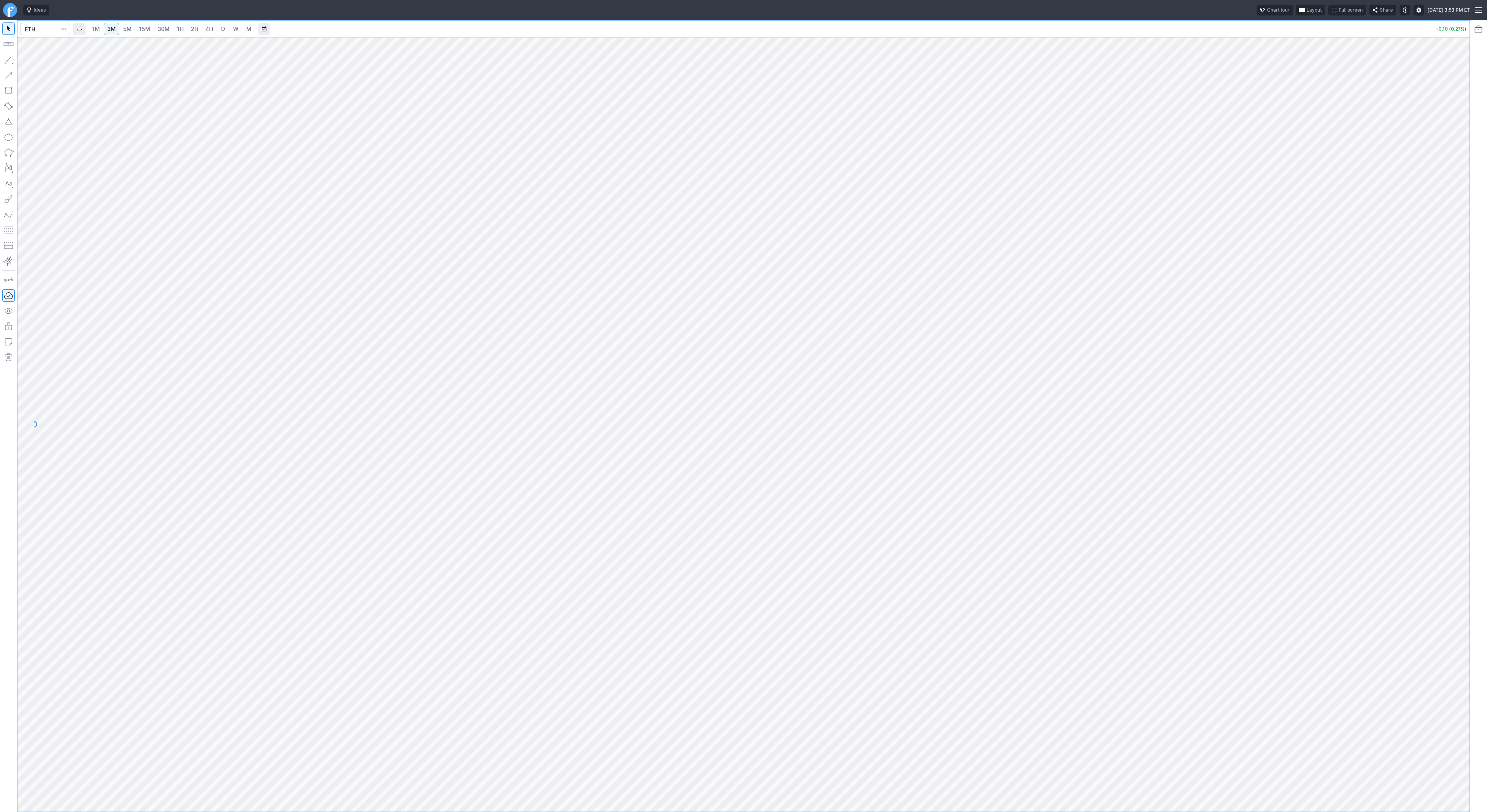
click at [147, 30] on span "15M" at bounding box center [144, 29] width 11 height 6
click at [160, 28] on span "30M" at bounding box center [163, 29] width 12 height 6
click at [35, 29] on input "Search" at bounding box center [45, 29] width 50 height 12
type input "open"
click at [46, 29] on input "Search" at bounding box center [45, 29] width 50 height 12
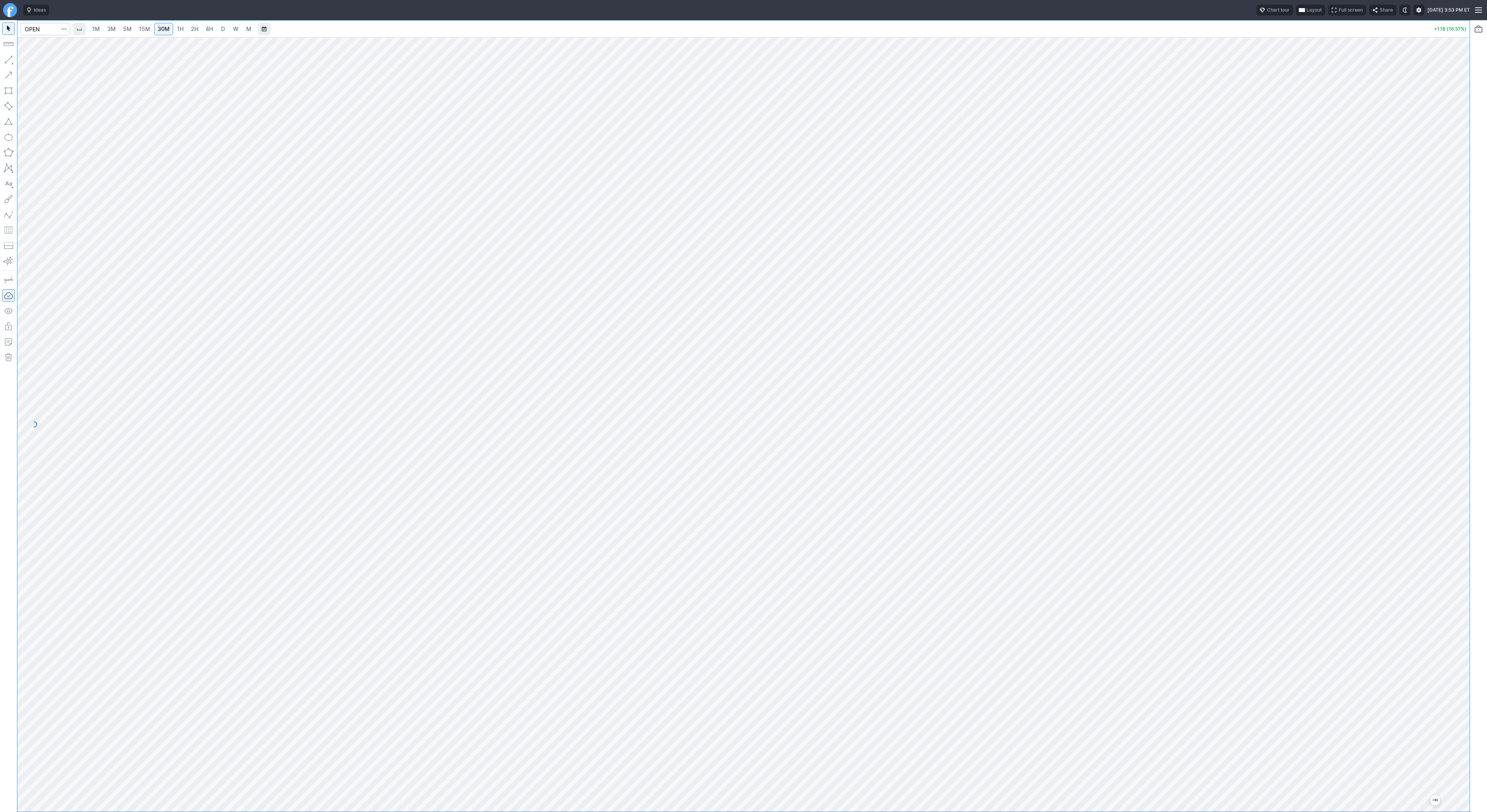
click at [227, 30] on link "D" at bounding box center [223, 29] width 12 height 12
click at [45, 27] on input "Search" at bounding box center [45, 29] width 50 height 12
type input "bmnr"
click at [35, 31] on input "Search" at bounding box center [45, 29] width 50 height 12
type input "eth"
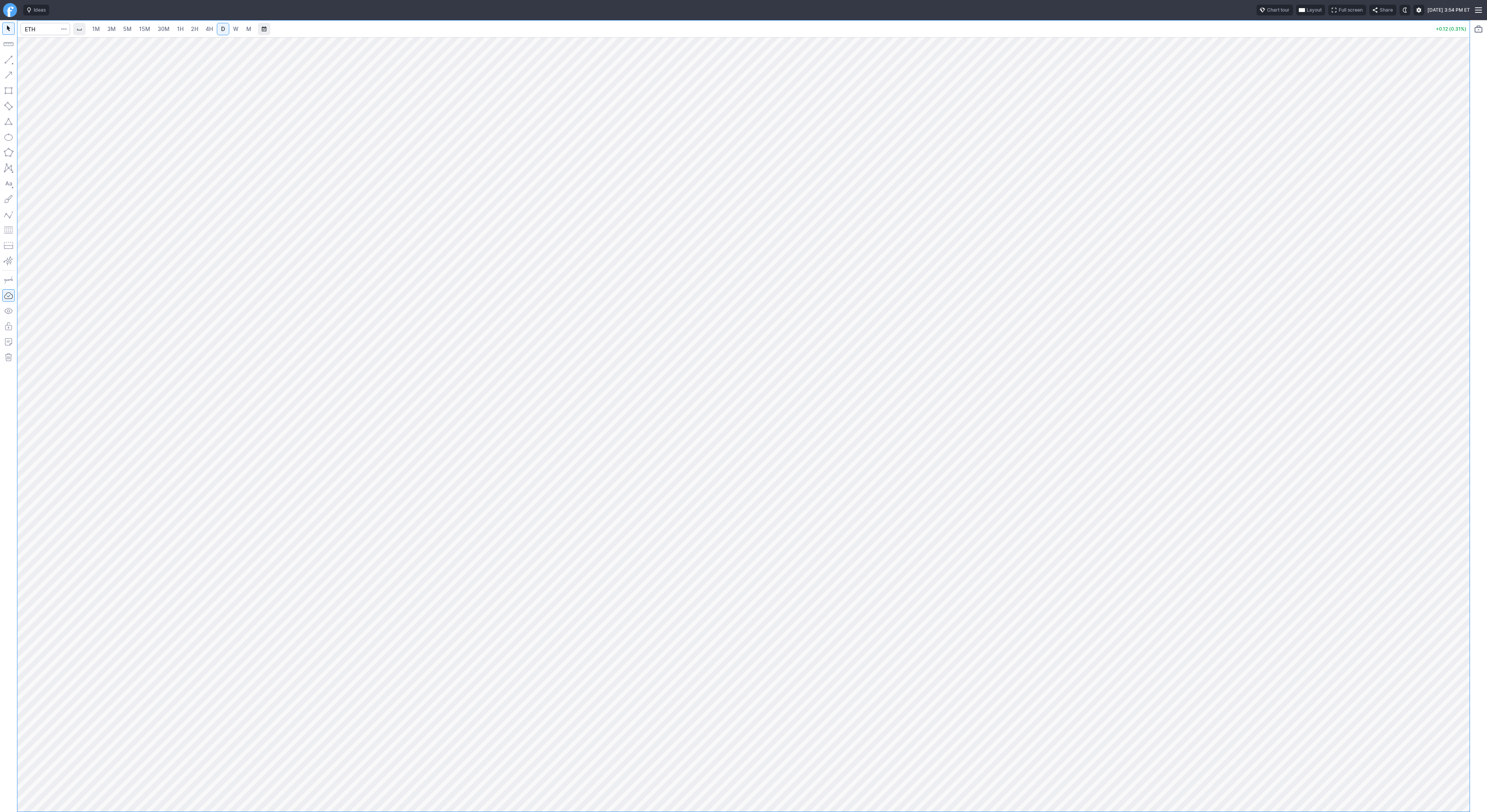
drag, startPoint x: 1462, startPoint y: 258, endPoint x: 1486, endPoint y: 377, distance: 121.4
click at [1487, 380] on div "1M 3M 5M 15M 30M 1H 2H 4H D W M +0.12 (0.31%)" at bounding box center [744, 415] width 1487 height 791
click at [44, 25] on input "Search" at bounding box center [45, 29] width 50 height 12
type input "bmnr"
click at [185, 32] on link "1H" at bounding box center [180, 29] width 14 height 12
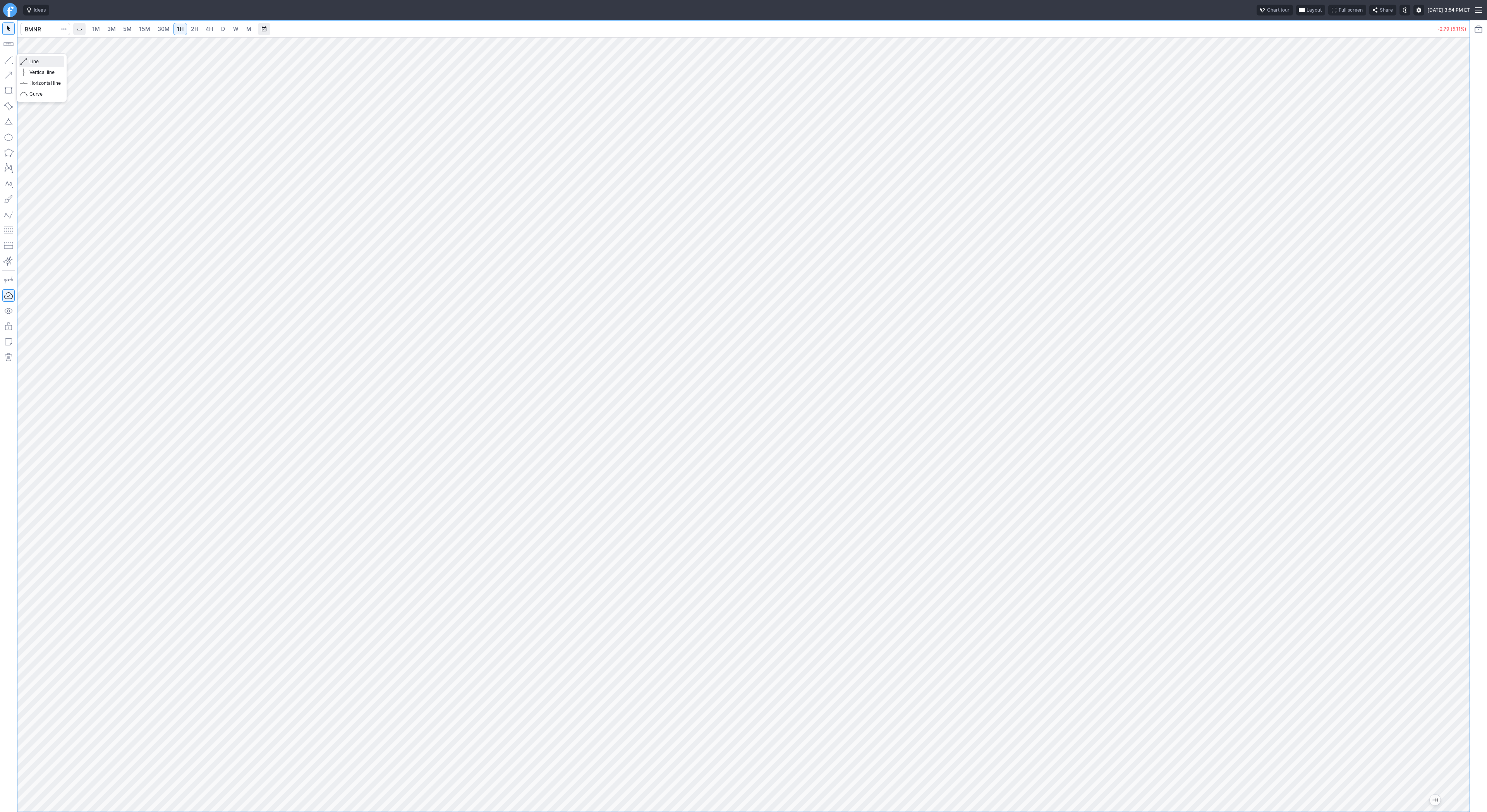
drag, startPoint x: 33, startPoint y: 60, endPoint x: 49, endPoint y: 97, distance: 40.3
click at [33, 61] on span "Line" at bounding box center [45, 62] width 32 height 8
click at [55, 63] on span "Line" at bounding box center [45, 62] width 32 height 8
click at [144, 31] on span "15M" at bounding box center [144, 29] width 11 height 6
click at [113, 27] on span "3M" at bounding box center [111, 29] width 8 height 6
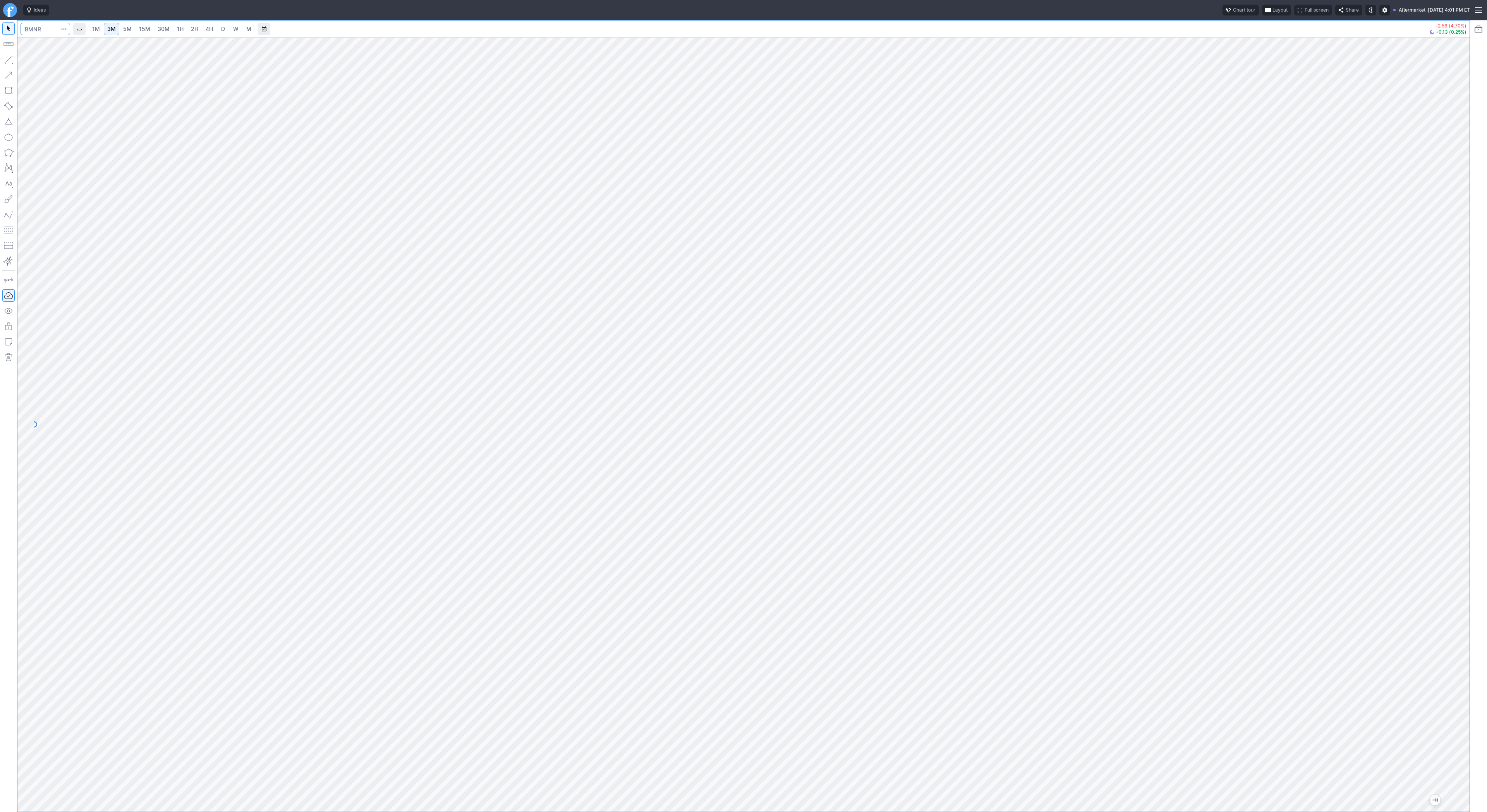
click at [39, 27] on input "Search" at bounding box center [45, 29] width 50 height 12
type input "btcusd"
click at [46, 46] on span "BTCUSD" at bounding box center [41, 45] width 20 height 6
click at [206, 31] on span "4H" at bounding box center [209, 29] width 7 height 6
click at [224, 32] on span "D" at bounding box center [223, 29] width 5 height 8
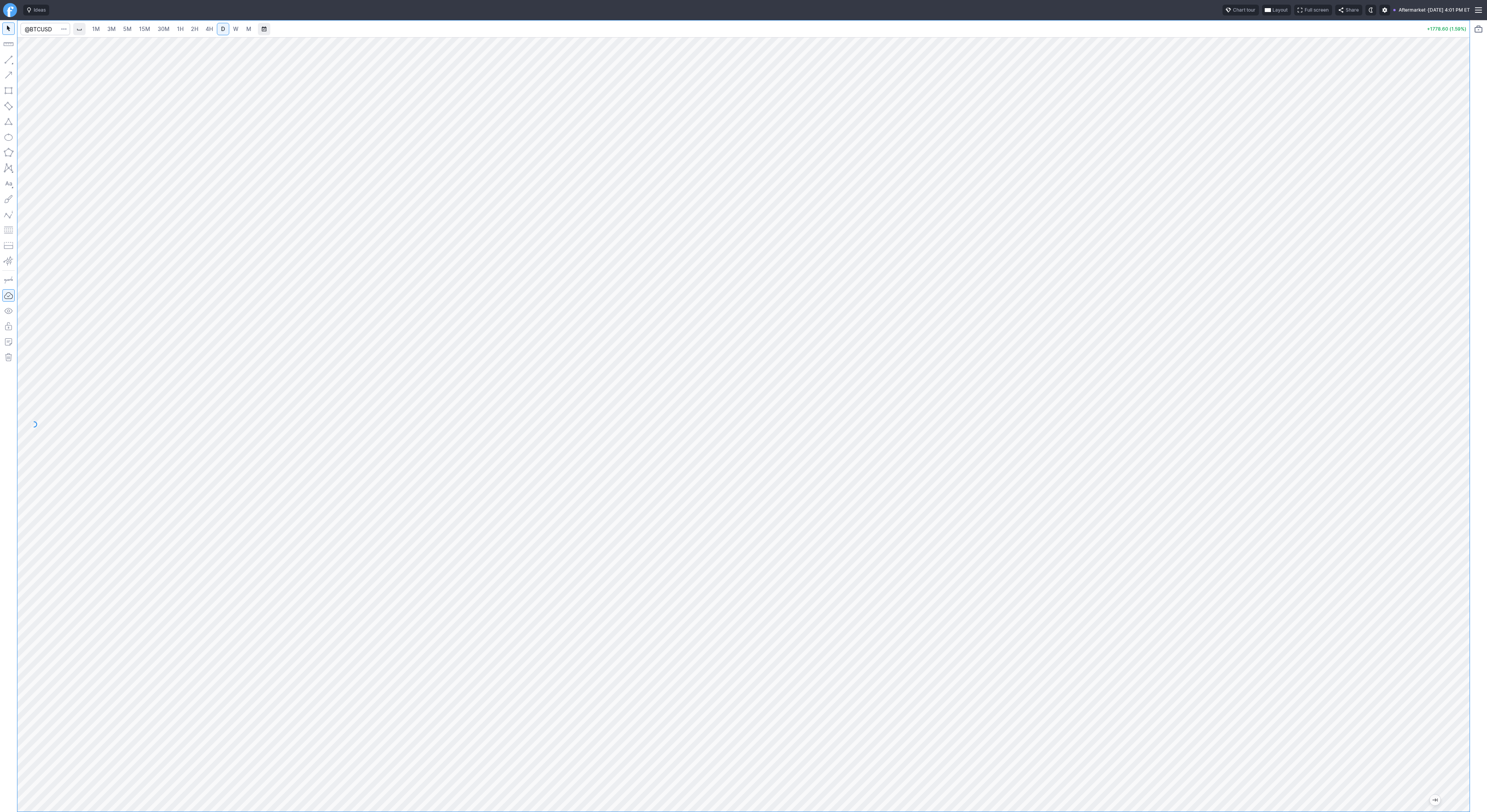
click at [1479, 226] on div "1M 3M 5M 15M 30M 1H 2H 4H D W M +1778.60 (1.59%)" at bounding box center [744, 415] width 1487 height 791
click at [237, 26] on link "W" at bounding box center [235, 29] width 12 height 12
click at [6, 58] on button "button" at bounding box center [8, 59] width 12 height 12
click at [222, 31] on span "D" at bounding box center [223, 29] width 4 height 6
drag, startPoint x: 38, startPoint y: 64, endPoint x: 53, endPoint y: 79, distance: 21.2
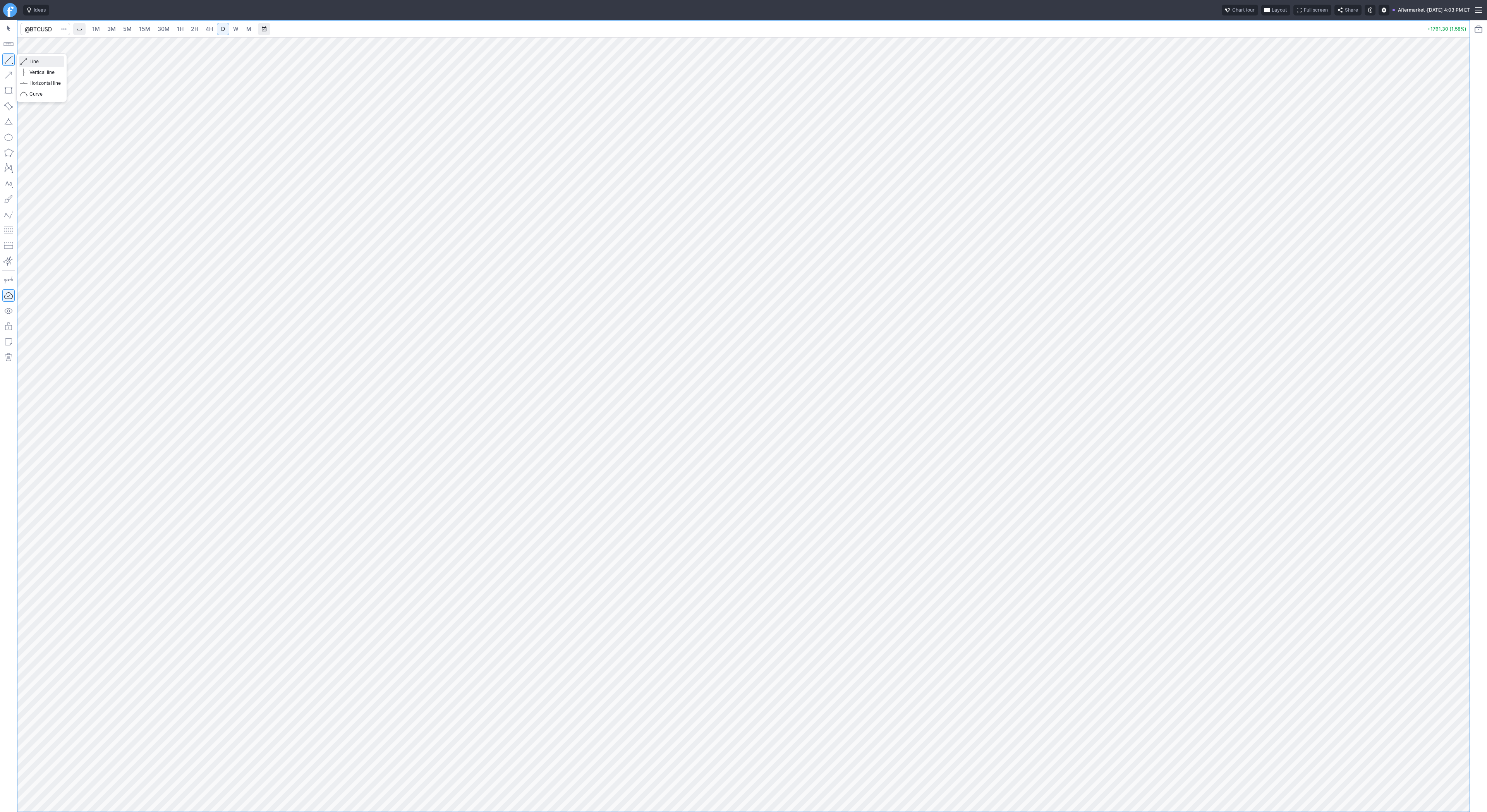
click at [39, 64] on span "Line" at bounding box center [45, 62] width 32 height 8
drag, startPoint x: 32, startPoint y: 61, endPoint x: 65, endPoint y: 93, distance: 46.0
click at [32, 62] on span "Line" at bounding box center [45, 62] width 32 height 8
drag, startPoint x: 33, startPoint y: 62, endPoint x: 44, endPoint y: 74, distance: 16.3
click at [33, 62] on span "Line" at bounding box center [45, 62] width 32 height 8
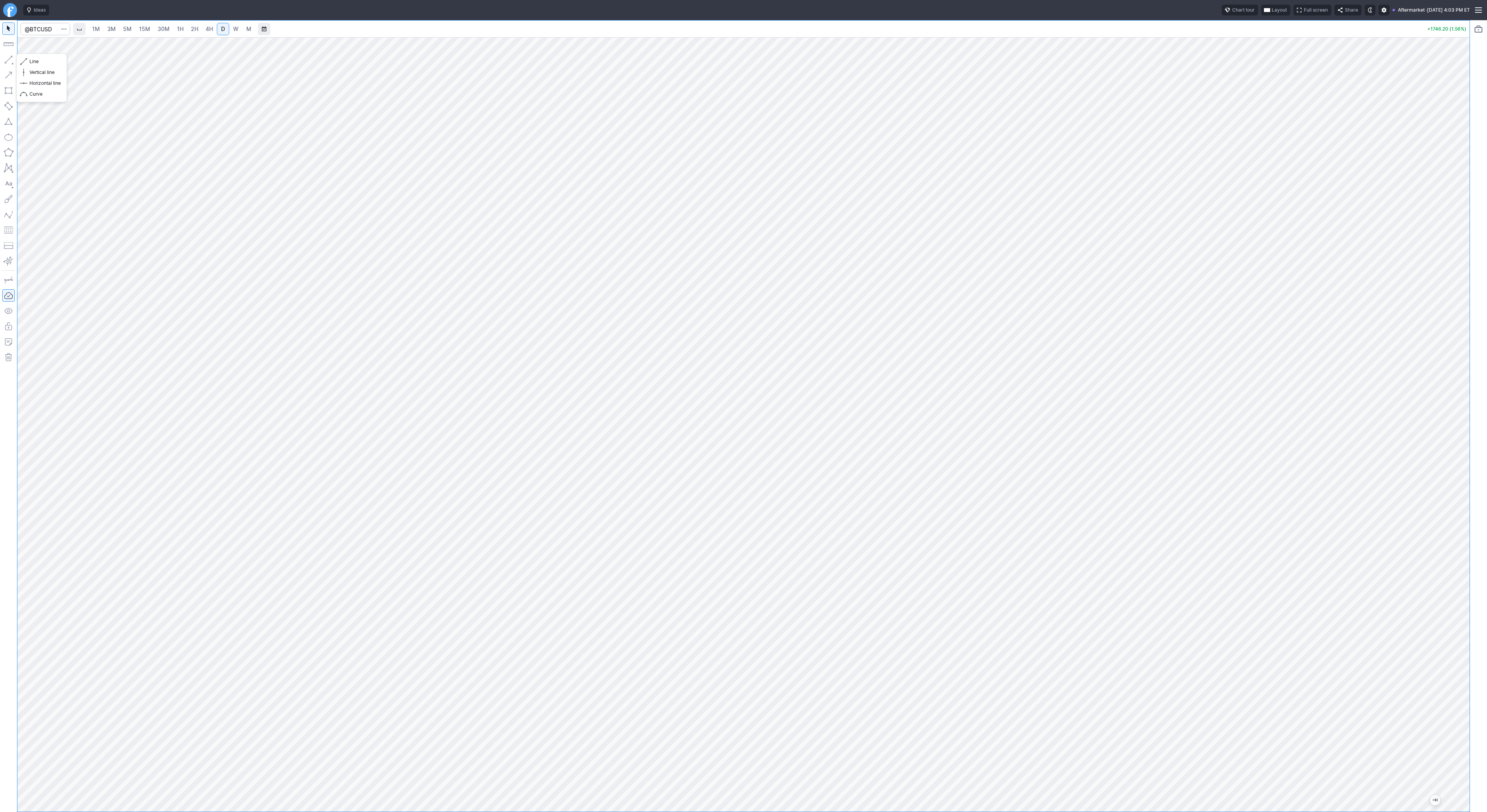
click at [11, 59] on button "button" at bounding box center [8, 59] width 12 height 12
click at [12, 60] on button "button" at bounding box center [8, 59] width 12 height 12
drag, startPoint x: 54, startPoint y: 64, endPoint x: 59, endPoint y: 78, distance: 14.9
click at [54, 65] on span "Line" at bounding box center [45, 62] width 32 height 8
click at [10, 59] on button "button" at bounding box center [8, 59] width 12 height 12
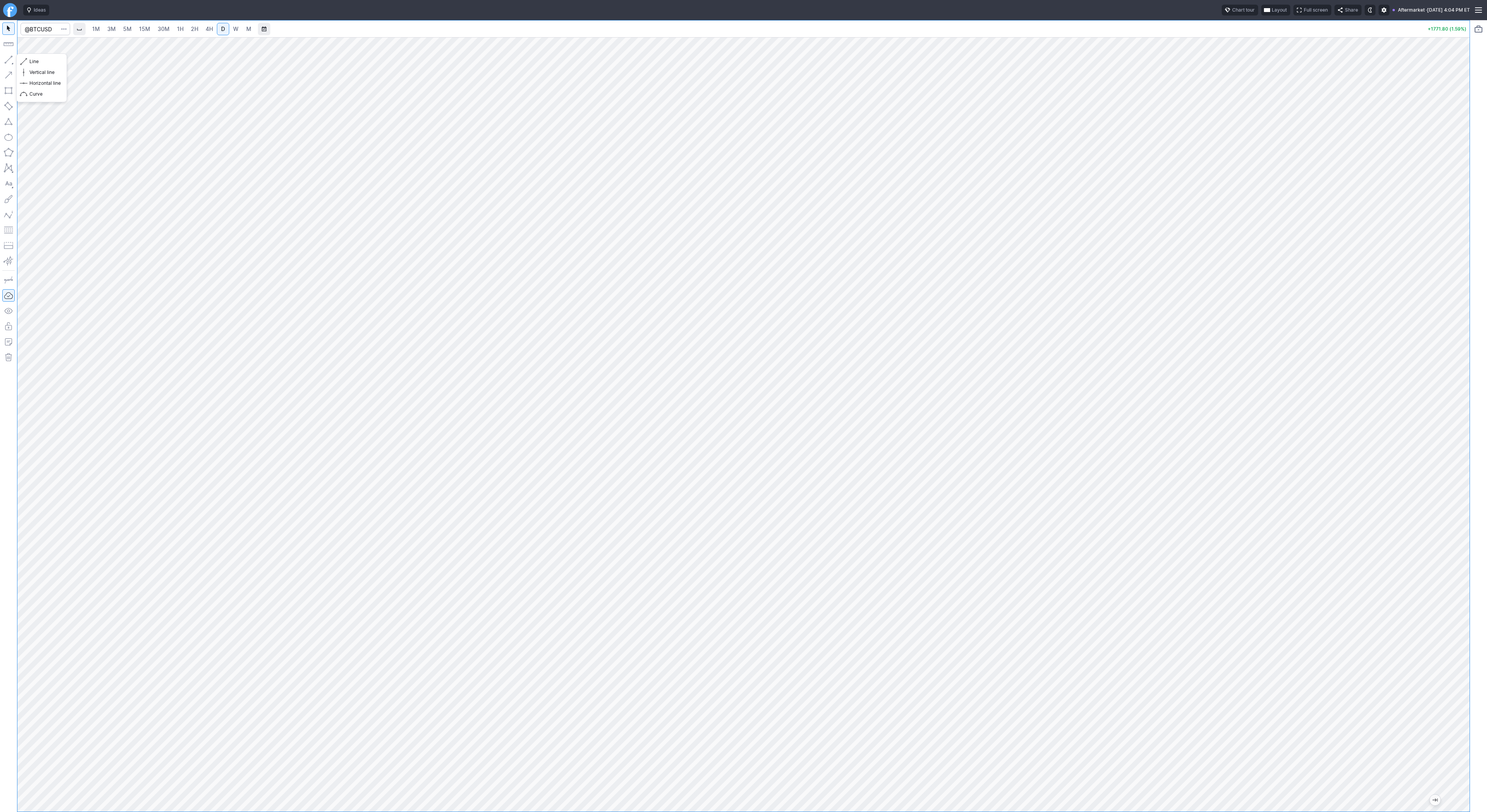
click at [17, 60] on div "Line Vertical line Horizontal line Curve" at bounding box center [42, 78] width 50 height 48
click at [63, 64] on button "Line" at bounding box center [42, 61] width 45 height 11
click at [10, 60] on button "button" at bounding box center [8, 59] width 12 height 12
click at [39, 64] on span "Line" at bounding box center [45, 62] width 32 height 8
click at [32, 61] on span "Line" at bounding box center [45, 62] width 32 height 8
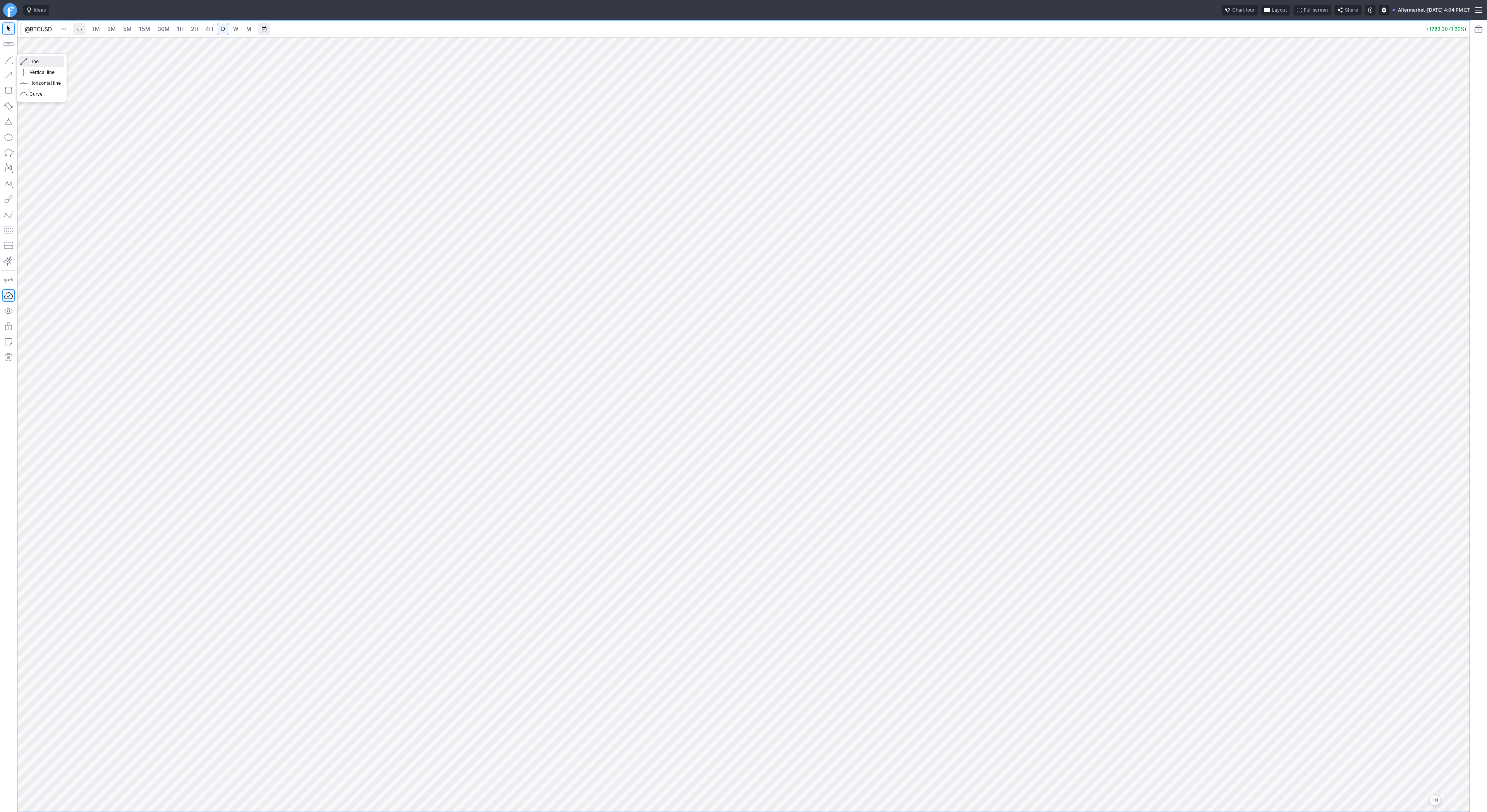
drag, startPoint x: 43, startPoint y: 61, endPoint x: 50, endPoint y: 71, distance: 12.2
click at [43, 61] on span "Line" at bounding box center [45, 62] width 32 height 8
drag, startPoint x: 1478, startPoint y: 228, endPoint x: 1466, endPoint y: 235, distance: 13.9
click at [1475, 244] on div at bounding box center [1479, 415] width 17 height 791
drag, startPoint x: 1463, startPoint y: 231, endPoint x: 1463, endPoint y: 272, distance: 41.0
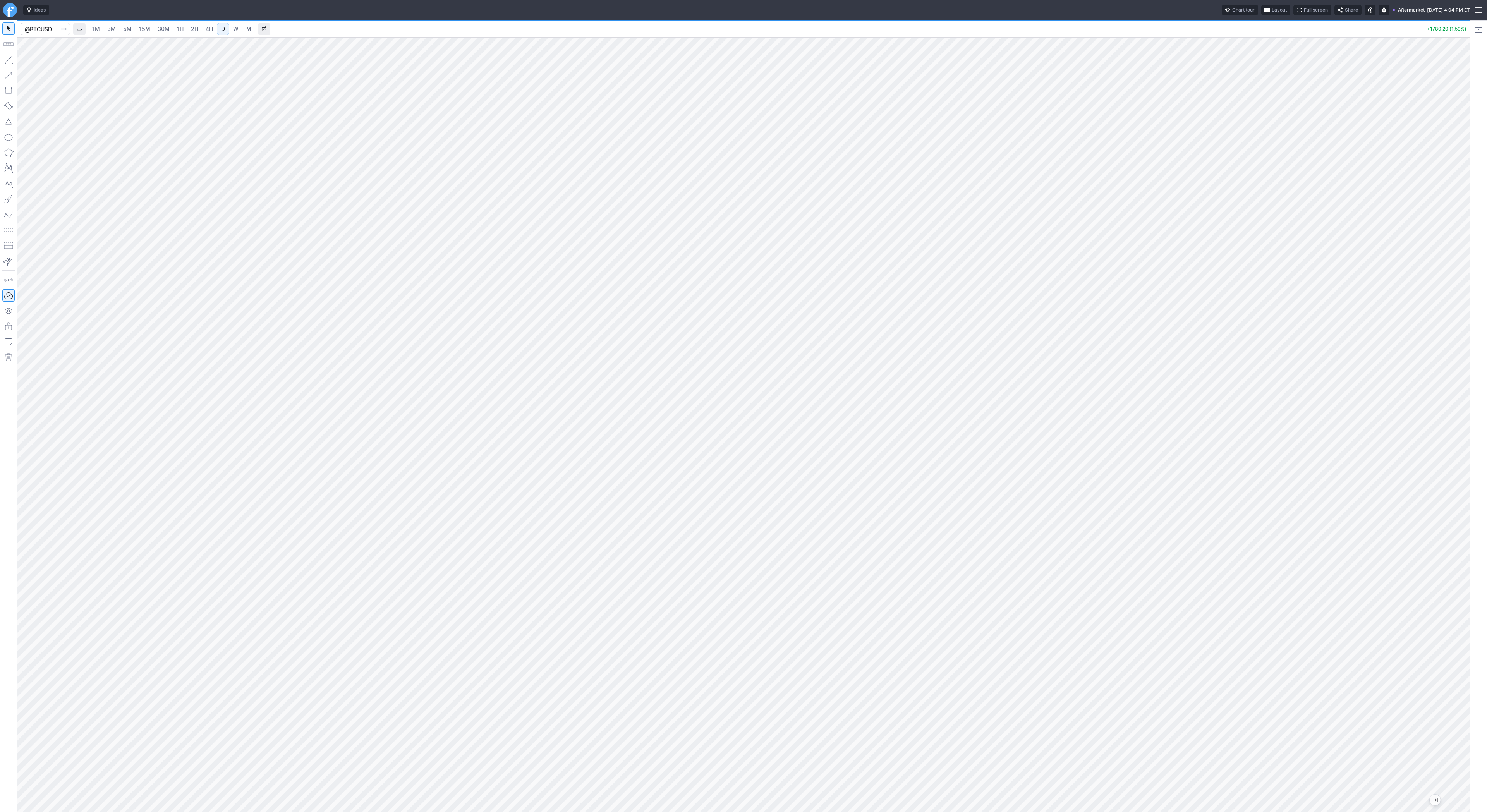
click at [1470, 278] on div "1M 3M 5M 15M 30M 1H 2H 4H D W M +1780.20 (1.59%)" at bounding box center [744, 415] width 1487 height 791
click at [11, 59] on button "button" at bounding box center [8, 59] width 12 height 12
click at [9, 60] on button "button" at bounding box center [8, 59] width 12 height 12
click at [45, 26] on input "Search" at bounding box center [45, 29] width 50 height 12
type input "bmnr"
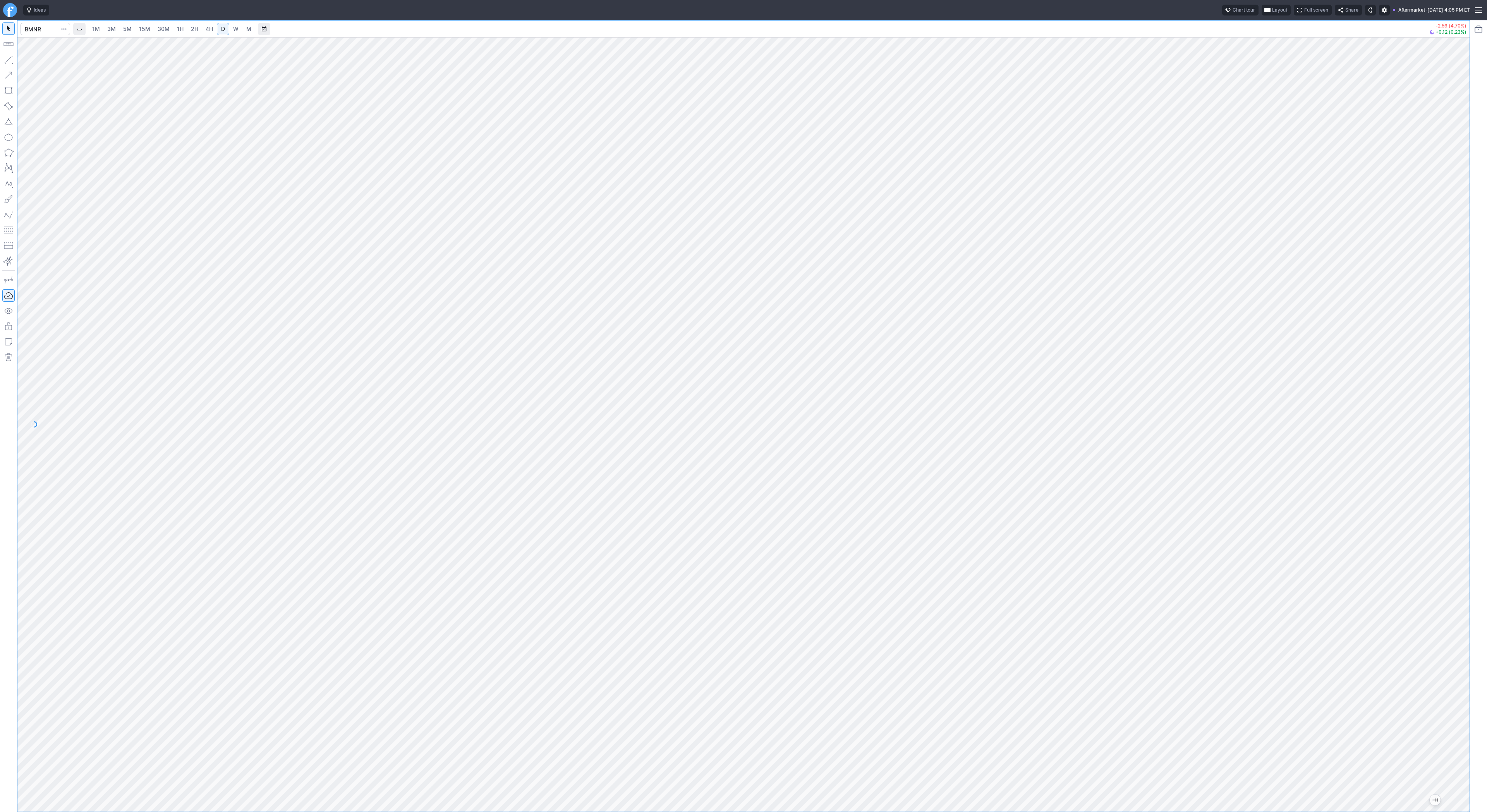
click at [208, 30] on span "4H" at bounding box center [209, 29] width 7 height 6
click at [1443, 336] on div at bounding box center [744, 424] width 1452 height 774
click at [10, 55] on button "button" at bounding box center [8, 59] width 12 height 12
click at [35, 63] on span "Line" at bounding box center [45, 62] width 32 height 8
drag, startPoint x: 37, startPoint y: 61, endPoint x: 46, endPoint y: 92, distance: 32.3
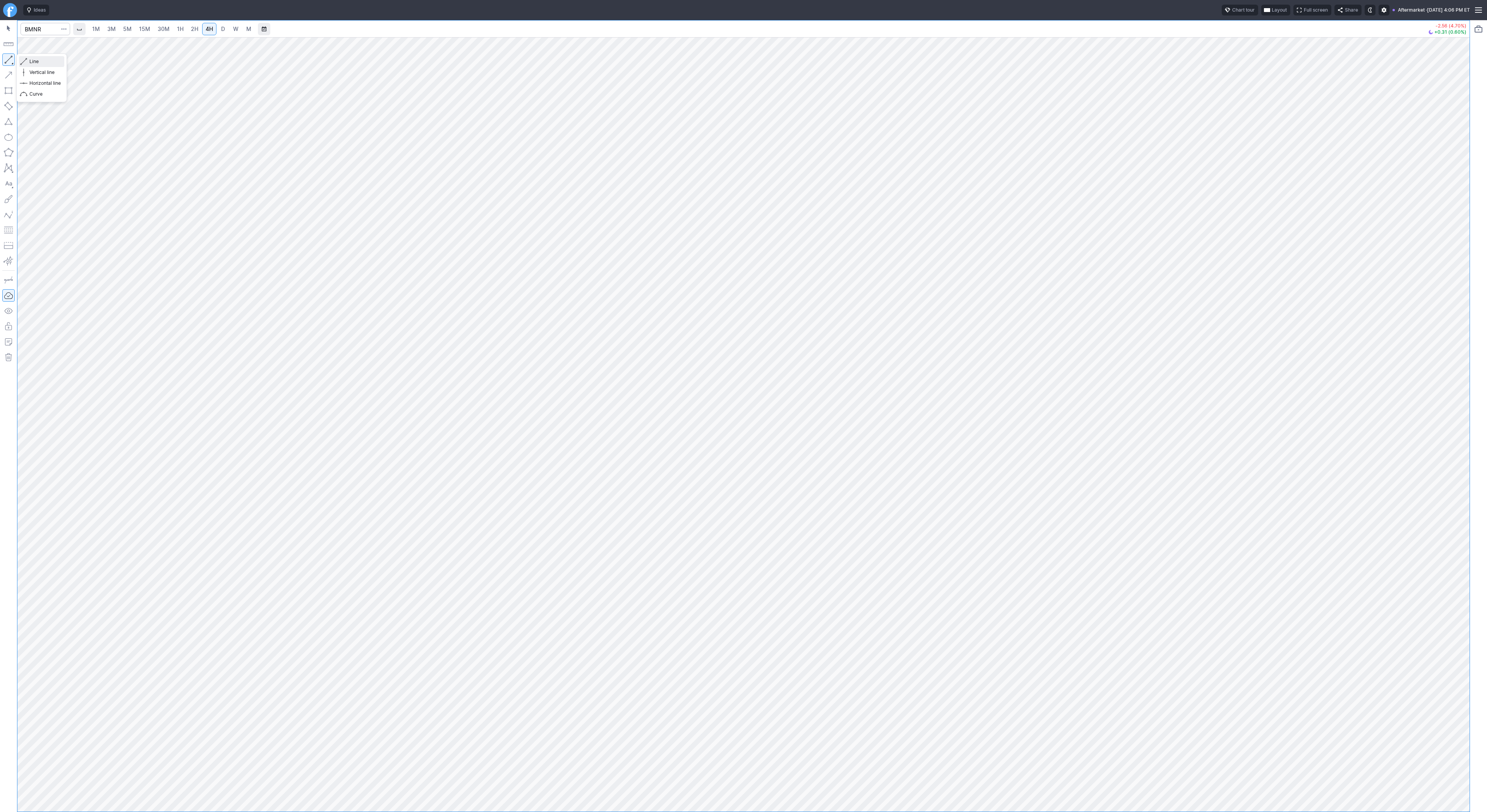
click at [37, 63] on span "Line" at bounding box center [45, 62] width 32 height 8
drag, startPoint x: 1461, startPoint y: 268, endPoint x: 1463, endPoint y: 291, distance: 23.1
click at [1463, 291] on div at bounding box center [1461, 422] width 16 height 755
click at [28, 61] on button "Line" at bounding box center [42, 61] width 45 height 11
click at [41, 31] on input "Search" at bounding box center [45, 29] width 50 height 12
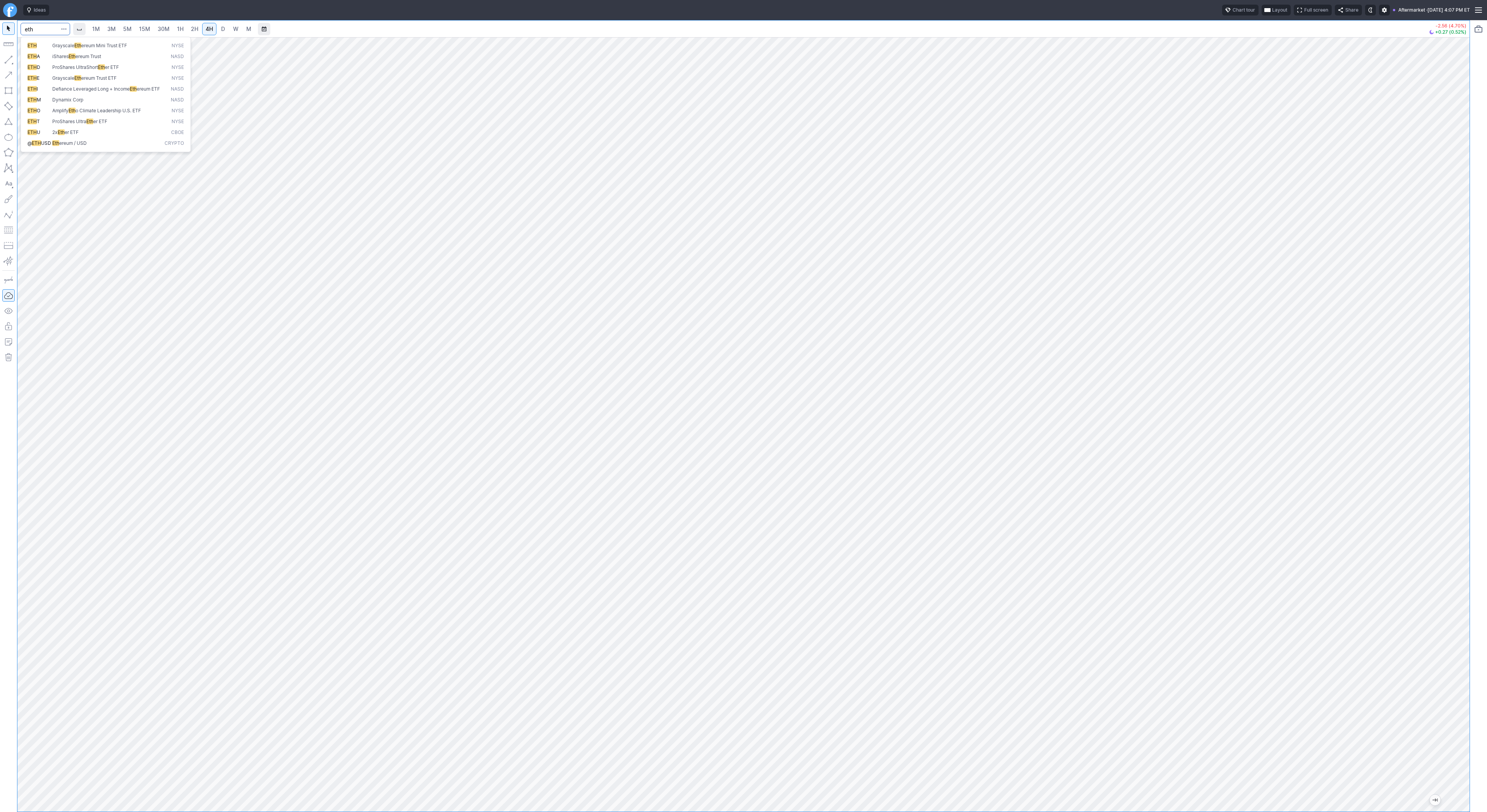
type input "eth"
click at [88, 149] on button "@ ETH USD Eth ereum / USD Crypto" at bounding box center [105, 143] width 163 height 11
click at [226, 30] on link "D" at bounding box center [223, 29] width 12 height 12
drag, startPoint x: 1466, startPoint y: 415, endPoint x: 1454, endPoint y: 541, distance: 126.6
click at [1455, 545] on div at bounding box center [1461, 422] width 16 height 755
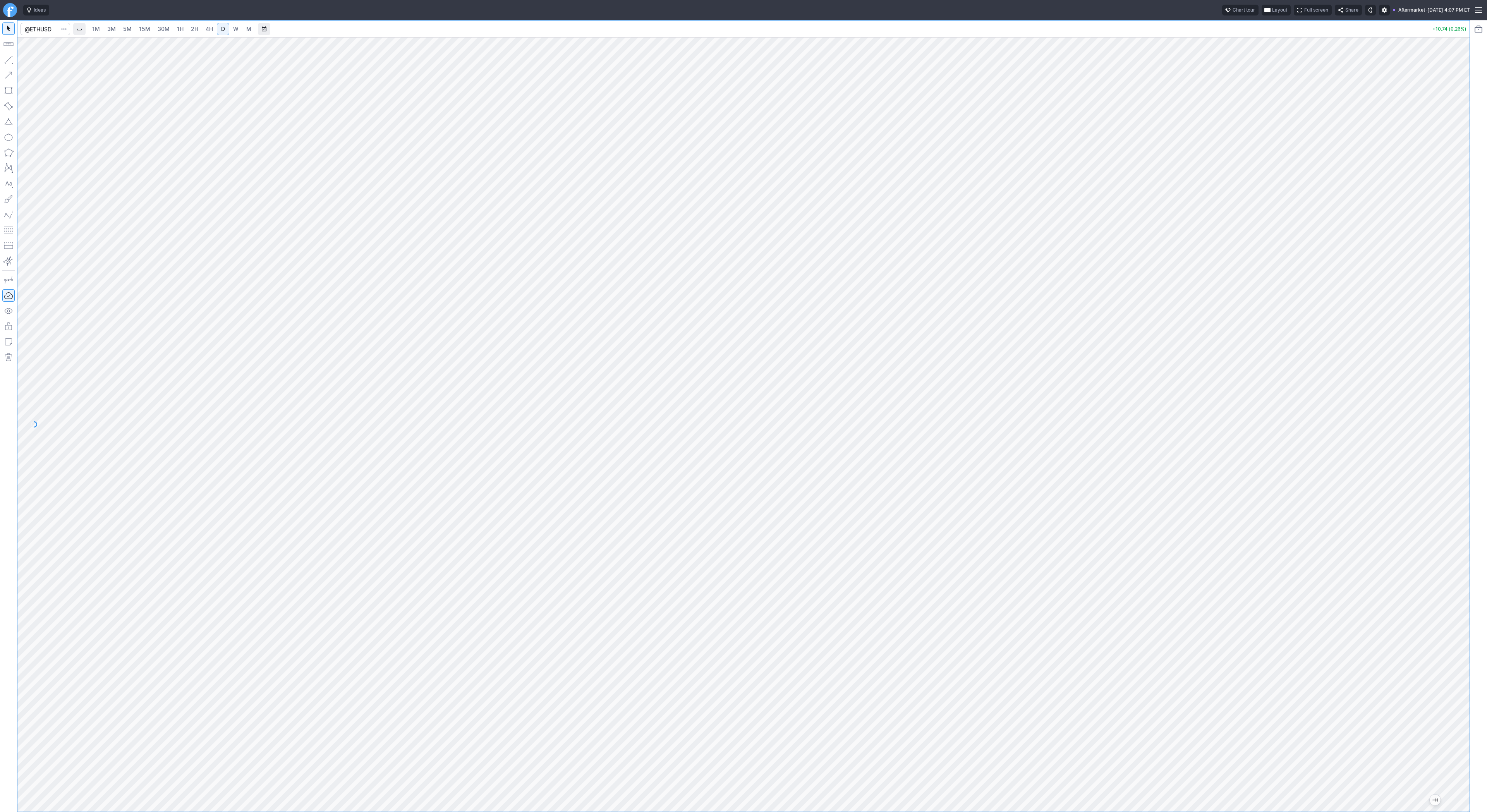
drag, startPoint x: 10, startPoint y: 61, endPoint x: 11, endPoint y: 83, distance: 22.0
click at [9, 65] on button "button" at bounding box center [8, 59] width 12 height 12
drag, startPoint x: 7, startPoint y: 60, endPoint x: 10, endPoint y: 69, distance: 9.5
click at [7, 62] on button "button" at bounding box center [8, 59] width 12 height 12
click at [7, 57] on button "button" at bounding box center [8, 59] width 12 height 12
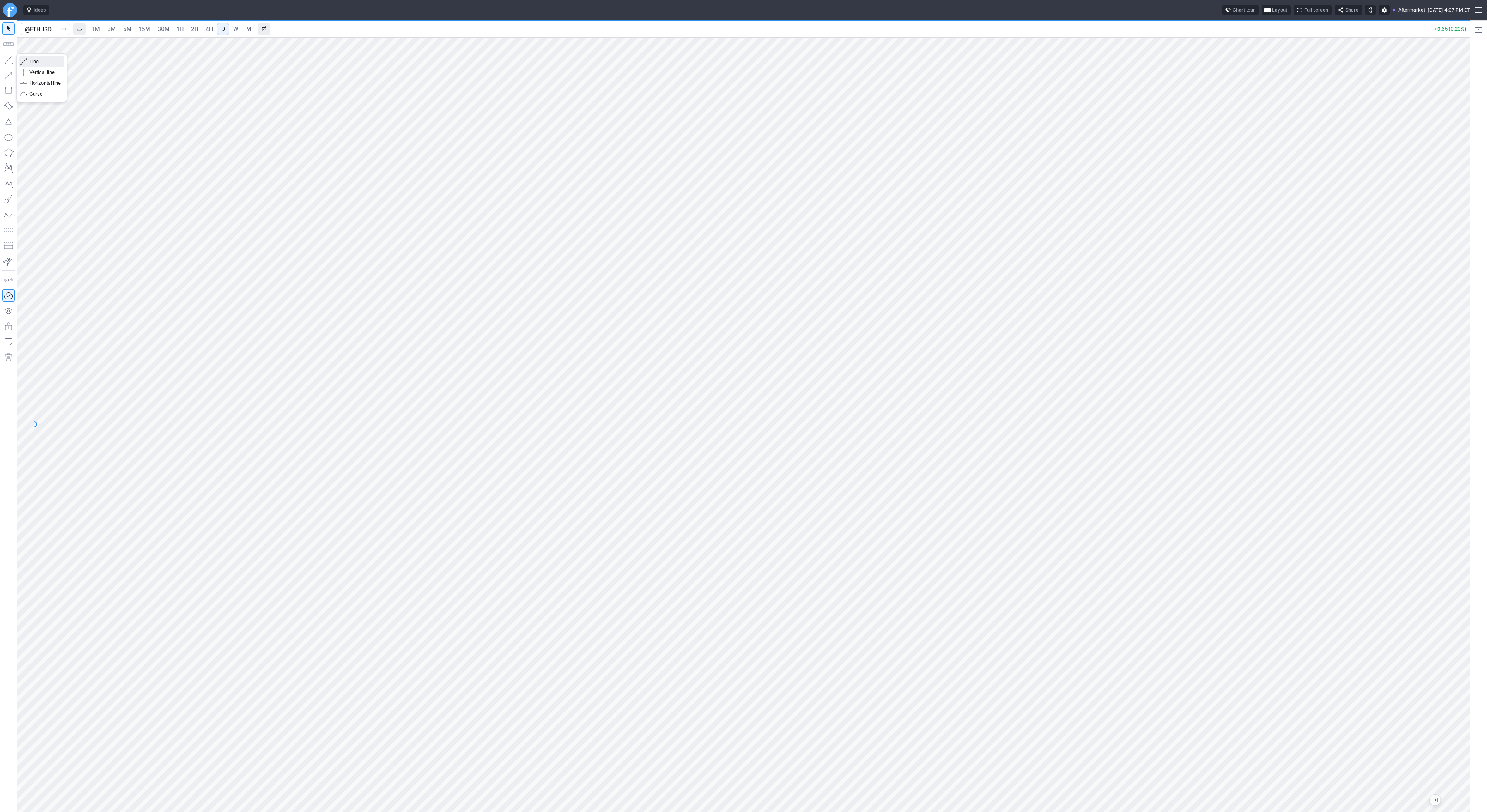
click at [39, 63] on span "Line" at bounding box center [45, 62] width 32 height 8
click at [202, 27] on link "4H" at bounding box center [209, 29] width 14 height 12
click at [35, 63] on span "Line" at bounding box center [45, 62] width 32 height 8
click at [217, 27] on link "D" at bounding box center [223, 29] width 12 height 12
click at [7, 60] on button "button" at bounding box center [8, 59] width 12 height 12
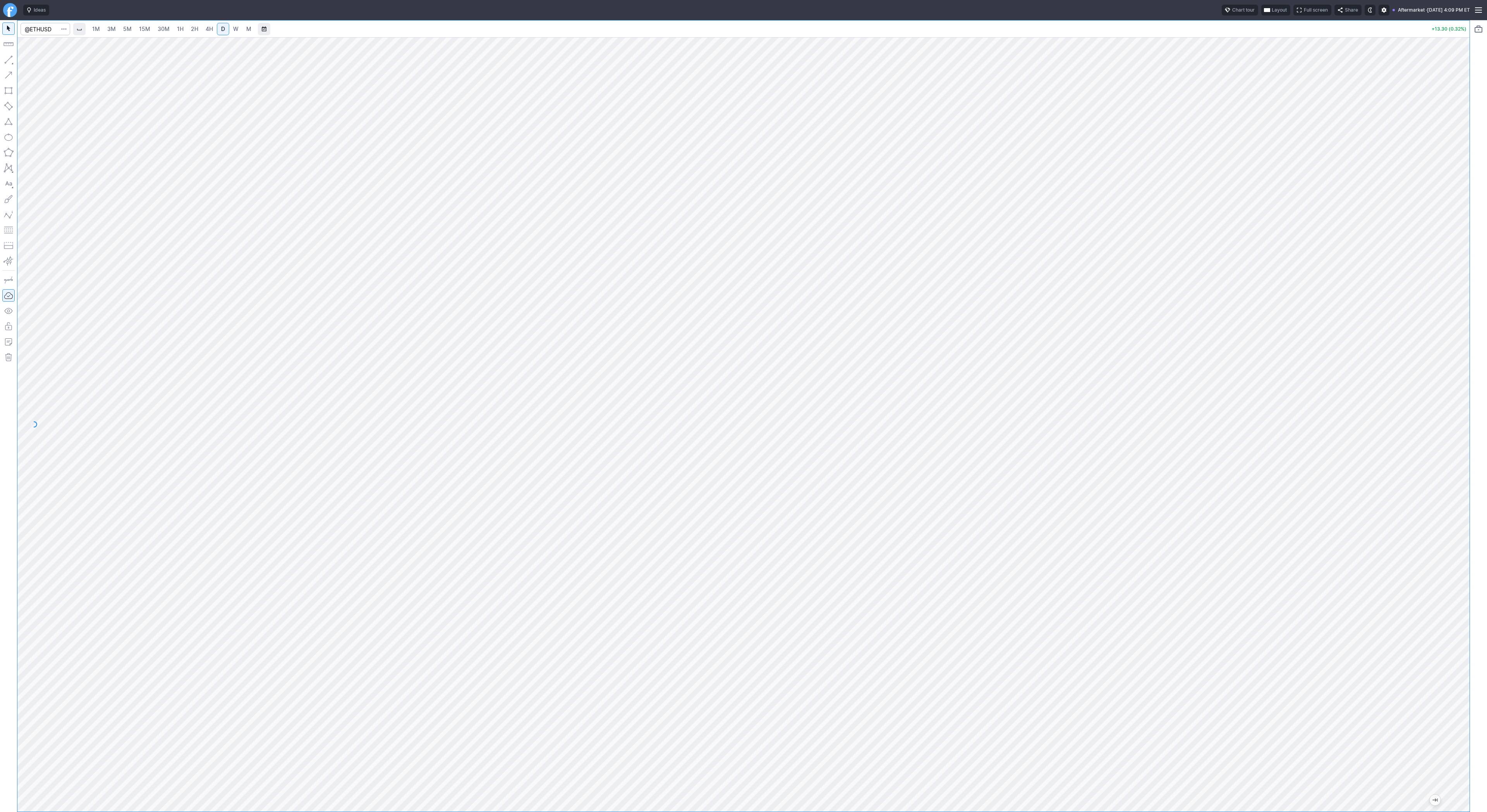
click at [111, 29] on span "3M" at bounding box center [111, 29] width 8 height 6
click at [155, 31] on link "30M" at bounding box center [164, 29] width 19 height 12
click at [49, 29] on input "Search" at bounding box center [45, 29] width 50 height 12
type input "bmnr"
click at [111, 28] on span "3M" at bounding box center [111, 29] width 8 height 6
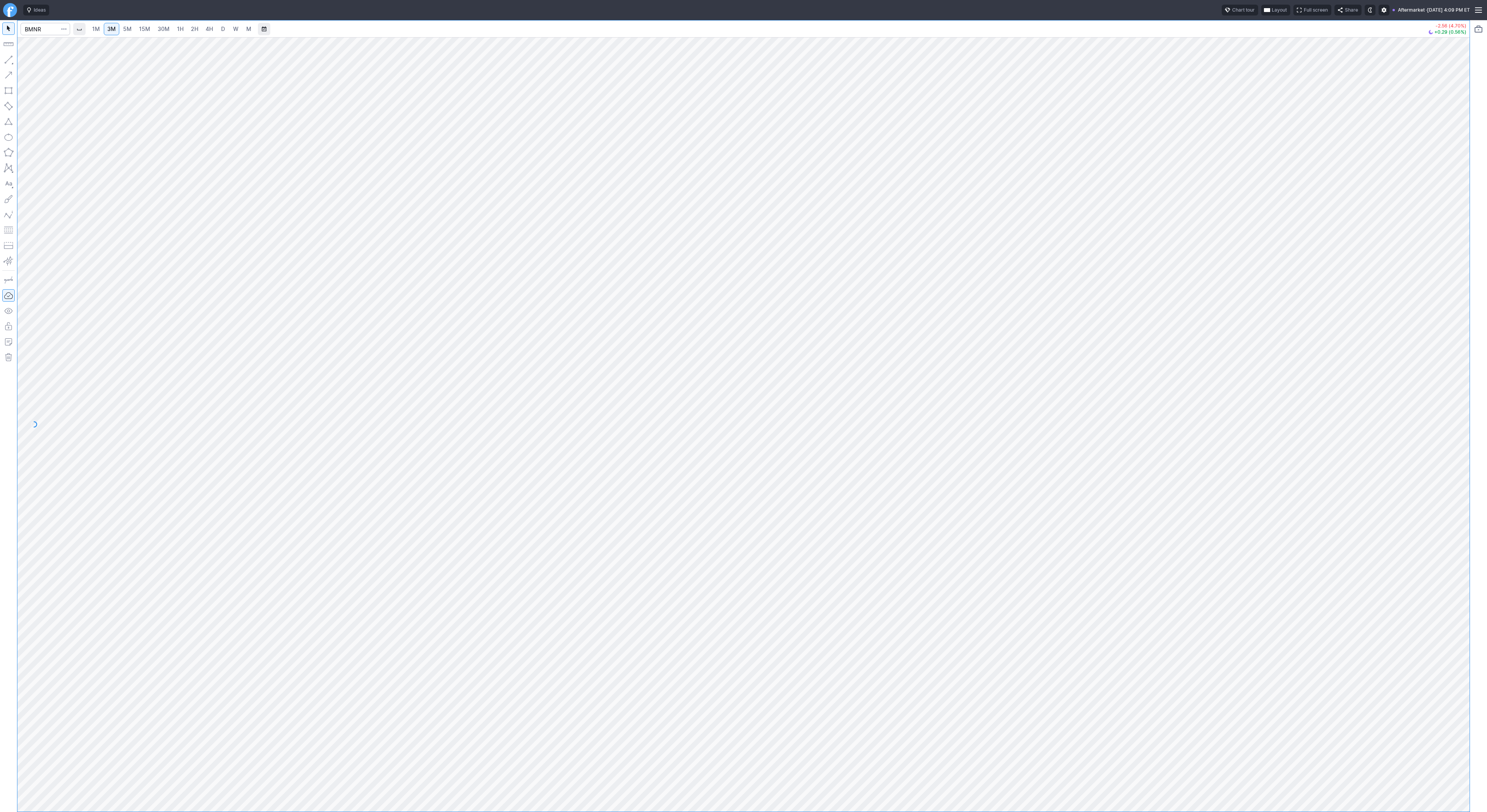
click at [169, 31] on link "30M" at bounding box center [164, 29] width 19 height 12
click at [219, 29] on link "D" at bounding box center [223, 29] width 12 height 12
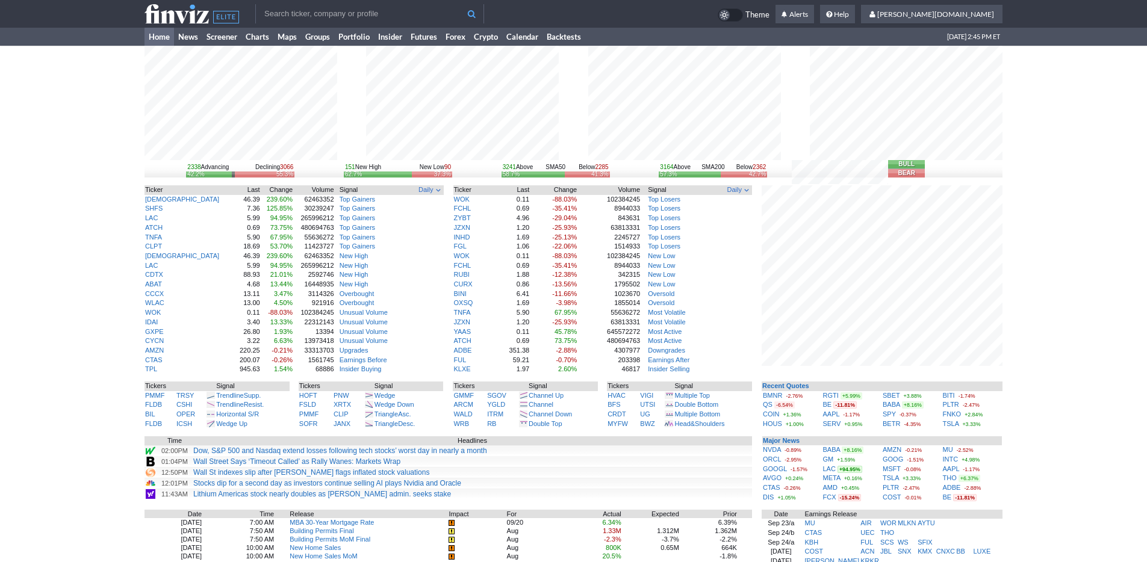
click at [354, 5] on input "text" at bounding box center [369, 13] width 229 height 19
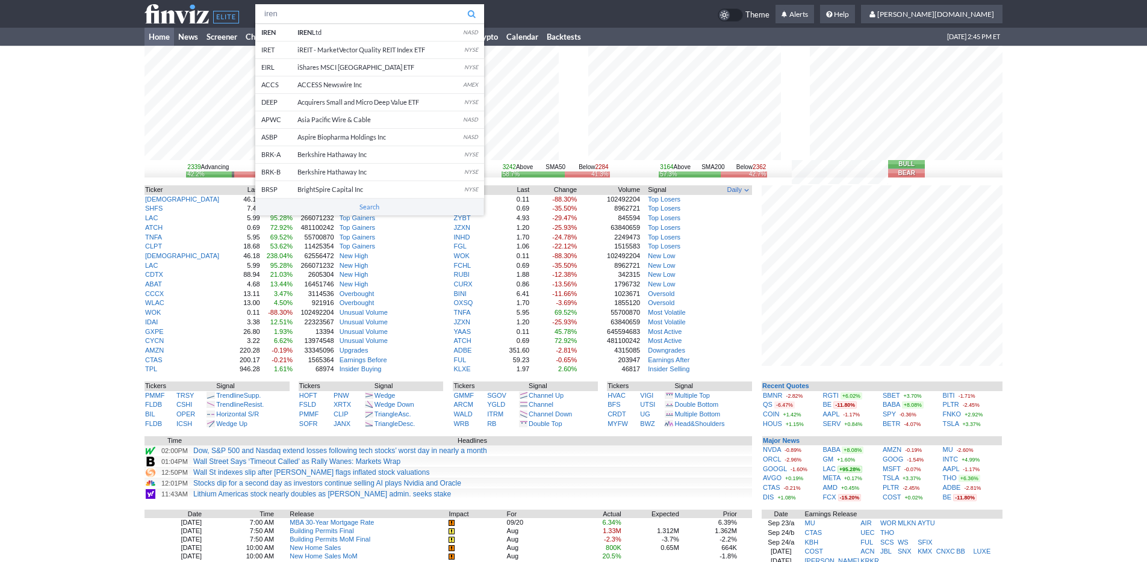
type input "iren"
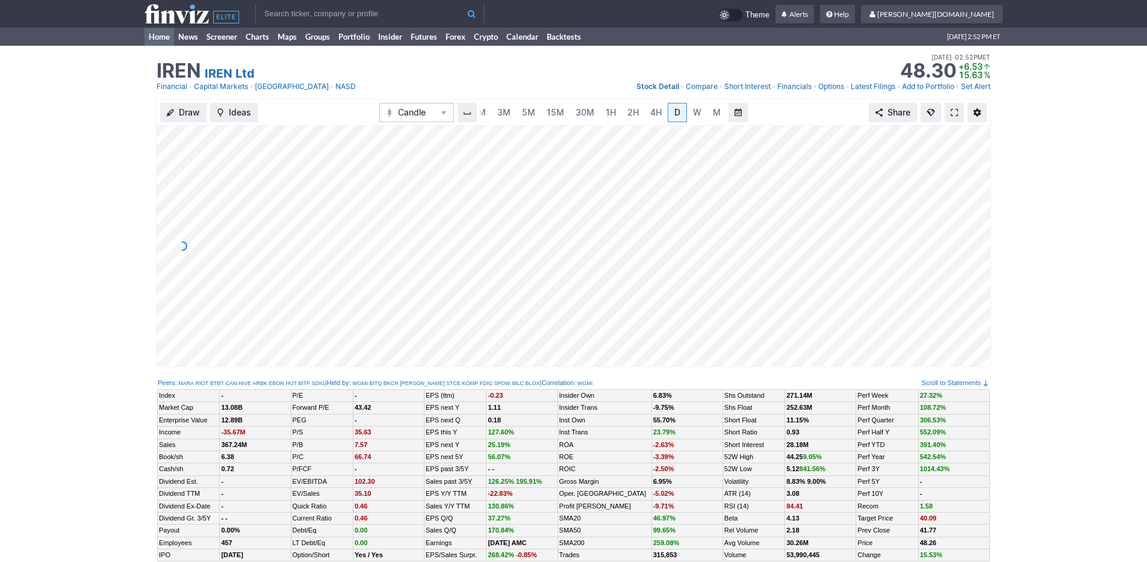
click at [172, 40] on link "Home" at bounding box center [160, 37] width 30 height 18
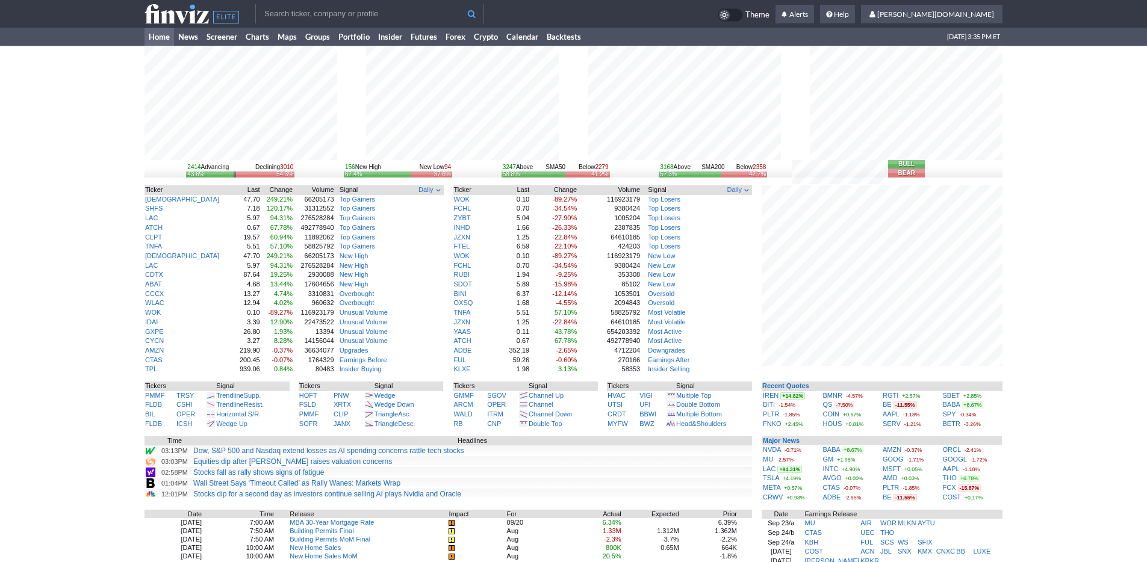
click at [101, 151] on div "2414 Advancing Declining 3010 43.6% 54.3% 156 New High New Low 94 62.4% 37.6% 3…" at bounding box center [573, 394] width 1147 height 697
click at [387, 19] on input "text" at bounding box center [369, 13] width 229 height 19
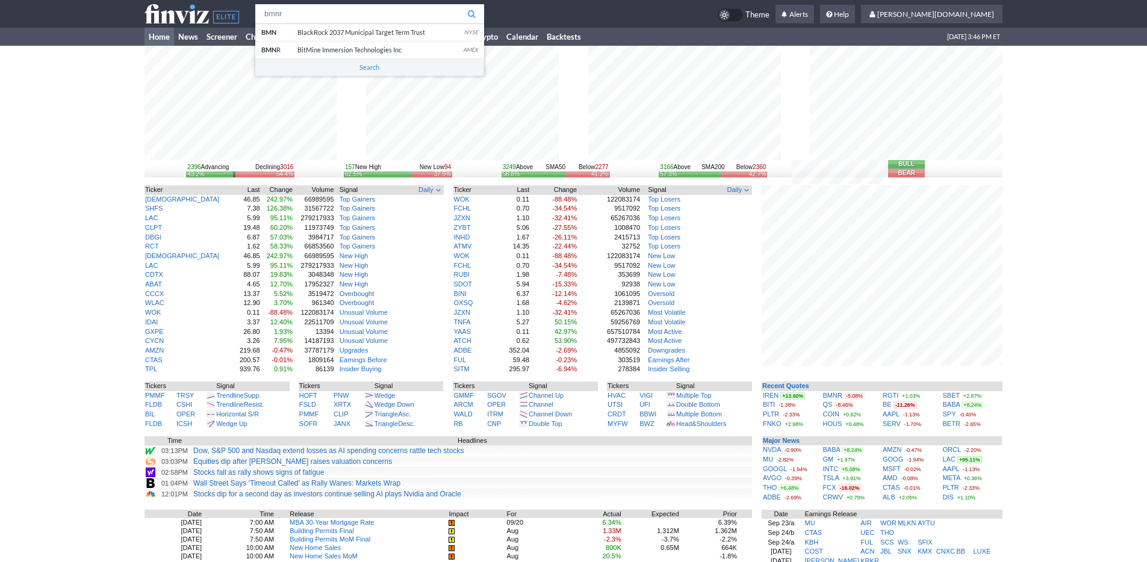
type input "bmnr"
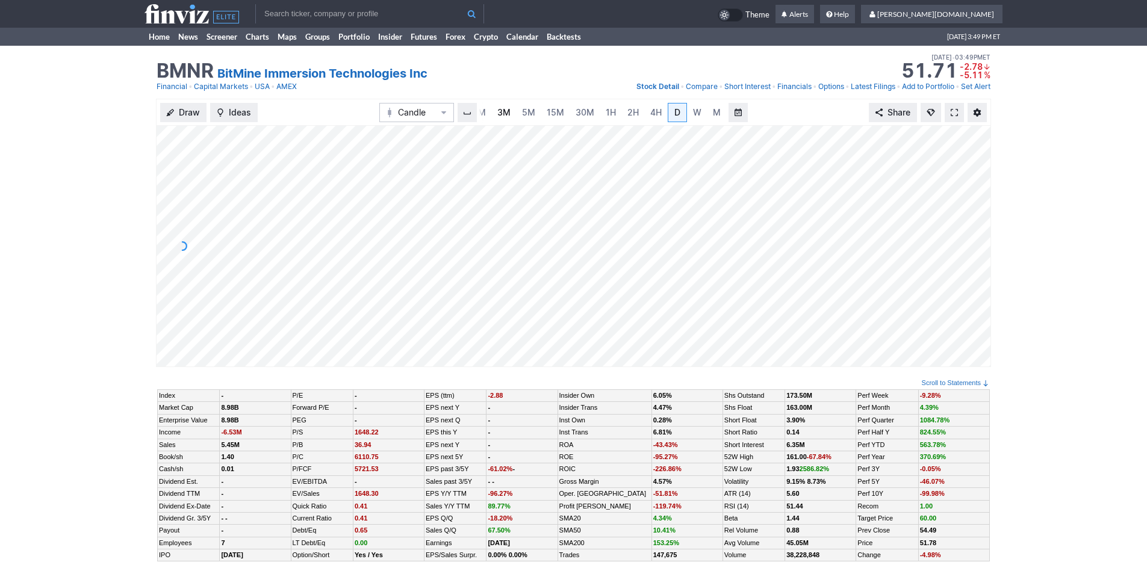
click at [502, 115] on span "3M" at bounding box center [503, 112] width 13 height 10
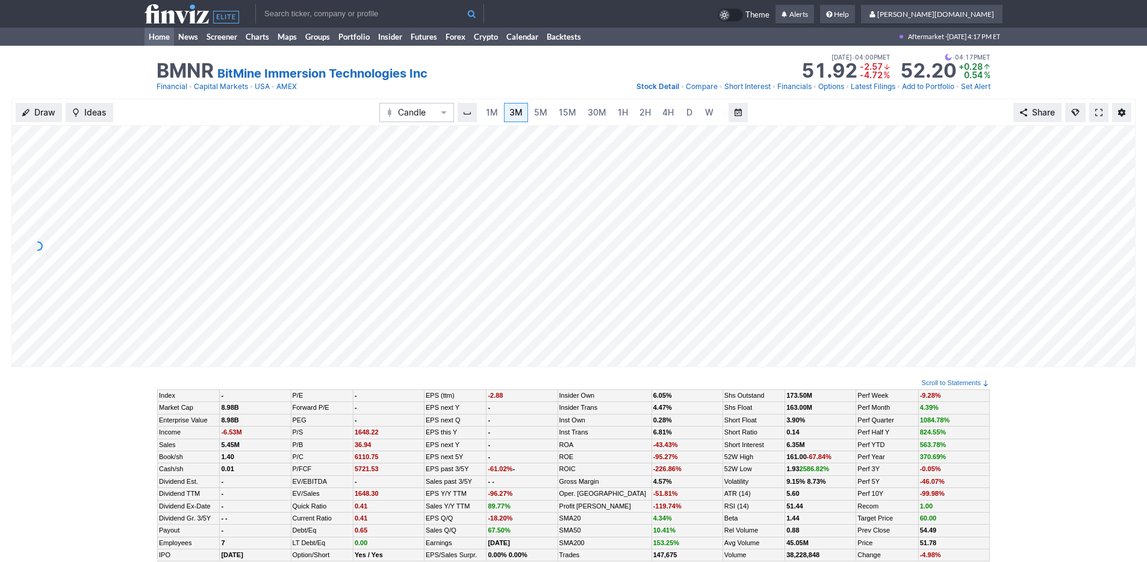
click at [152, 38] on link "Home" at bounding box center [160, 37] width 30 height 18
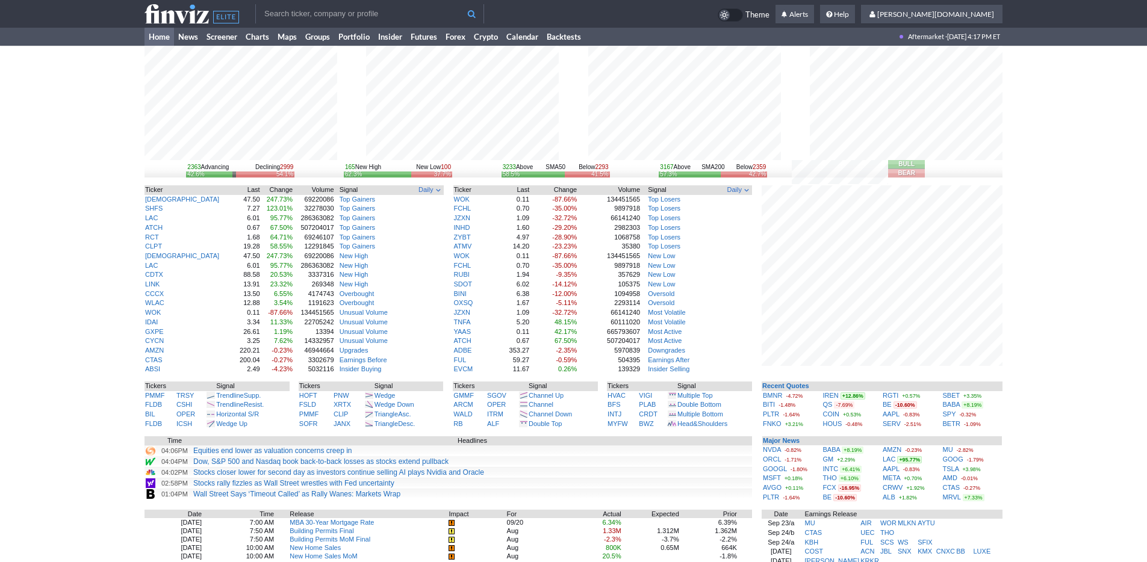
click at [1084, 437] on div "2363 Advancing Declining 2999 42.6% 54.1% 165 New High New Low 100 62.3% 37.7% …" at bounding box center [573, 394] width 1147 height 697
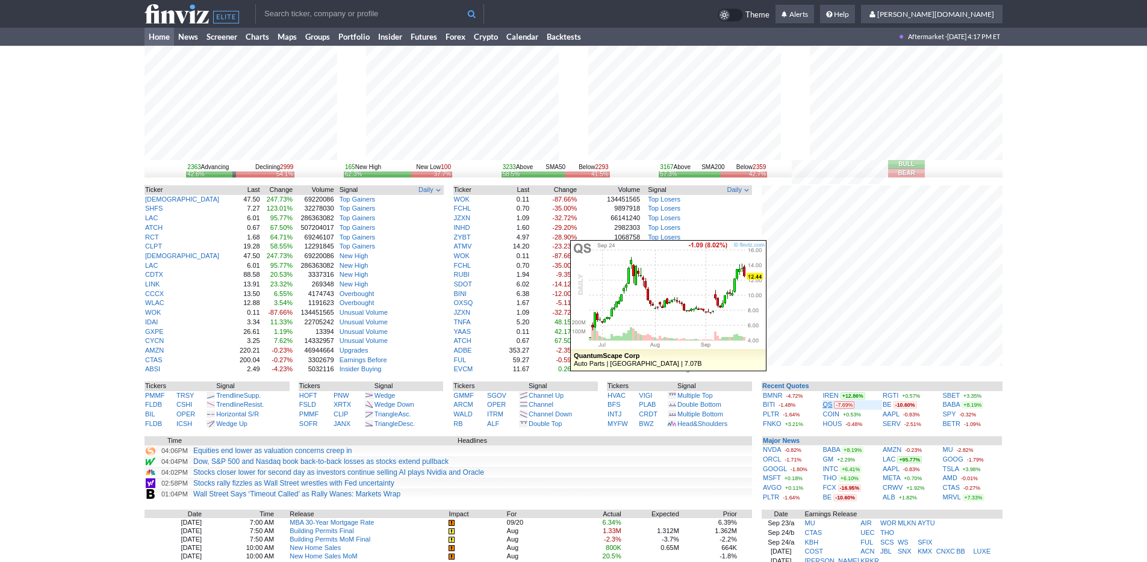
click at [832, 406] on link "QS" at bounding box center [828, 404] width 10 height 7
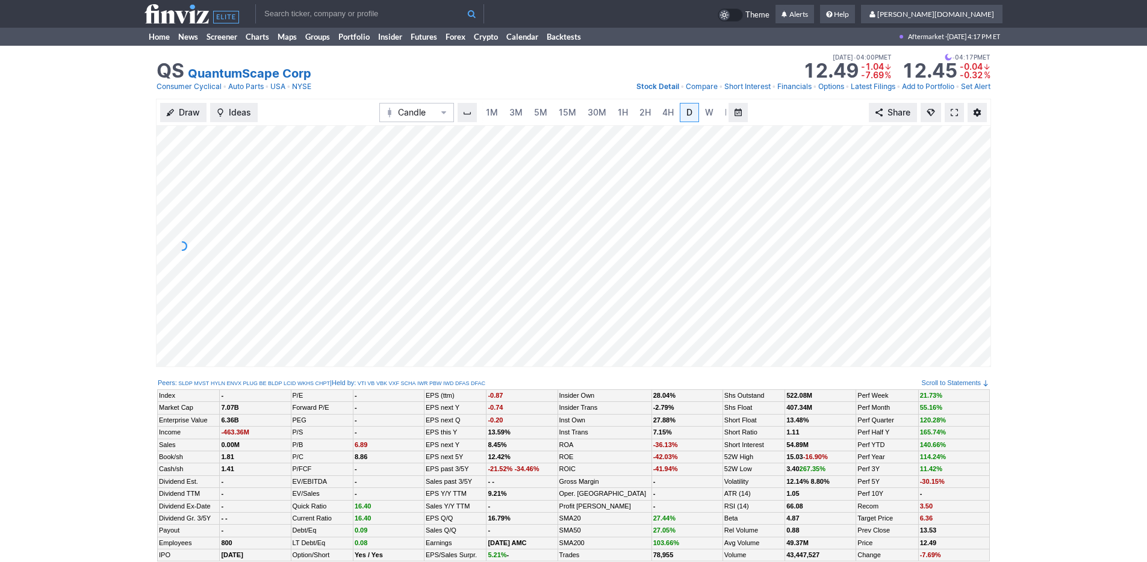
scroll to position [0, 12]
click at [530, 113] on span "5M" at bounding box center [528, 112] width 13 height 10
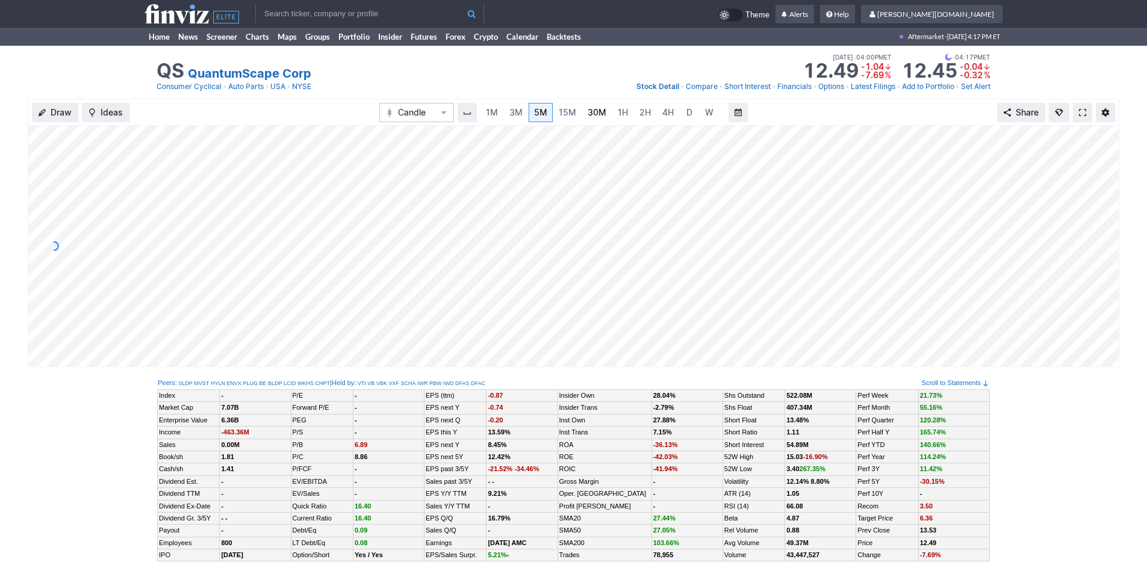
click at [588, 110] on span "30M" at bounding box center [597, 112] width 19 height 10
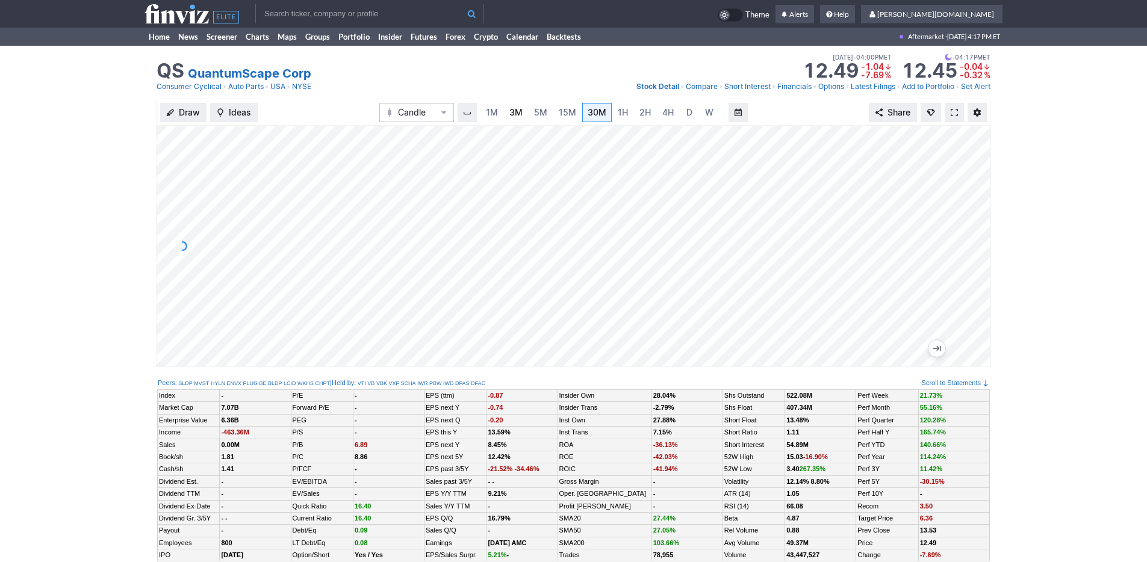
click at [517, 109] on span "3M" at bounding box center [515, 112] width 13 height 10
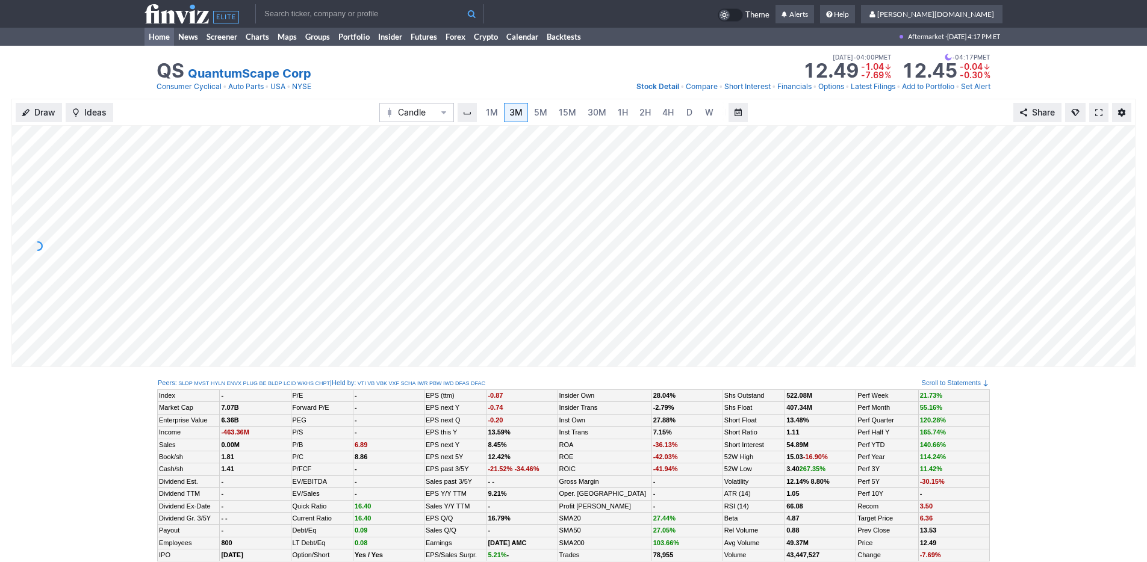
click at [161, 39] on link "Home" at bounding box center [160, 37] width 30 height 18
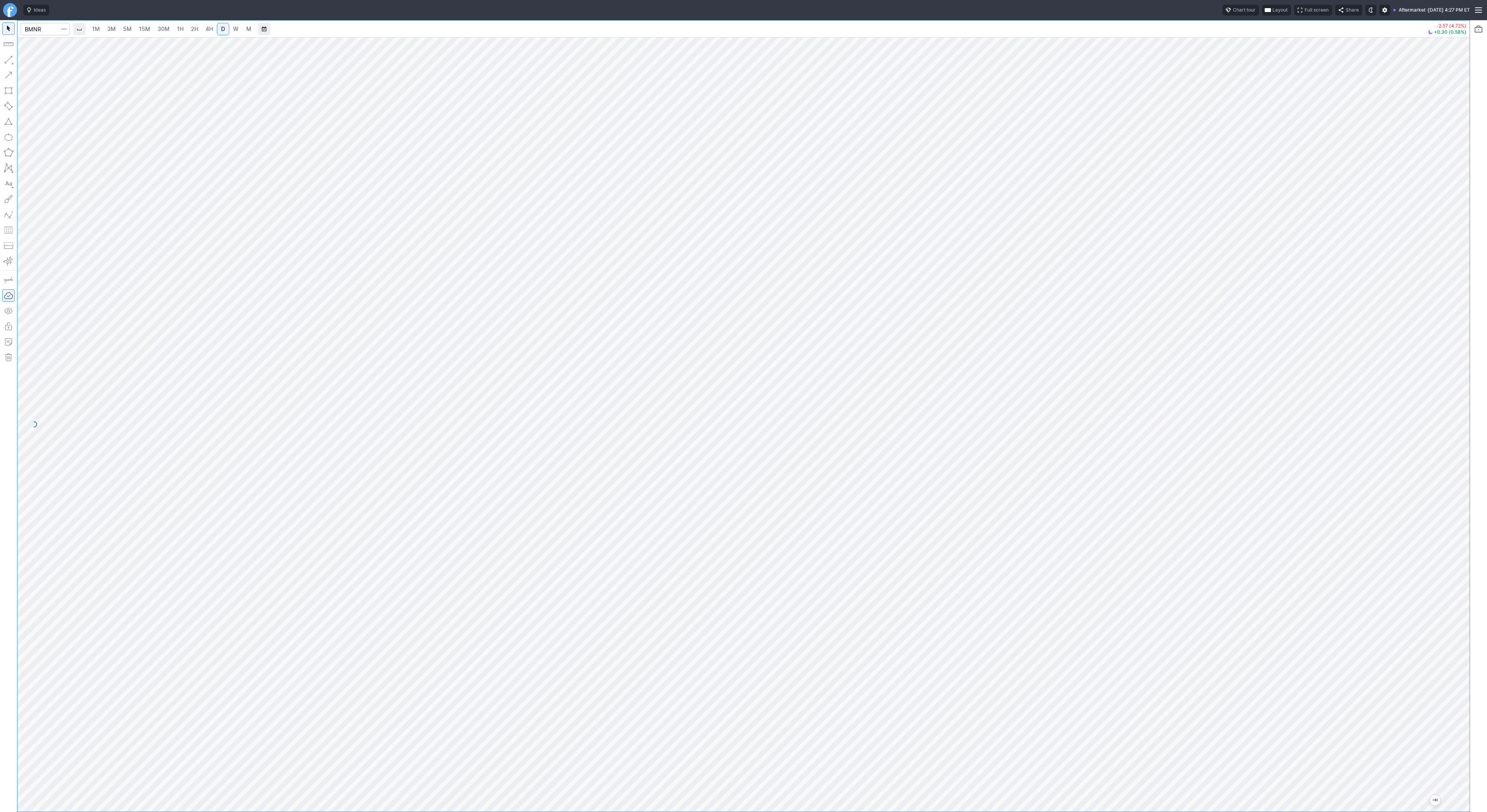
click at [183, 32] on link "1H" at bounding box center [180, 29] width 14 height 12
click at [111, 28] on span "3M" at bounding box center [111, 29] width 8 height 6
click at [154, 25] on link "30M" at bounding box center [164, 29] width 19 height 12
click at [50, 29] on input "Search" at bounding box center [45, 29] width 50 height 12
type input "eth"
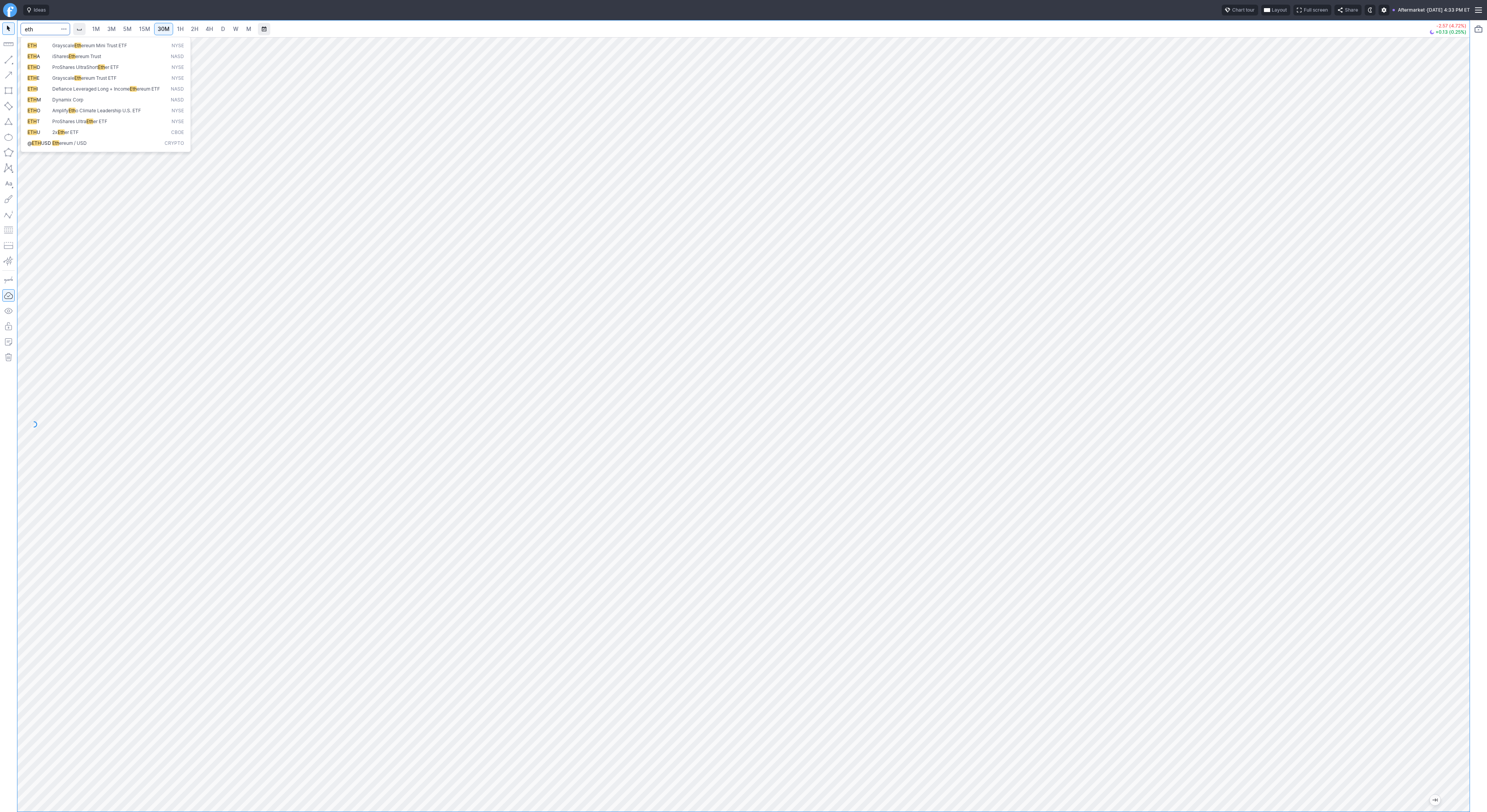
click at [91, 147] on span "Eth ereum / USD" at bounding box center [107, 143] width 113 height 6
click at [202, 30] on link "4H" at bounding box center [209, 29] width 14 height 12
click at [33, 63] on span "Line" at bounding box center [45, 62] width 32 height 8
